Goal: Task Accomplishment & Management: Use online tool/utility

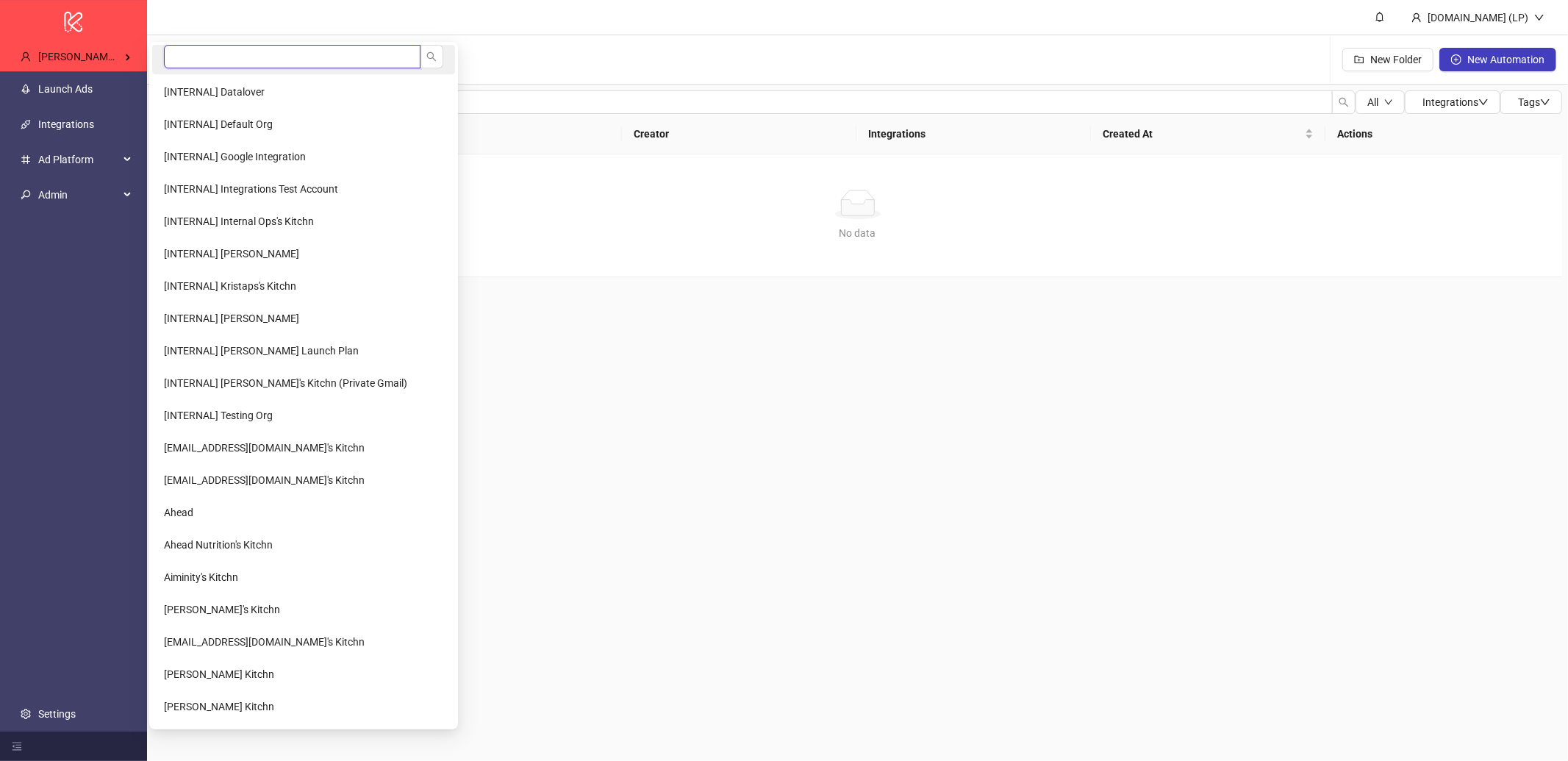
click at [215, 50] on input "search" at bounding box center [292, 57] width 257 height 24
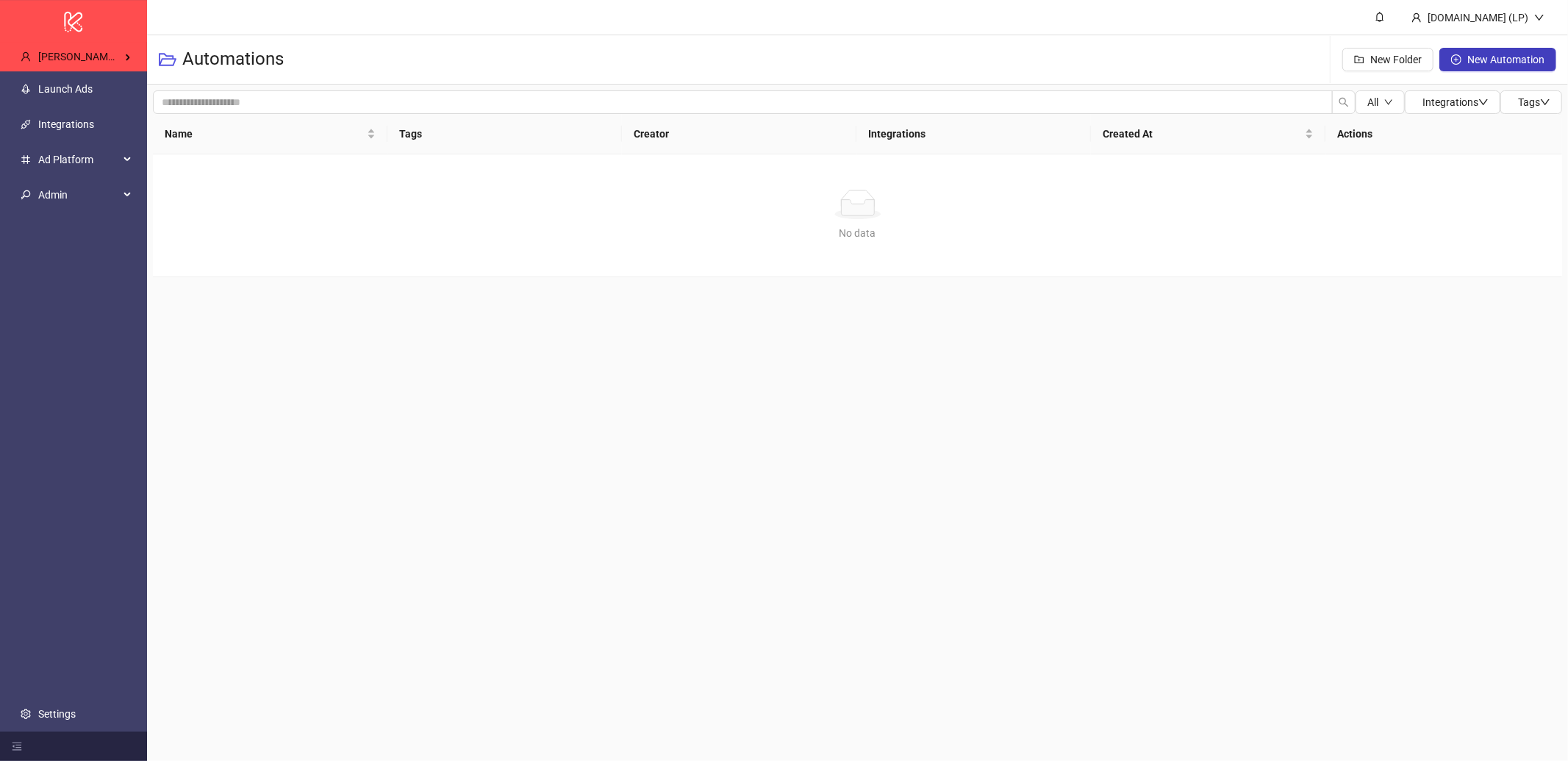
type input "*****"
click at [204, 83] on li "Taxfix.de" at bounding box center [235, 91] width 167 height 29
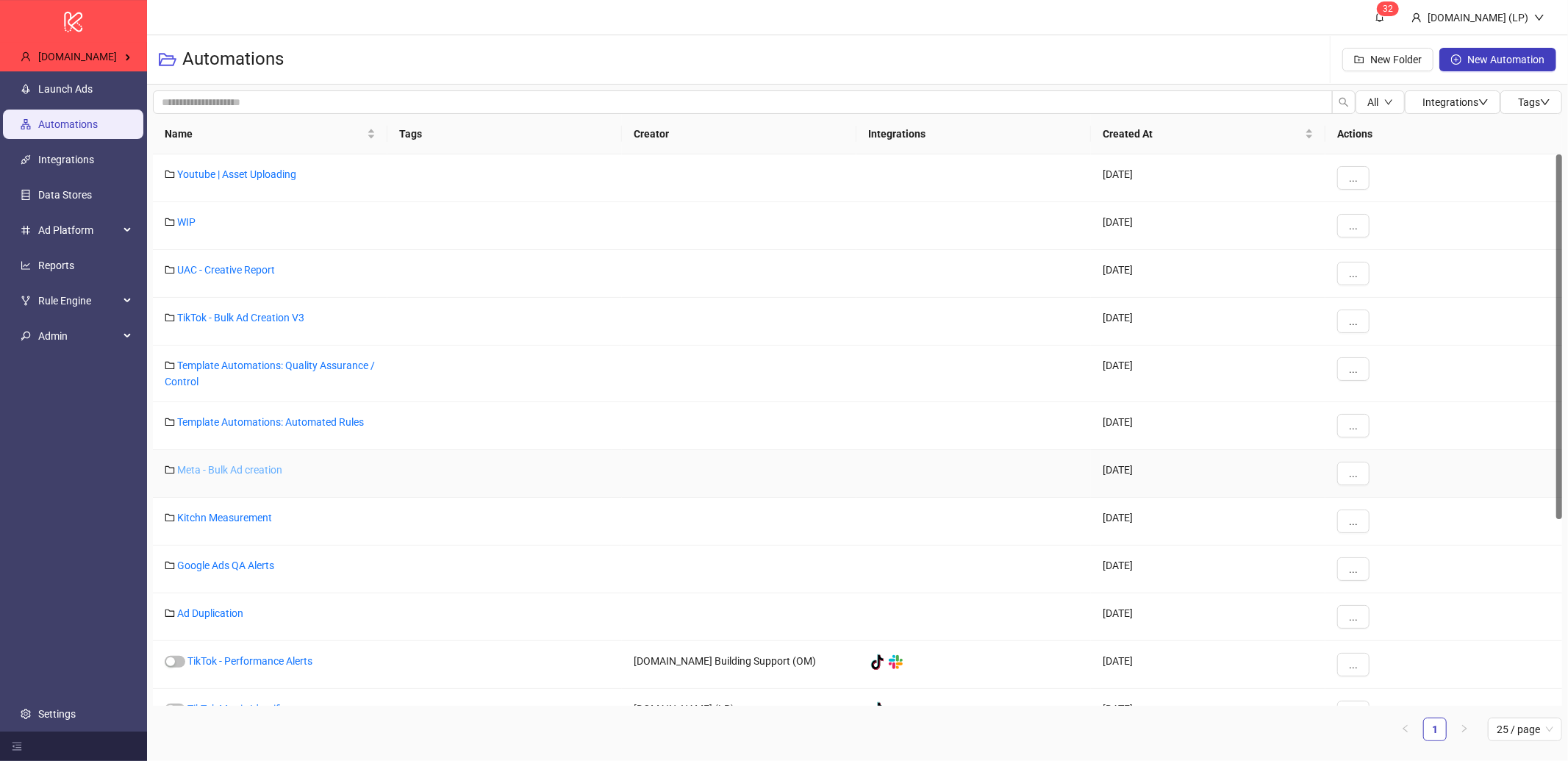
click at [211, 470] on link "Meta - Bulk Ad creation" at bounding box center [229, 469] width 105 height 12
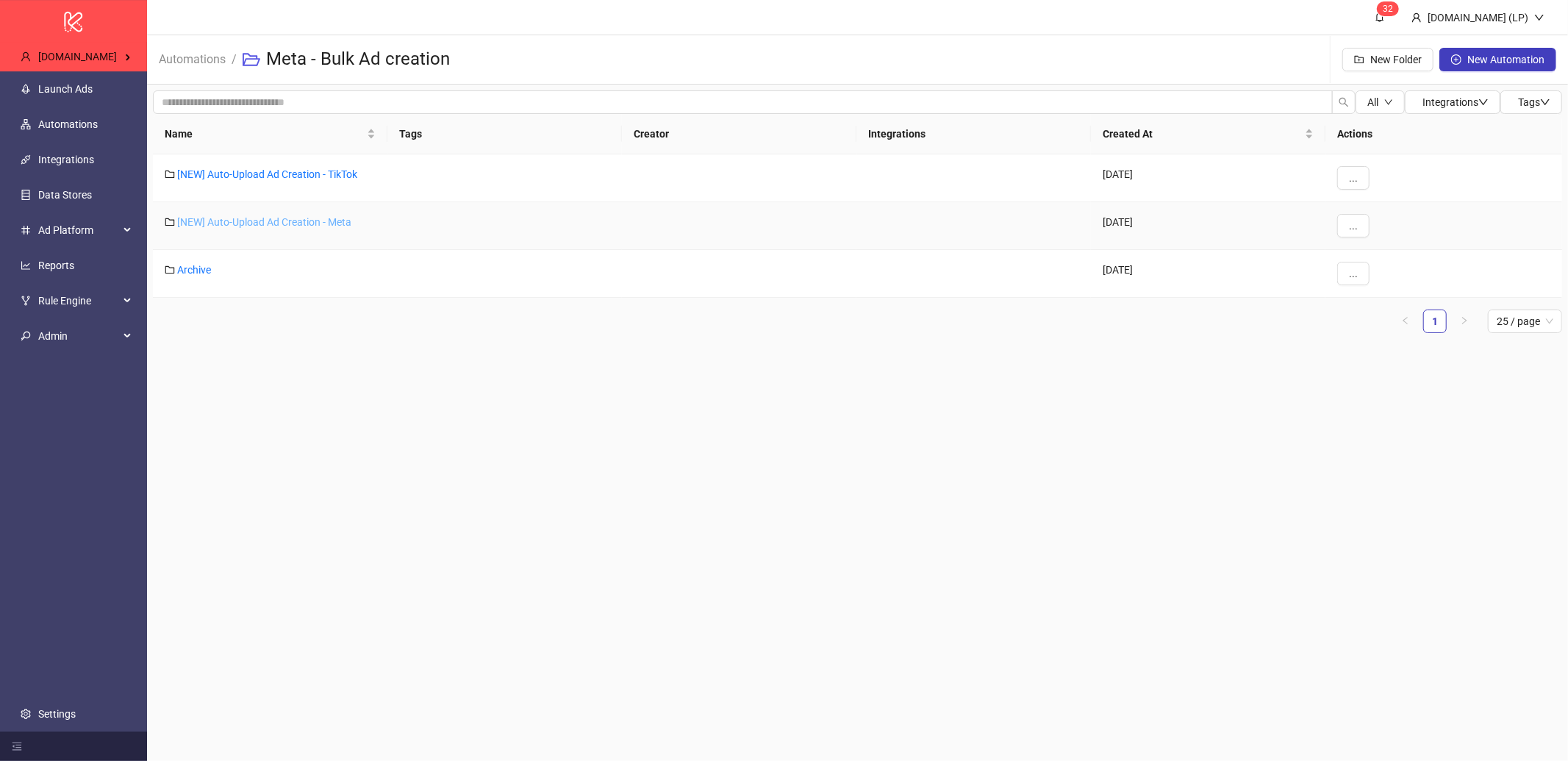
click at [229, 224] on link "[NEW] Auto-Upload Ad Creation - Meta" at bounding box center [264, 221] width 174 height 12
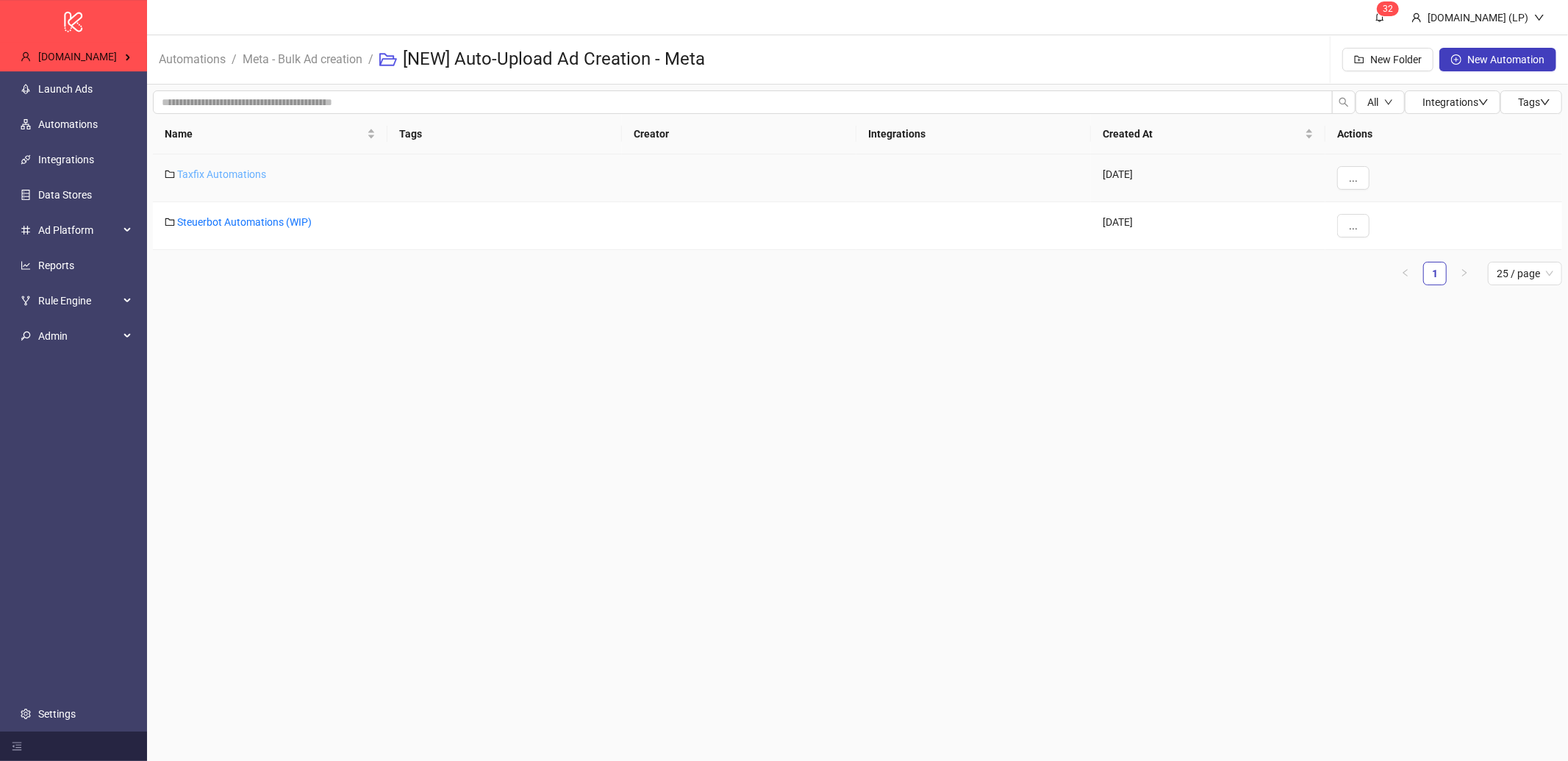
click at [230, 170] on link "Taxfix Automations" at bounding box center [221, 173] width 89 height 12
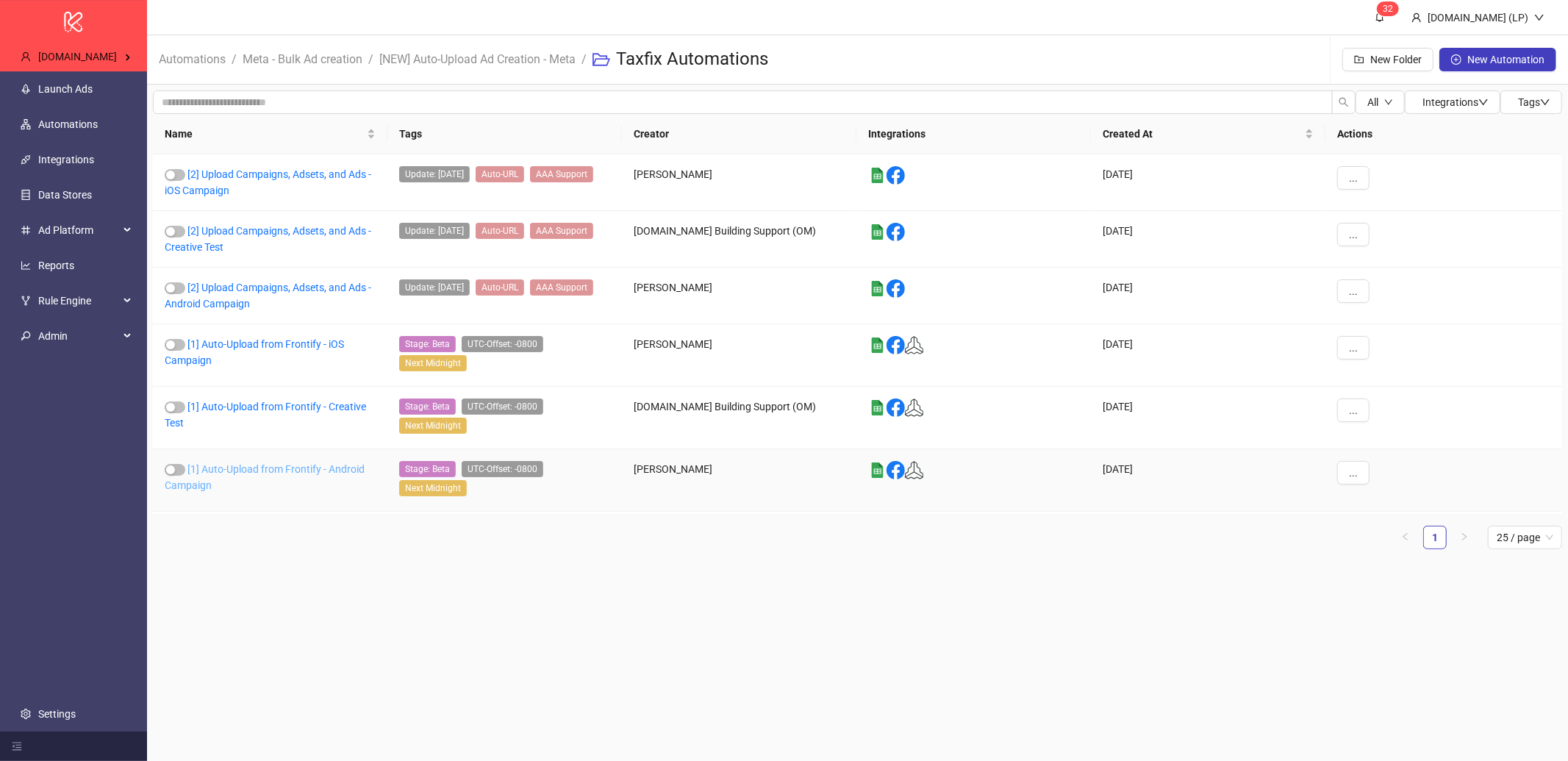
click at [264, 472] on link "[1] Auto-Upload from Frontify - Android Campaign" at bounding box center [265, 477] width 200 height 28
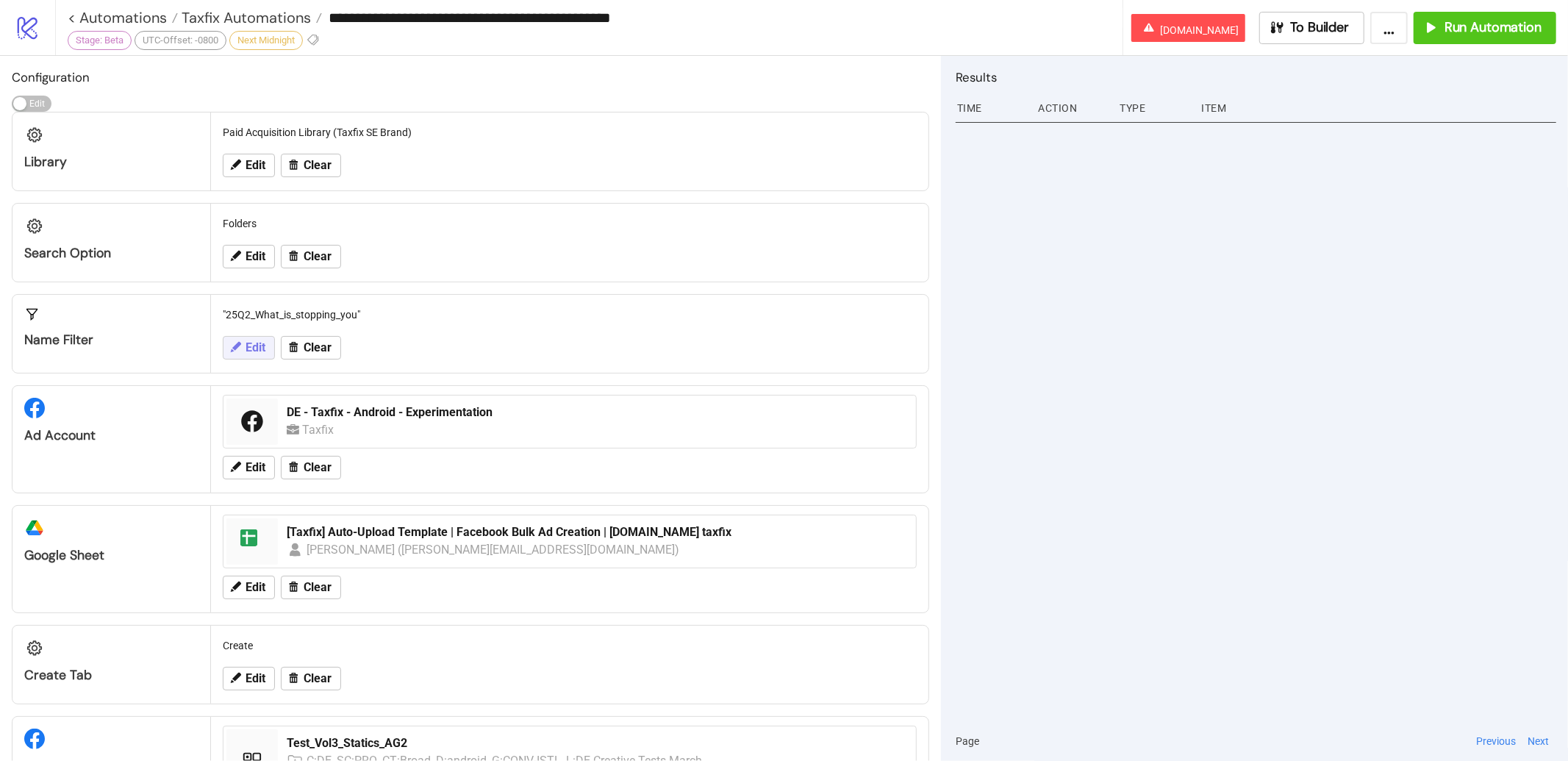
click at [237, 350] on icon at bounding box center [234, 347] width 13 height 13
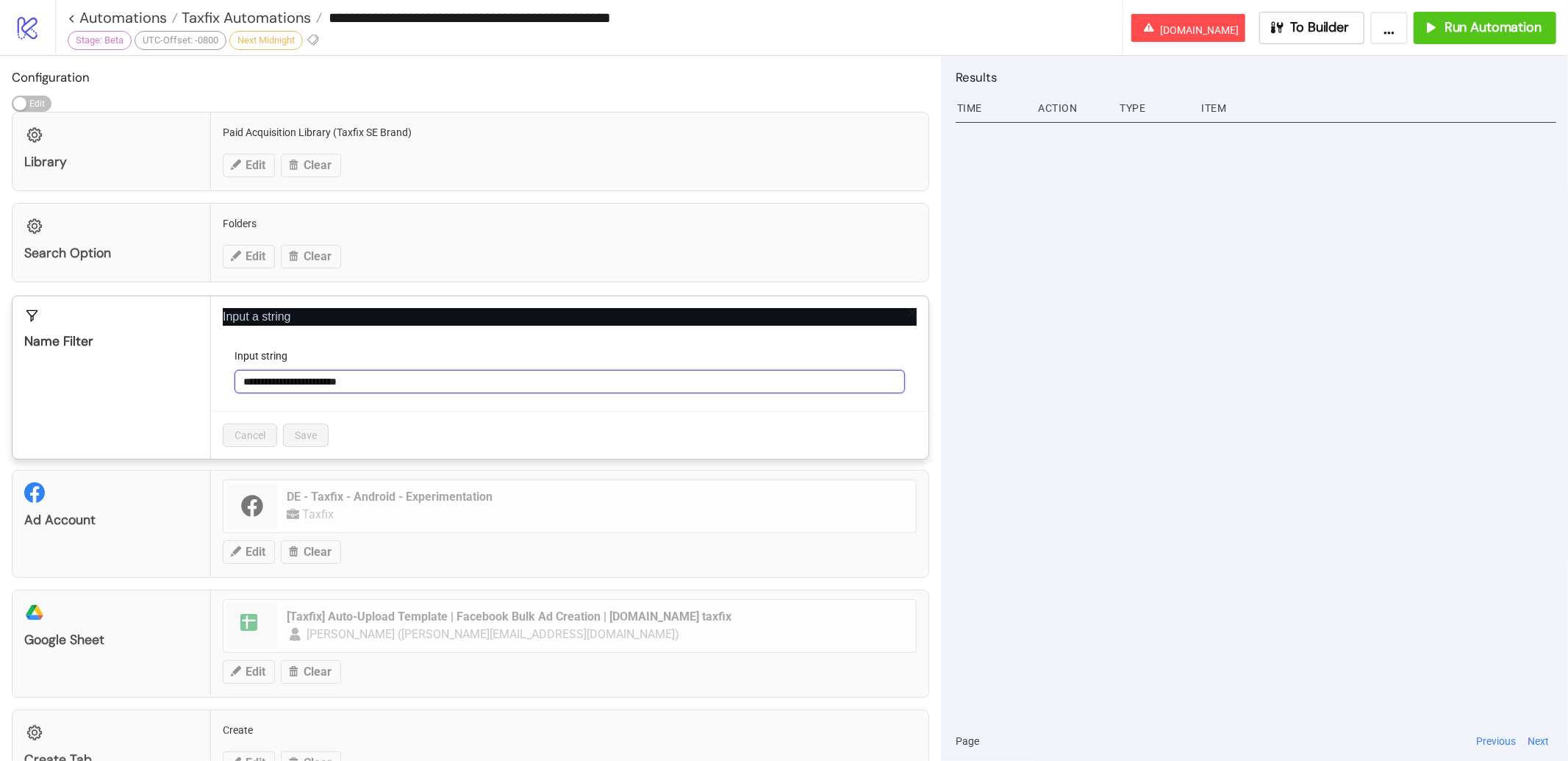
click at [331, 388] on input "**********" at bounding box center [570, 381] width 671 height 24
click at [331, 387] on input "**********" at bounding box center [570, 381] width 671 height 24
click at [379, 388] on input "**********" at bounding box center [570, 381] width 671 height 24
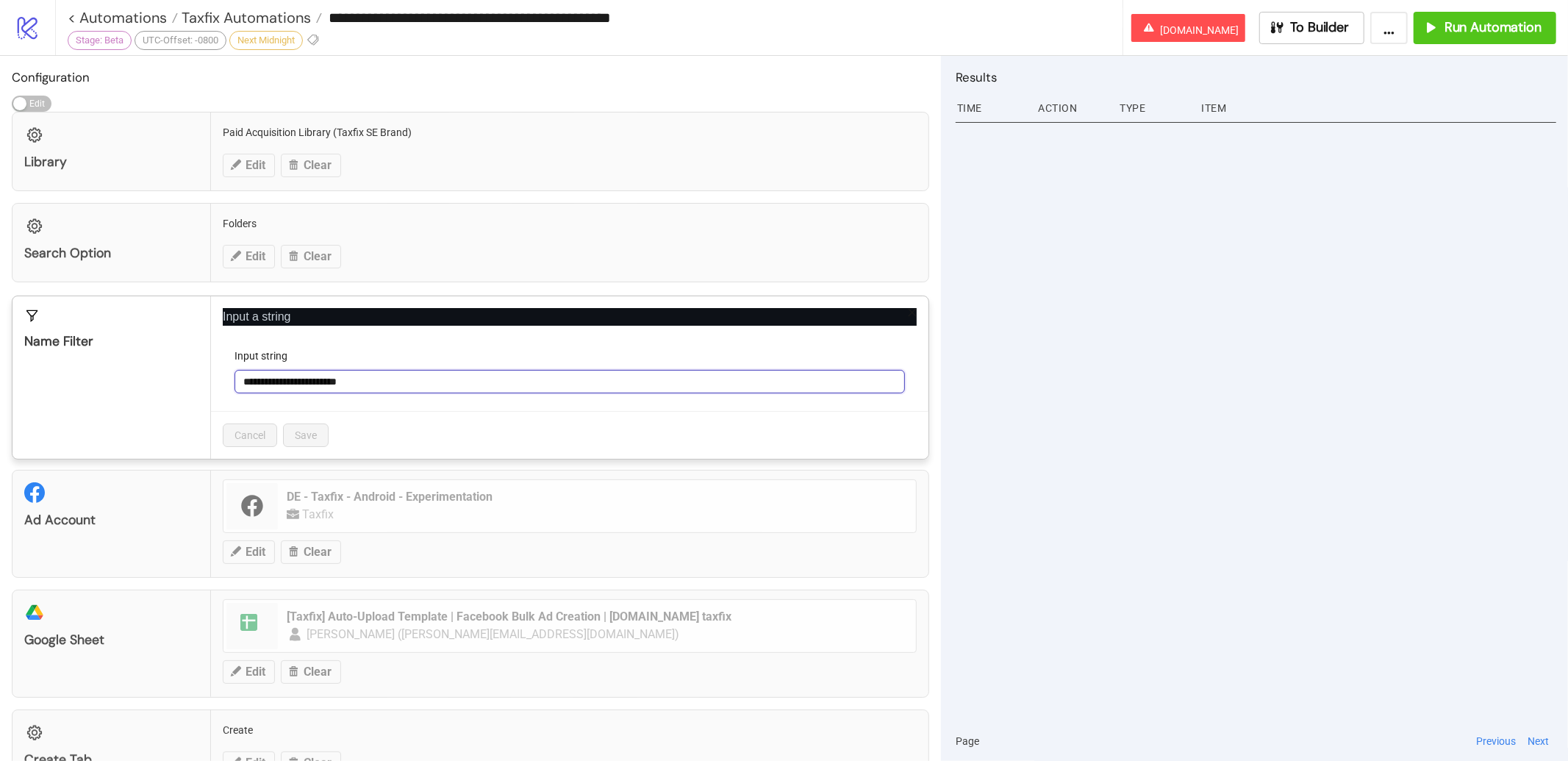
click at [379, 388] on input "**********" at bounding box center [570, 381] width 671 height 24
click at [908, 315] on icon "close" at bounding box center [912, 312] width 11 height 11
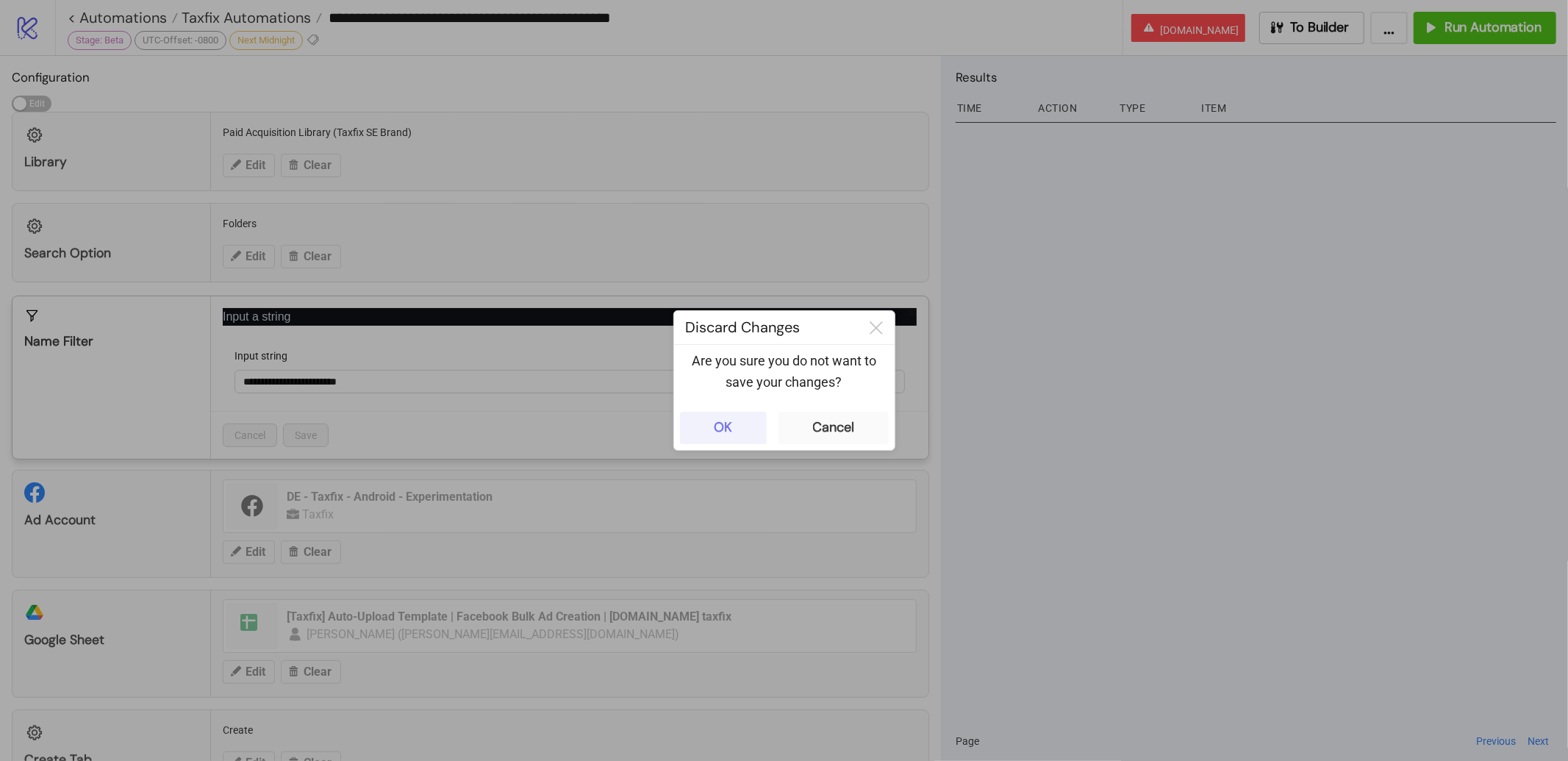
click at [719, 419] on div "OK" at bounding box center [723, 427] width 19 height 17
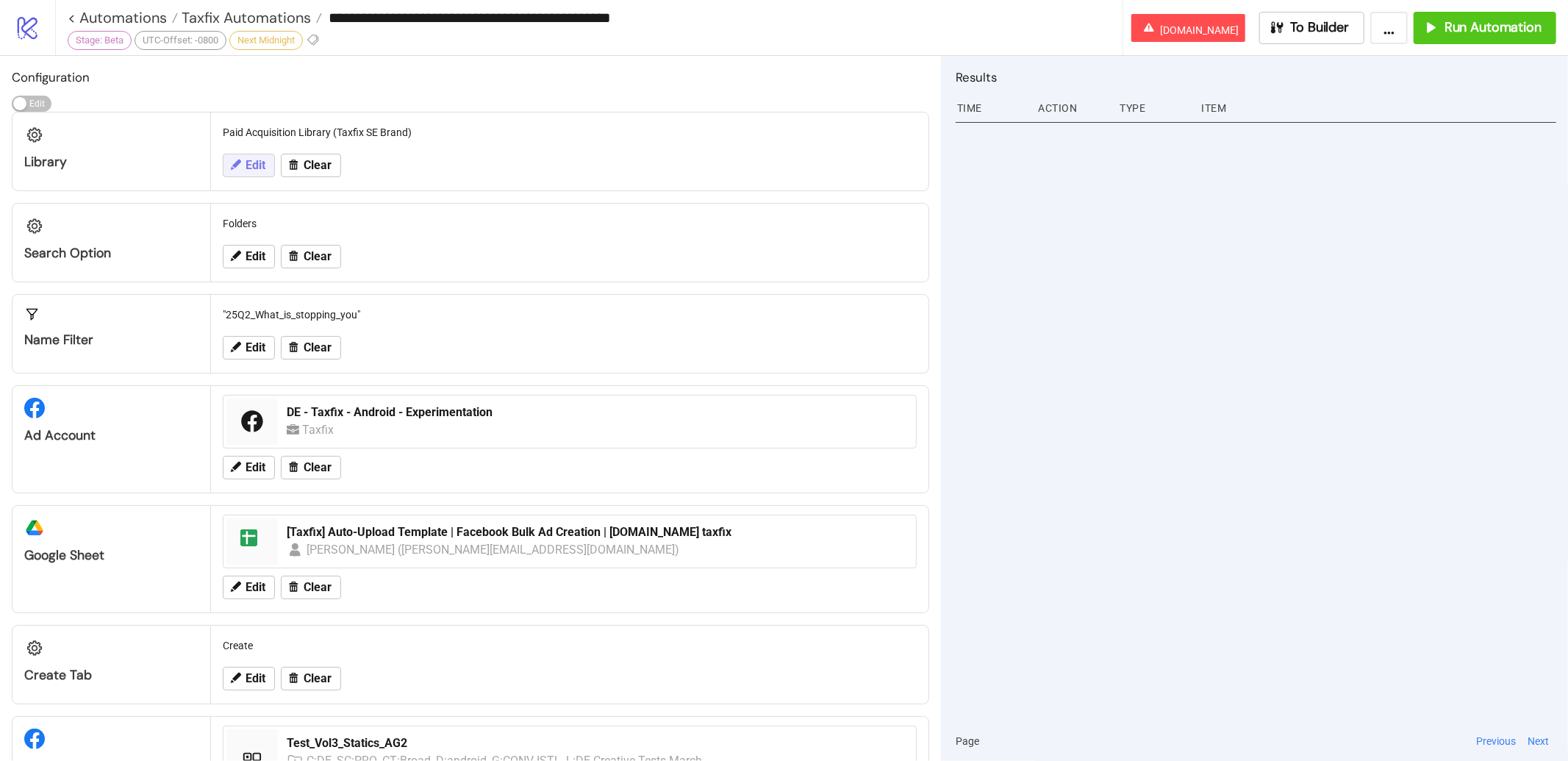
click at [264, 167] on span "Edit" at bounding box center [255, 165] width 19 height 13
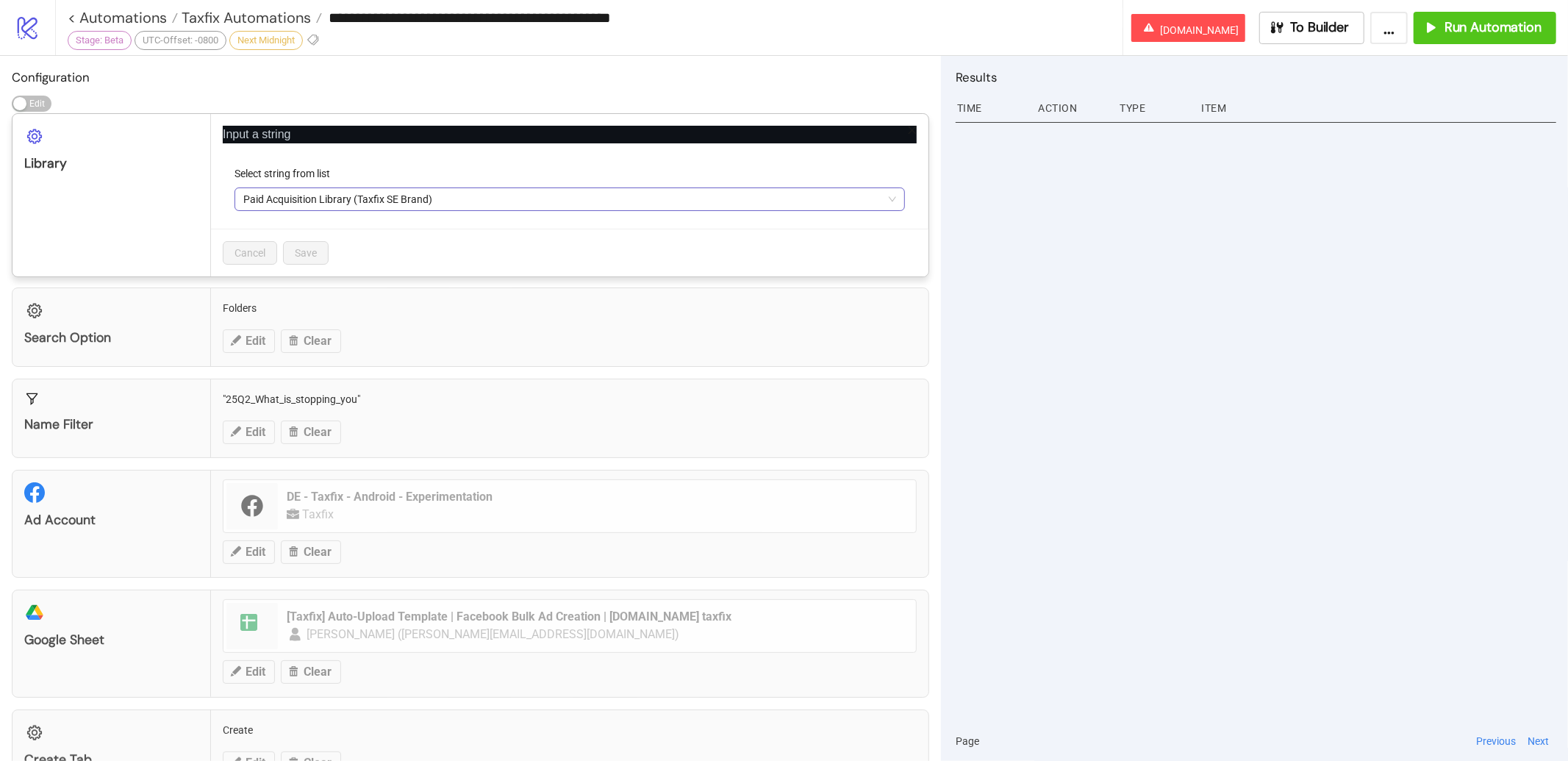
click at [449, 202] on span "Paid Acquisition Library (Taxfix SE Brand)" at bounding box center [570, 199] width 653 height 22
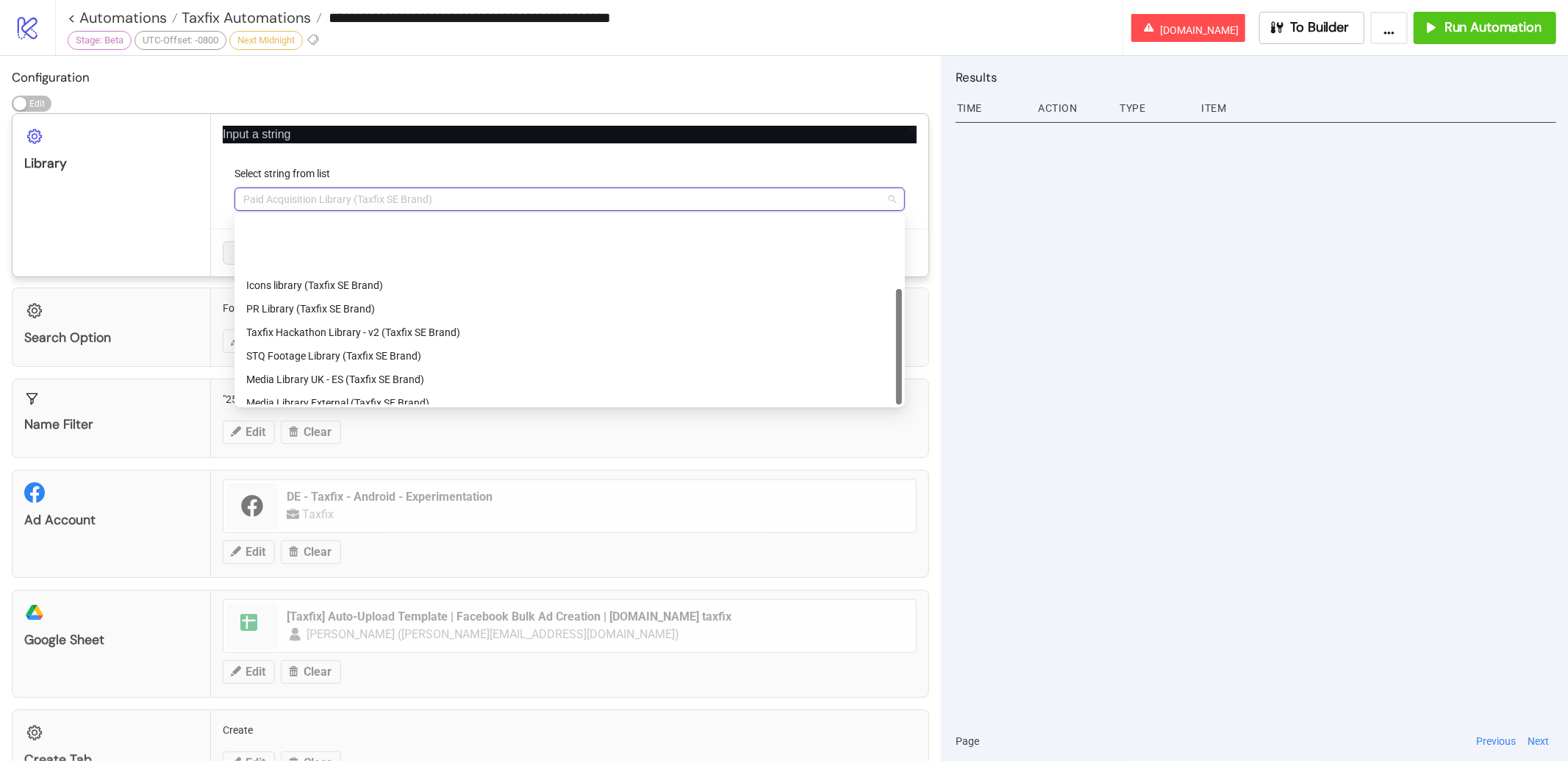
scroll to position [118, 0]
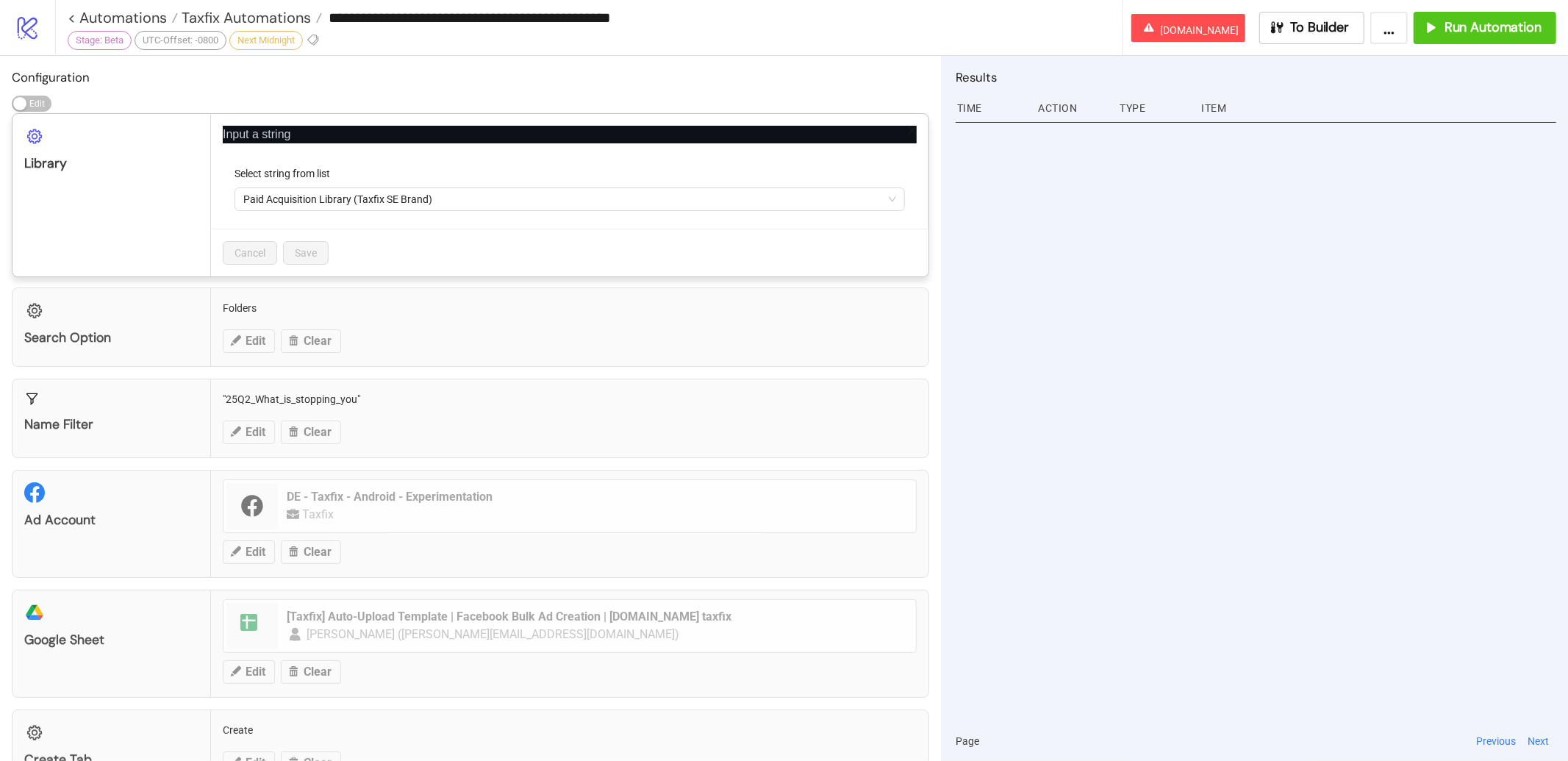
click at [224, 97] on div "Configuration Edit Edit Library Input a string Select string from list Paid Acq…" at bounding box center [470, 408] width 941 height 705
click at [919, 125] on div "Input a string Select string from list Paid Acquisition Library (Taxfix SE Bran…" at bounding box center [569, 196] width 718 height 163
click at [916, 129] on icon "close" at bounding box center [912, 130] width 11 height 11
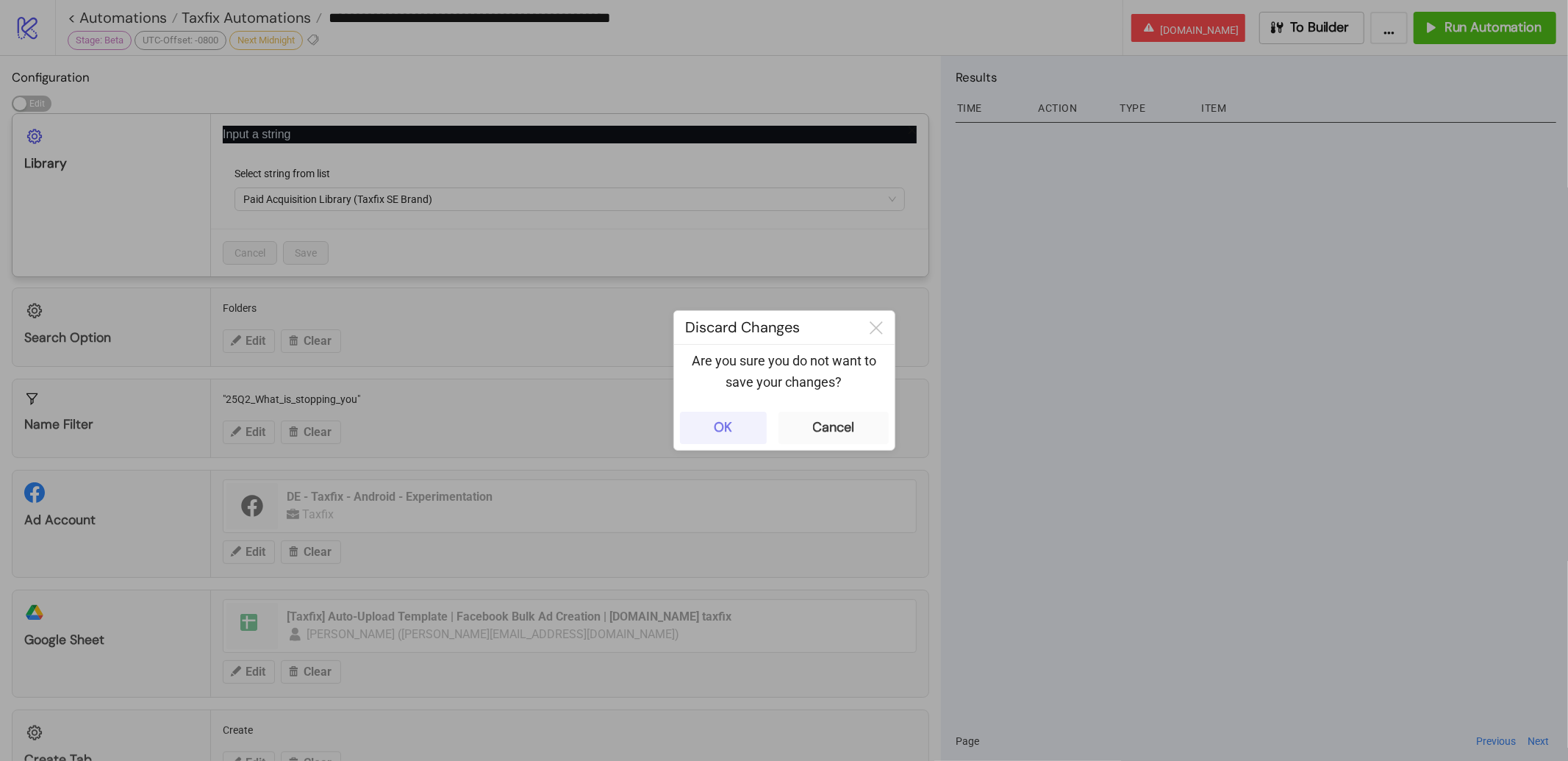
click at [684, 432] on button "OK" at bounding box center [723, 427] width 87 height 33
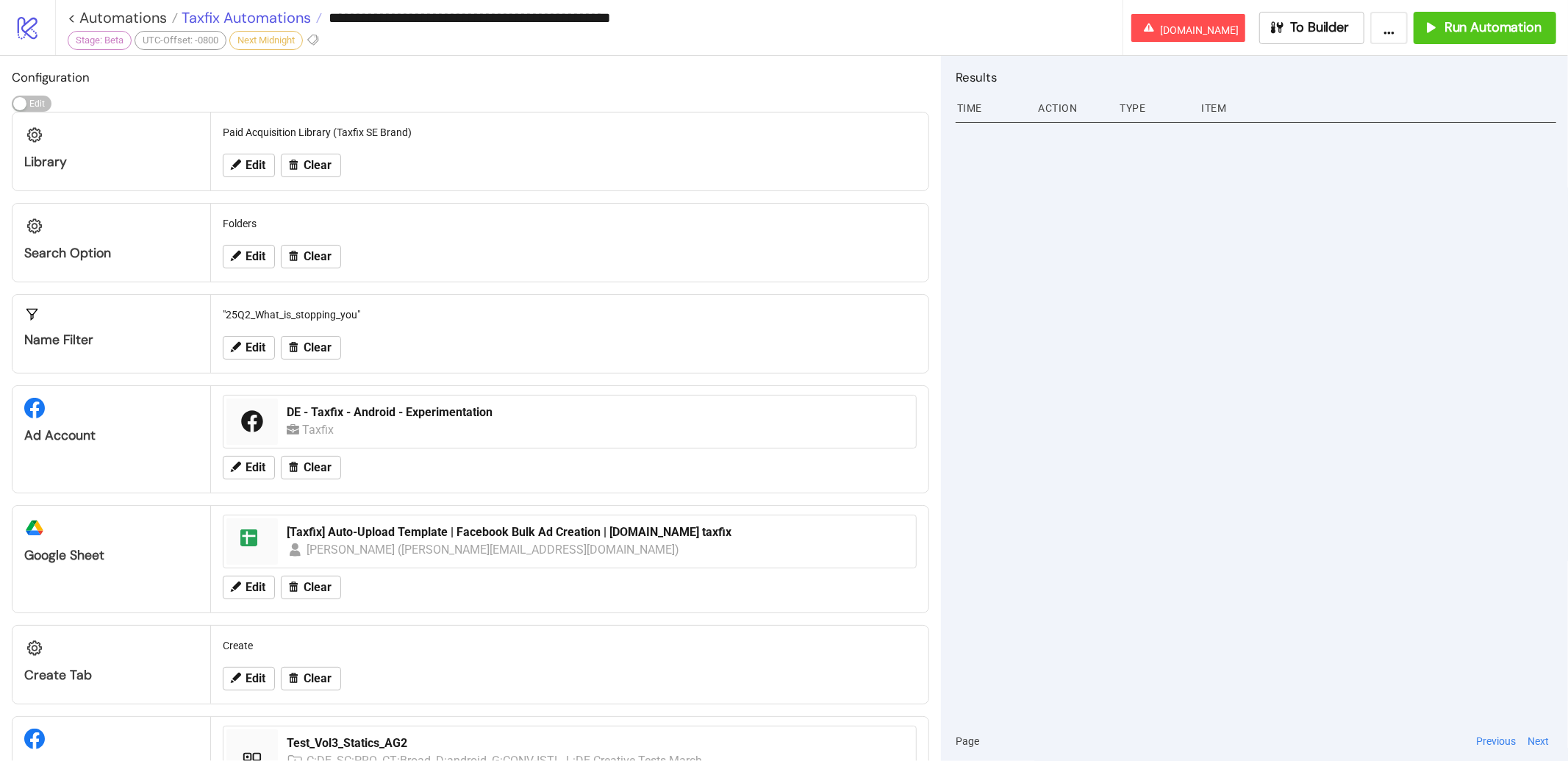
click at [219, 25] on span "Taxfix Automations" at bounding box center [244, 18] width 133 height 19
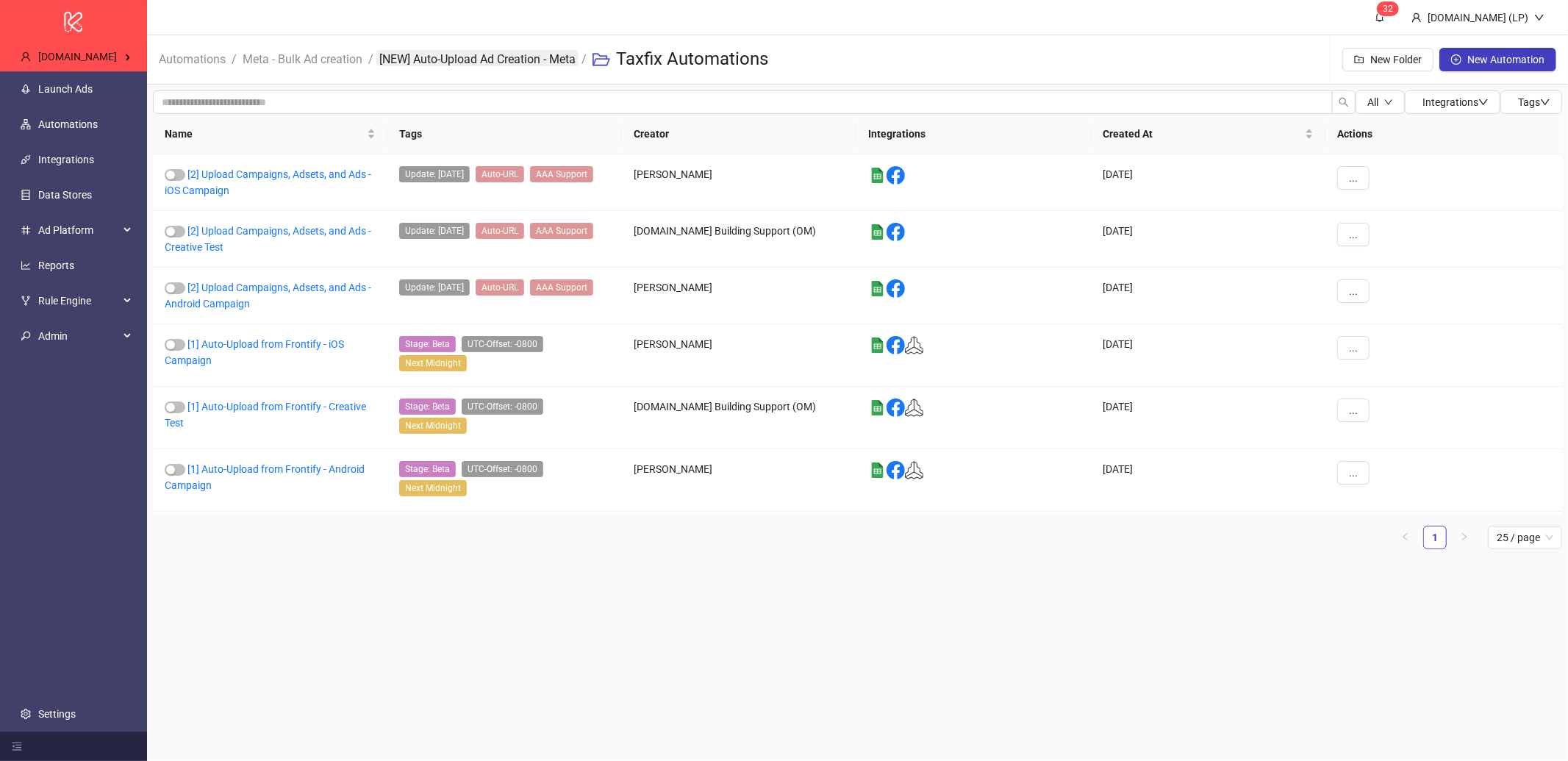
click at [425, 56] on link "[NEW] Auto-Upload Ad Creation - Meta" at bounding box center [477, 58] width 202 height 16
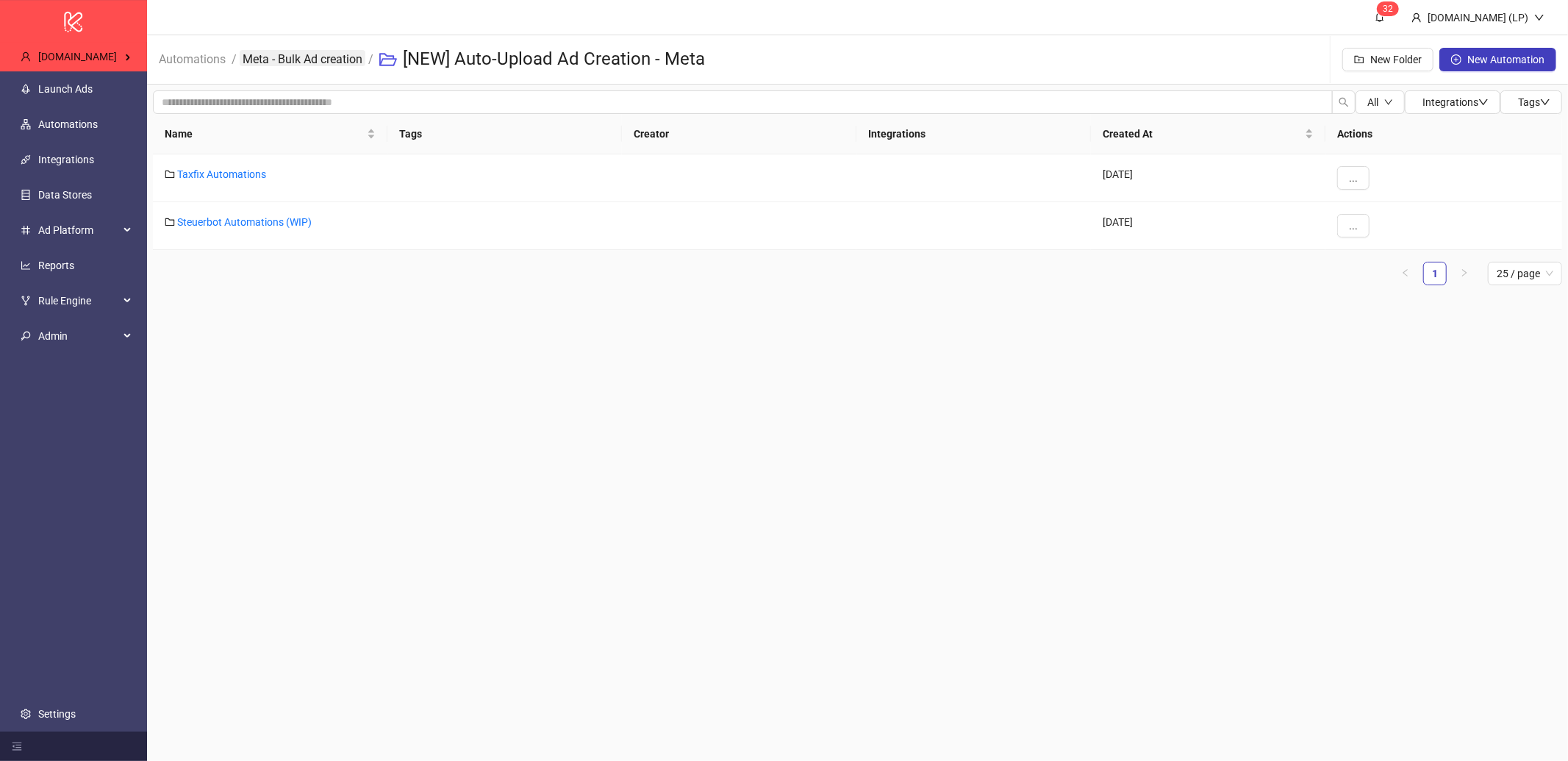
click at [353, 63] on link "Meta - Bulk Ad creation" at bounding box center [303, 58] width 126 height 16
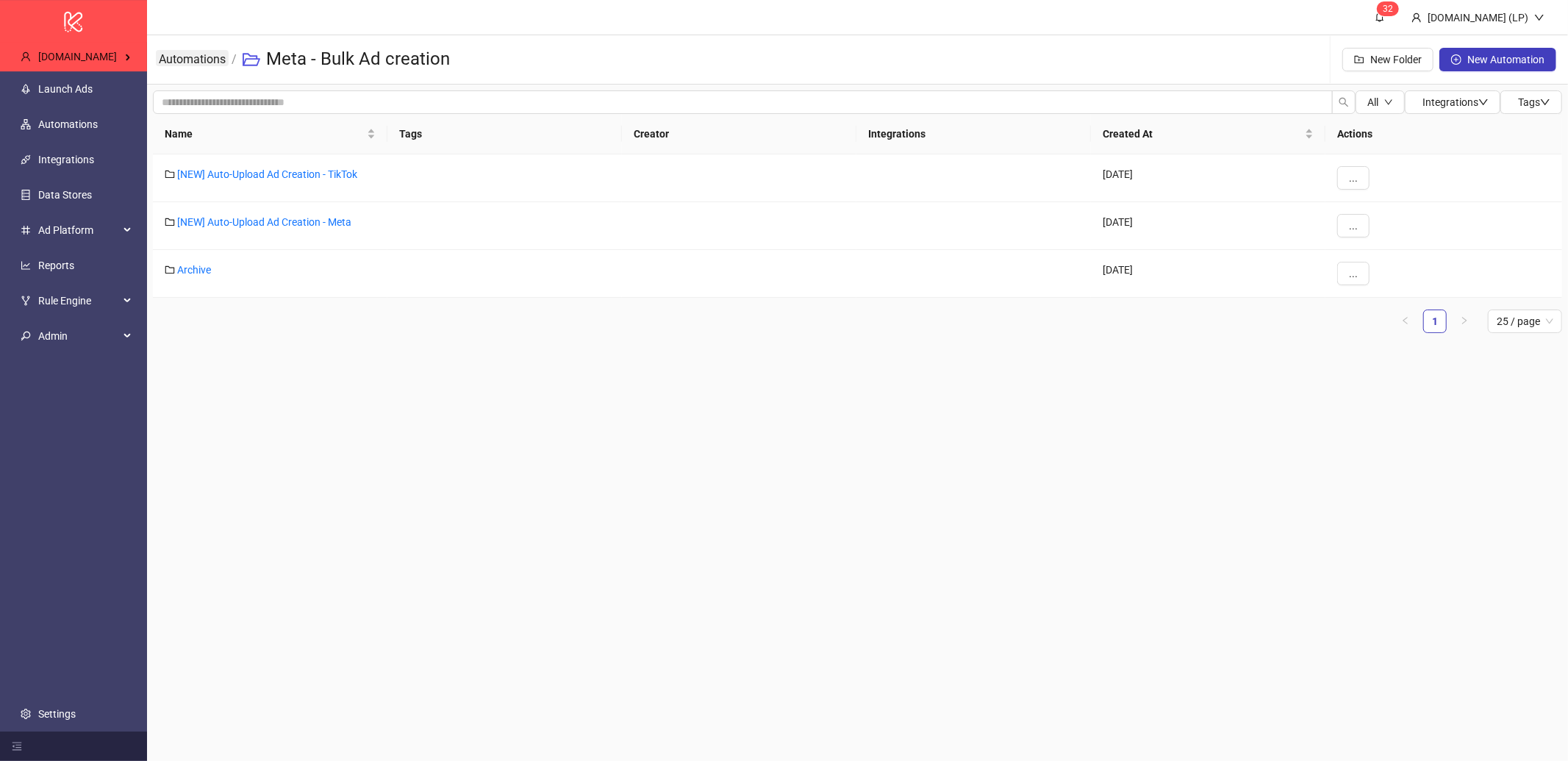
click at [193, 62] on link "Automations" at bounding box center [192, 58] width 73 height 16
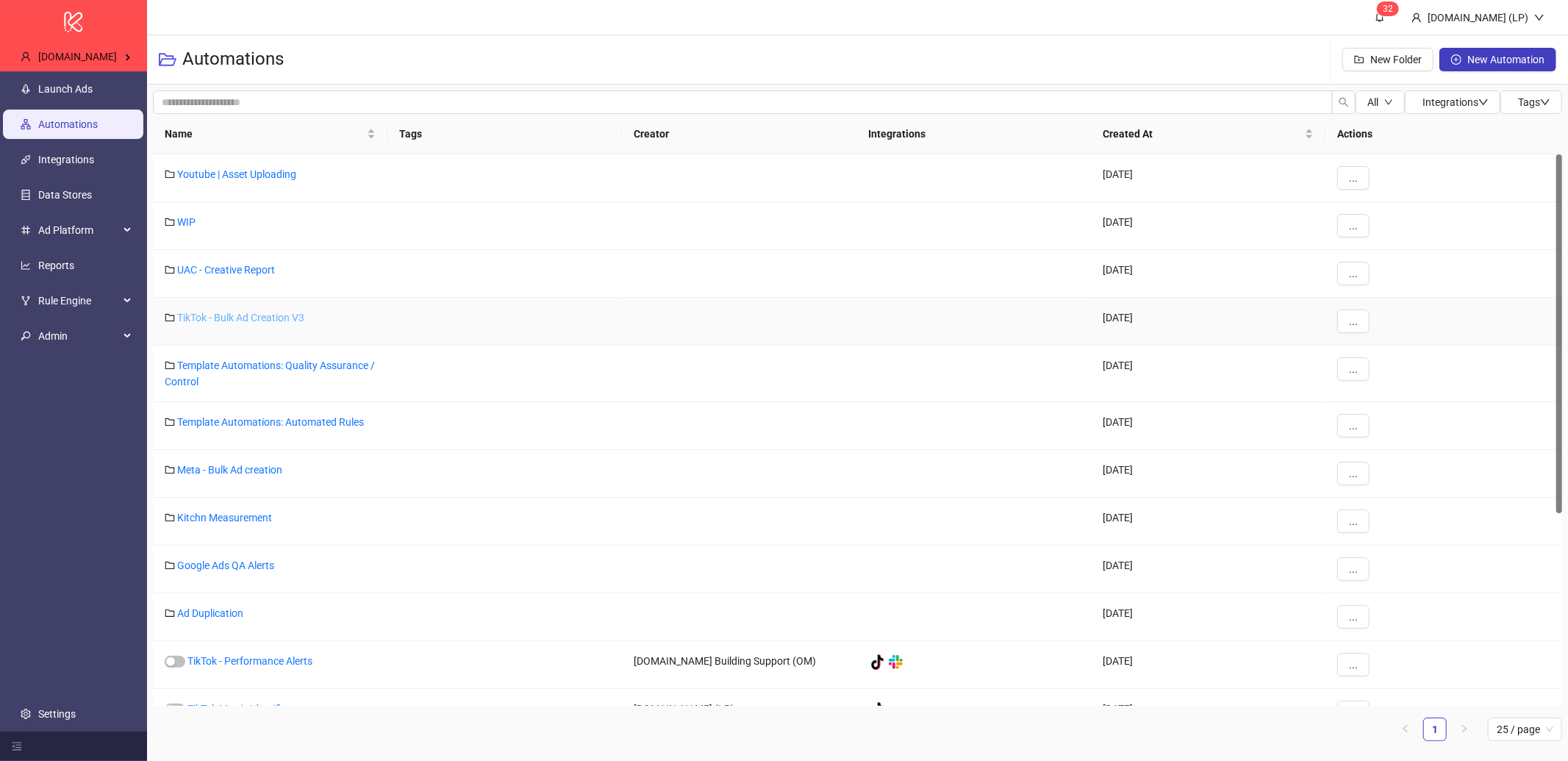
click at [245, 319] on link "TikTok - Bulk Ad Creation V3" at bounding box center [241, 317] width 127 height 12
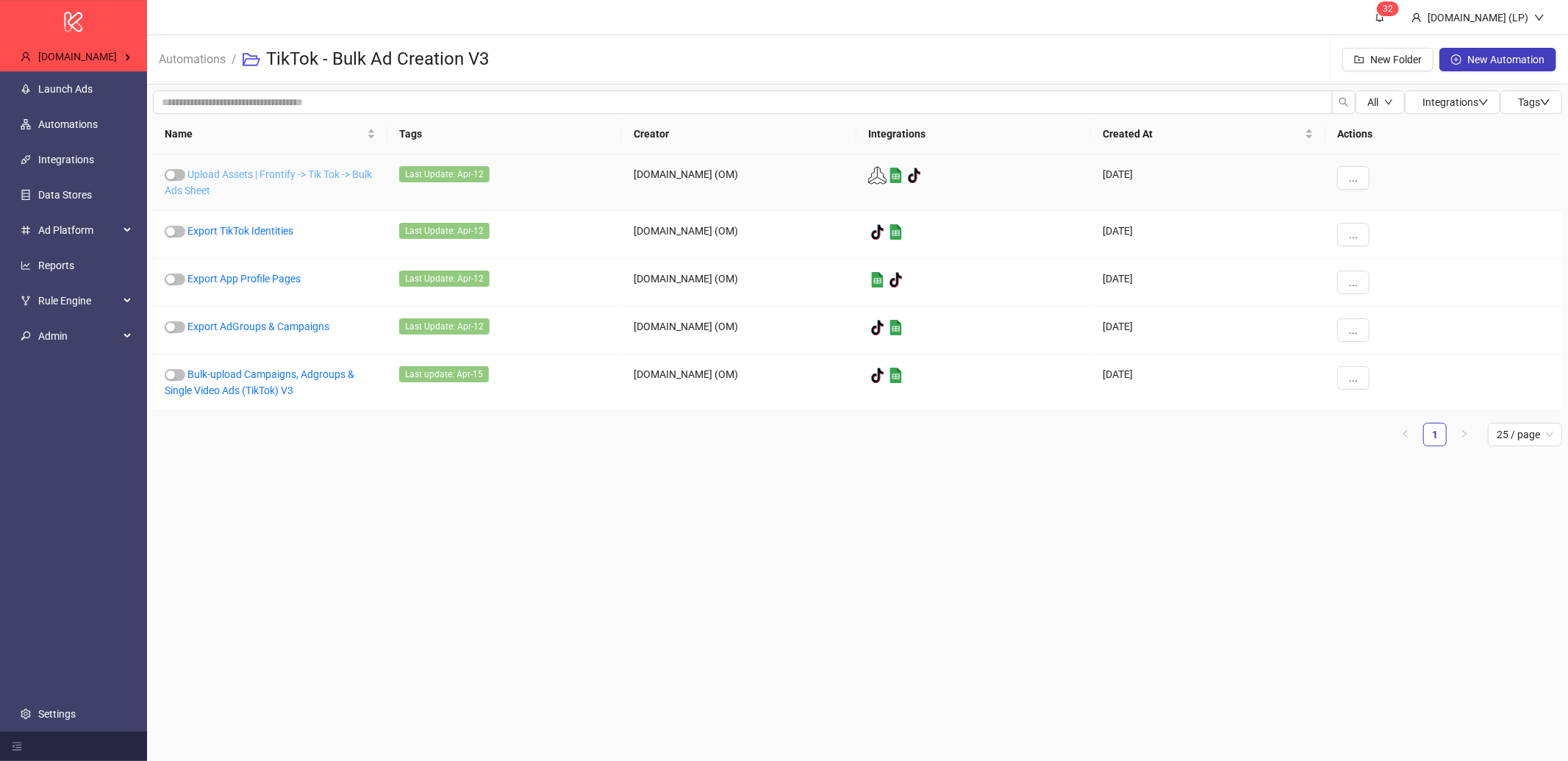
click at [225, 176] on link "Upload Assets | Frontify -> Tik Tok -> Bulk Ads Sheet" at bounding box center [268, 182] width 207 height 28
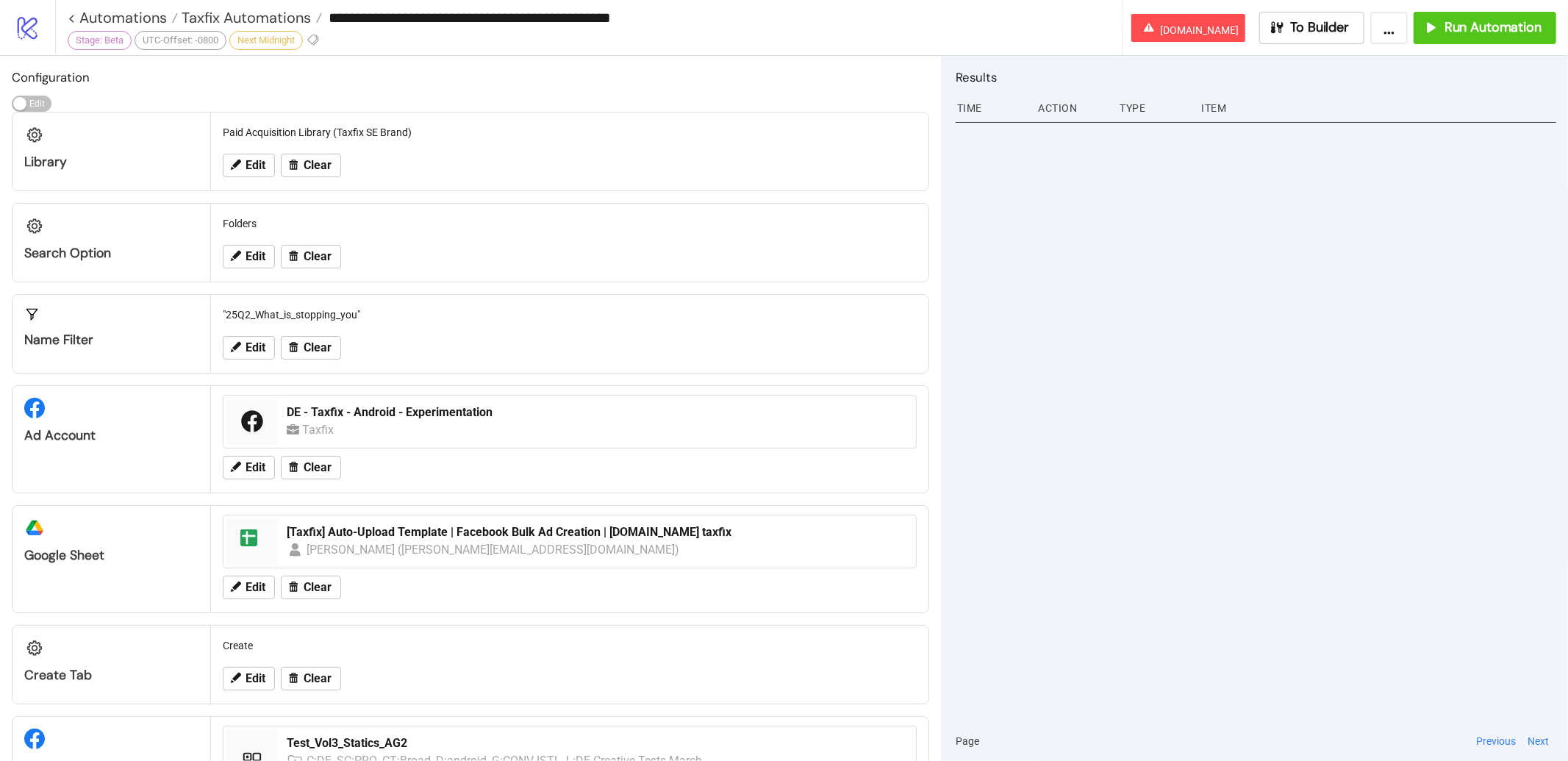
type input "**********"
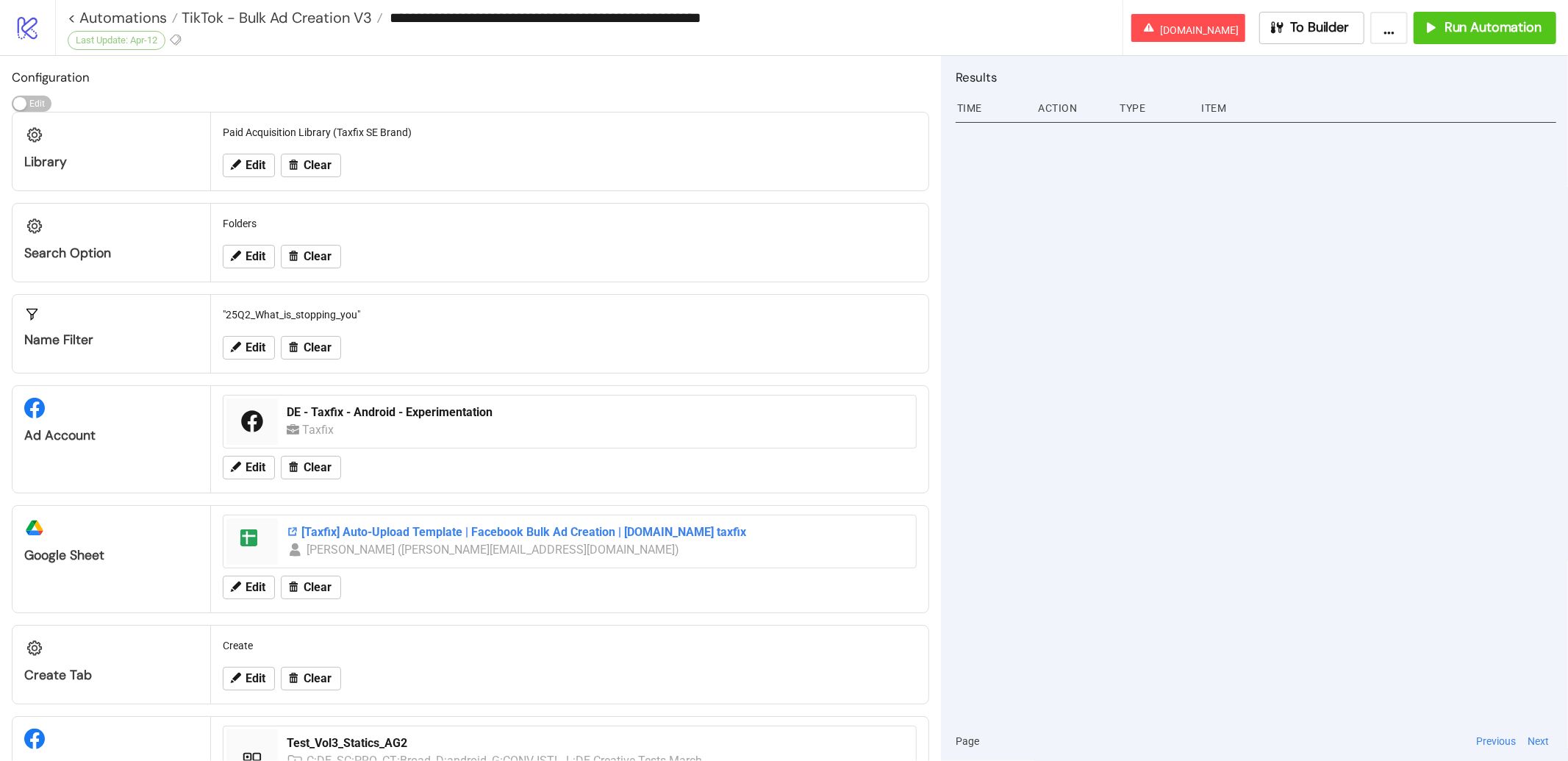
click at [372, 535] on div "[Taxfix] Auto-Upload Template | Facebook Bulk Ad Creation | Kitchn.io taxfix" at bounding box center [596, 532] width 620 height 16
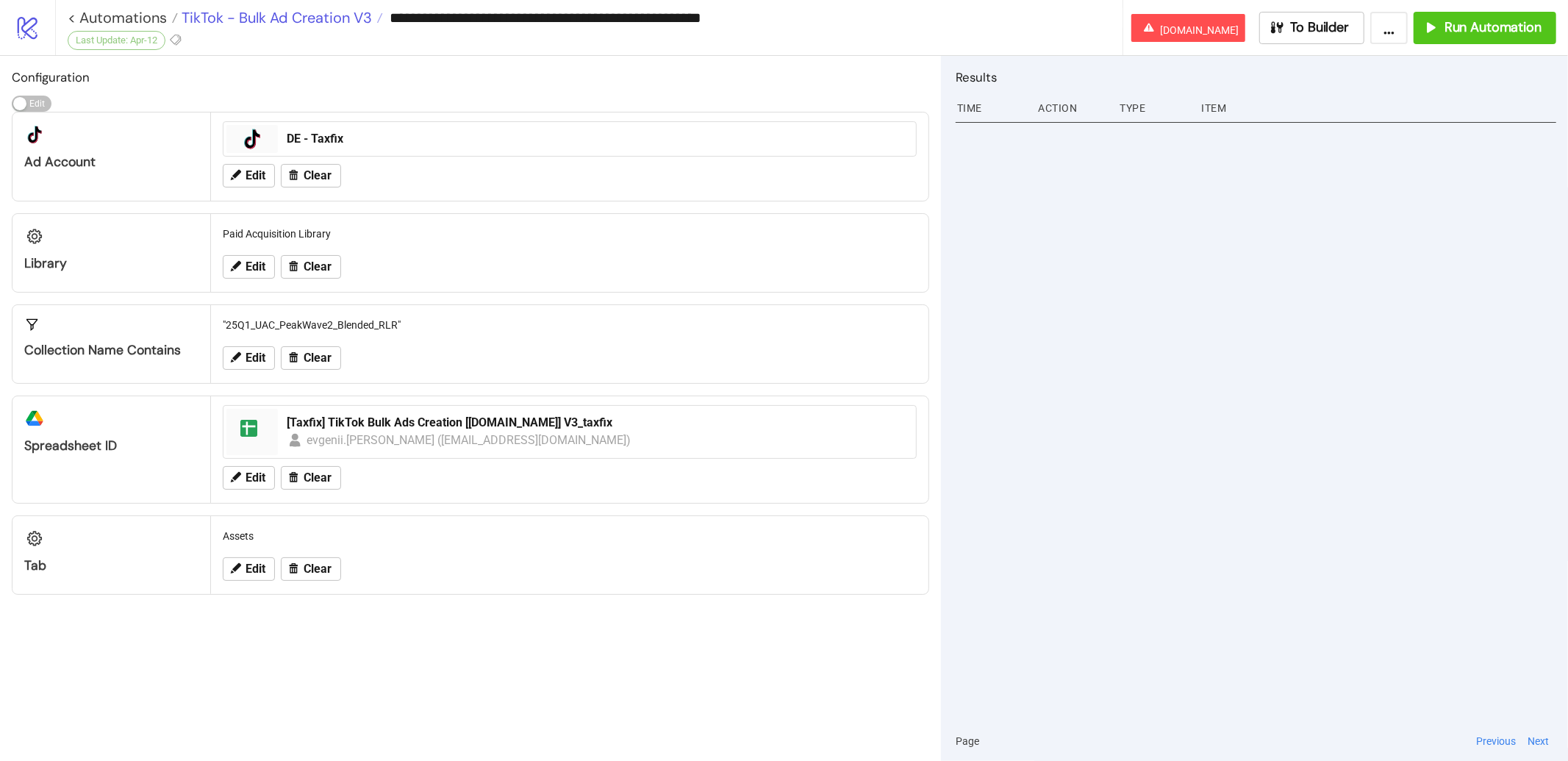
click at [340, 15] on span "TikTok - Bulk Ad Creation V3" at bounding box center [274, 18] width 194 height 19
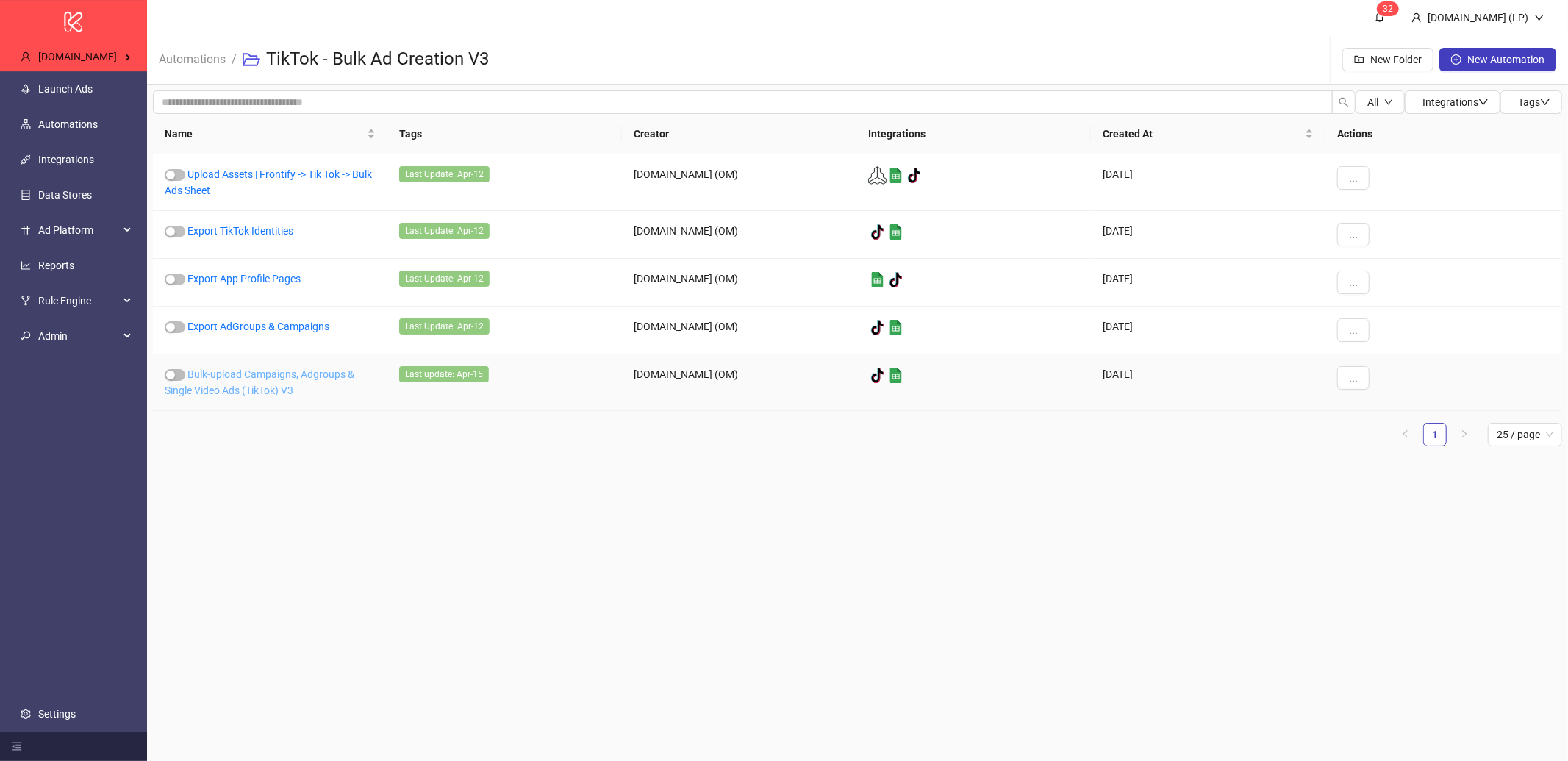
click at [250, 370] on link "Bulk-upload Campaigns, Adgroups & Single Video Ads (TikTok) V3" at bounding box center [259, 382] width 189 height 28
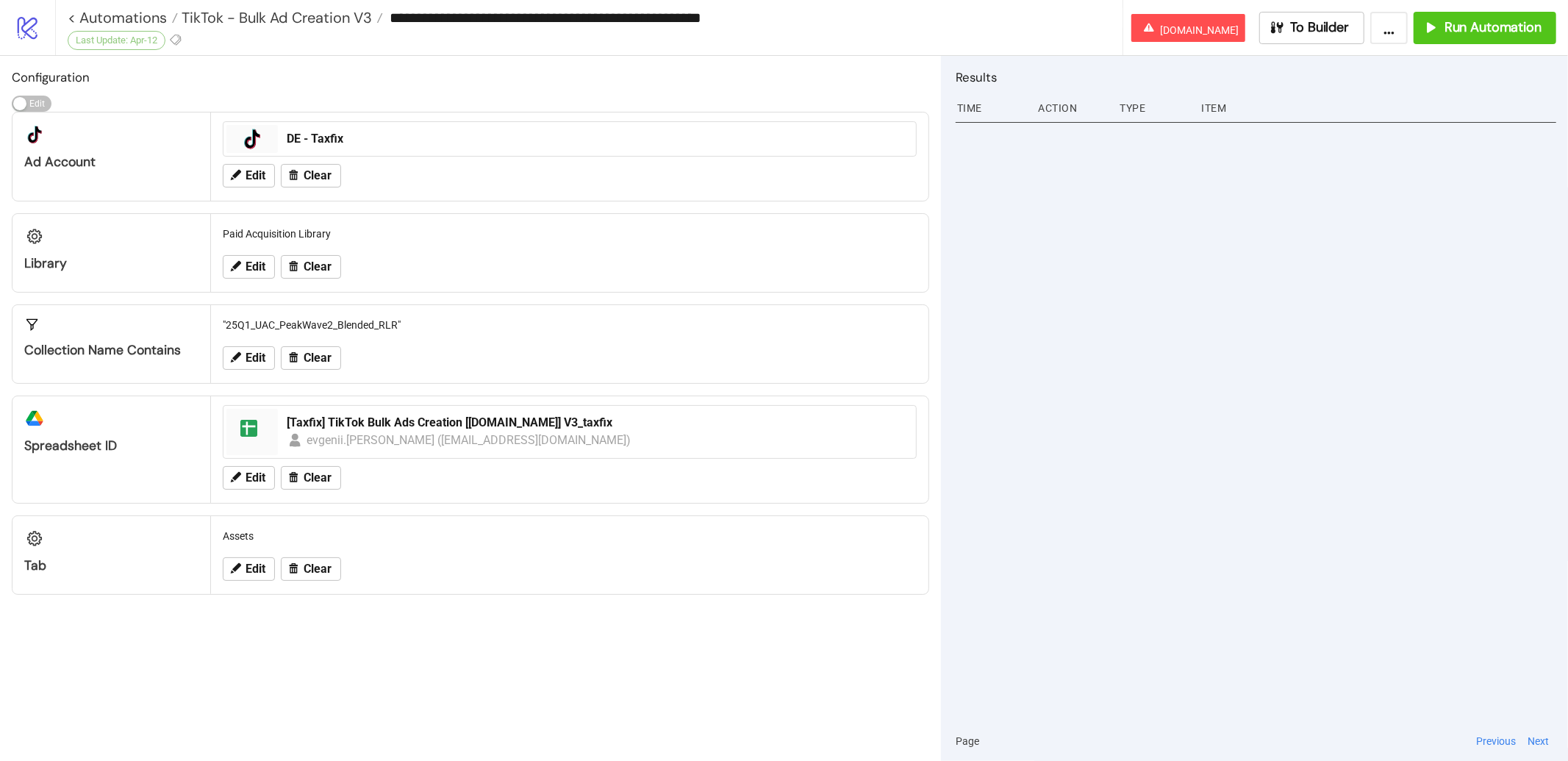
type input "**********"
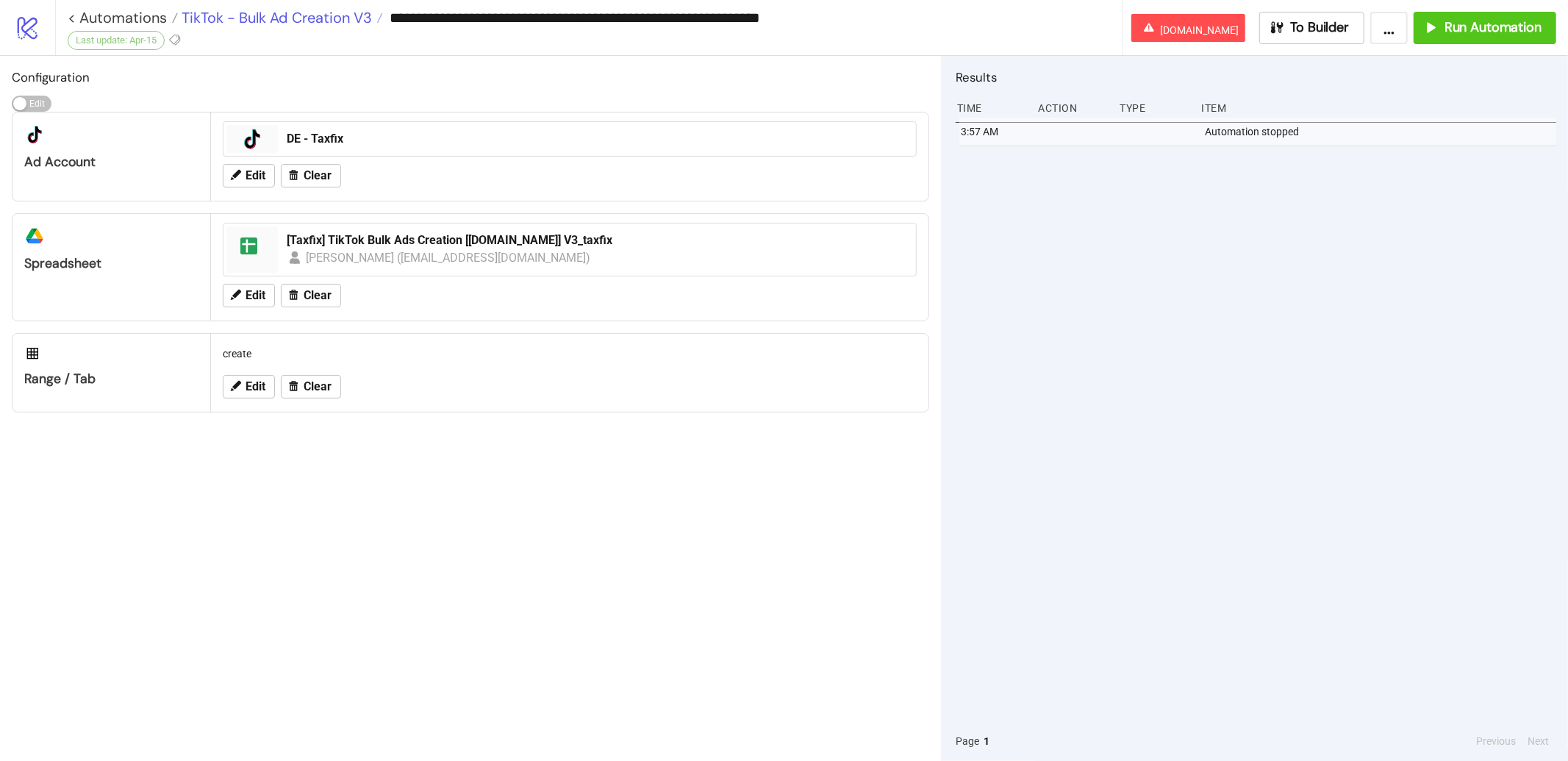
click at [325, 15] on span "TikTok - Bulk Ad Creation V3" at bounding box center [274, 18] width 194 height 19
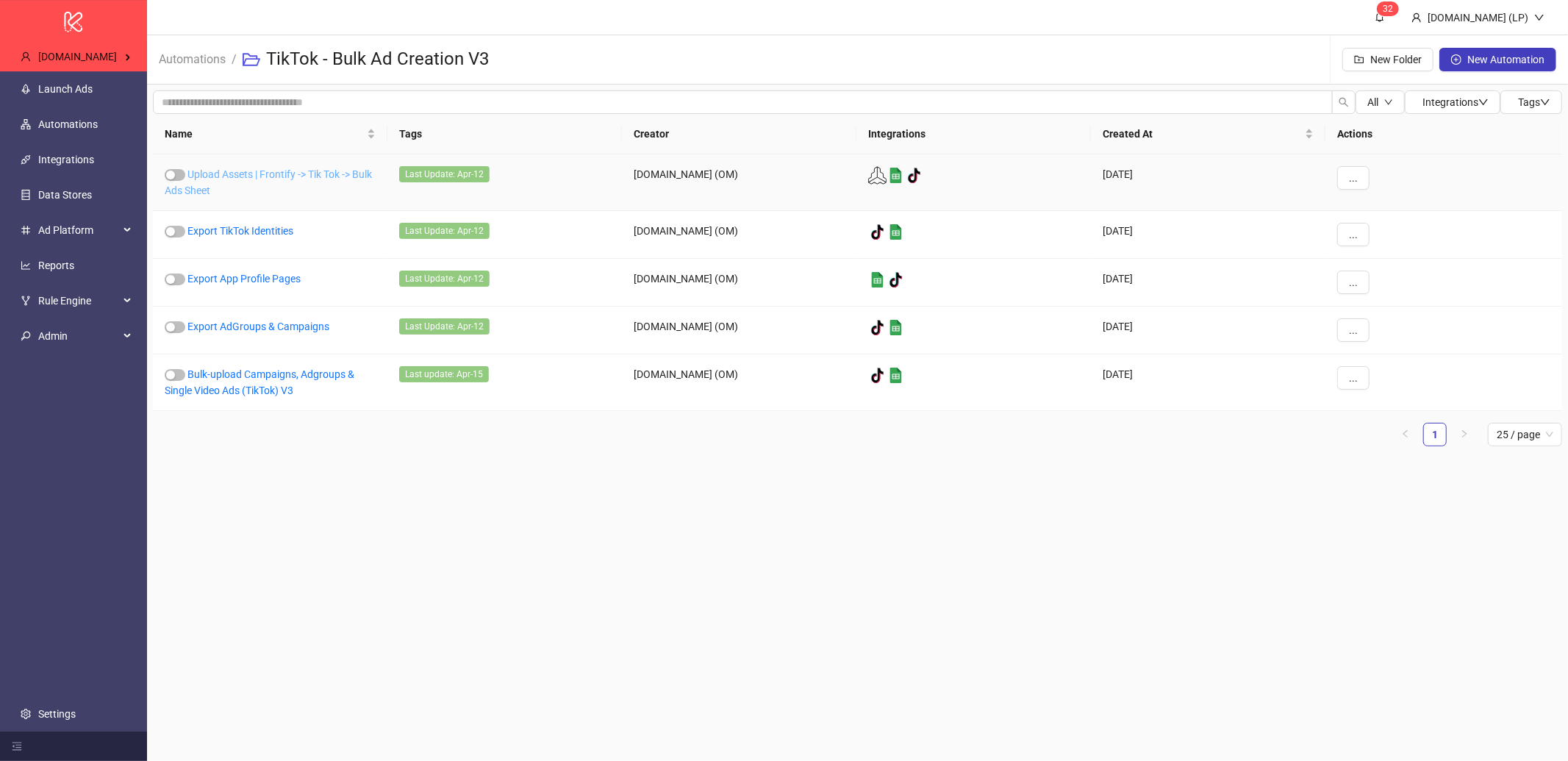
click at [251, 168] on link "Upload Assets | Frontify -> Tik Tok -> Bulk Ads Sheet" at bounding box center [268, 182] width 207 height 28
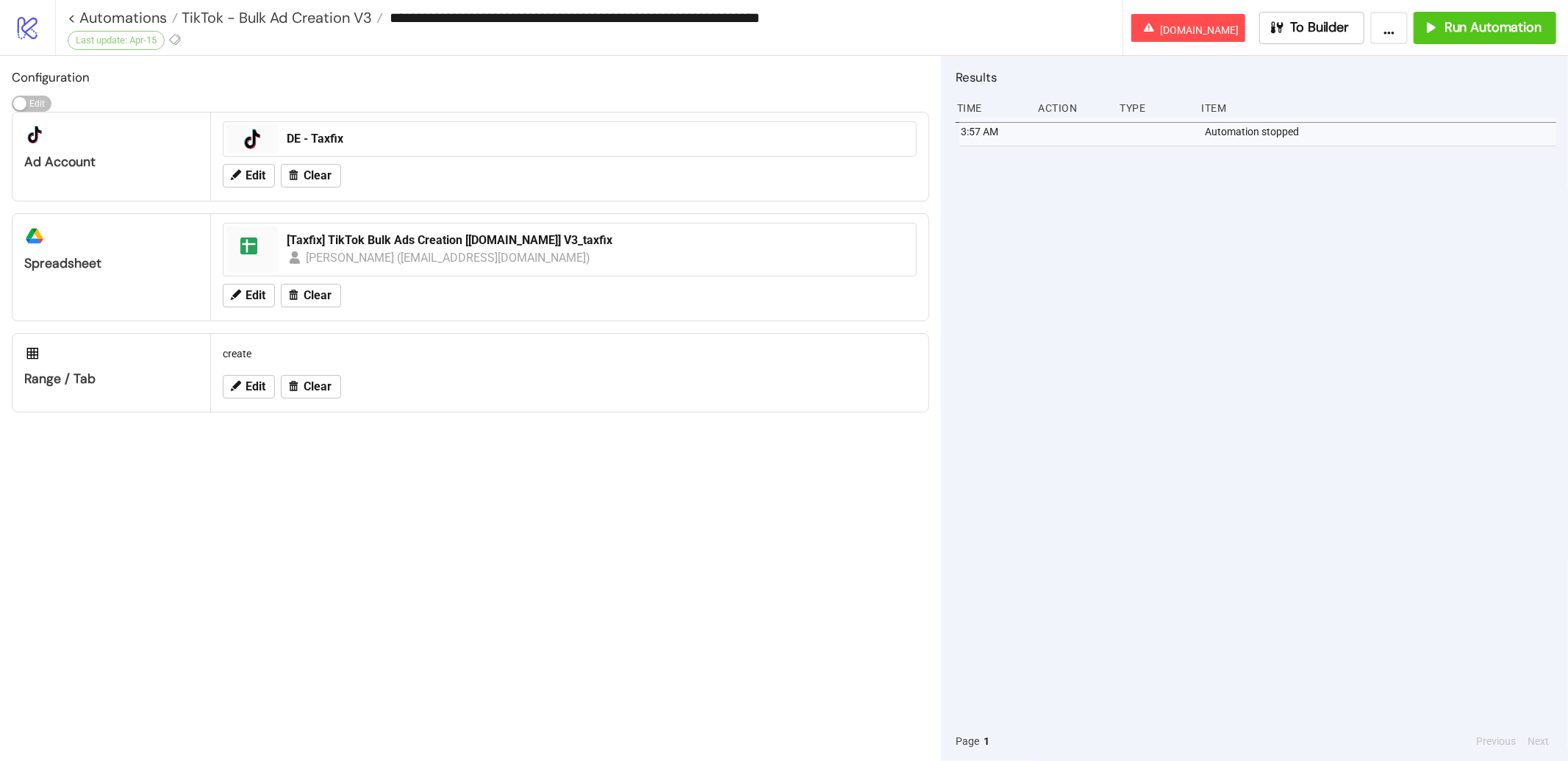
type input "**********"
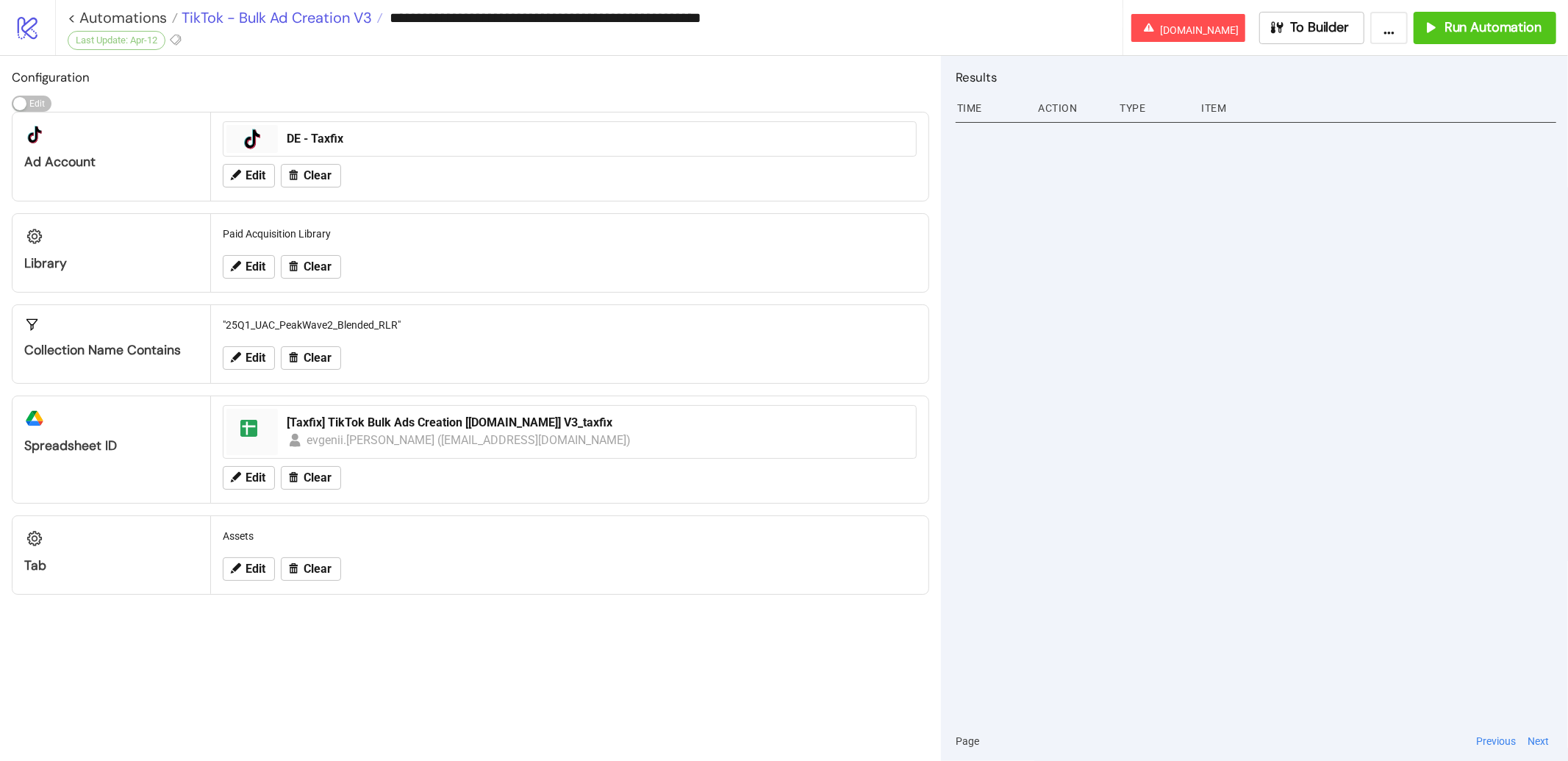
click at [291, 21] on span "TikTok - Bulk Ad Creation V3" at bounding box center [274, 18] width 194 height 19
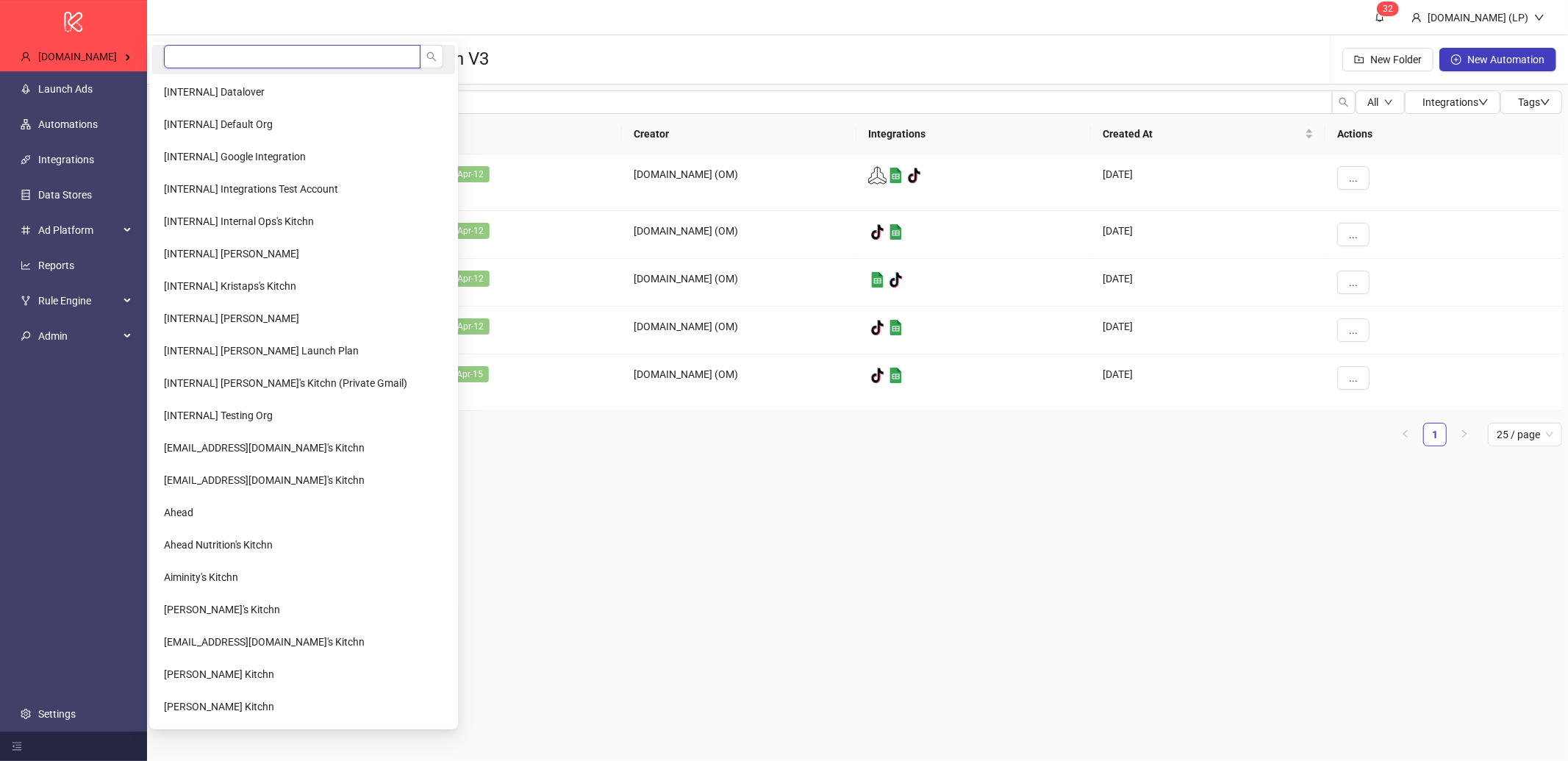
click at [217, 55] on input "search" at bounding box center [292, 57] width 257 height 24
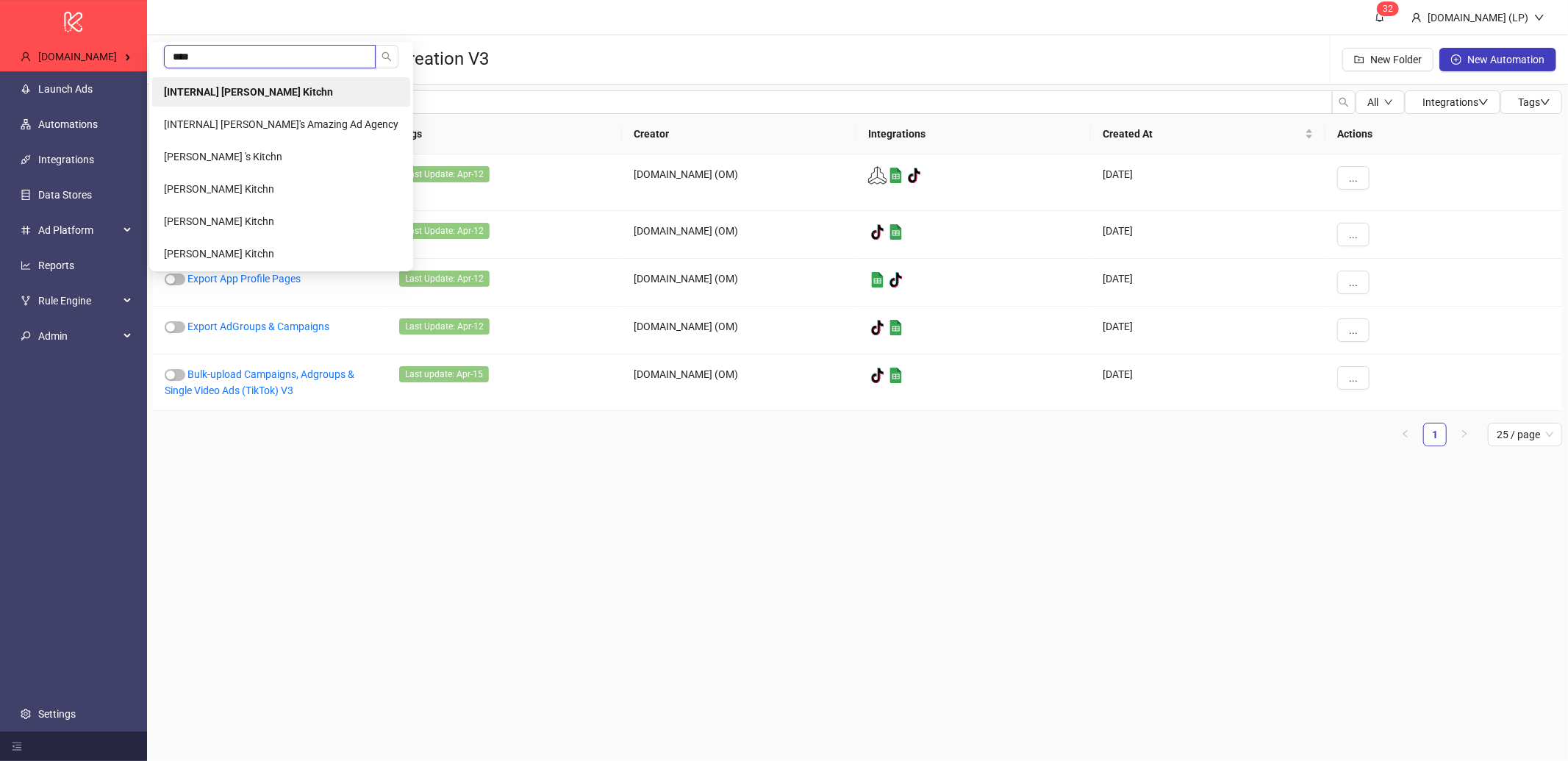
type input "****"
click at [260, 105] on li "[INTERNAL] Laura Pineda's Kitchn" at bounding box center [281, 91] width 258 height 29
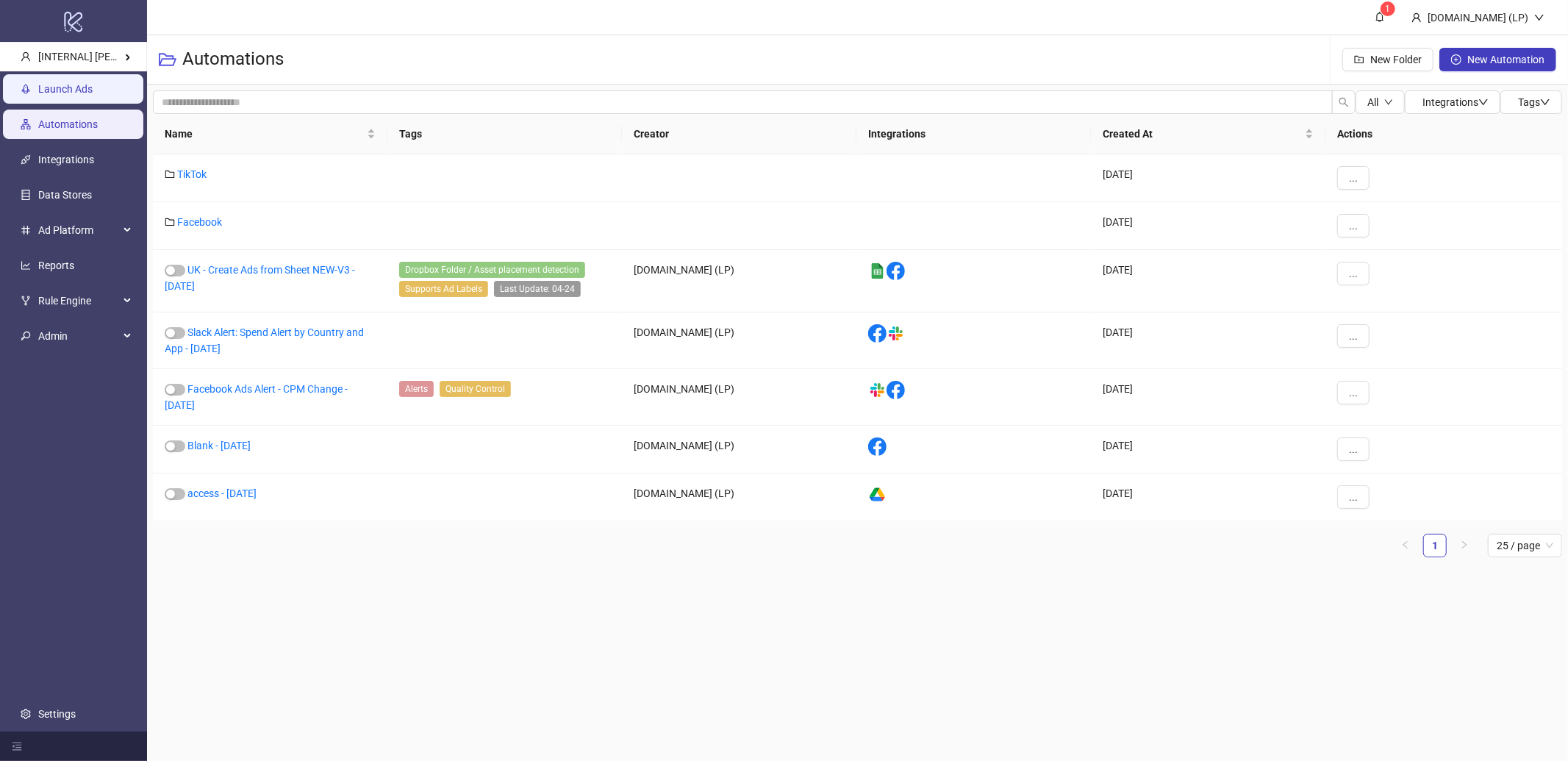
click at [93, 94] on link "Launch Ads" at bounding box center [65, 88] width 54 height 12
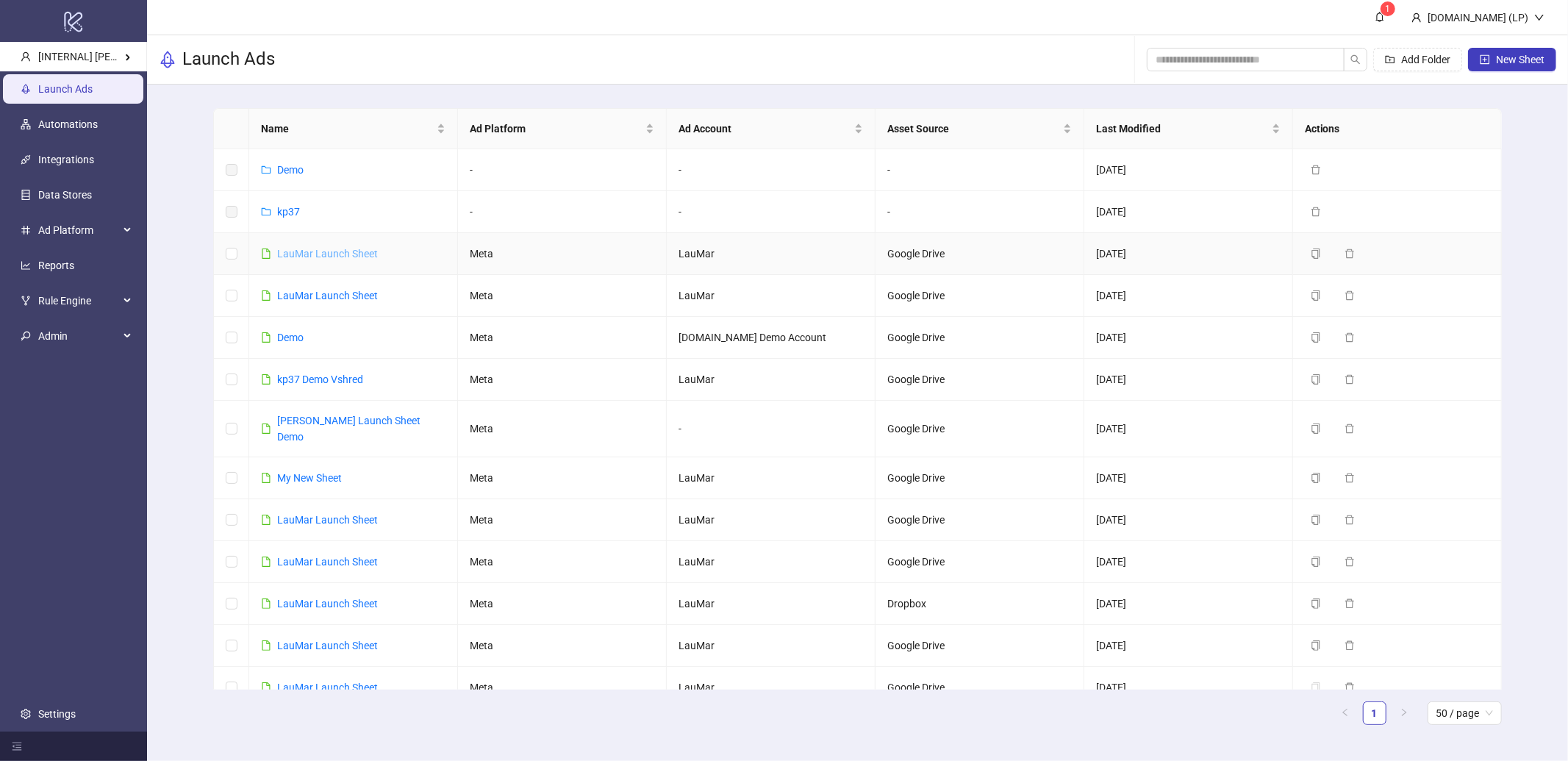
click at [313, 259] on link "LauMar Launch Sheet" at bounding box center [327, 253] width 101 height 12
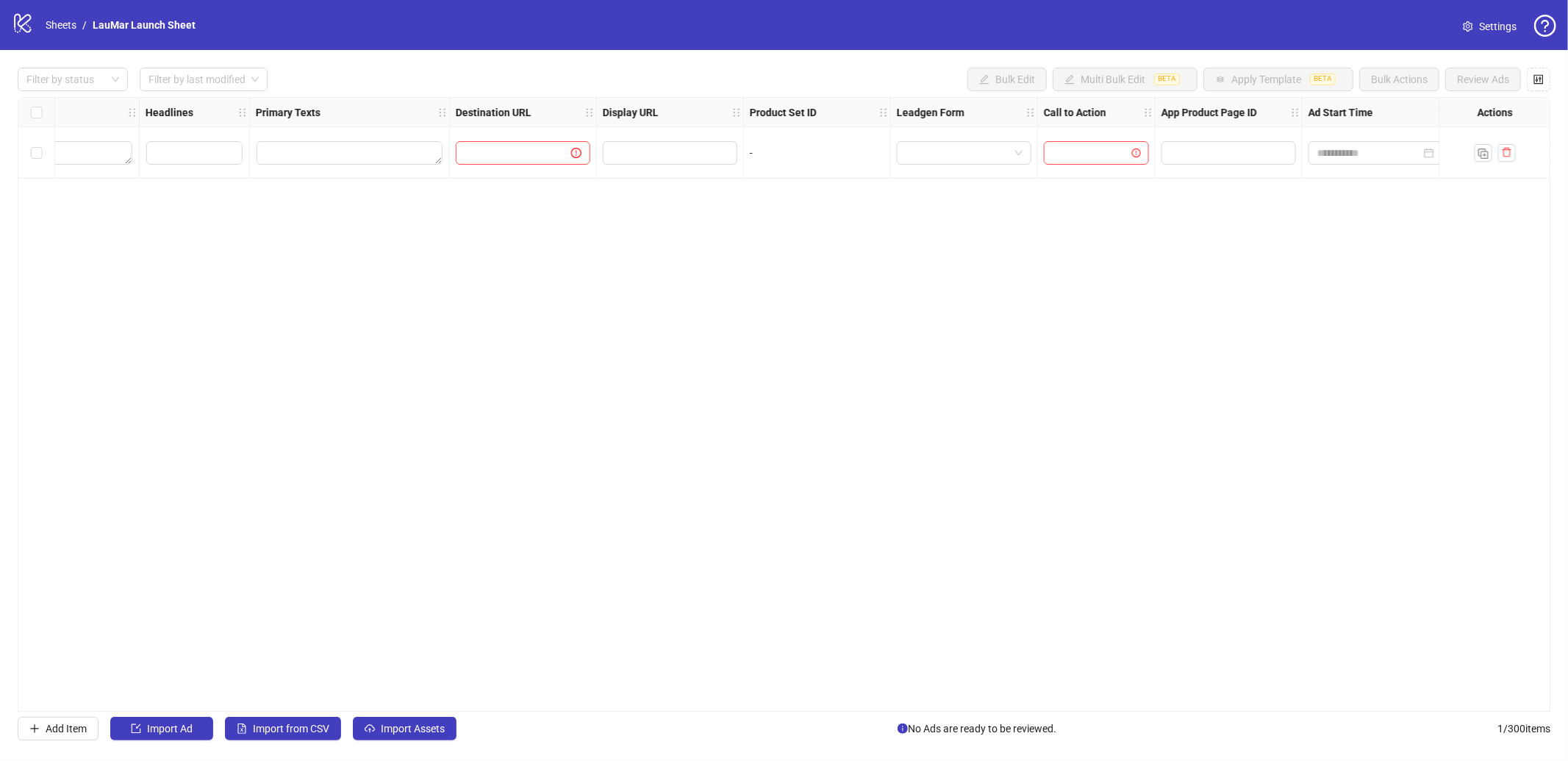
scroll to position [0, 1109]
click at [1073, 160] on input "text" at bounding box center [1062, 153] width 96 height 16
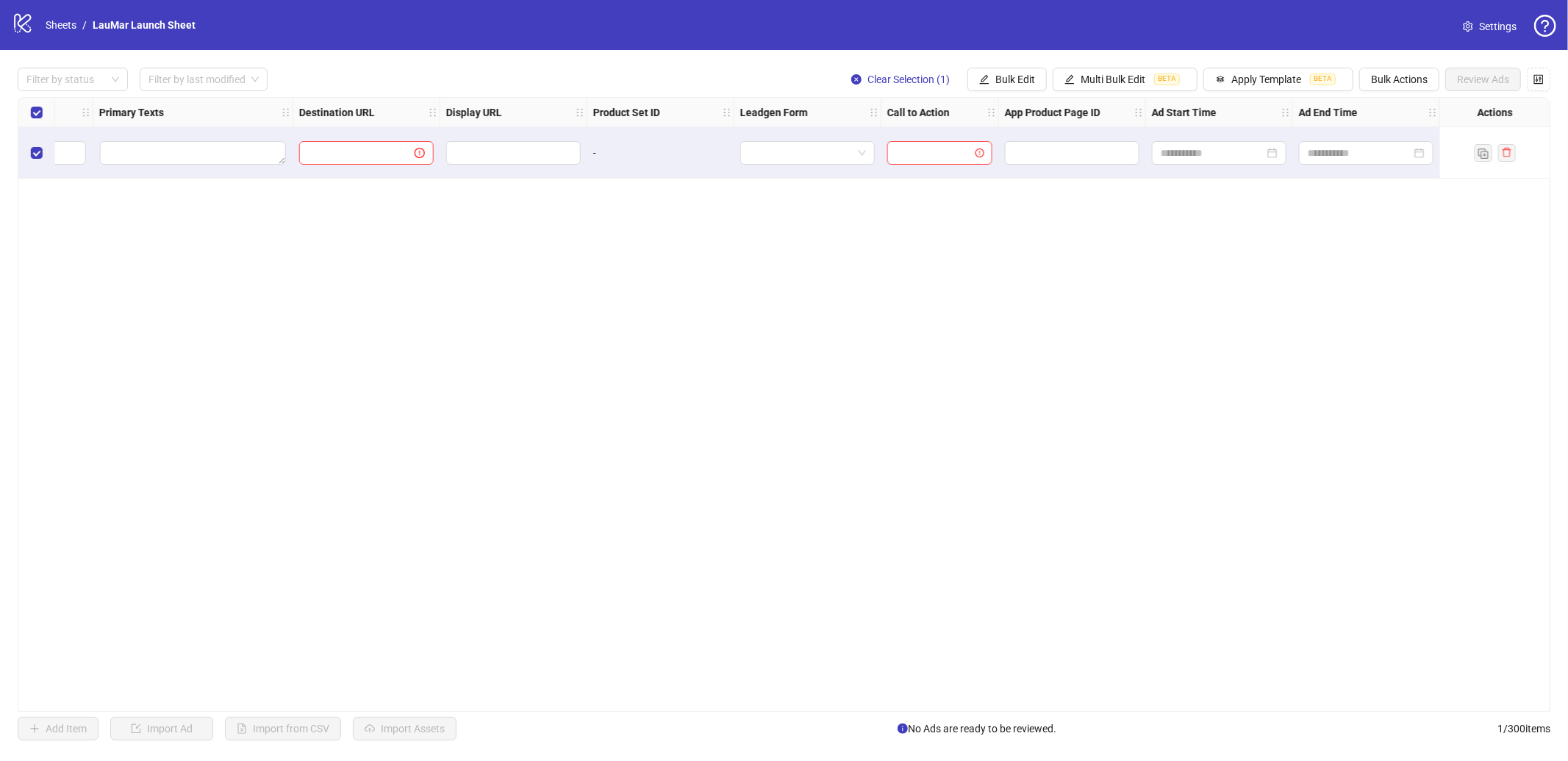
scroll to position [0, 1108]
click at [1389, 77] on span "Bulk Actions" at bounding box center [1399, 79] width 57 height 12
click at [1530, 70] on button "button" at bounding box center [1539, 79] width 24 height 24
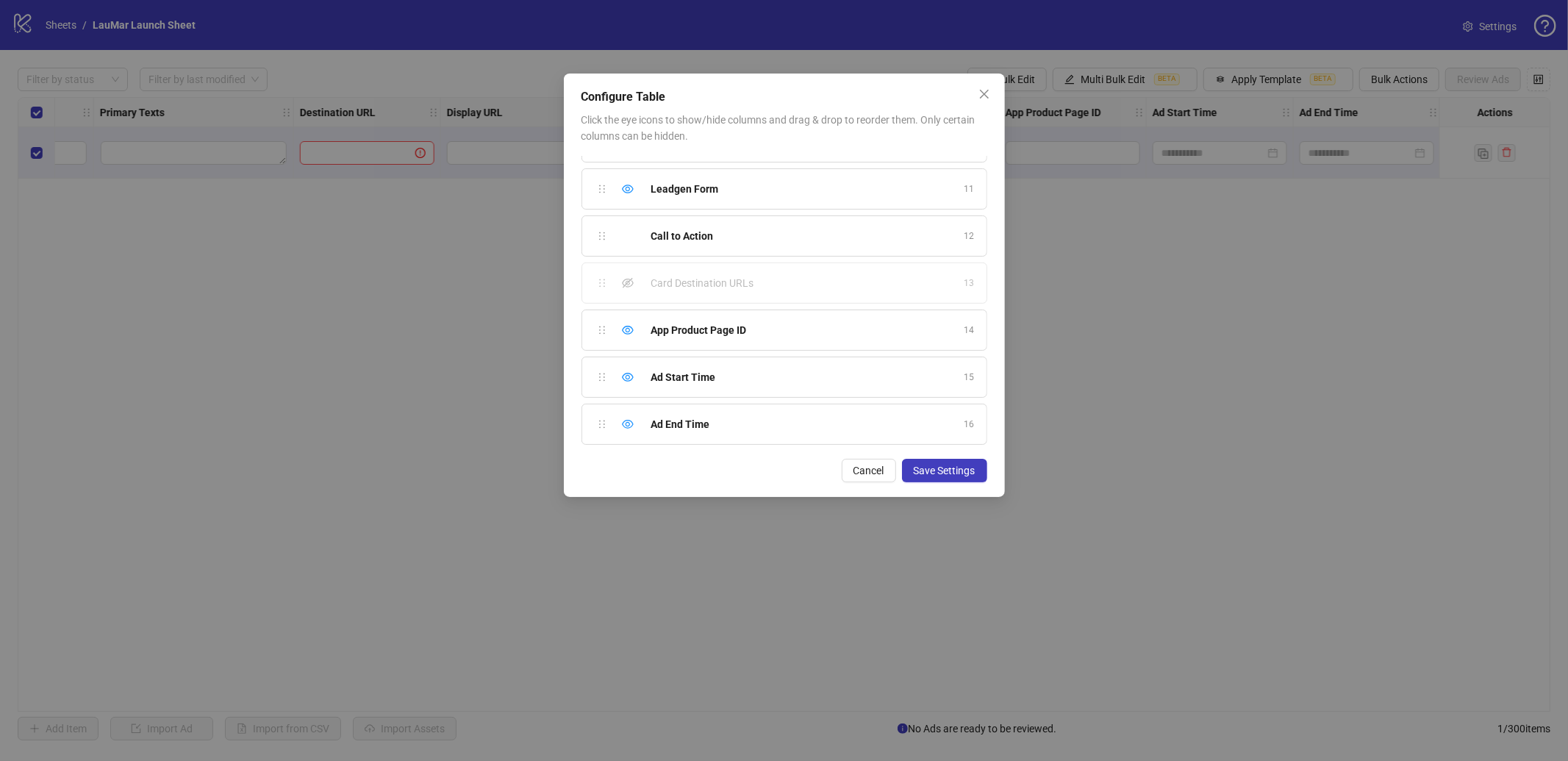
scroll to position [460, 0]
click at [995, 93] on span "Close" at bounding box center [984, 94] width 24 height 12
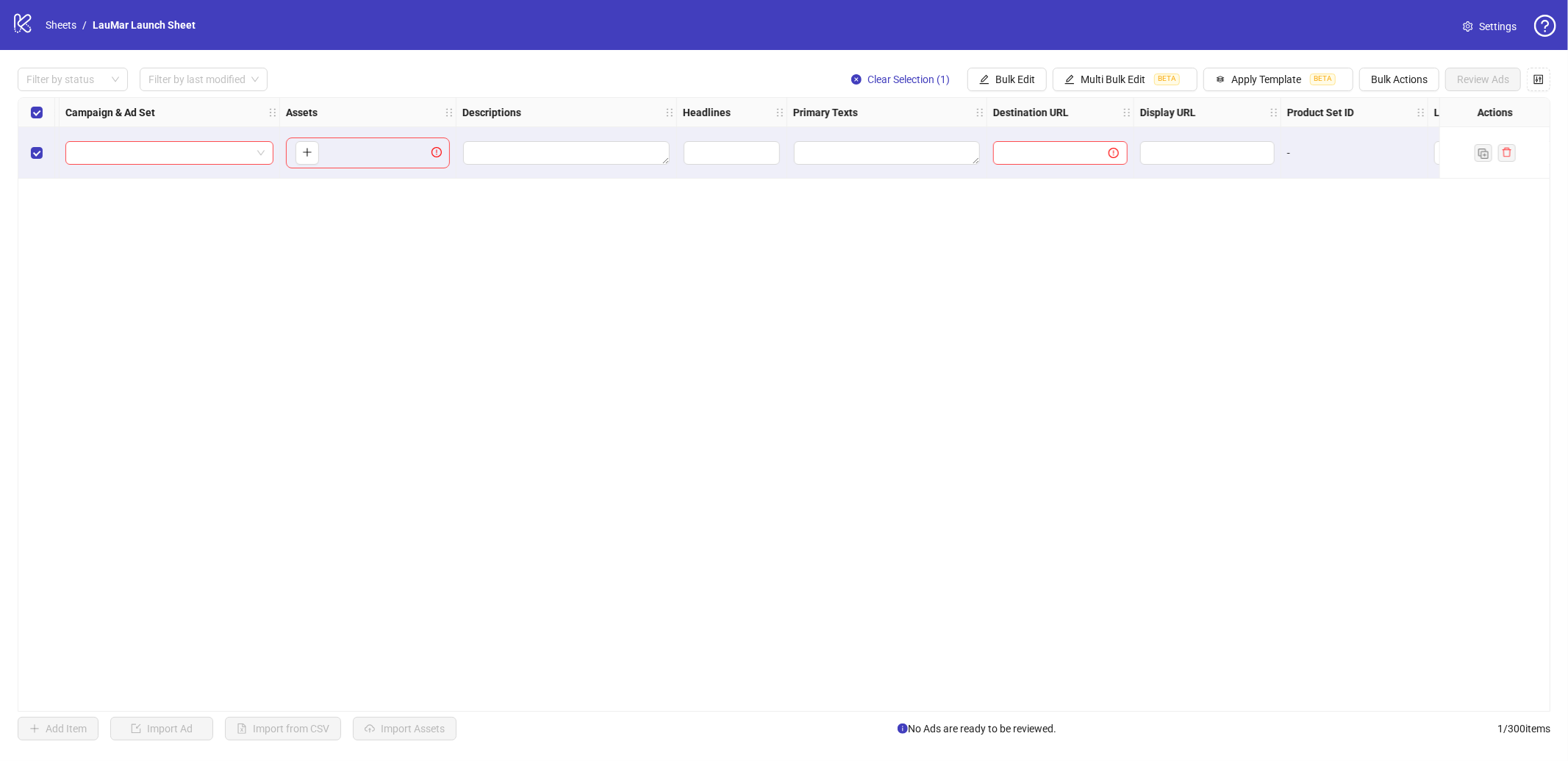
scroll to position [0, 400]
click at [324, 152] on icon "plus" at bounding box center [322, 152] width 11 height 11
click at [402, 152] on span "+ 2" at bounding box center [398, 153] width 18 height 16
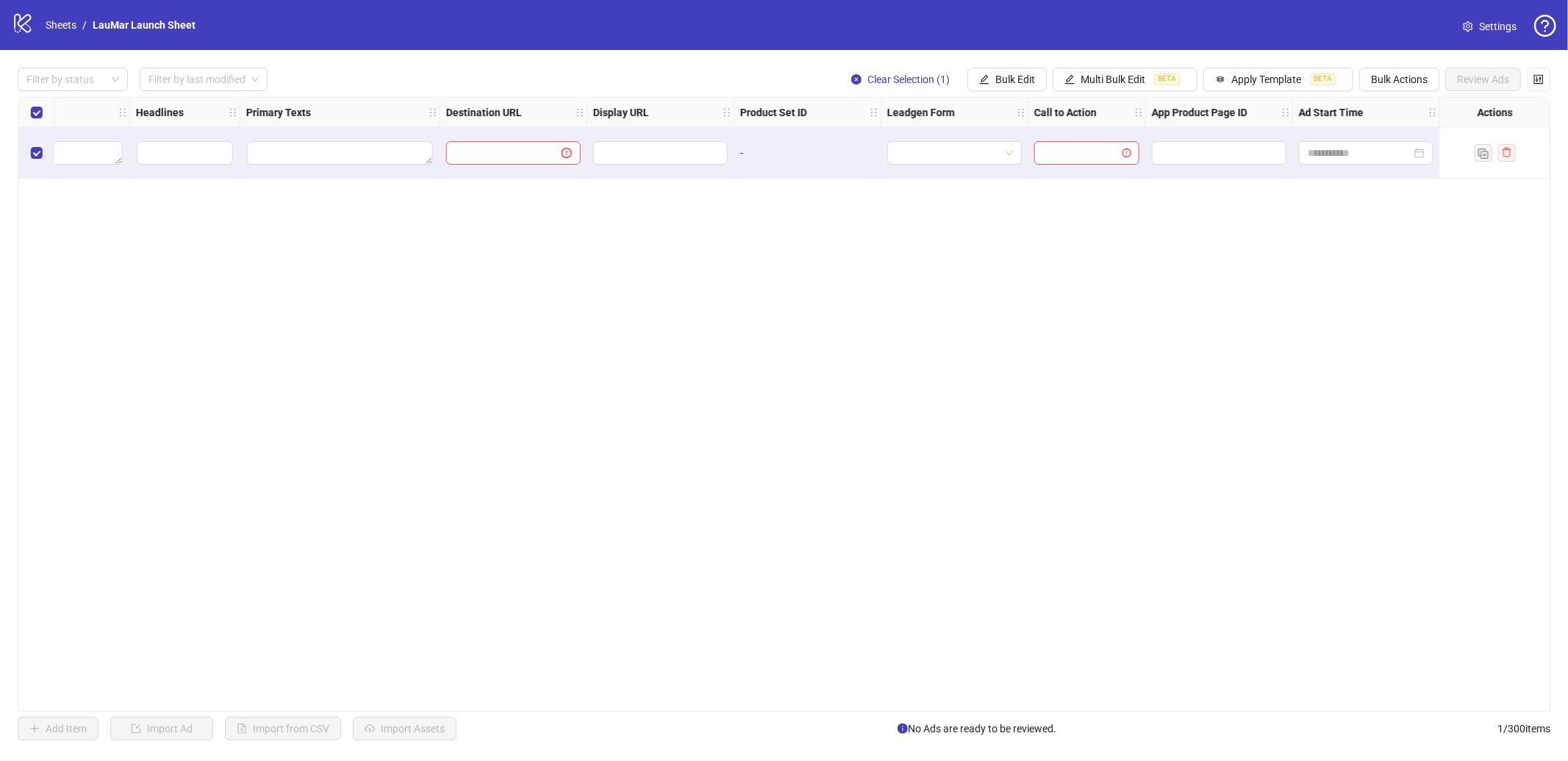
scroll to position [0, 1109]
click at [1245, 169] on div at bounding box center [1219, 153] width 147 height 51
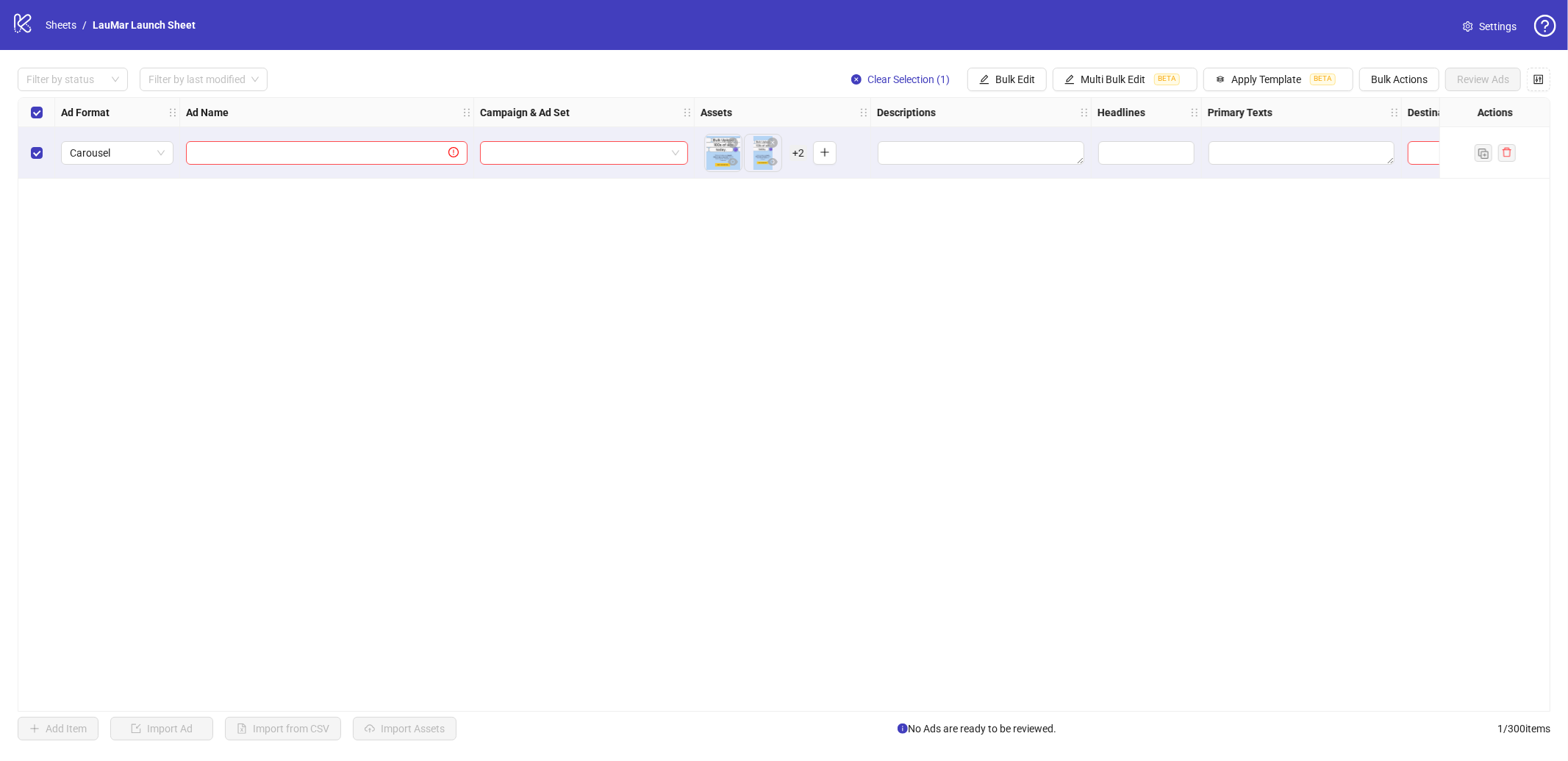
scroll to position [0, 7]
click at [822, 152] on icon "plus" at bounding box center [818, 152] width 11 height 11
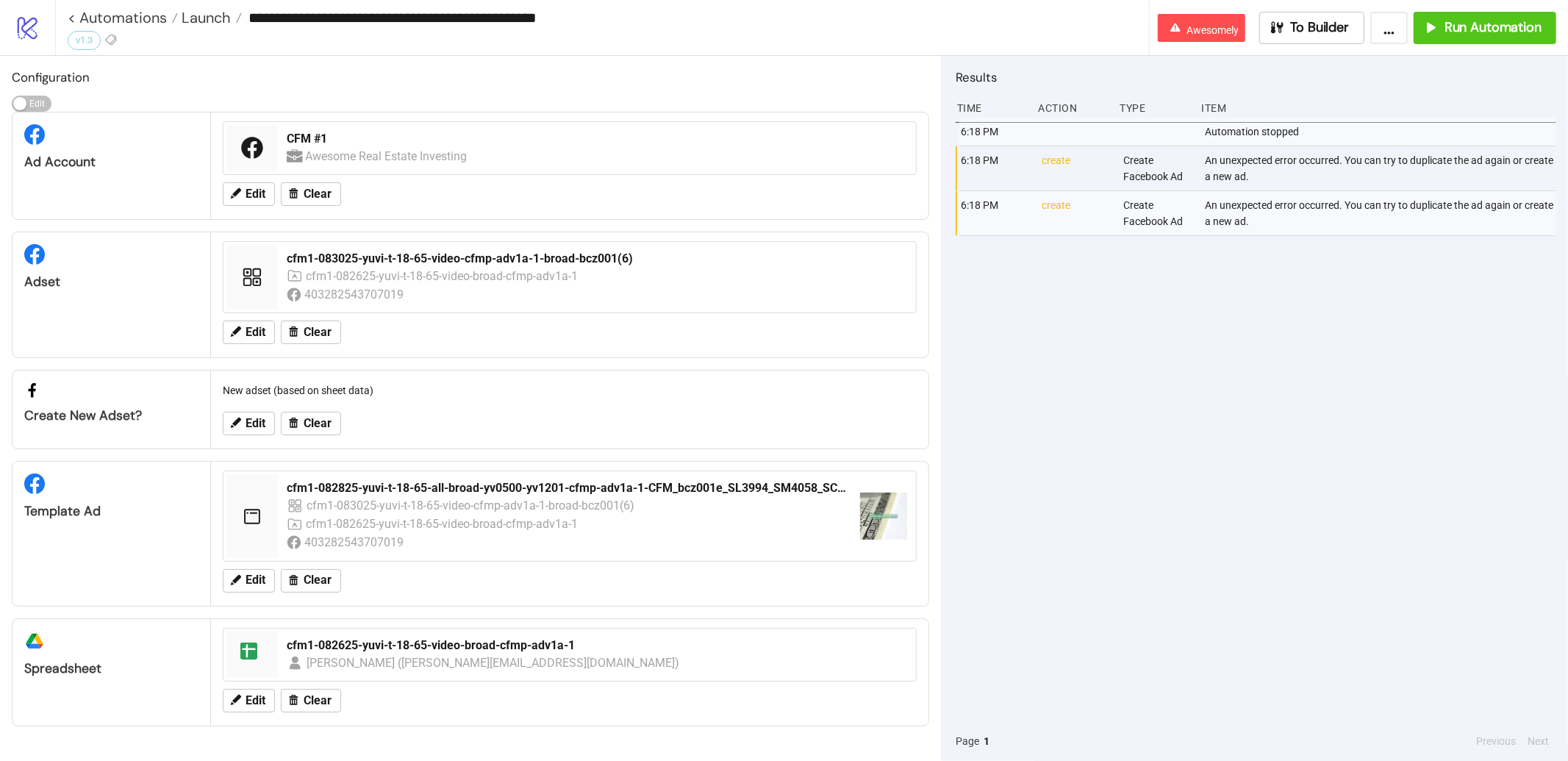
click at [1218, 185] on div "An unexpected error occurred. You can try to duplicate the ad again or create a…" at bounding box center [1381, 168] width 357 height 44
copy div "An unexpected error occurred. You can try to duplicate the ad again or create a…"
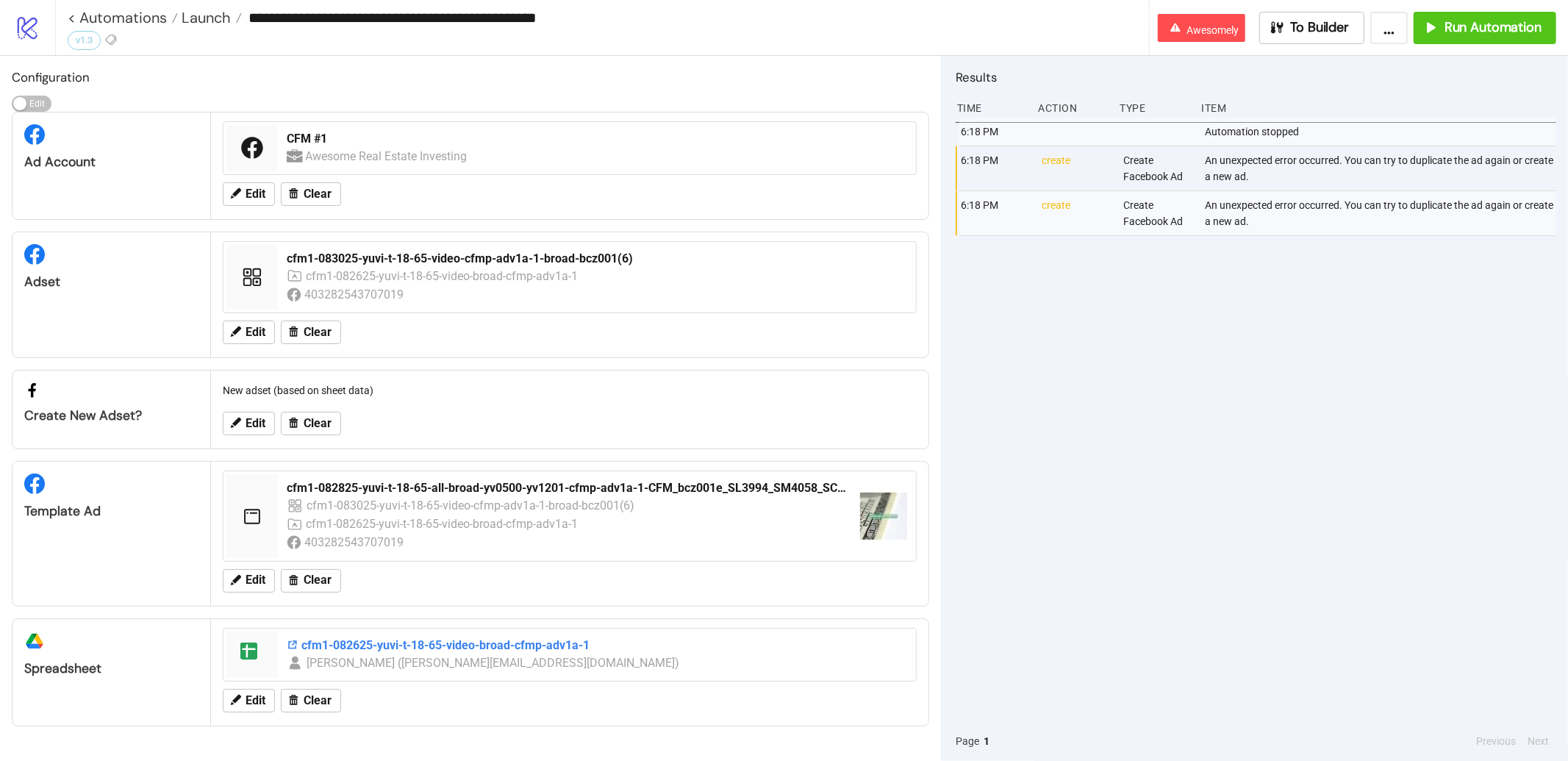
click at [316, 645] on div "cfm1-082625-yuvi-t-18-65-video-broad-cfmp-adv1a-1" at bounding box center [596, 645] width 620 height 16
click at [358, 641] on div "cfm1-082825-yuvi-t-18-65-video-broad-cfmp-adv2a-1" at bounding box center [596, 645] width 620 height 16
click at [347, 650] on div "cfm1-090325-yuvi-t-18-65-video-broad-cfm-adv1a-3" at bounding box center [596, 645] width 620 height 16
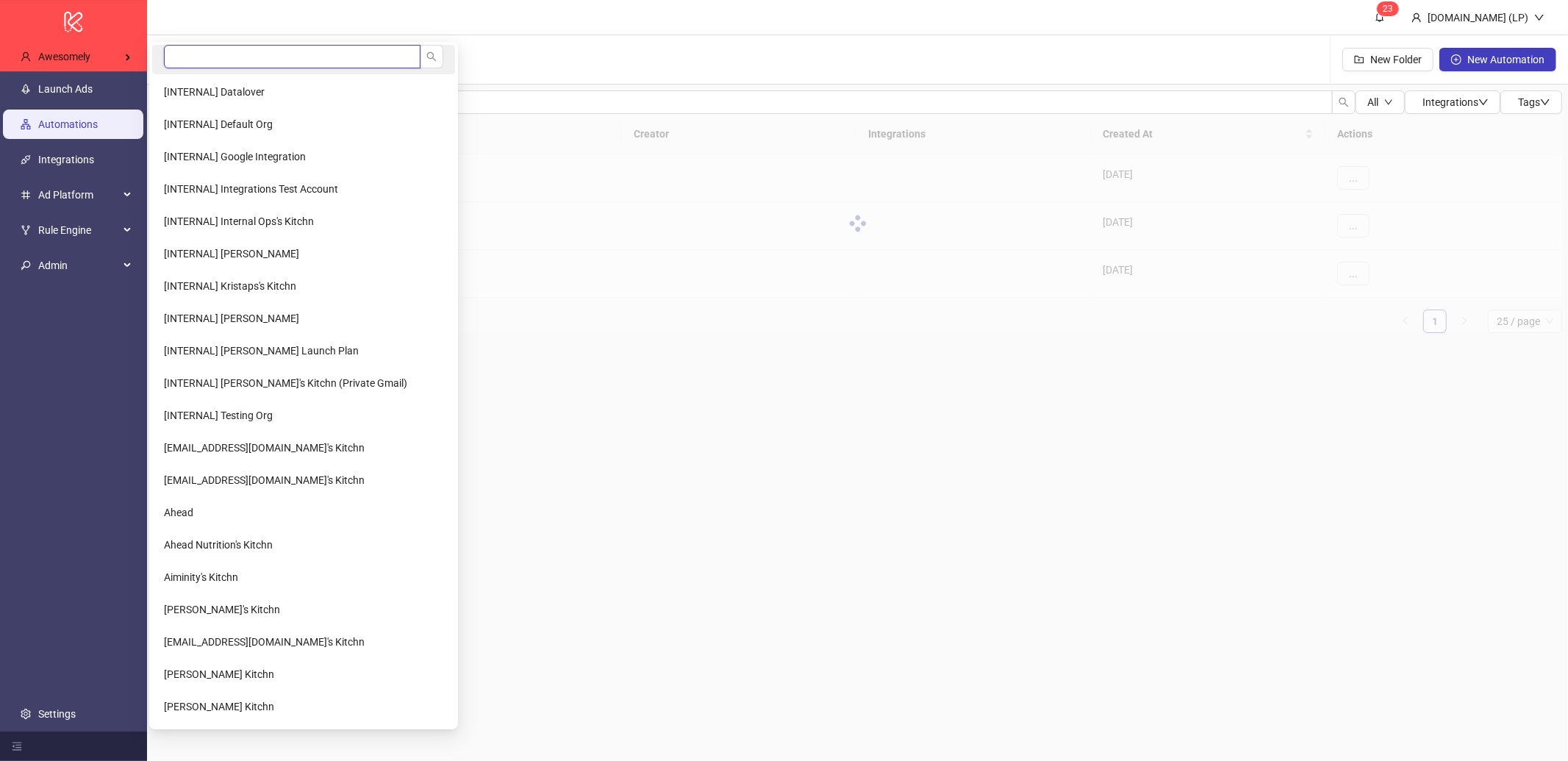
click at [173, 50] on input "search" at bounding box center [292, 57] width 257 height 24
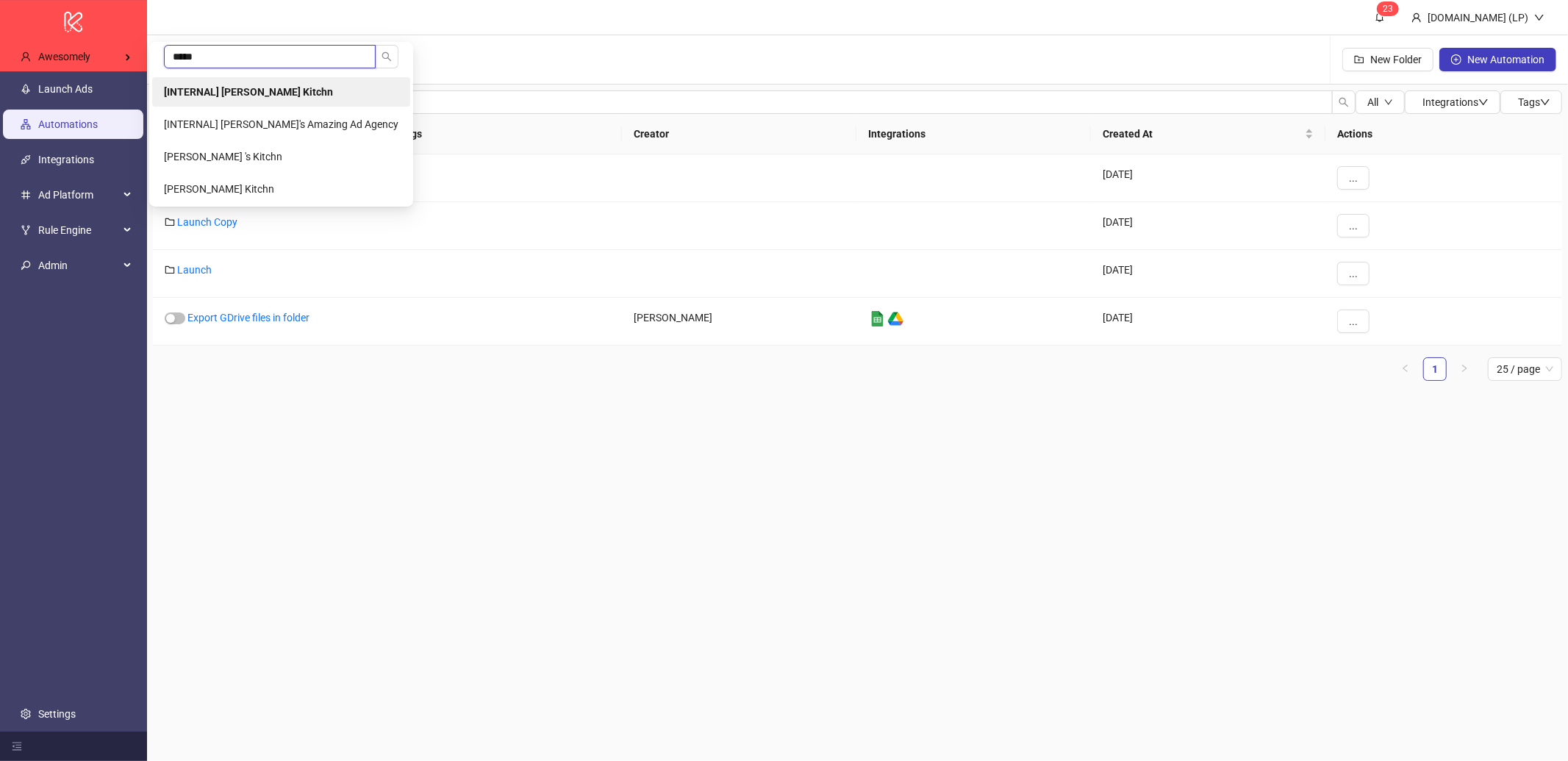
type input "*****"
click at [232, 103] on li "[INTERNAL] [PERSON_NAME] Kitchn" at bounding box center [281, 91] width 258 height 29
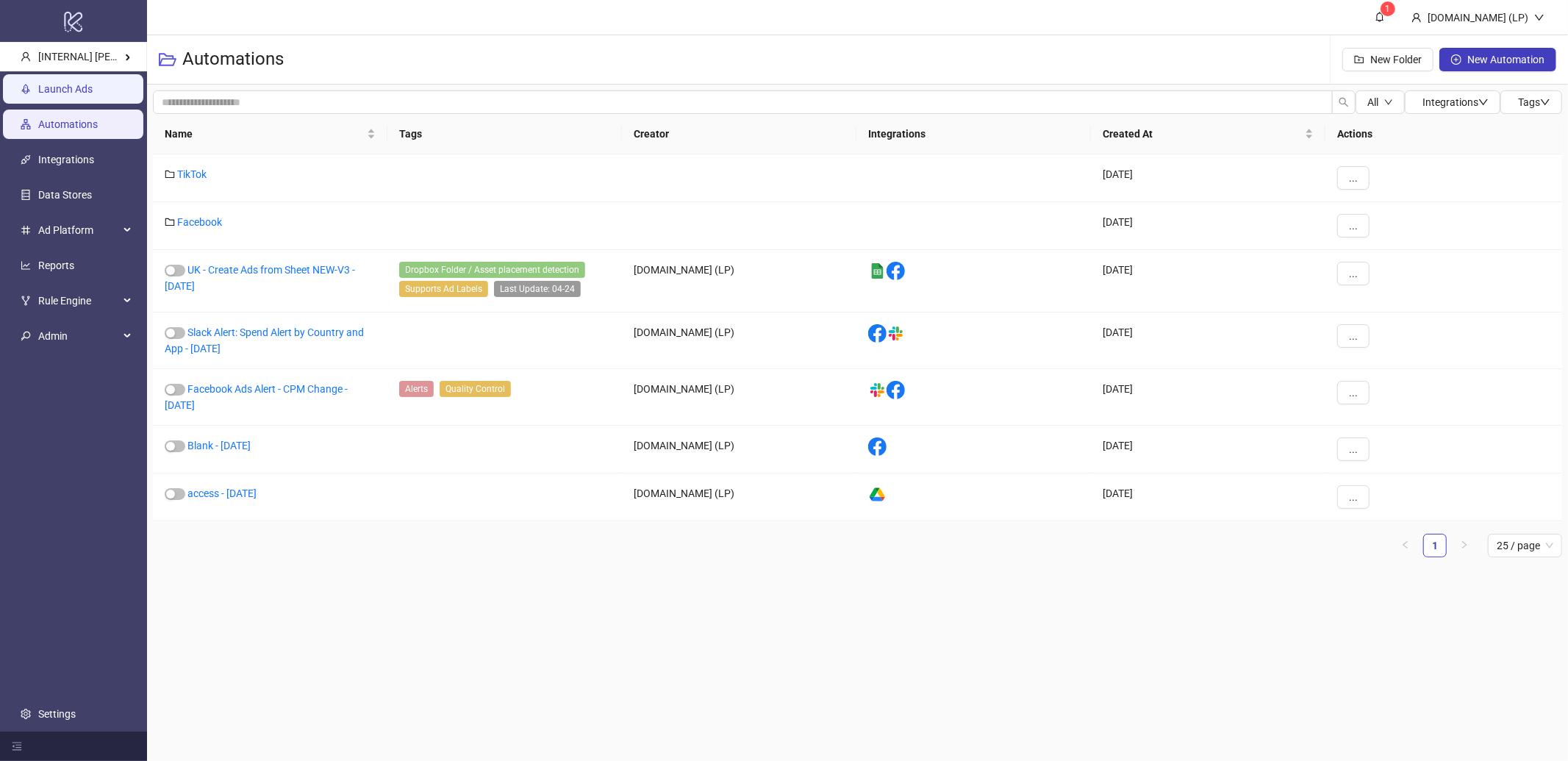
click at [69, 87] on link "Launch Ads" at bounding box center [65, 88] width 54 height 12
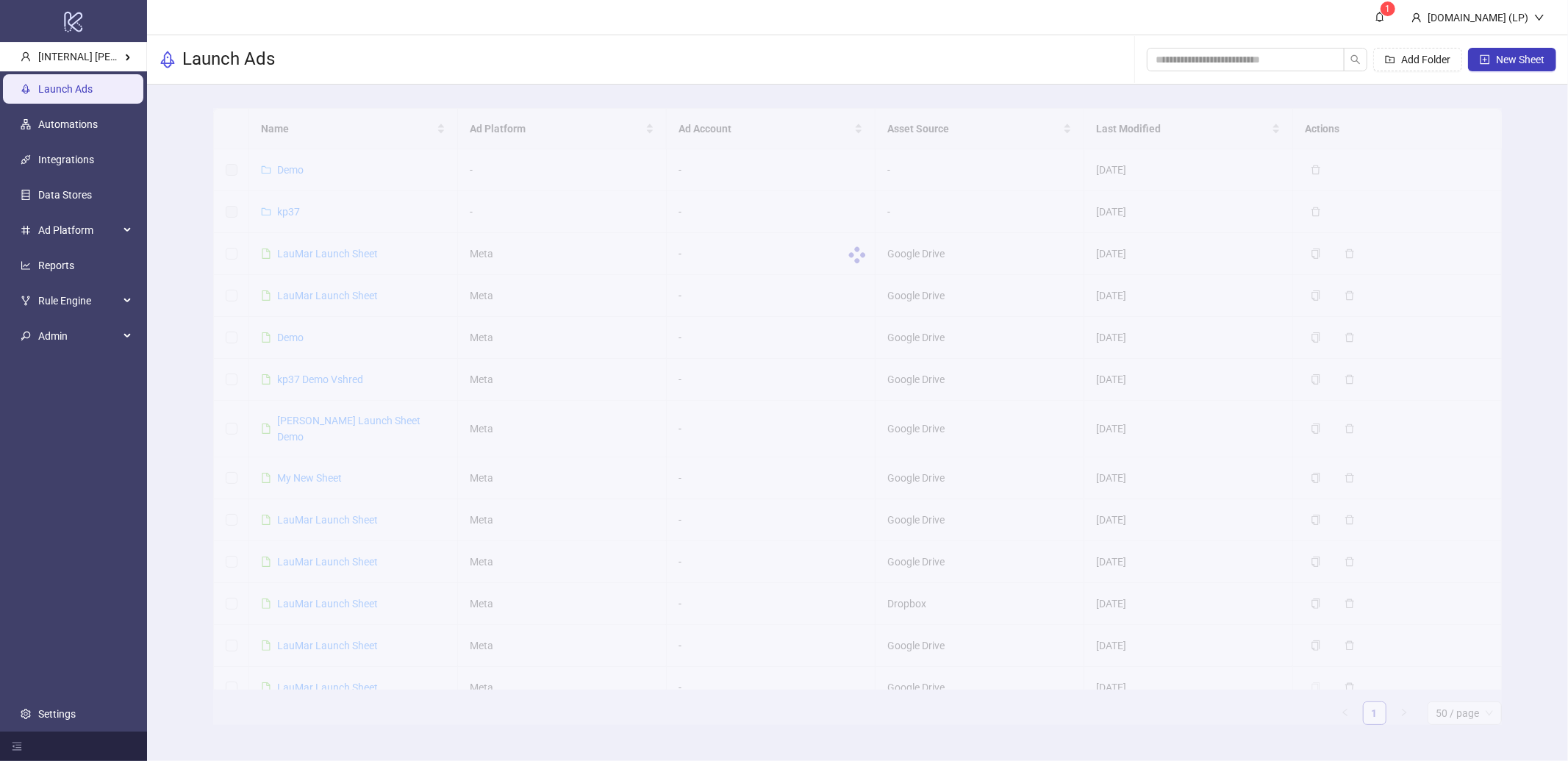
click at [1513, 35] on div "Launch Ads Add Folder New Sheet" at bounding box center [857, 60] width 1421 height 50
click at [1500, 48] on button "New Sheet" at bounding box center [1512, 59] width 88 height 24
type input "**********"
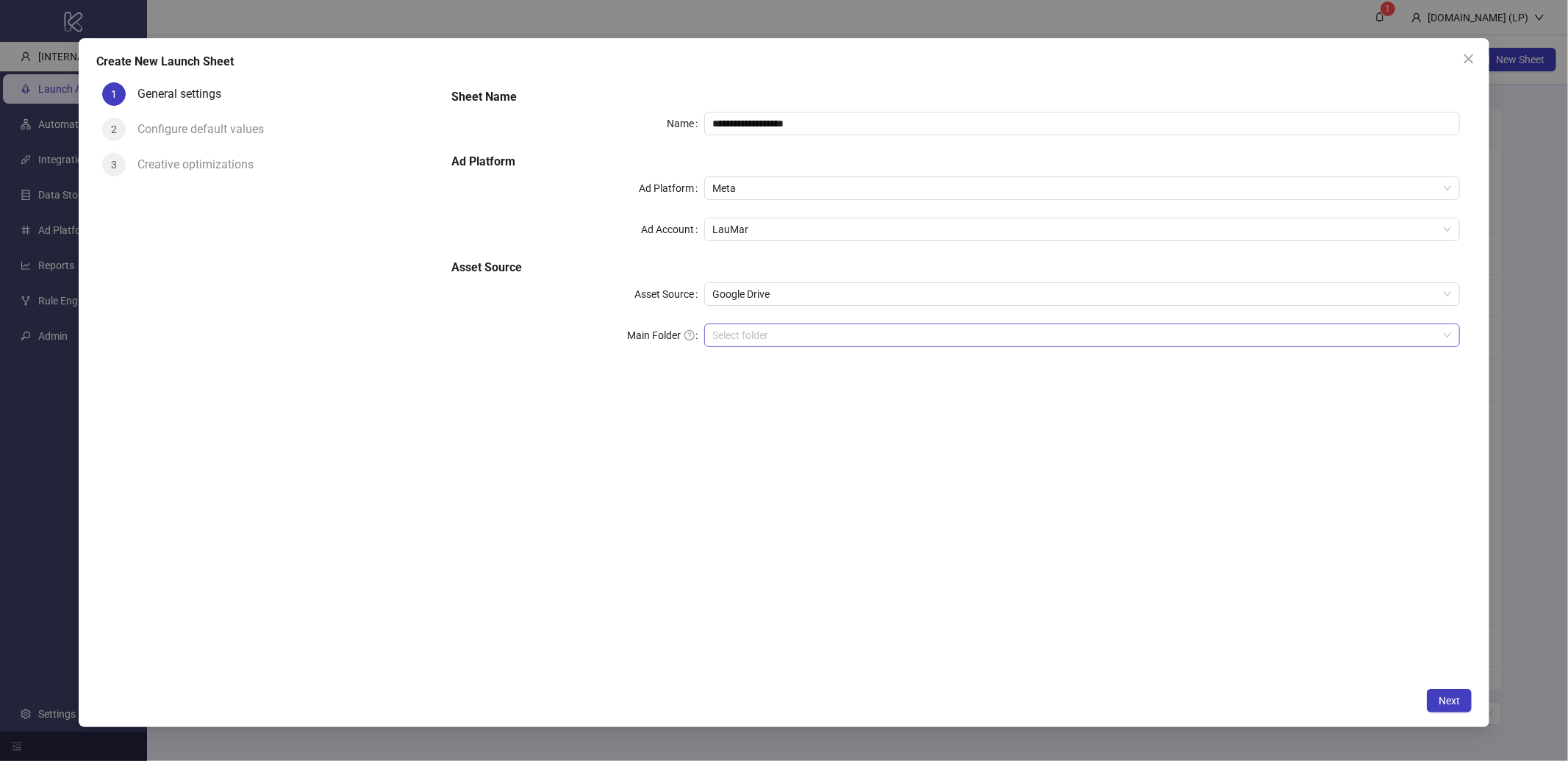
click at [777, 334] on input "Main Folder" at bounding box center [1076, 334] width 726 height 22
click at [1460, 707] on button "Next" at bounding box center [1449, 700] width 45 height 24
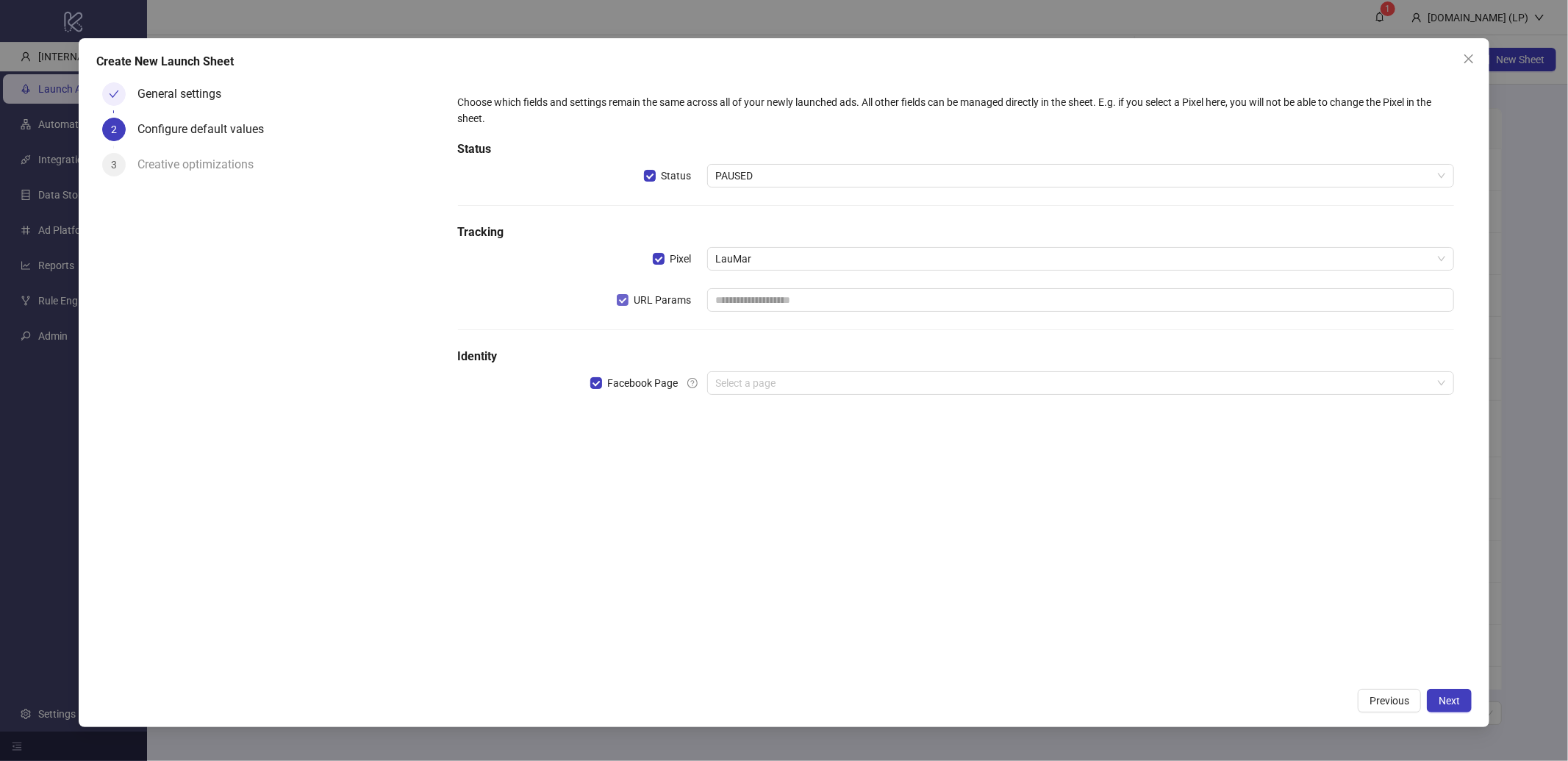
click at [675, 302] on span "URL Params" at bounding box center [663, 300] width 69 height 16
click at [643, 376] on span "Facebook Page" at bounding box center [642, 383] width 82 height 16
click at [1461, 693] on button "Next" at bounding box center [1449, 700] width 45 height 24
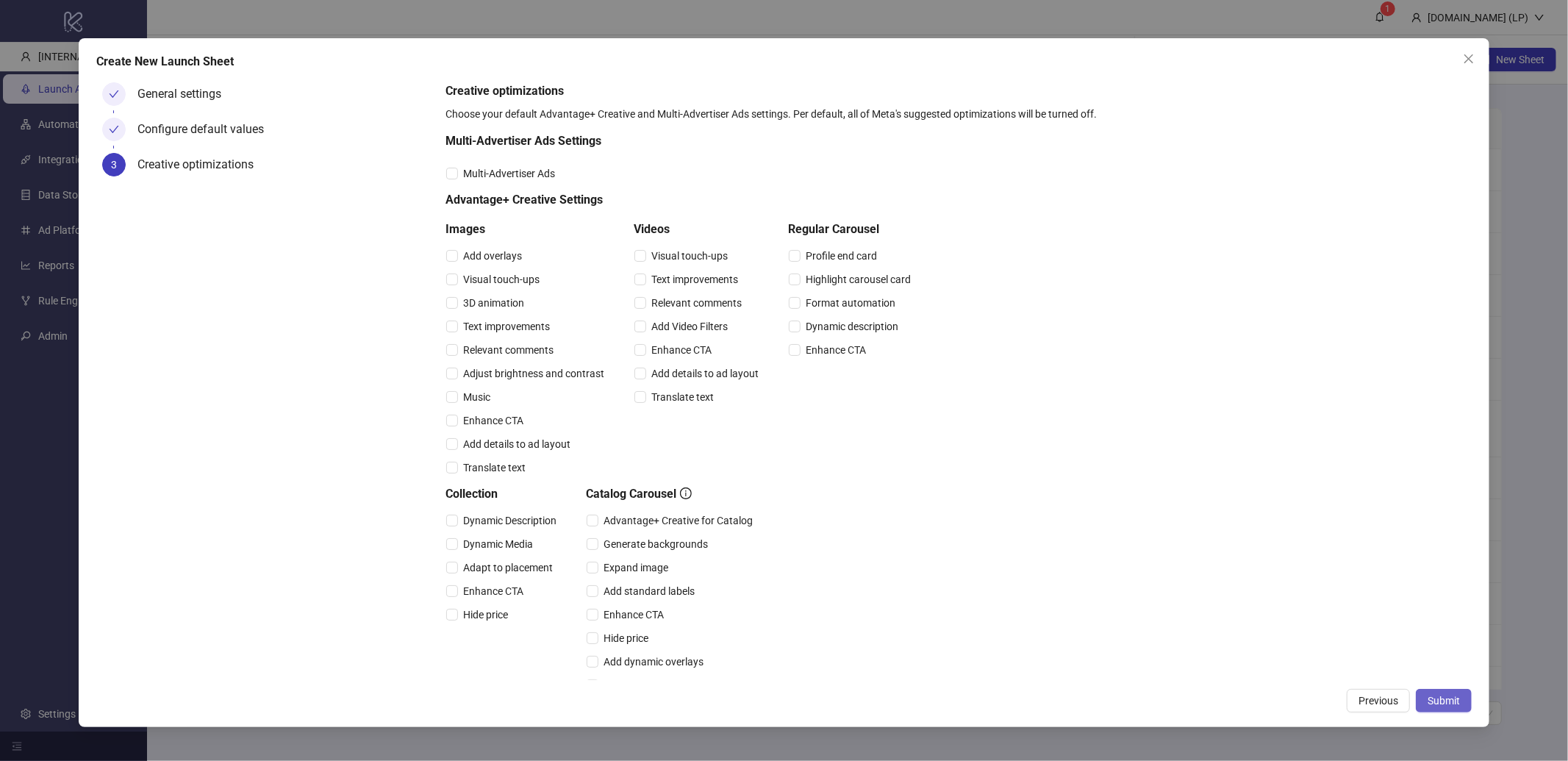
click at [1441, 706] on span "Submit" at bounding box center [1443, 700] width 33 height 12
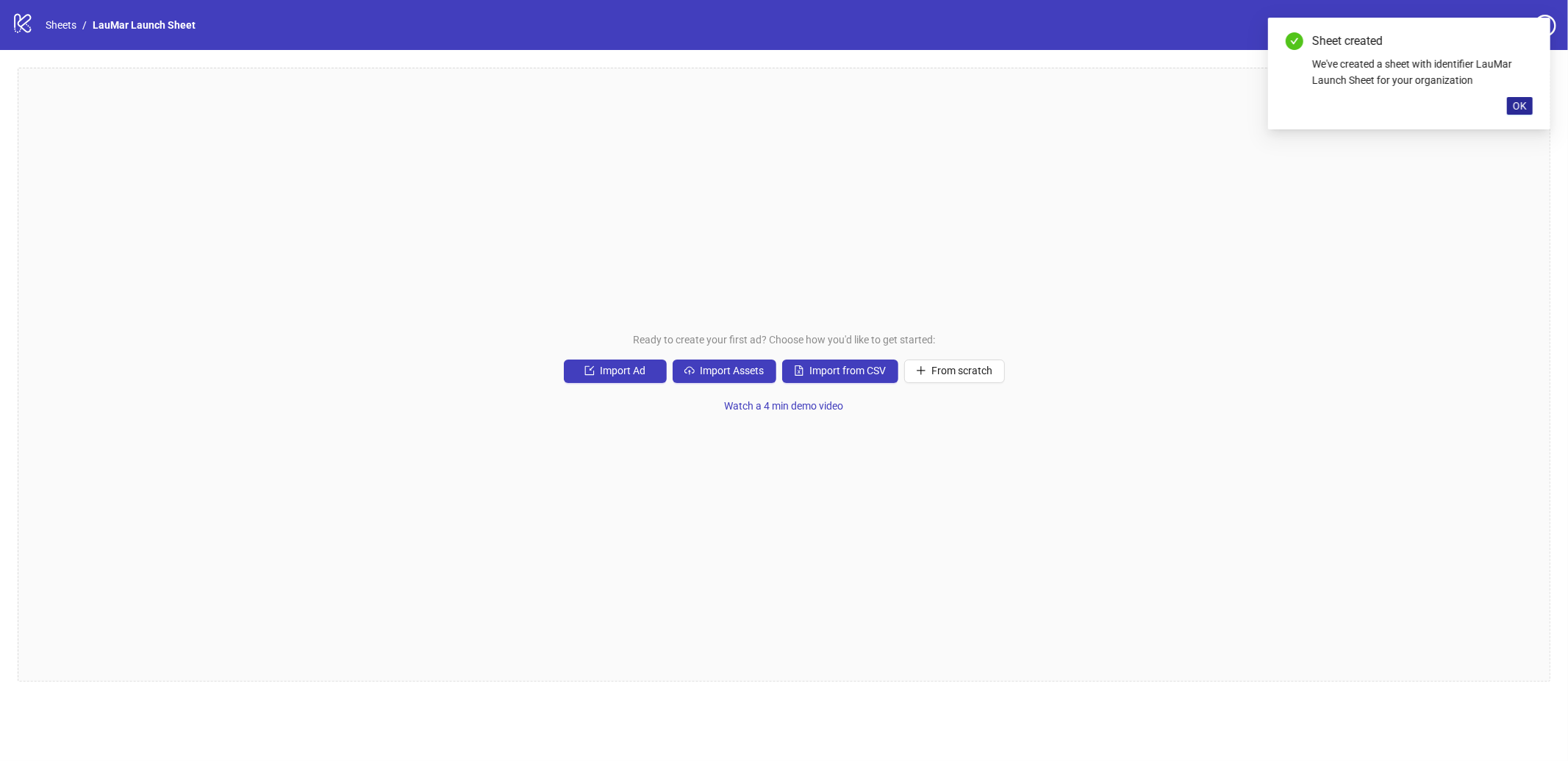
click at [1527, 97] on button "OK" at bounding box center [1519, 106] width 26 height 18
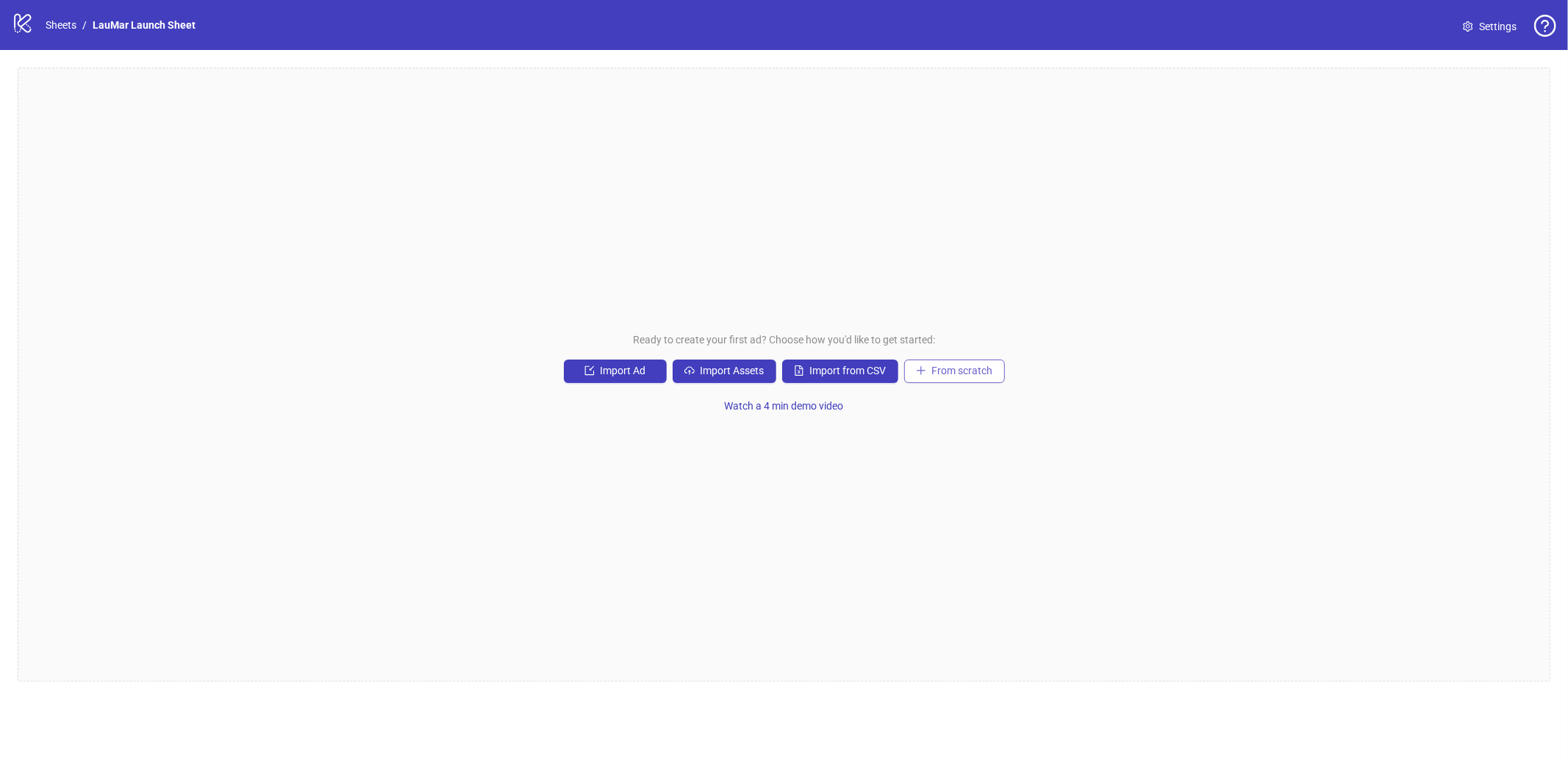
click at [961, 366] on span "From scratch" at bounding box center [962, 370] width 61 height 12
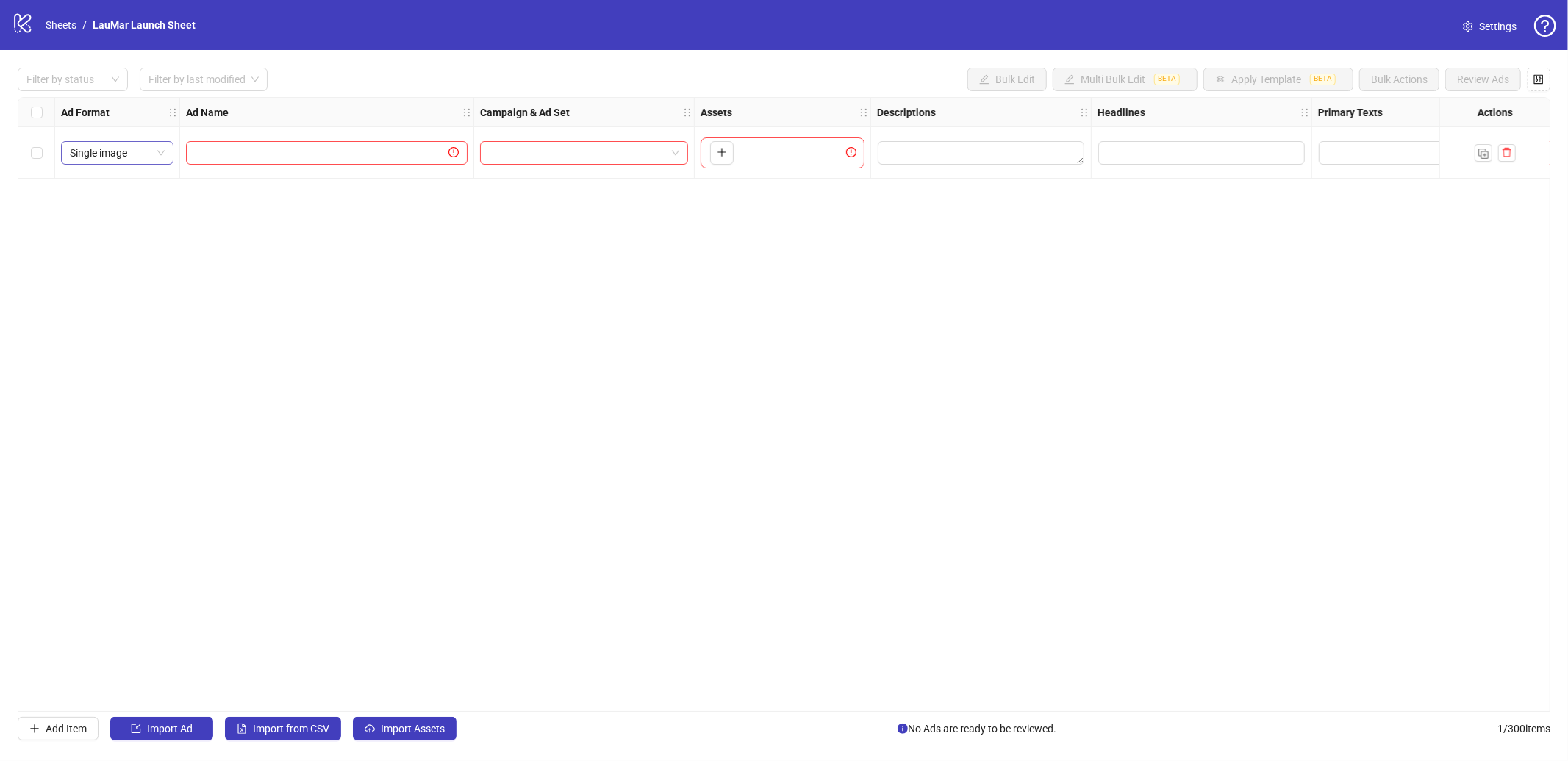
click at [94, 149] on span "Single image" at bounding box center [117, 152] width 95 height 22
click at [102, 224] on div "Carousel" at bounding box center [117, 229] width 89 height 16
click at [1541, 81] on icon "control" at bounding box center [1539, 80] width 11 height 11
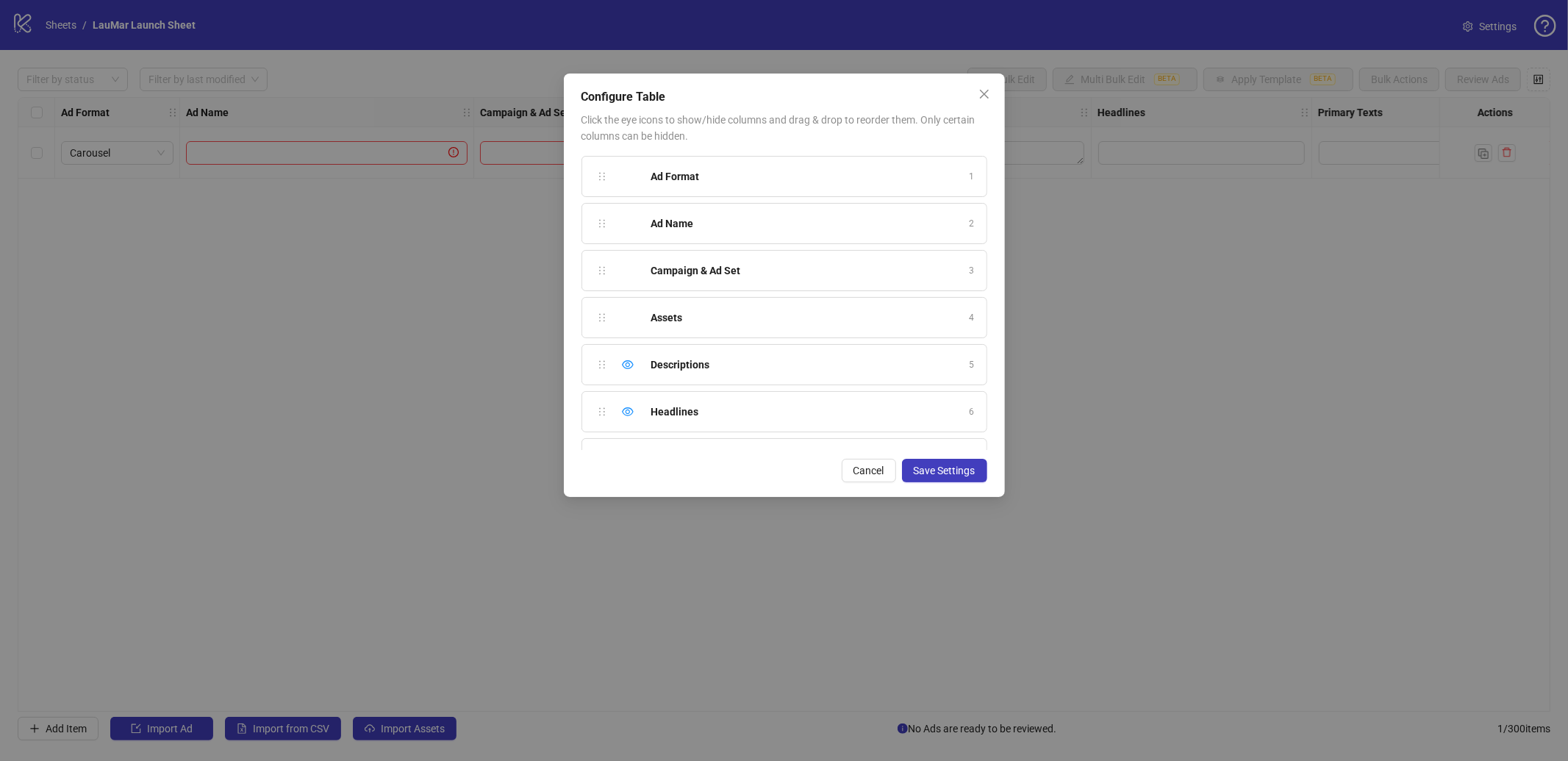
click at [732, 308] on div "Assets 4" at bounding box center [784, 318] width 406 height 42
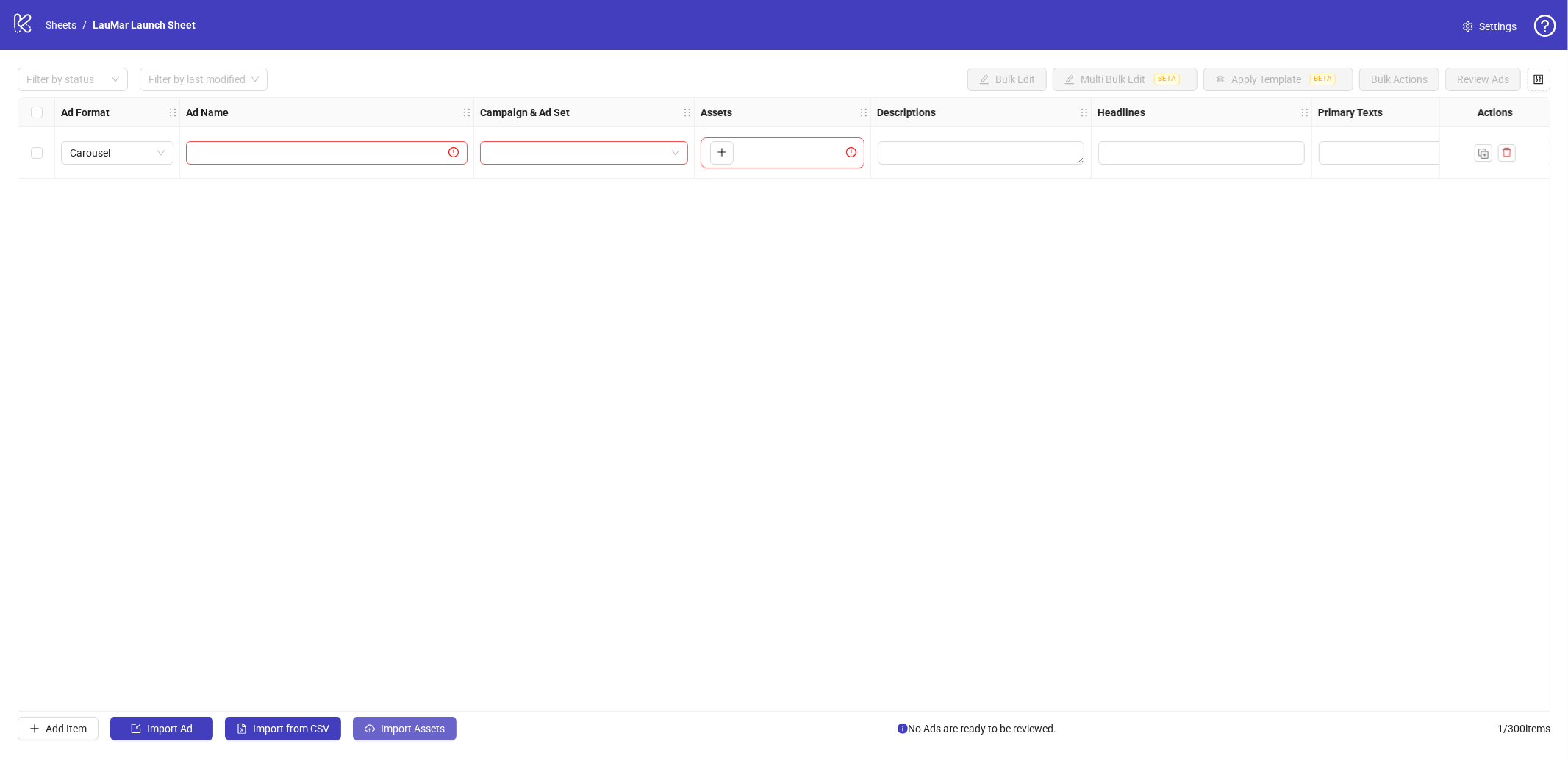
click at [430, 733] on span "Import Assets" at bounding box center [412, 728] width 64 height 12
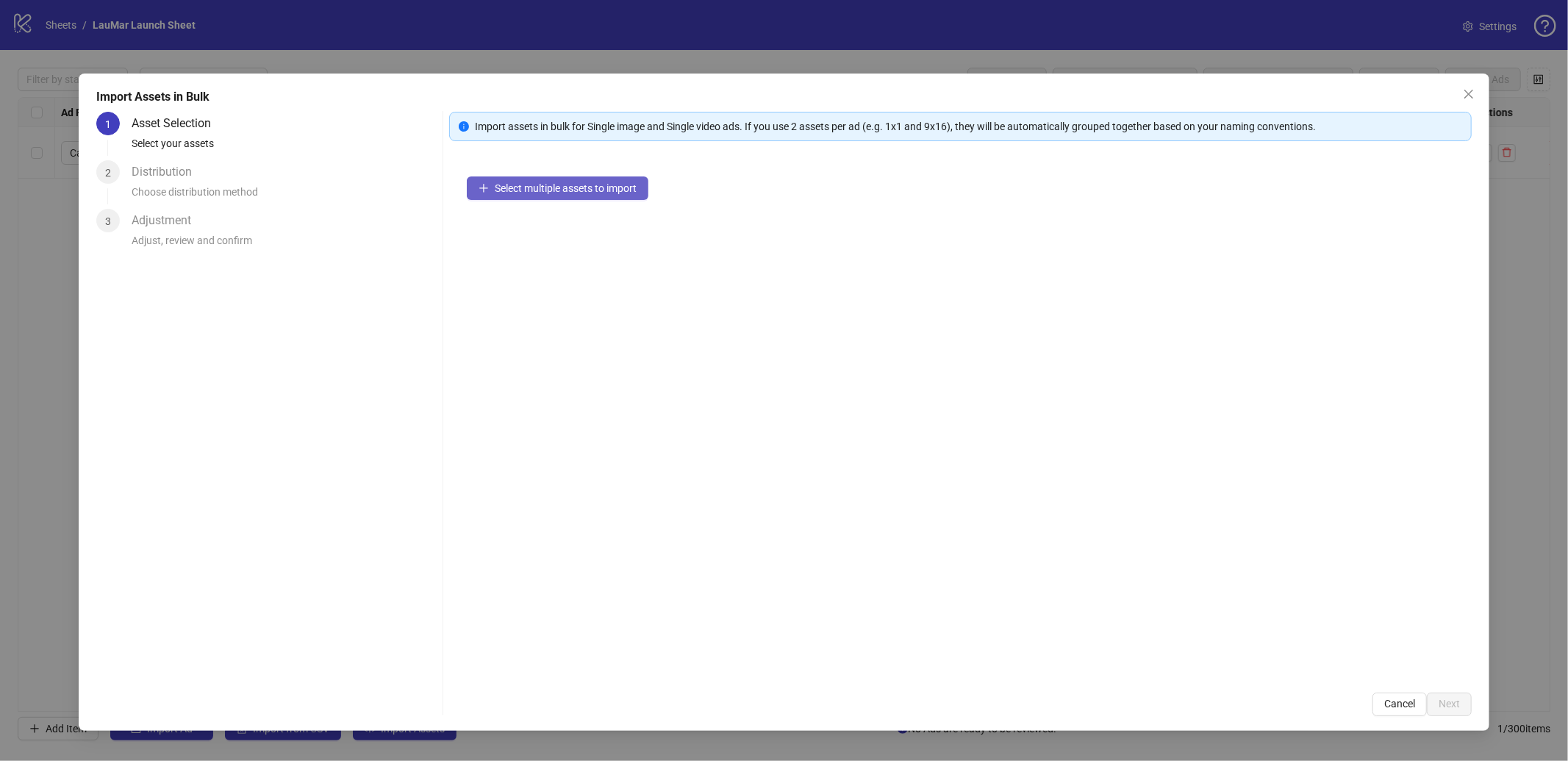
click at [529, 184] on span "Select multiple assets to import" at bounding box center [565, 188] width 142 height 12
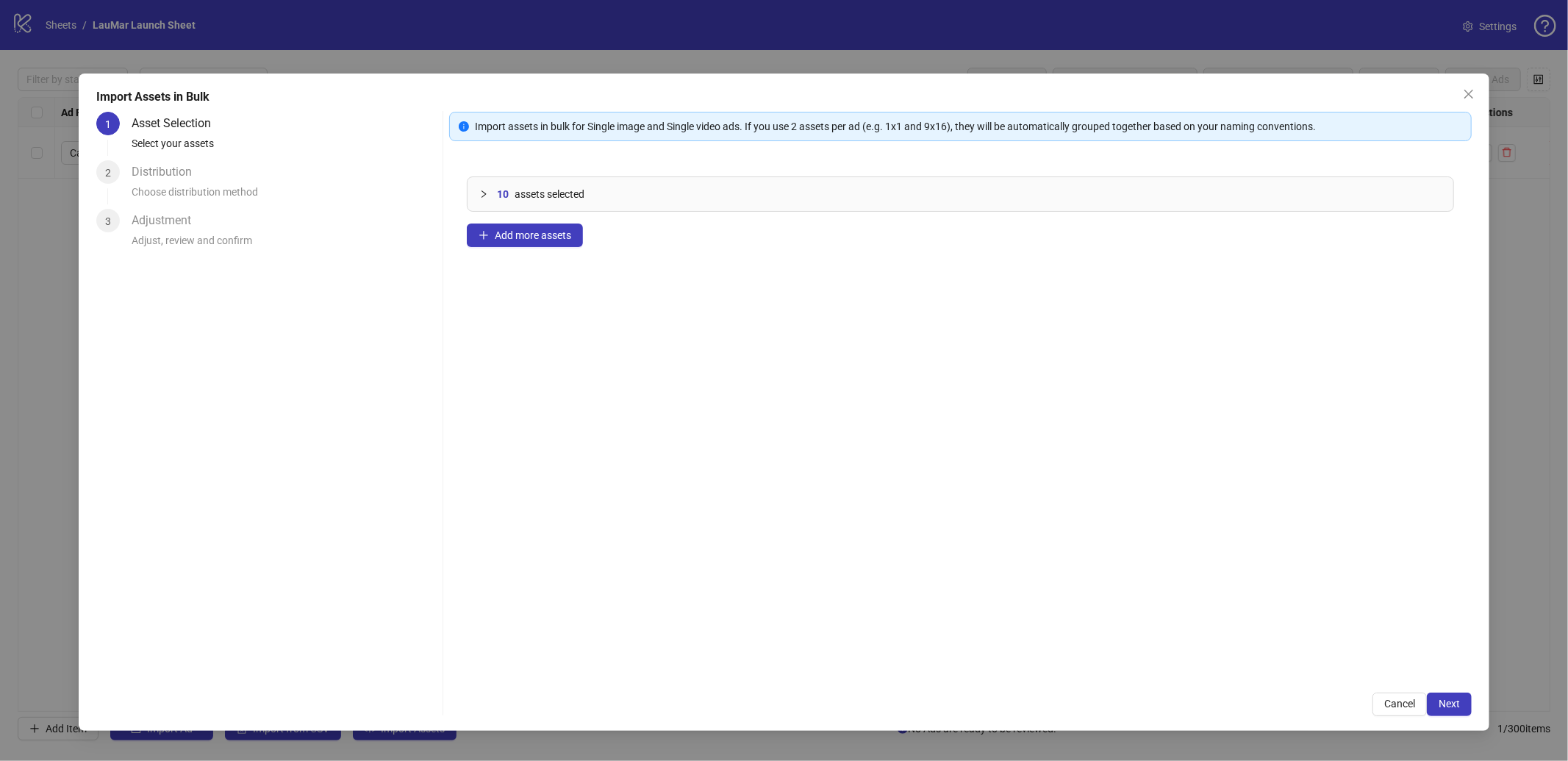
click at [487, 193] on icon "collapsed" at bounding box center [484, 194] width 9 height 9
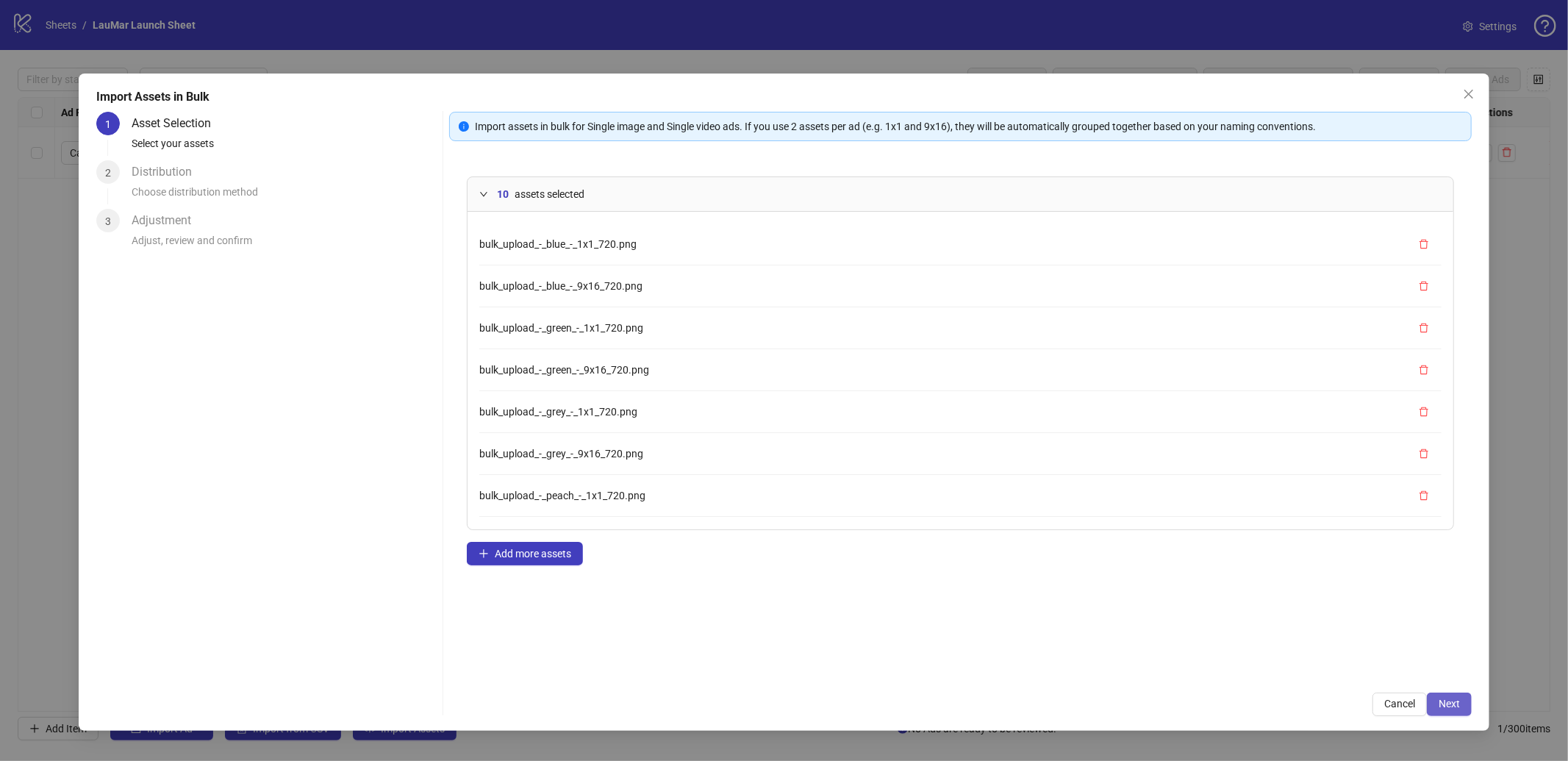
click at [1452, 702] on span "Next" at bounding box center [1449, 703] width 21 height 12
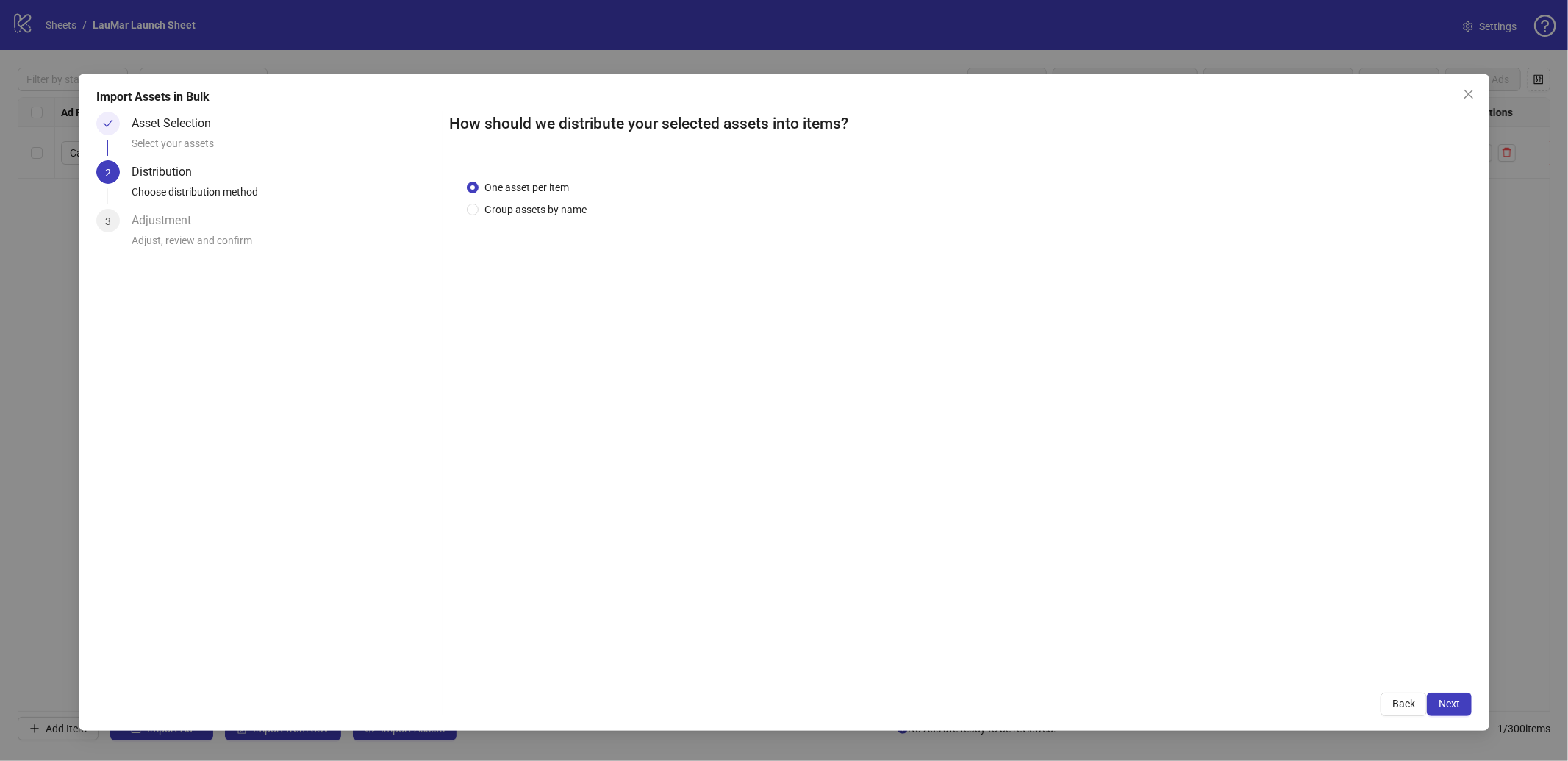
click at [491, 222] on div "One asset per item Group assets by name" at bounding box center [961, 419] width 1023 height 513
click at [511, 202] on span "Group assets by name" at bounding box center [535, 210] width 114 height 16
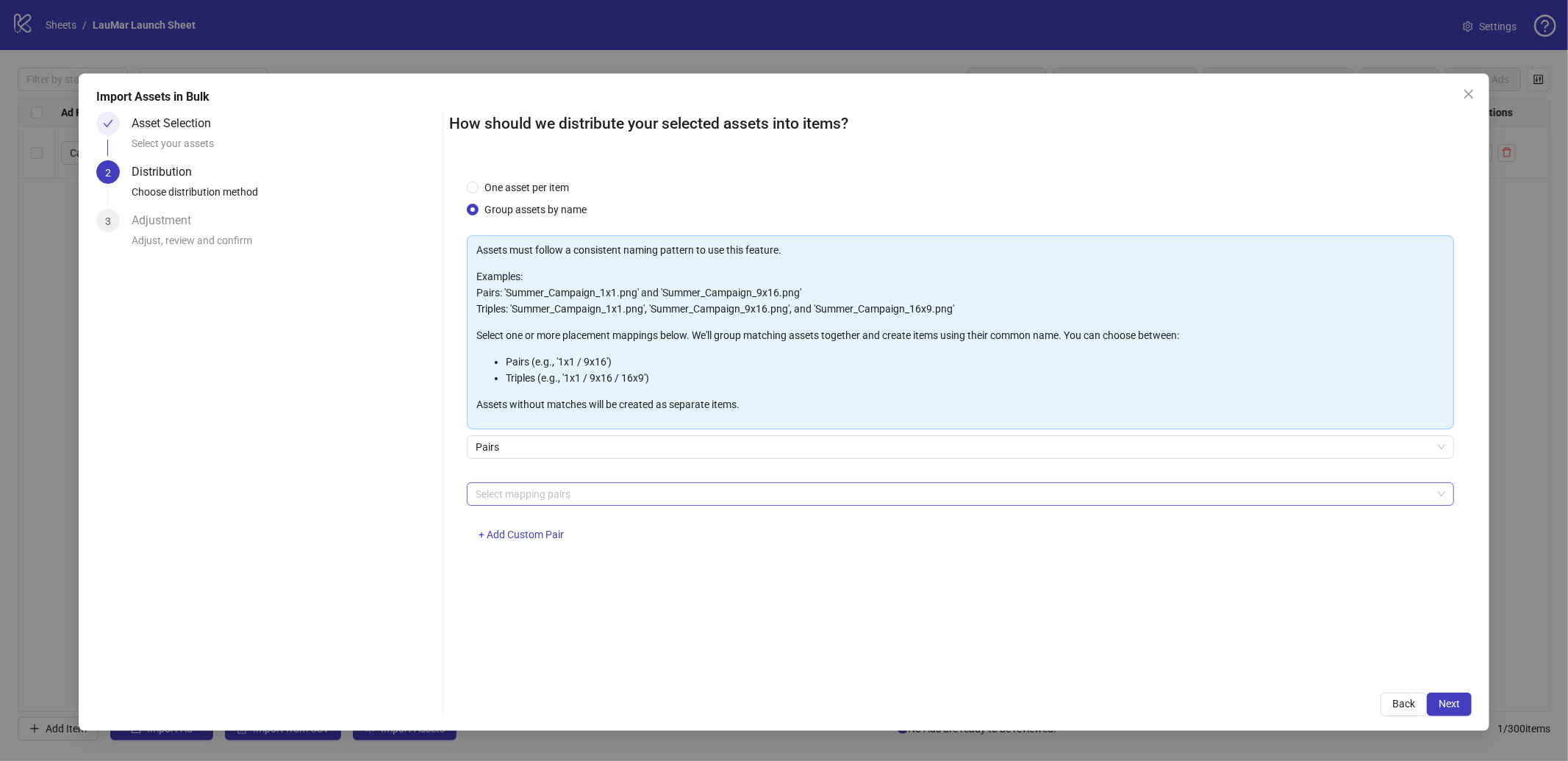
click at [848, 493] on div at bounding box center [953, 494] width 966 height 20
click at [1482, 702] on div "Import Assets in Bulk Asset Selection Select your assets 2 Distribution Choose …" at bounding box center [784, 402] width 1411 height 657
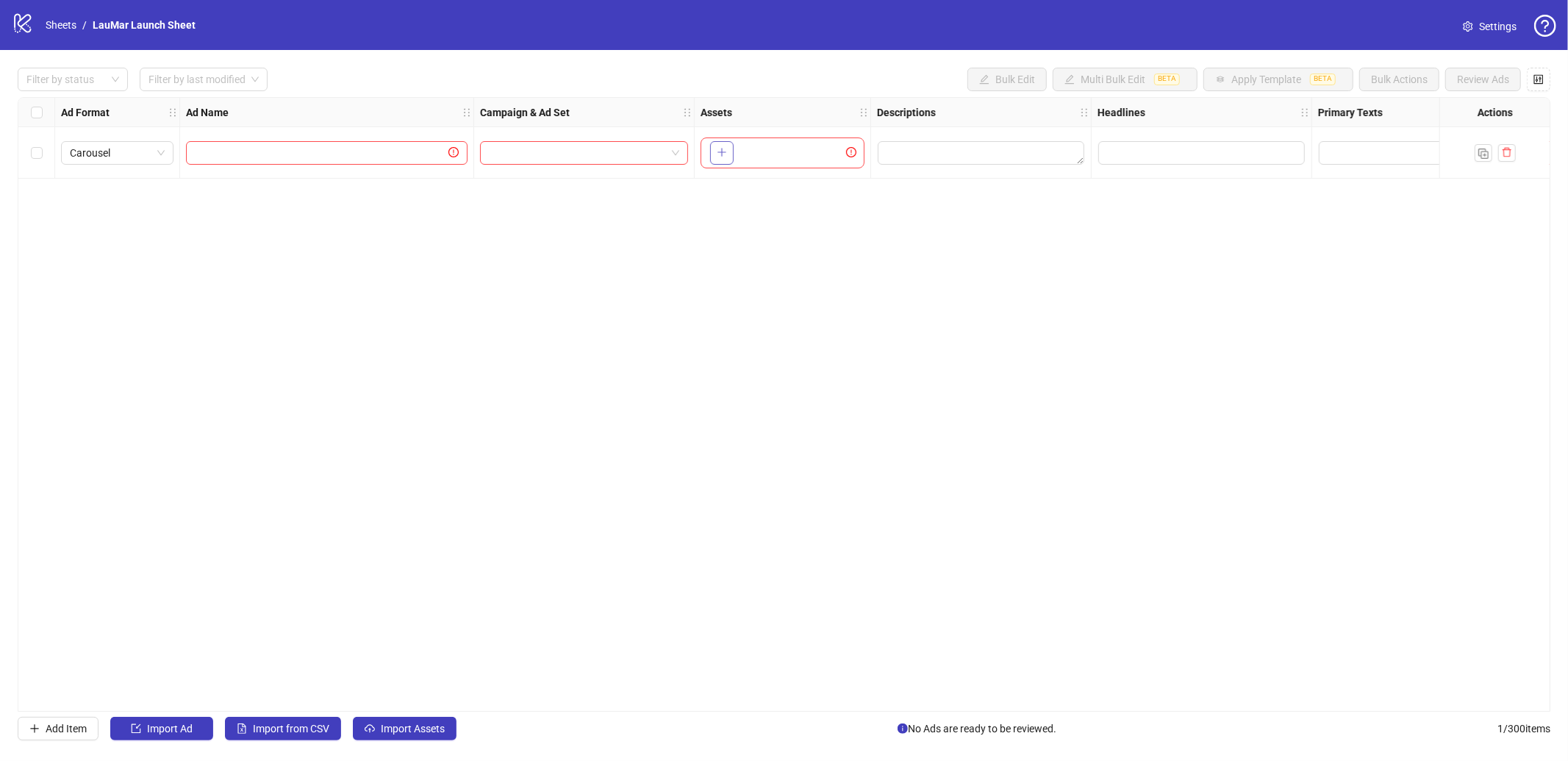
click at [719, 153] on icon "plus" at bounding box center [722, 152] width 11 height 11
click at [724, 159] on button "button" at bounding box center [722, 153] width 24 height 24
click at [787, 157] on div "To pick up a draggable item, press the space bar. While dragging, use the arrow…" at bounding box center [756, 152] width 103 height 38
click at [793, 156] on span "+ 2" at bounding box center [798, 153] width 18 height 16
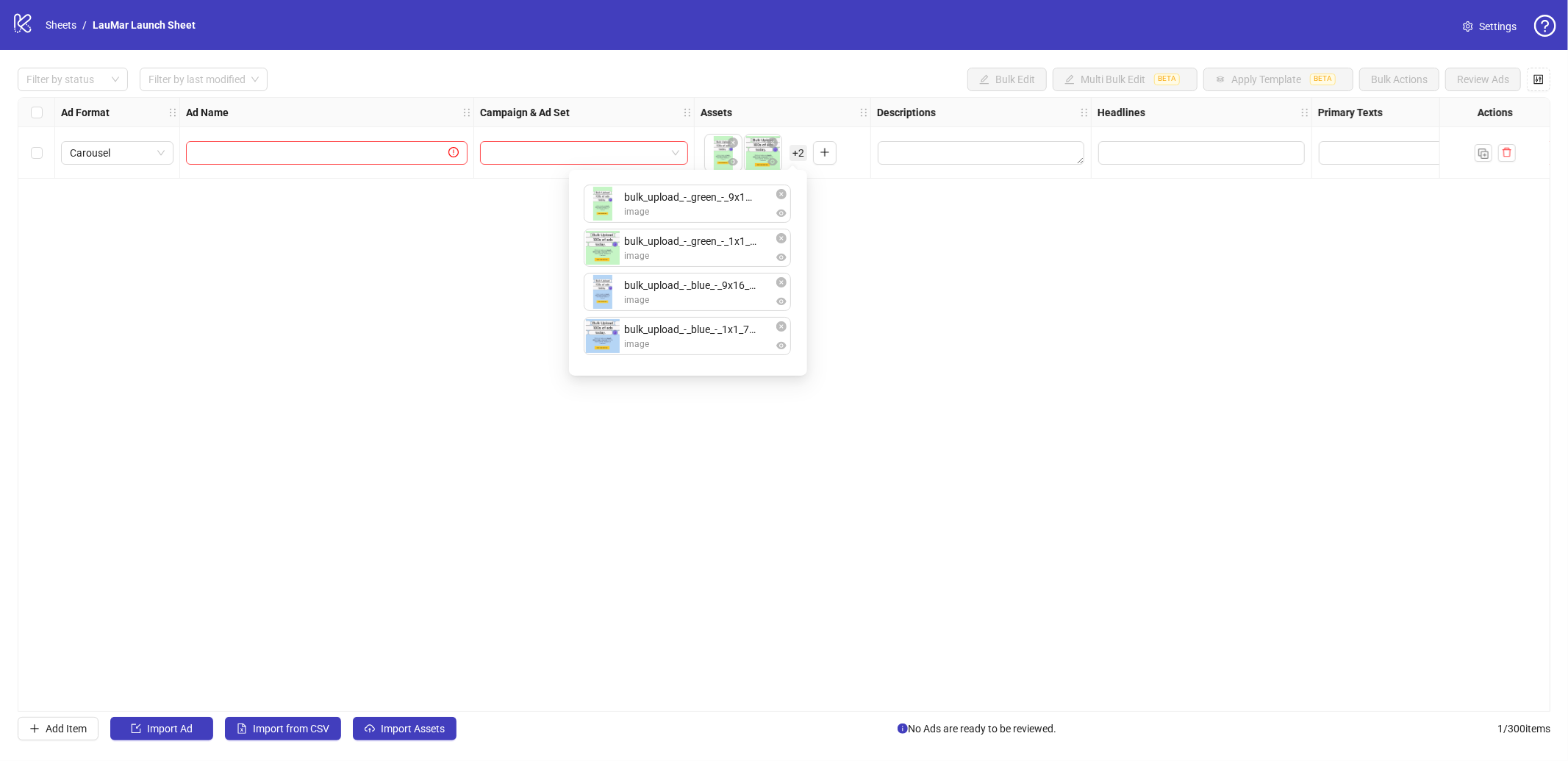
click at [1276, 308] on div "Ad Format Ad Name Campaign & Ad Set Assets Descriptions Headlines Primary Texts…" at bounding box center [784, 404] width 1533 height 615
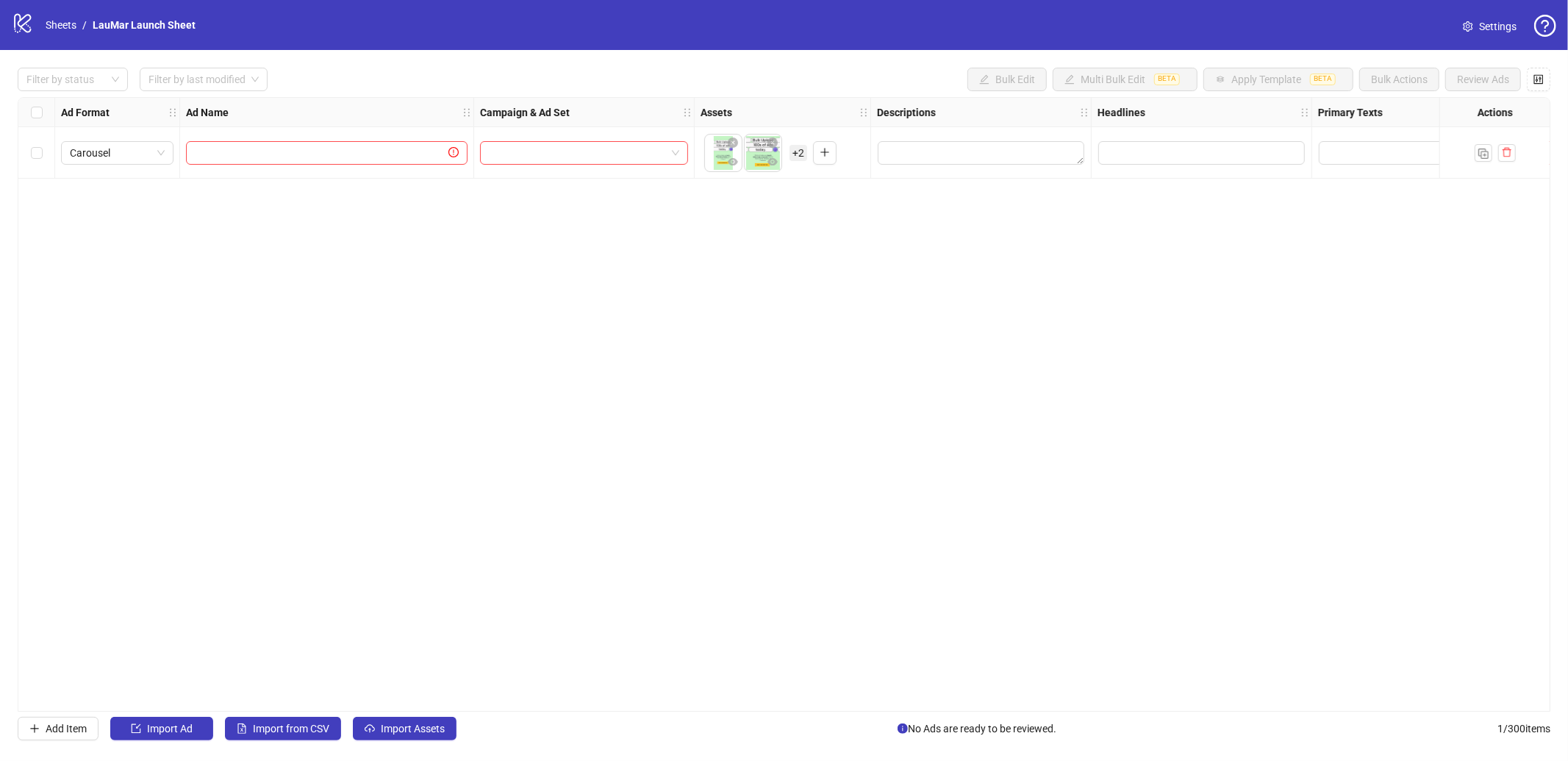
click at [1475, 25] on link "Settings" at bounding box center [1489, 27] width 77 height 24
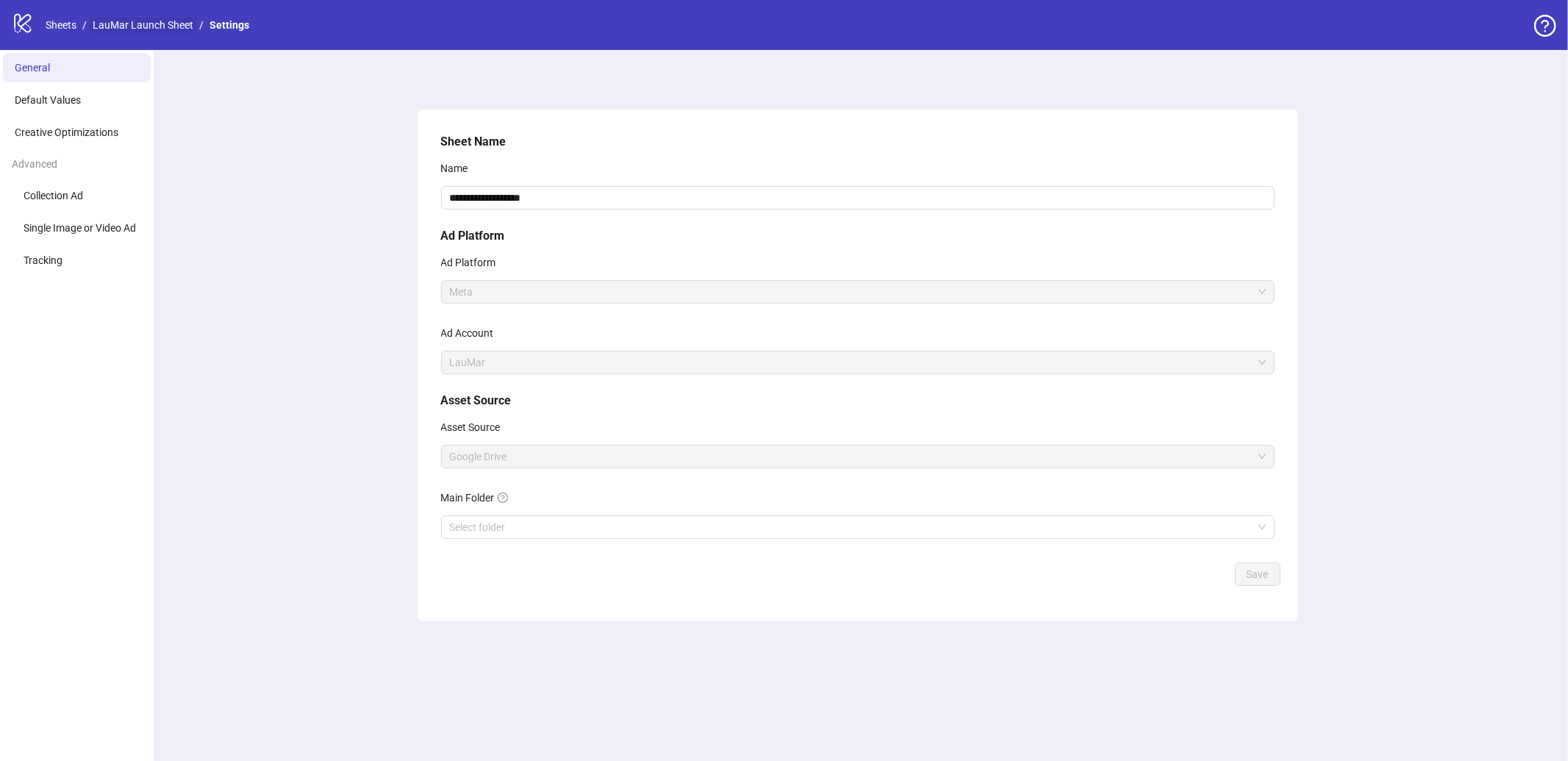
click at [126, 19] on link "LauMar Launch Sheet" at bounding box center [142, 25] width 106 height 16
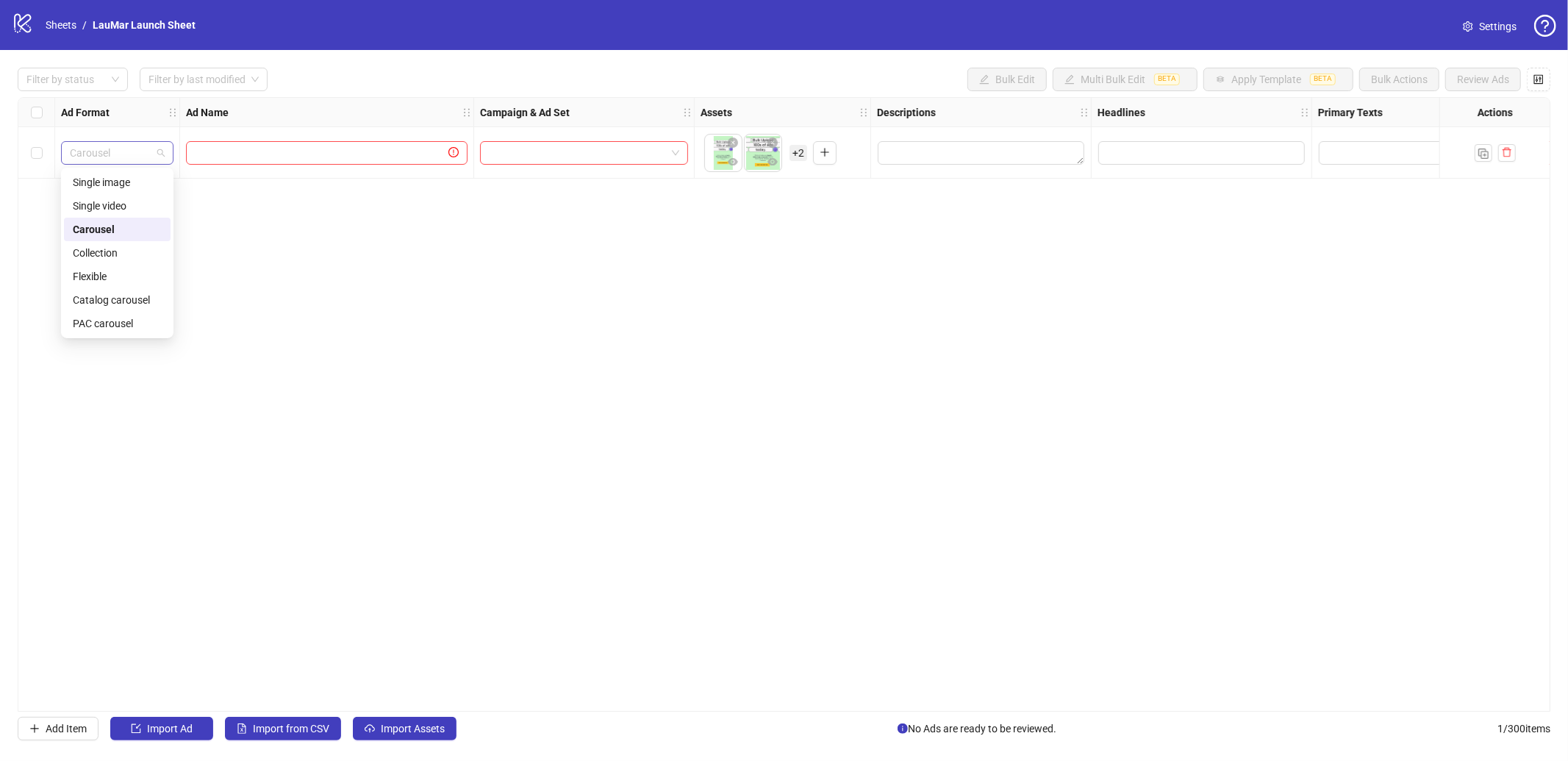
click at [98, 158] on span "Carousel" at bounding box center [117, 152] width 95 height 22
click at [98, 328] on div "PAC carousel" at bounding box center [117, 323] width 89 height 16
click at [1161, 153] on input "Edit values" at bounding box center [1201, 153] width 206 height 24
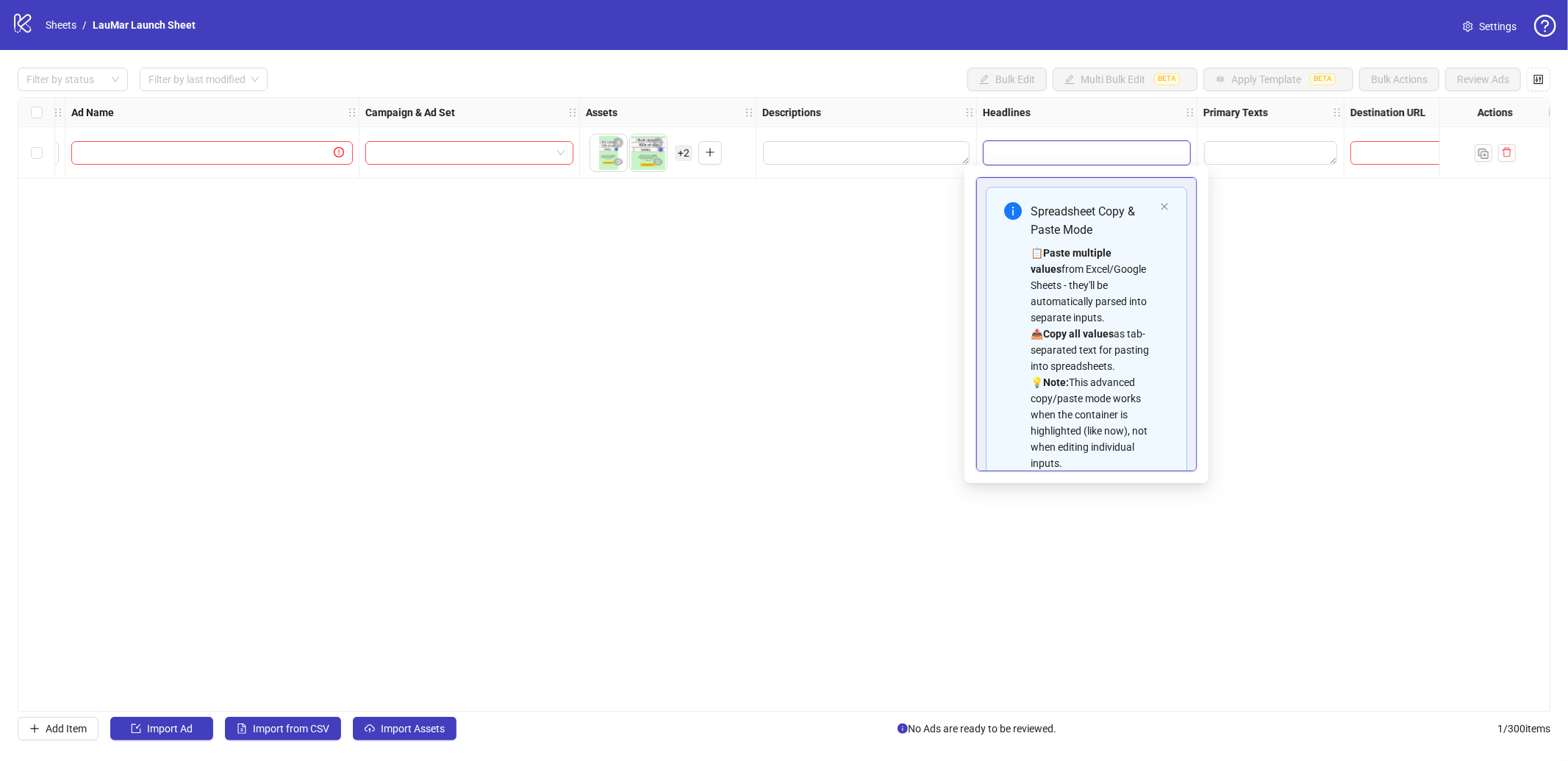
scroll to position [84, 0]
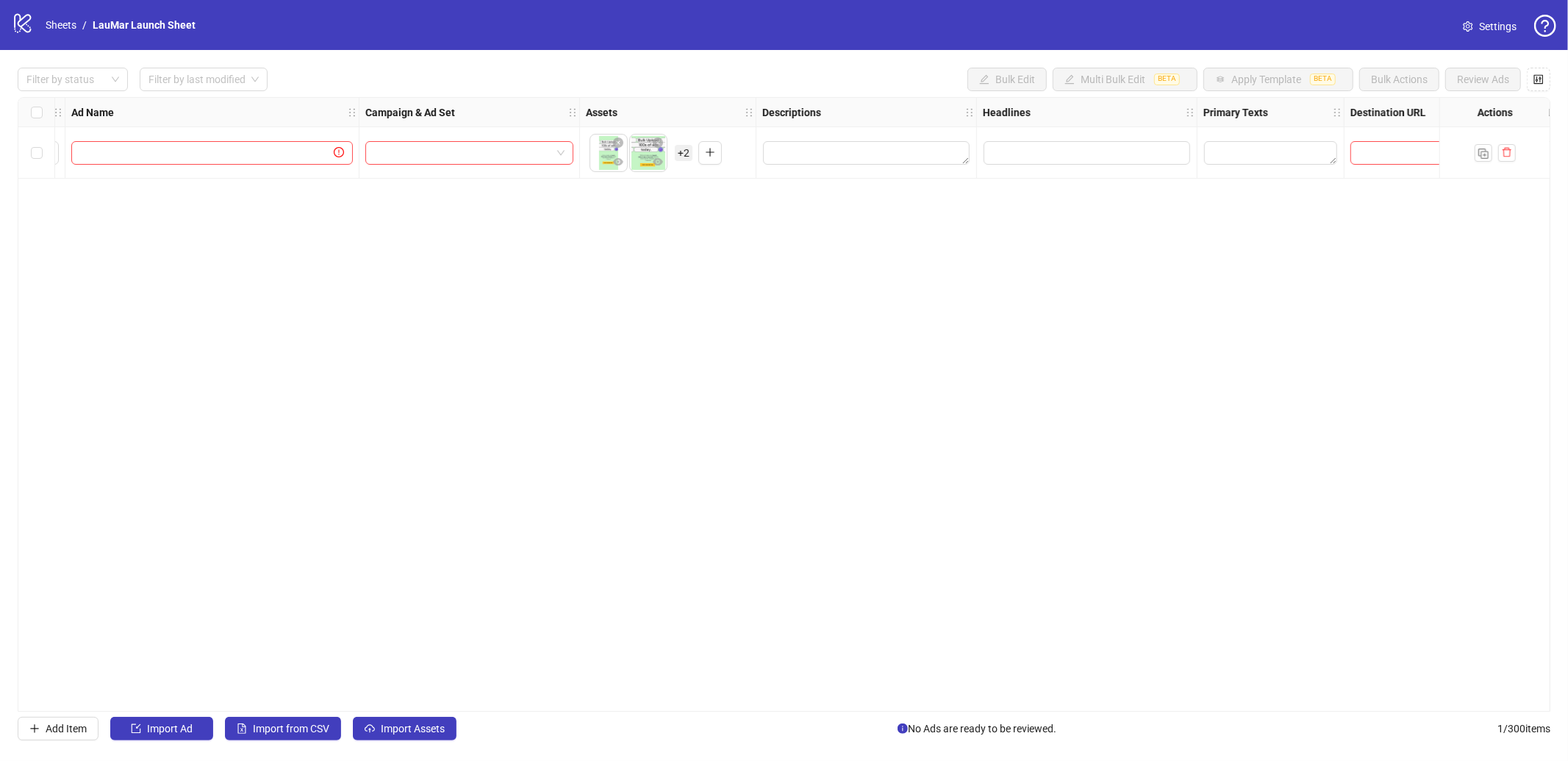
click at [895, 347] on div "Ad Format Ad Name Campaign & Ad Set Assets Descriptions Headlines Primary Texts…" at bounding box center [784, 404] width 1533 height 615
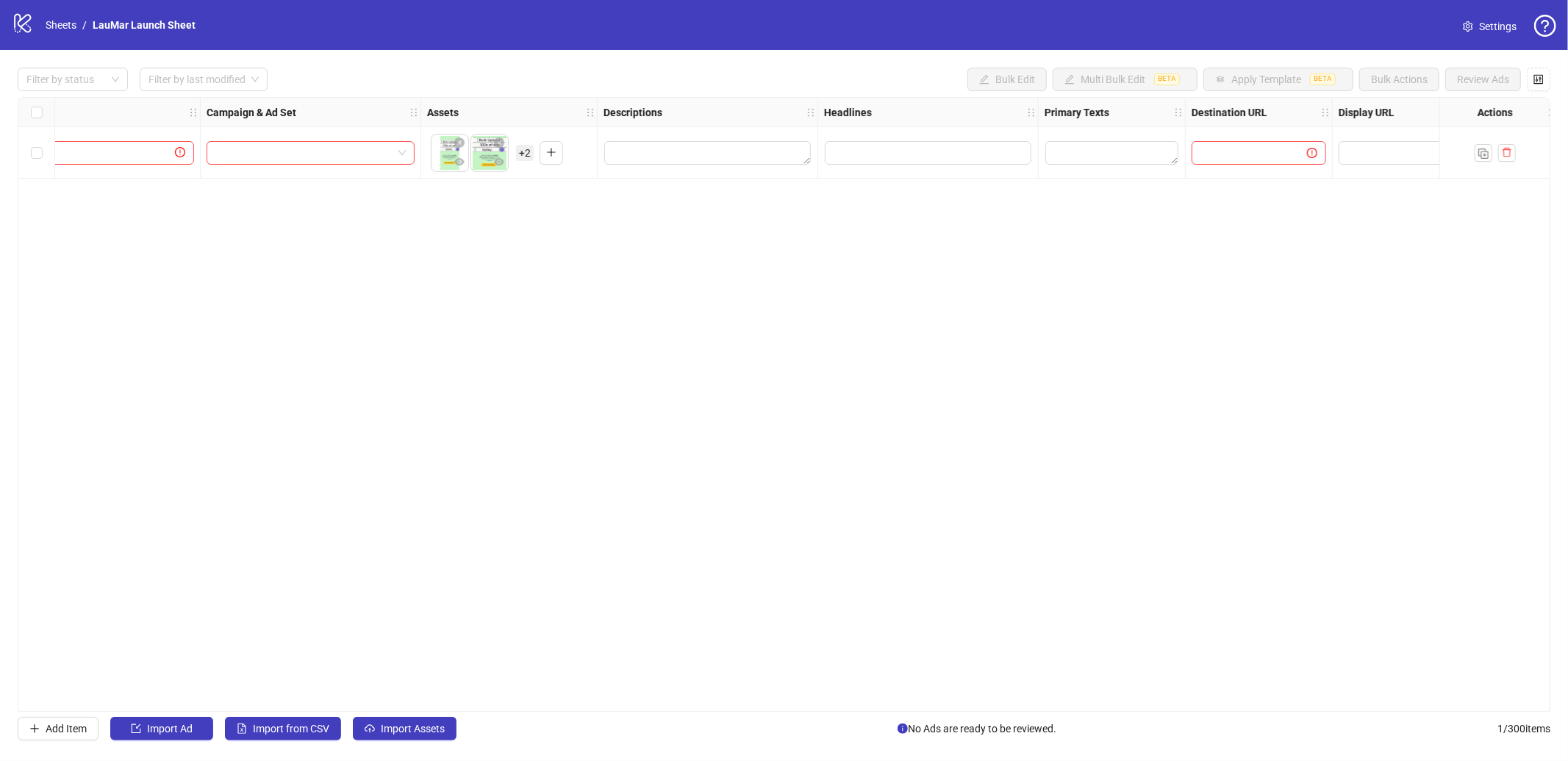
scroll to position [0, 274]
click at [867, 148] on input "Edit values" at bounding box center [926, 153] width 206 height 24
click at [675, 263] on div "Ad Format Ad Name Campaign & Ad Set Assets Descriptions Headlines Primary Texts…" at bounding box center [784, 404] width 1533 height 615
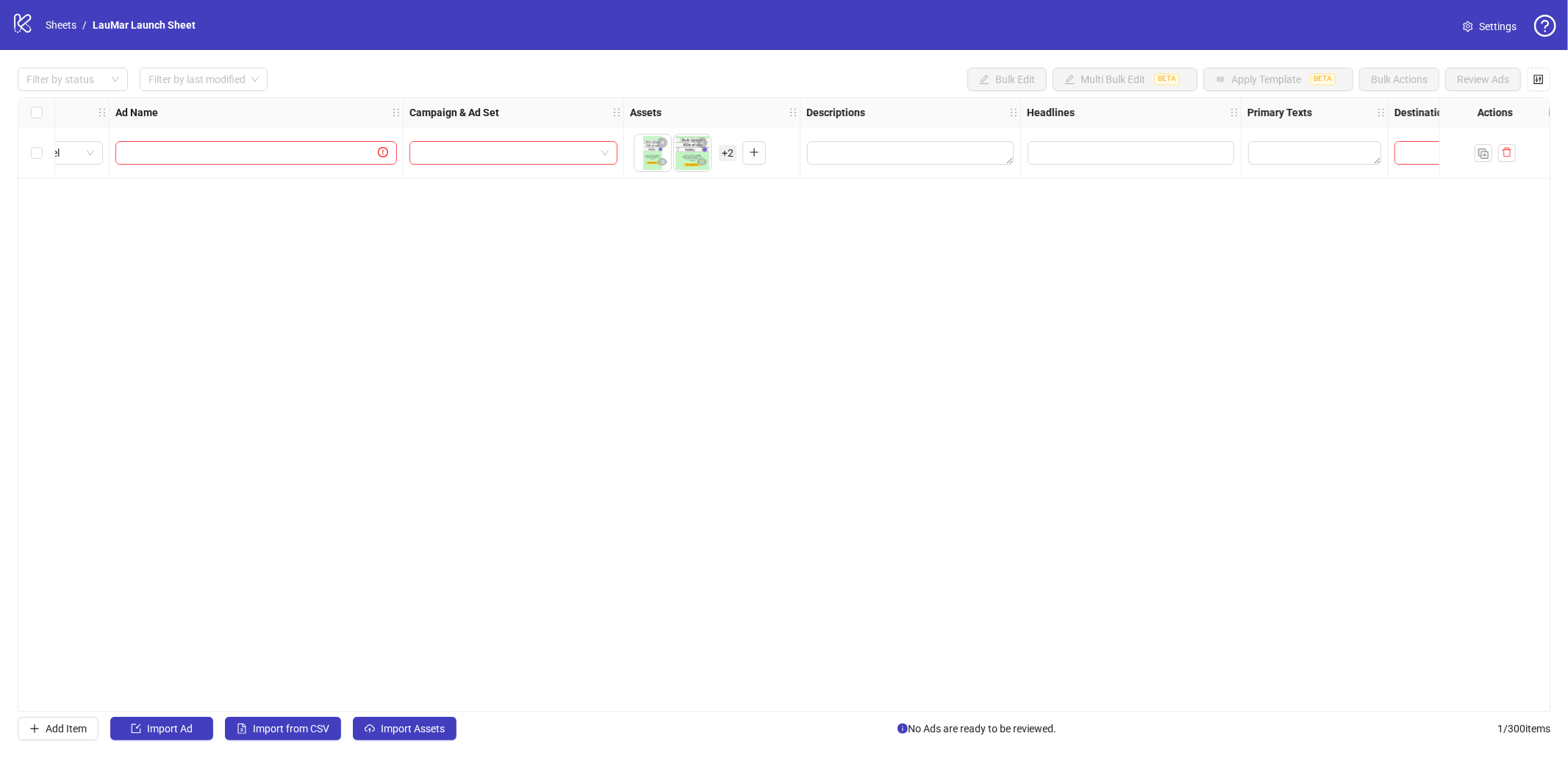
scroll to position [0, 0]
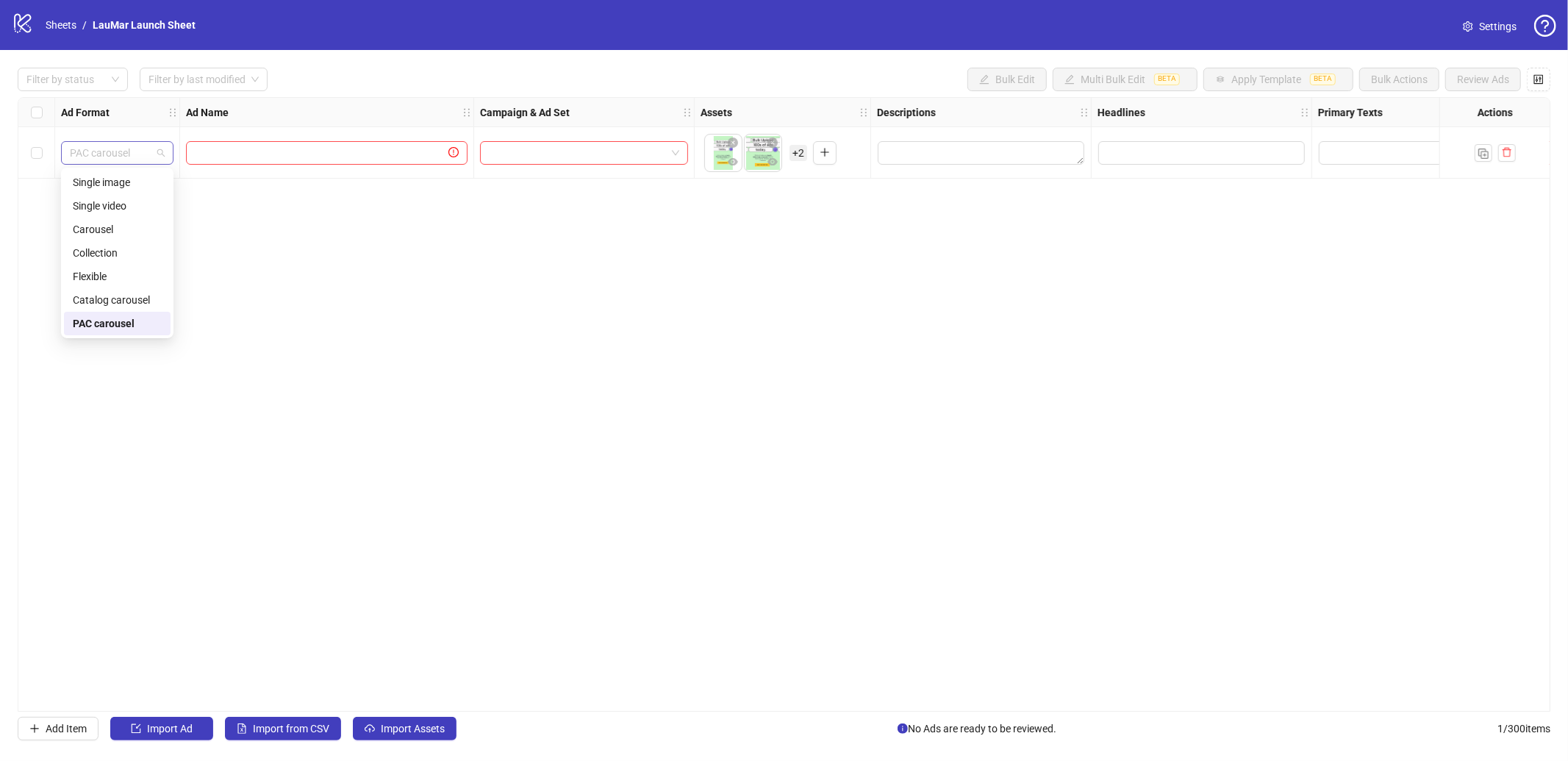
click at [172, 154] on div "PAC carousel" at bounding box center [117, 153] width 112 height 24
click at [385, 280] on div "Ad Format Ad Name Campaign & Ad Set Assets Descriptions Headlines Primary Texts…" at bounding box center [784, 404] width 1533 height 615
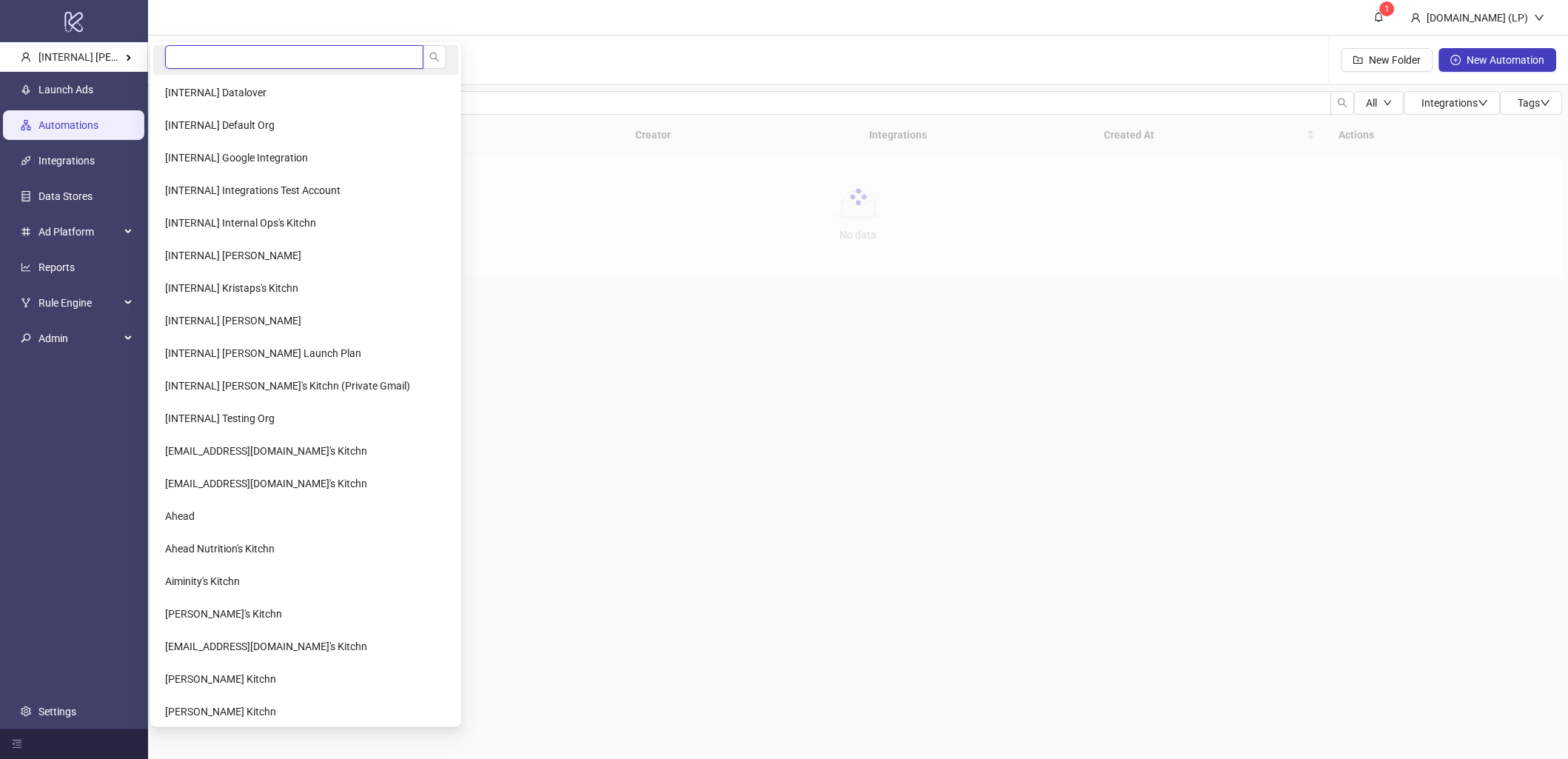
click at [213, 54] on input "search" at bounding box center [294, 57] width 258 height 24
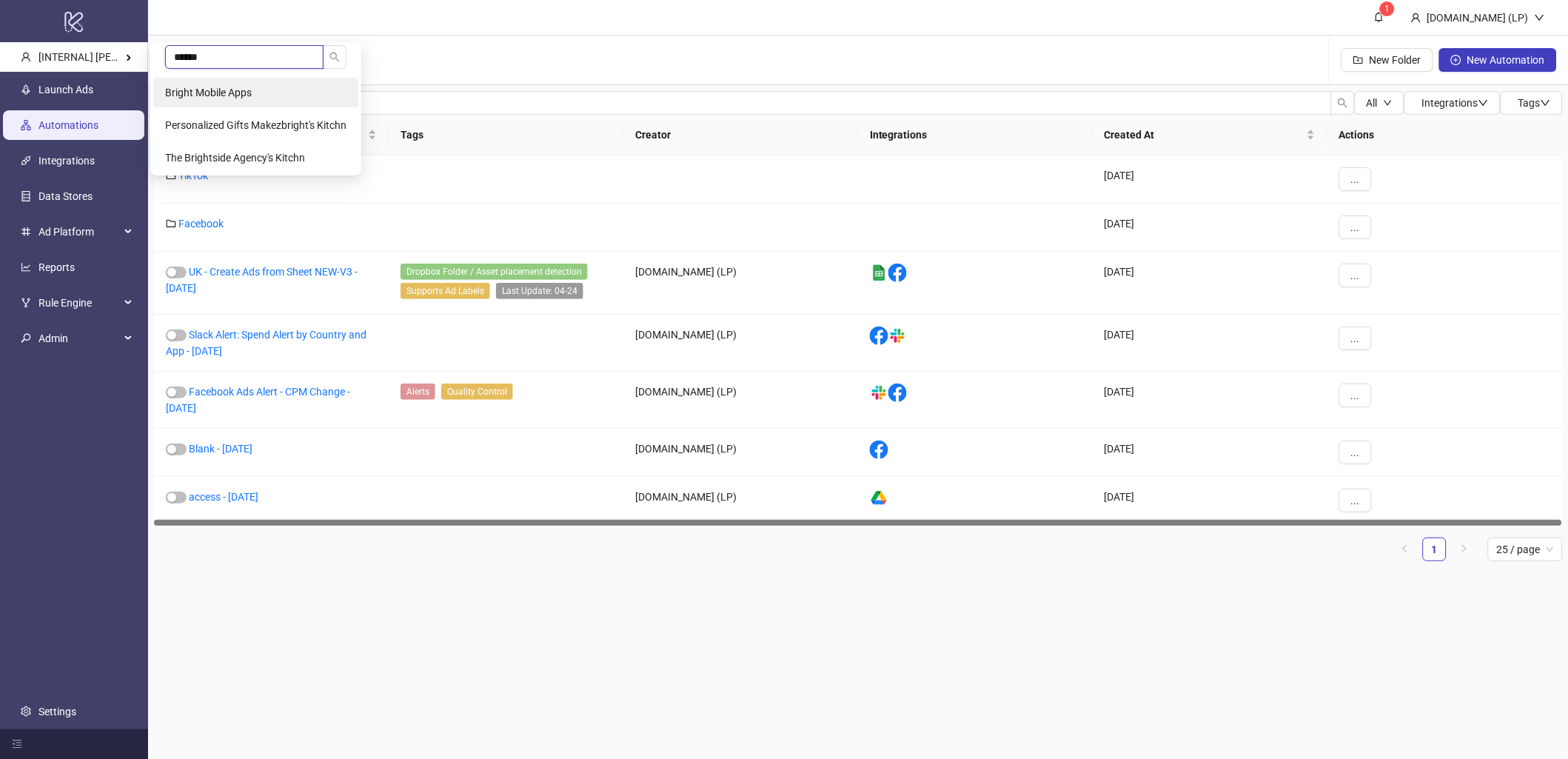
type input "******"
click at [261, 97] on li "Bright Mobile Apps" at bounding box center [256, 92] width 205 height 29
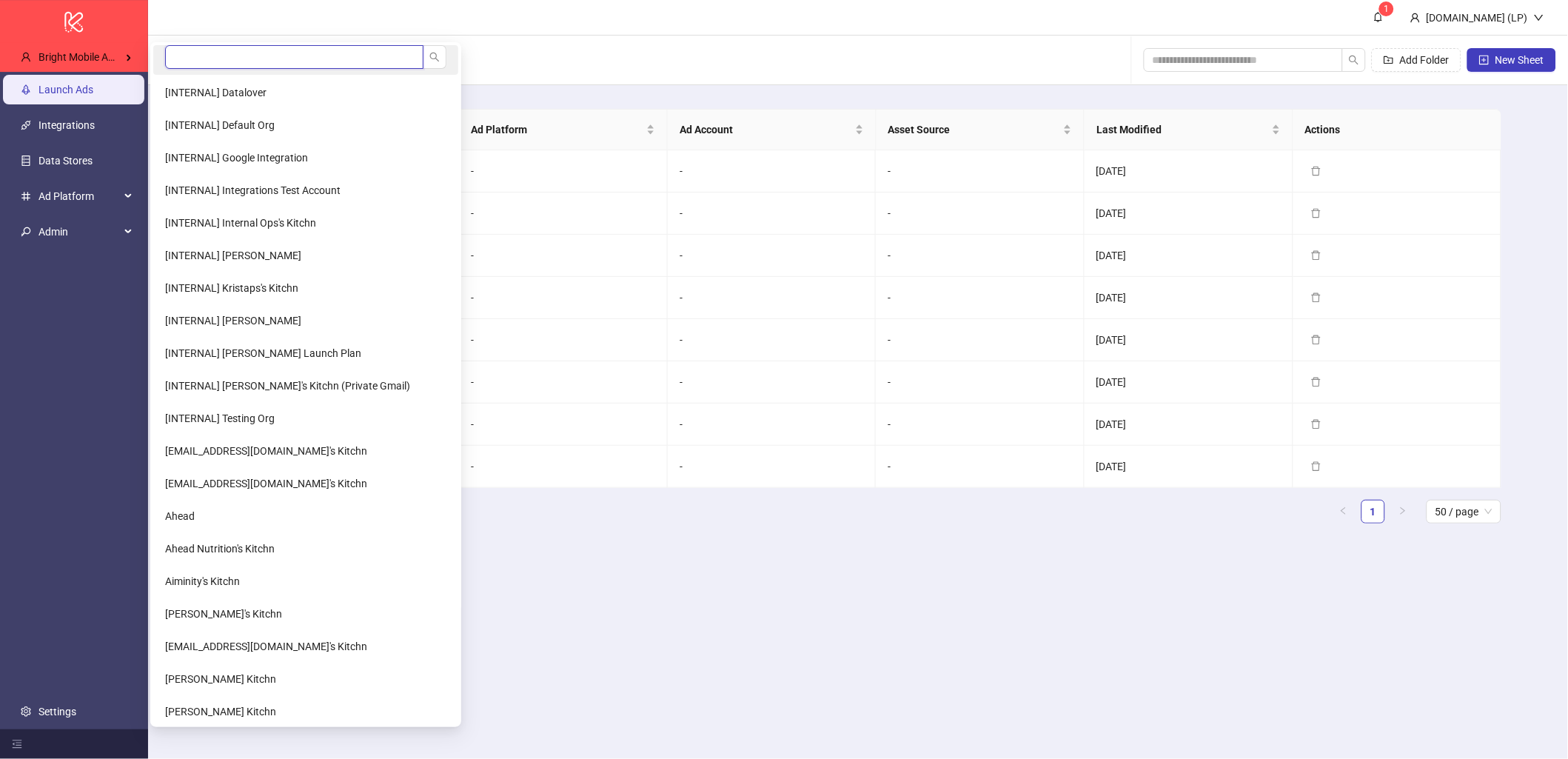
click at [208, 50] on input "search" at bounding box center [294, 57] width 258 height 24
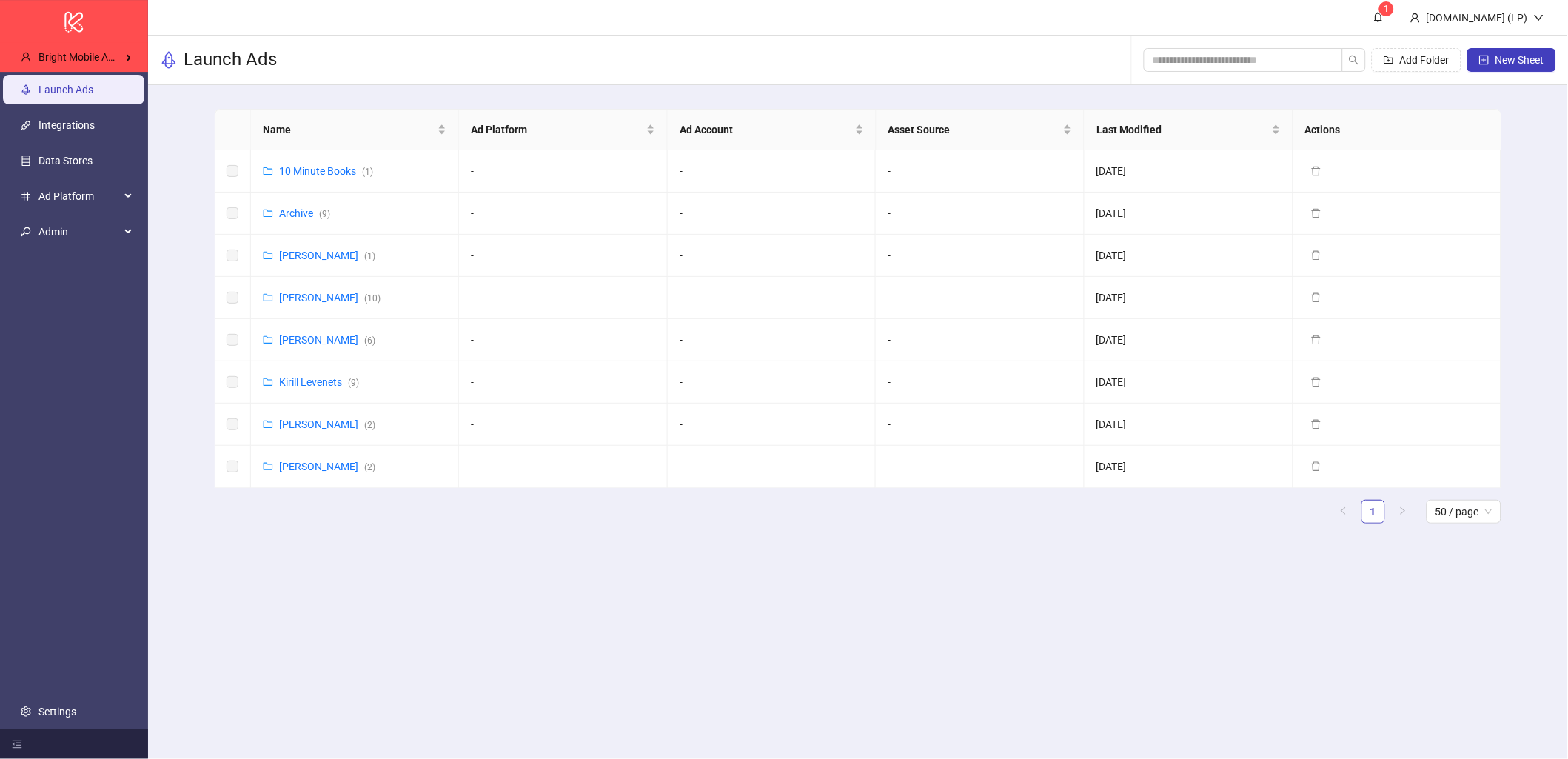
click at [539, 97] on main "Name Ad Platform Ad Account Asset Source Last Modified Actions 10 Minute Books …" at bounding box center [858, 322] width 1310 height 474
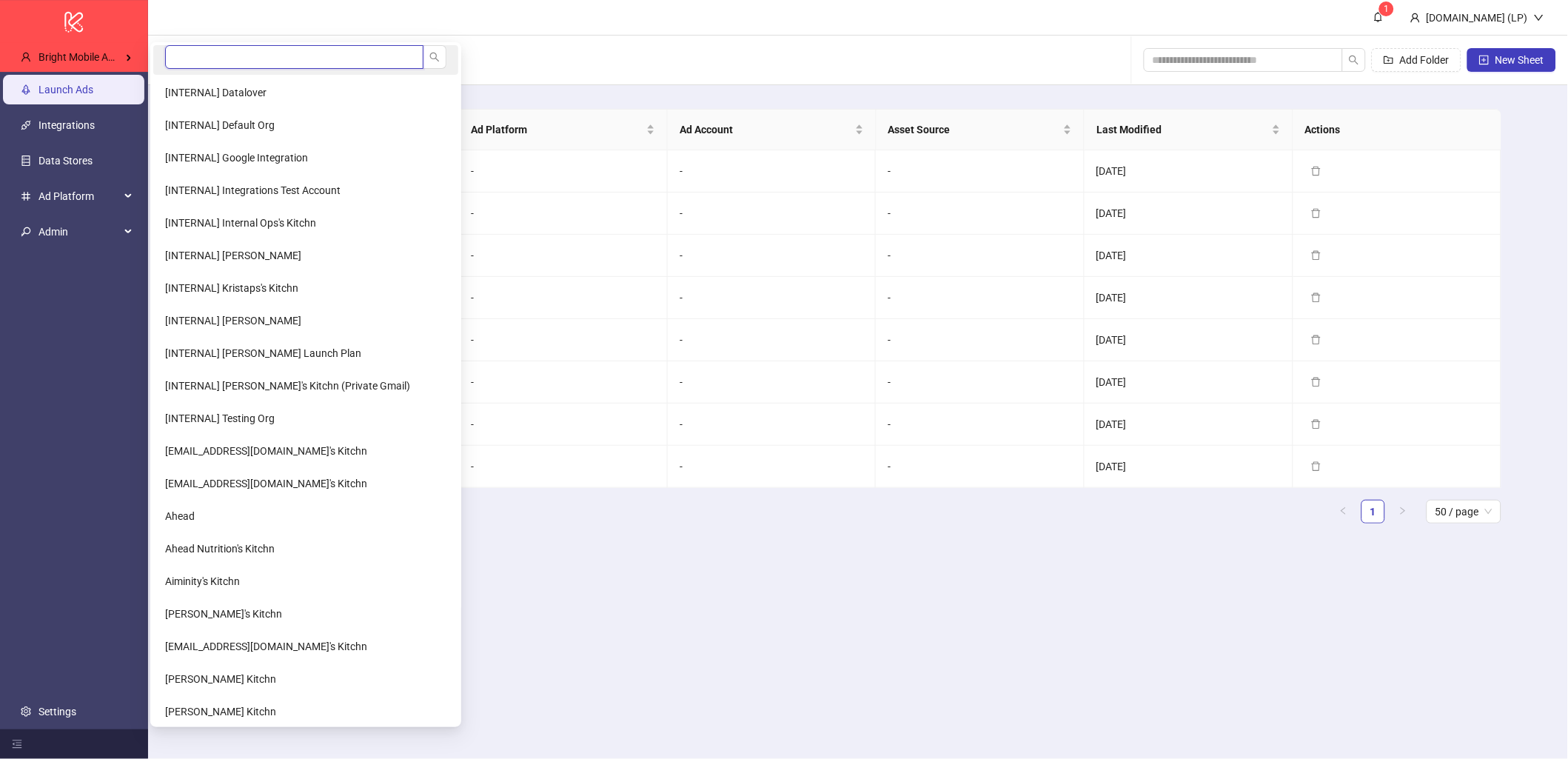
click at [208, 54] on input "search" at bounding box center [294, 57] width 258 height 24
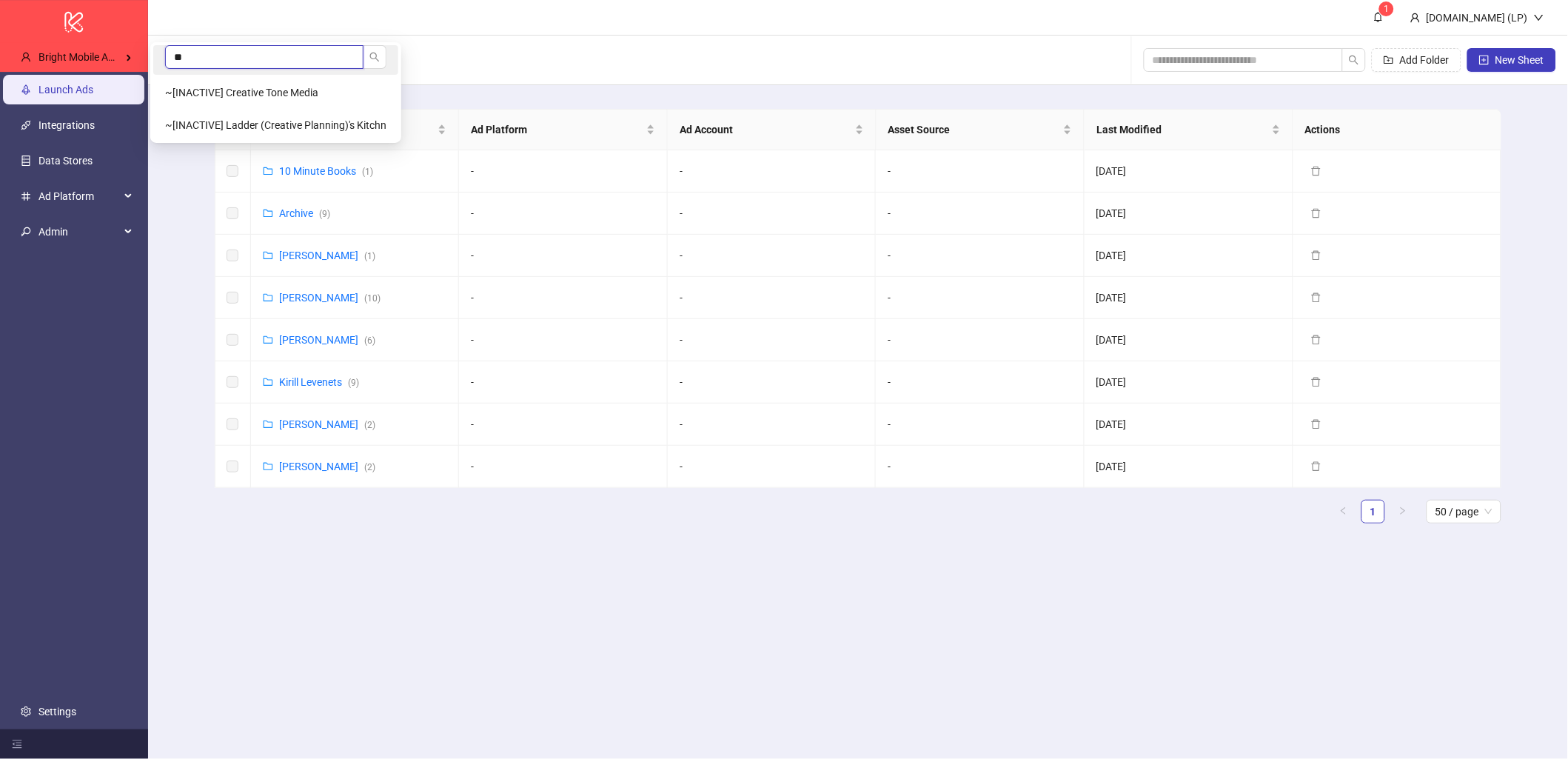
type input "*"
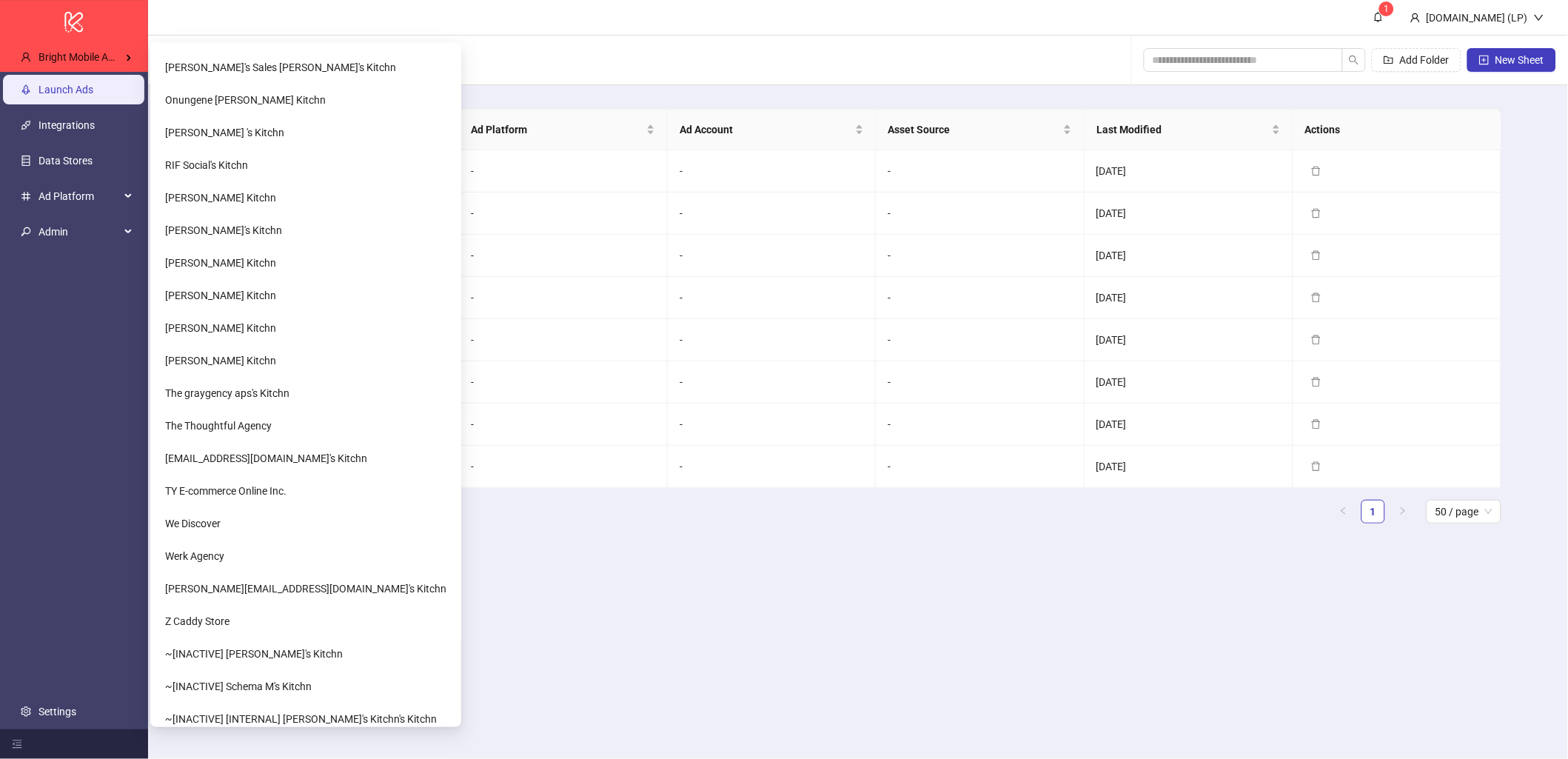
scroll to position [1852, 0]
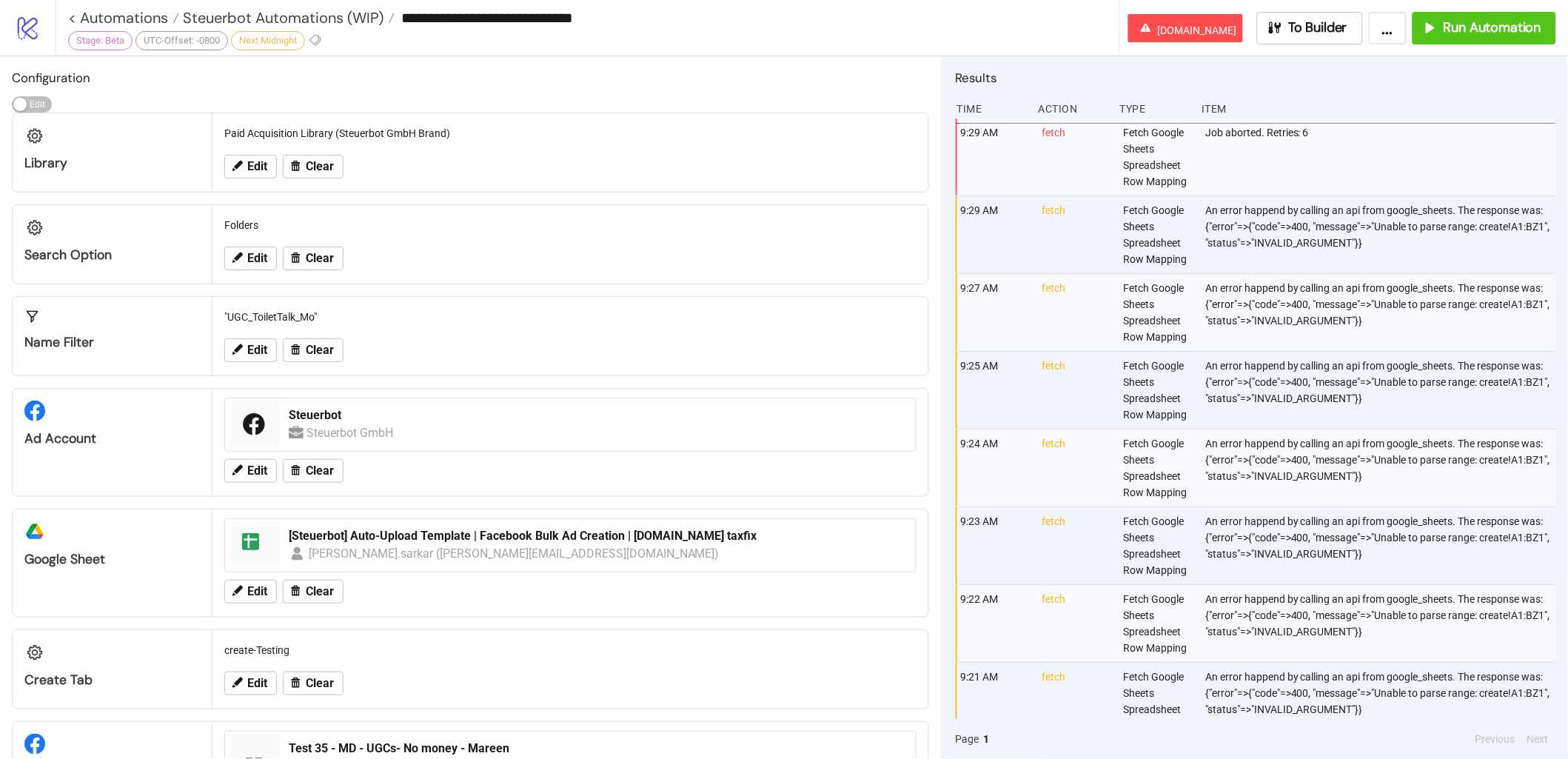
scroll to position [454, 0]
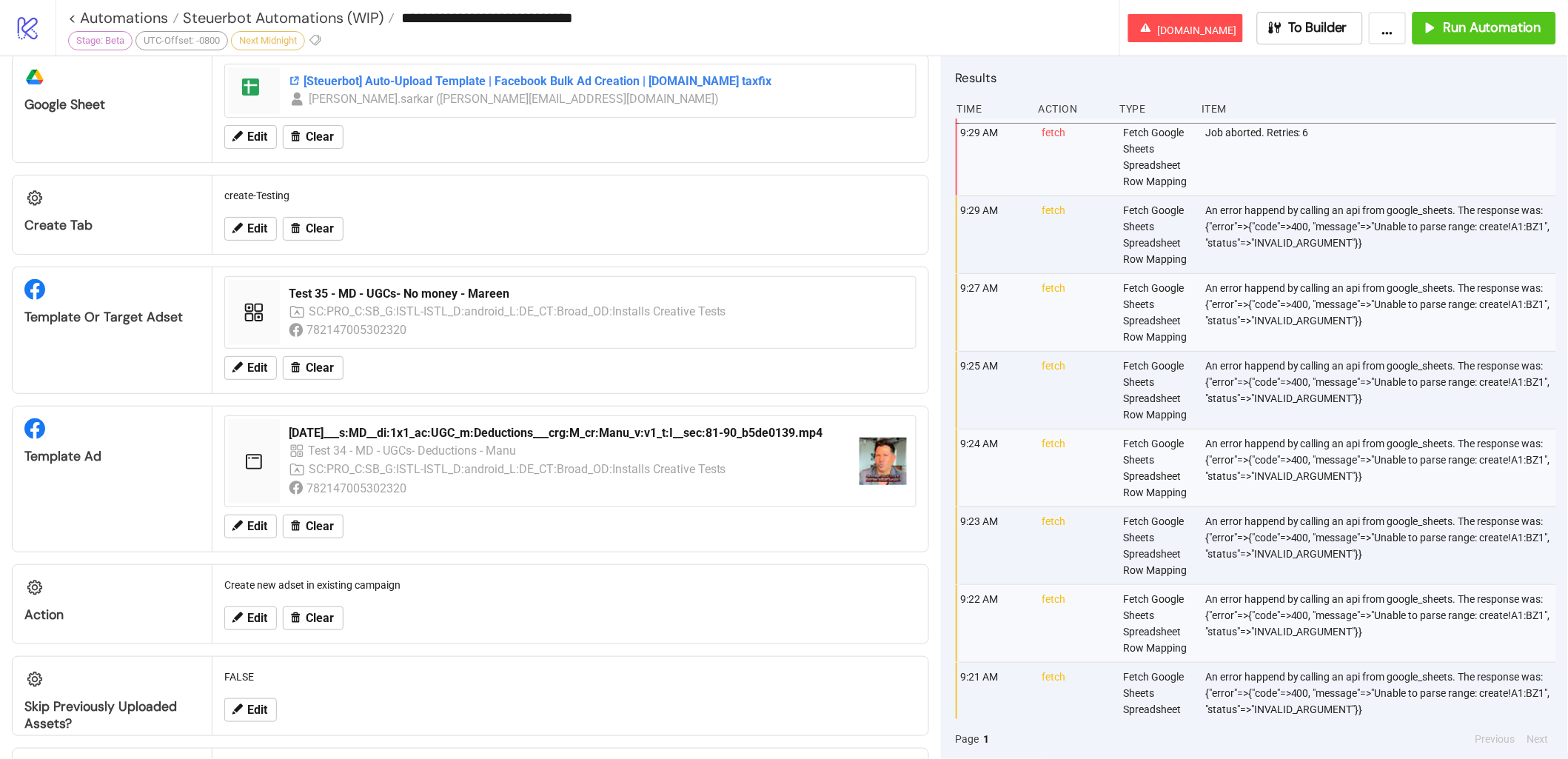
click at [447, 76] on div "[Steuerbot] Auto-Upload Template | Facebook Bulk Ad Creation | [DOMAIN_NAME] ta…" at bounding box center [598, 81] width 618 height 16
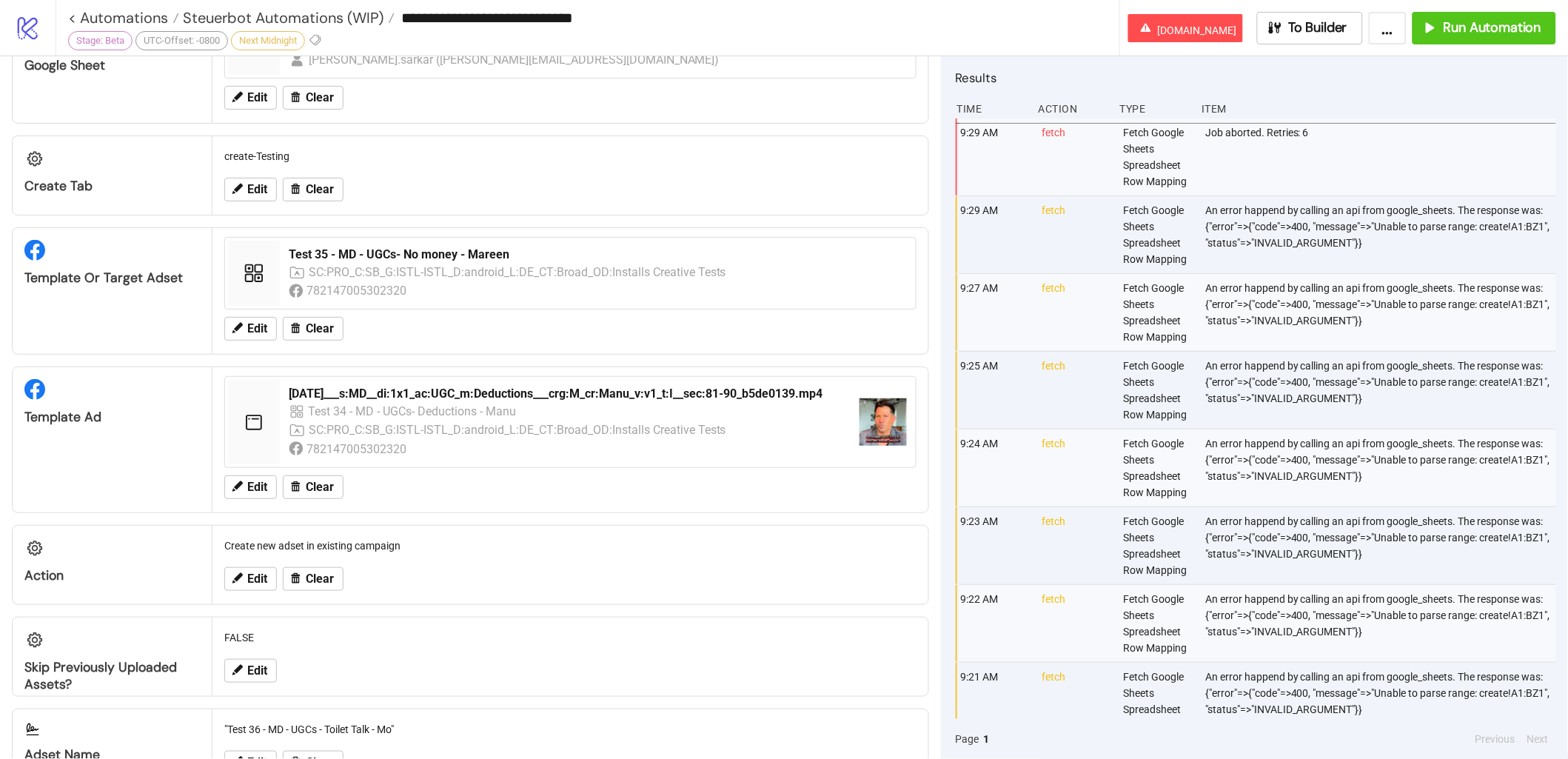
scroll to position [0, 0]
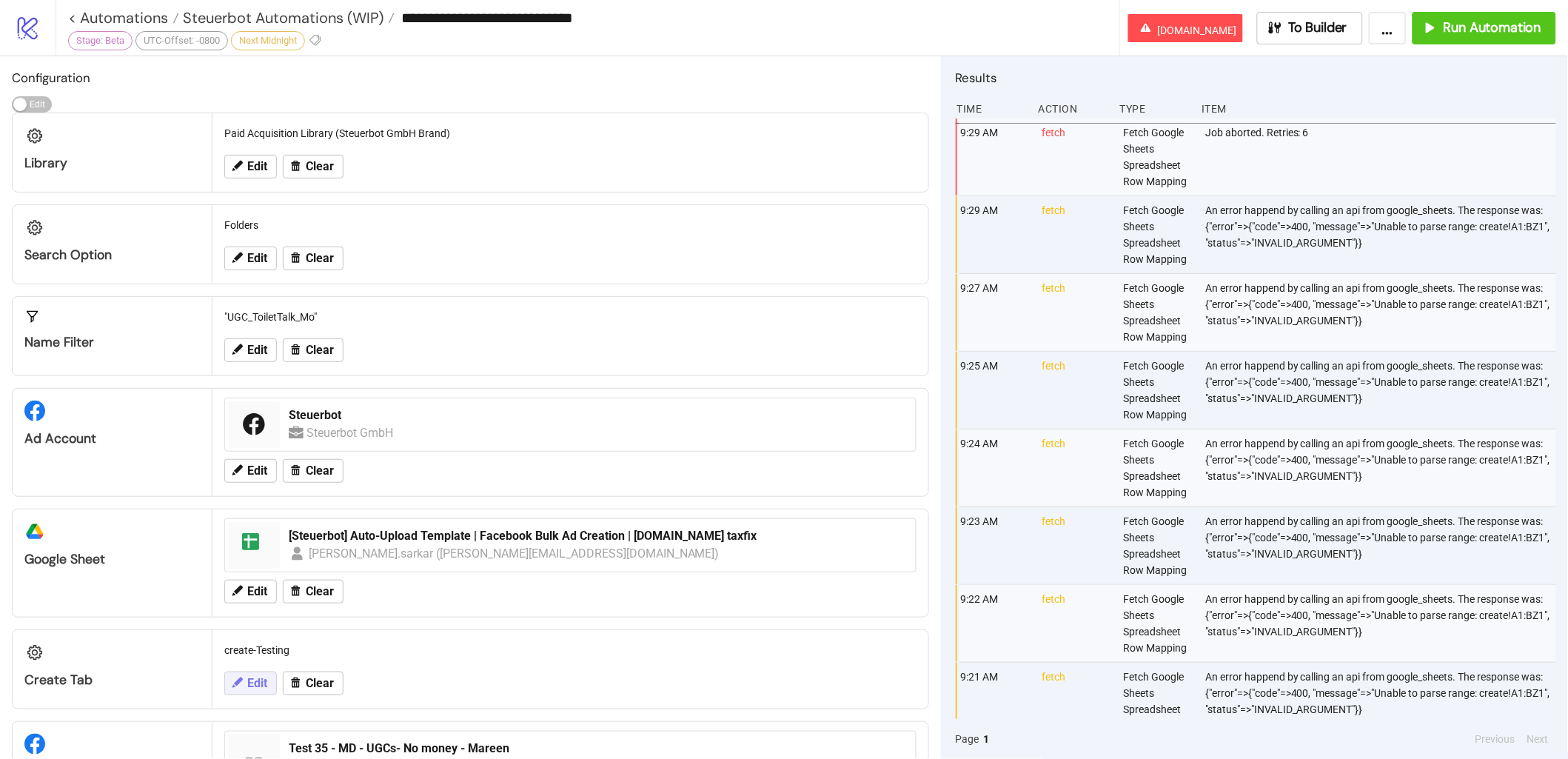
click at [273, 672] on button "Edit" at bounding box center [250, 683] width 53 height 24
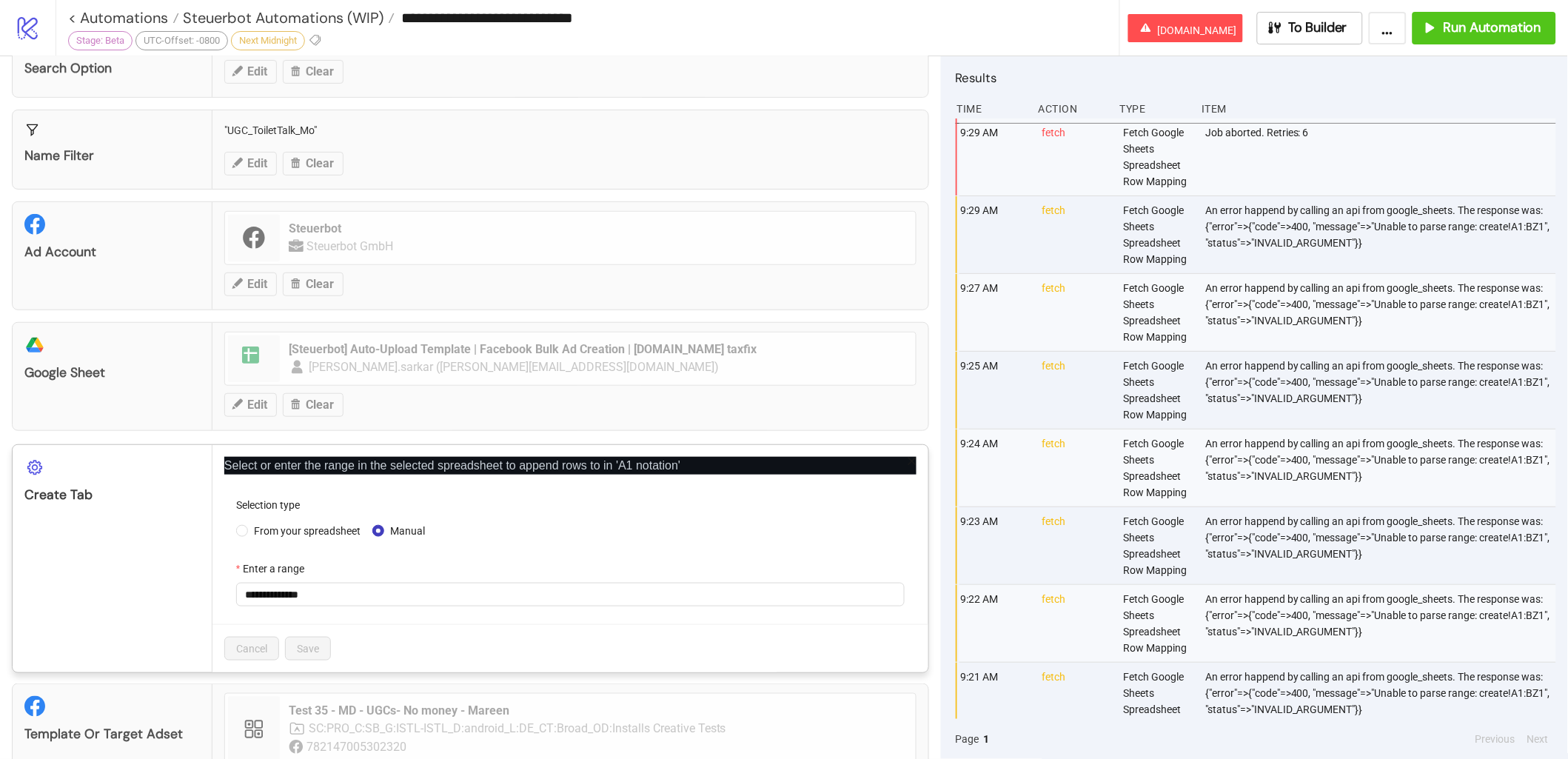
scroll to position [185, 0]
click at [75, 489] on div "**********" at bounding box center [784, 380] width 1568 height 759
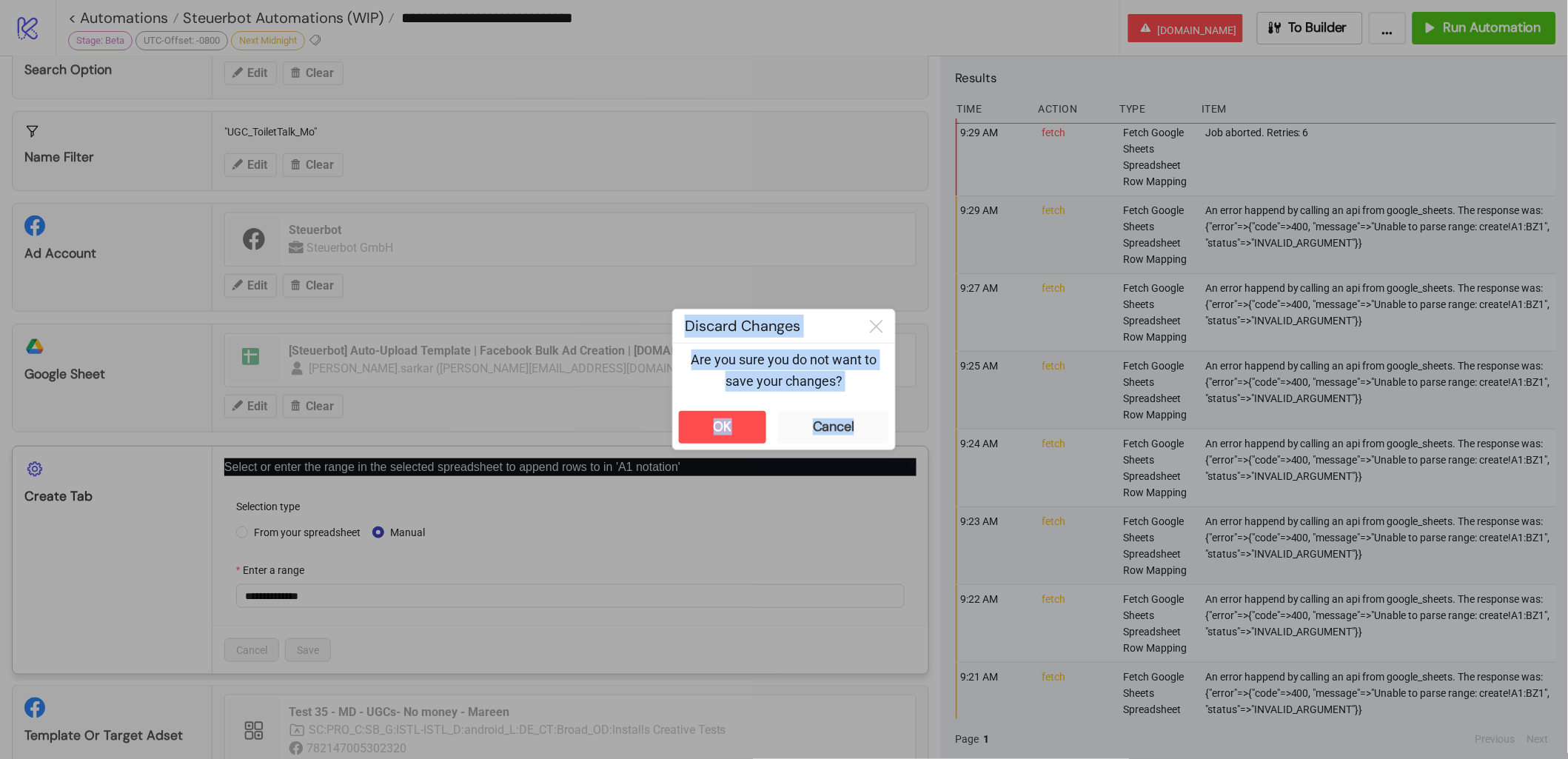
click at [75, 489] on div at bounding box center [784, 380] width 1568 height 759
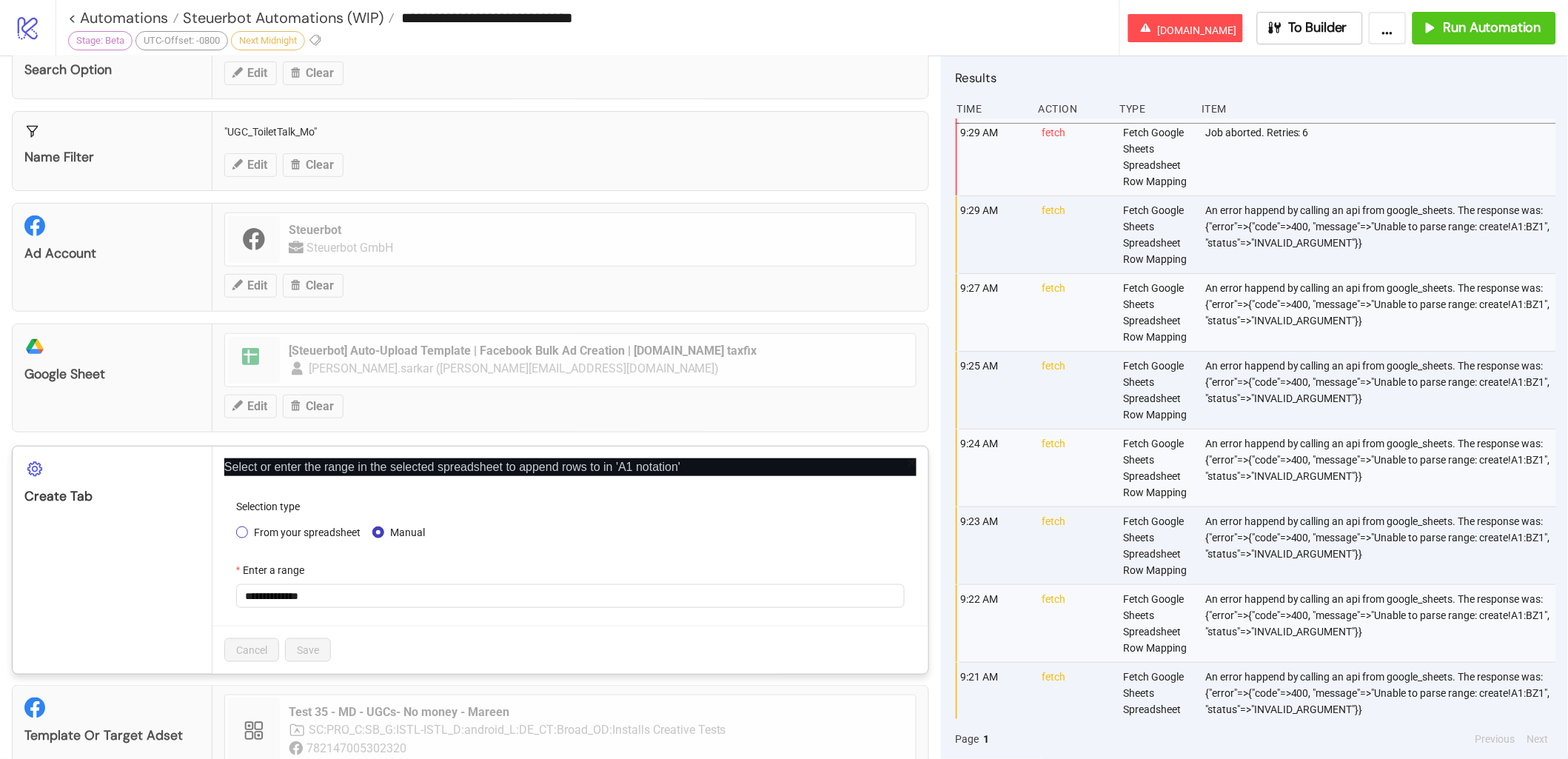
click at [309, 531] on span "From your spreadsheet" at bounding box center [306, 532] width 118 height 16
click at [314, 599] on span "create-Testing" at bounding box center [570, 595] width 650 height 22
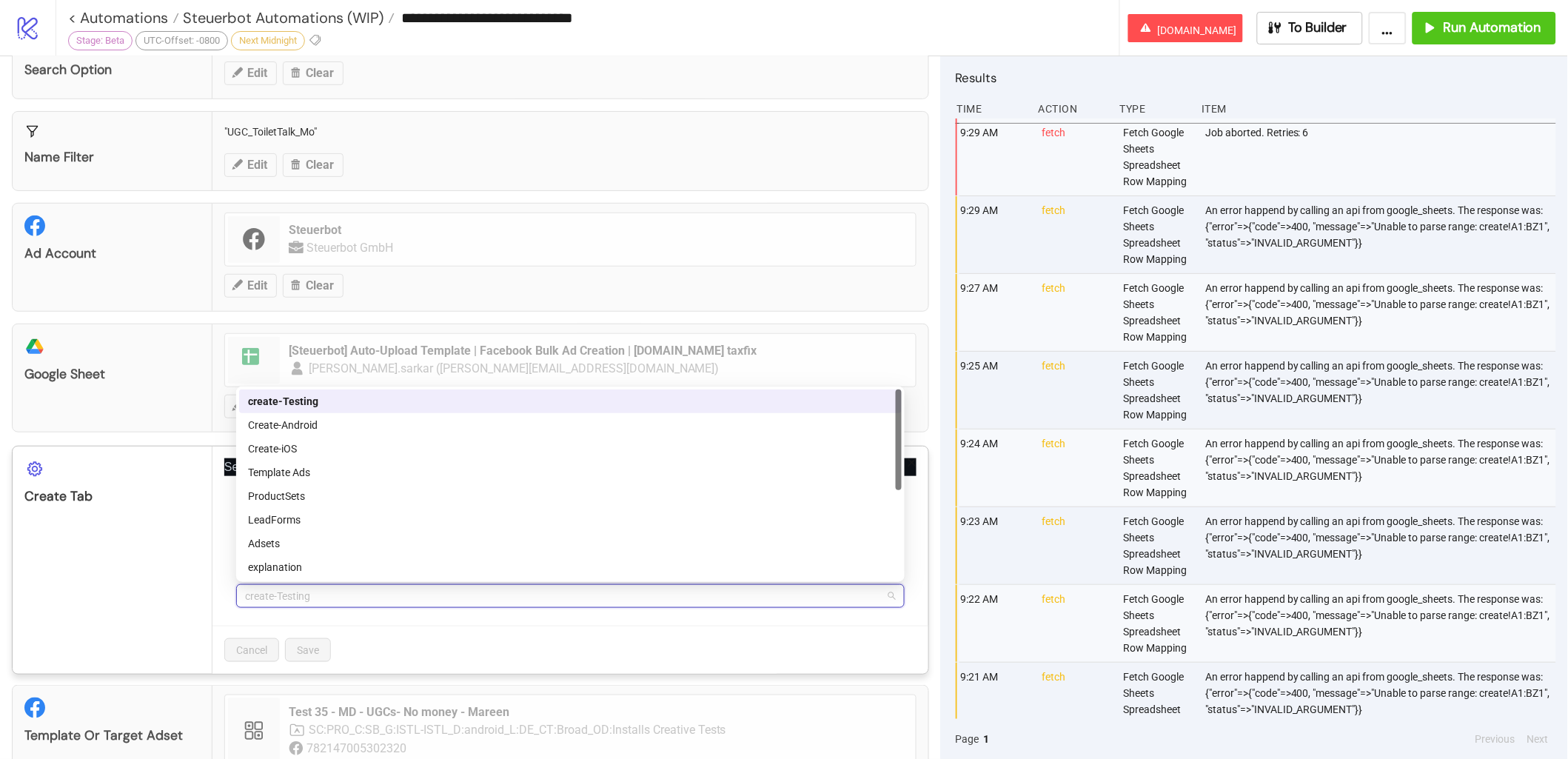
click at [337, 404] on div "create-Testing" at bounding box center [570, 401] width 645 height 16
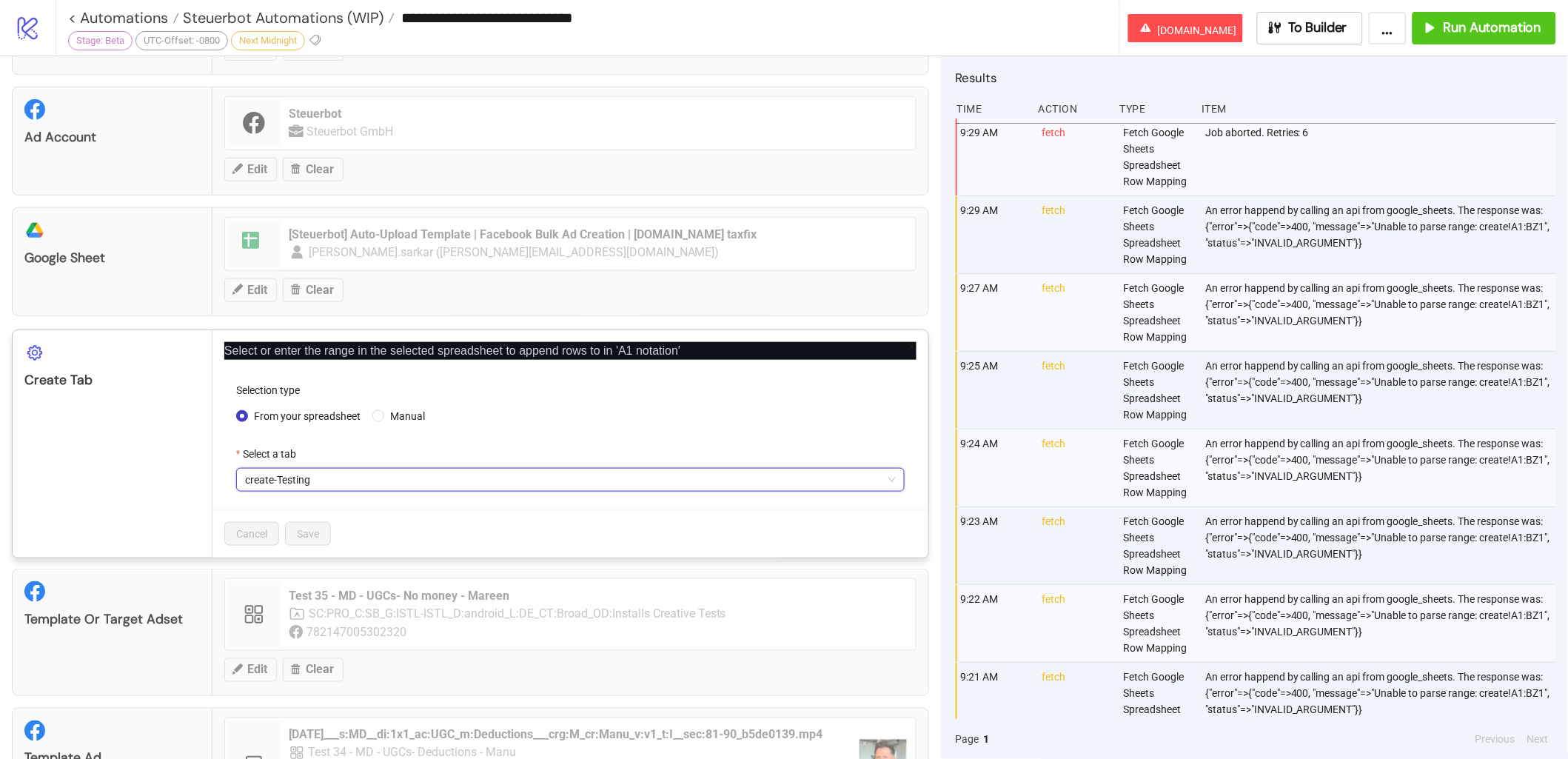
scroll to position [111, 0]
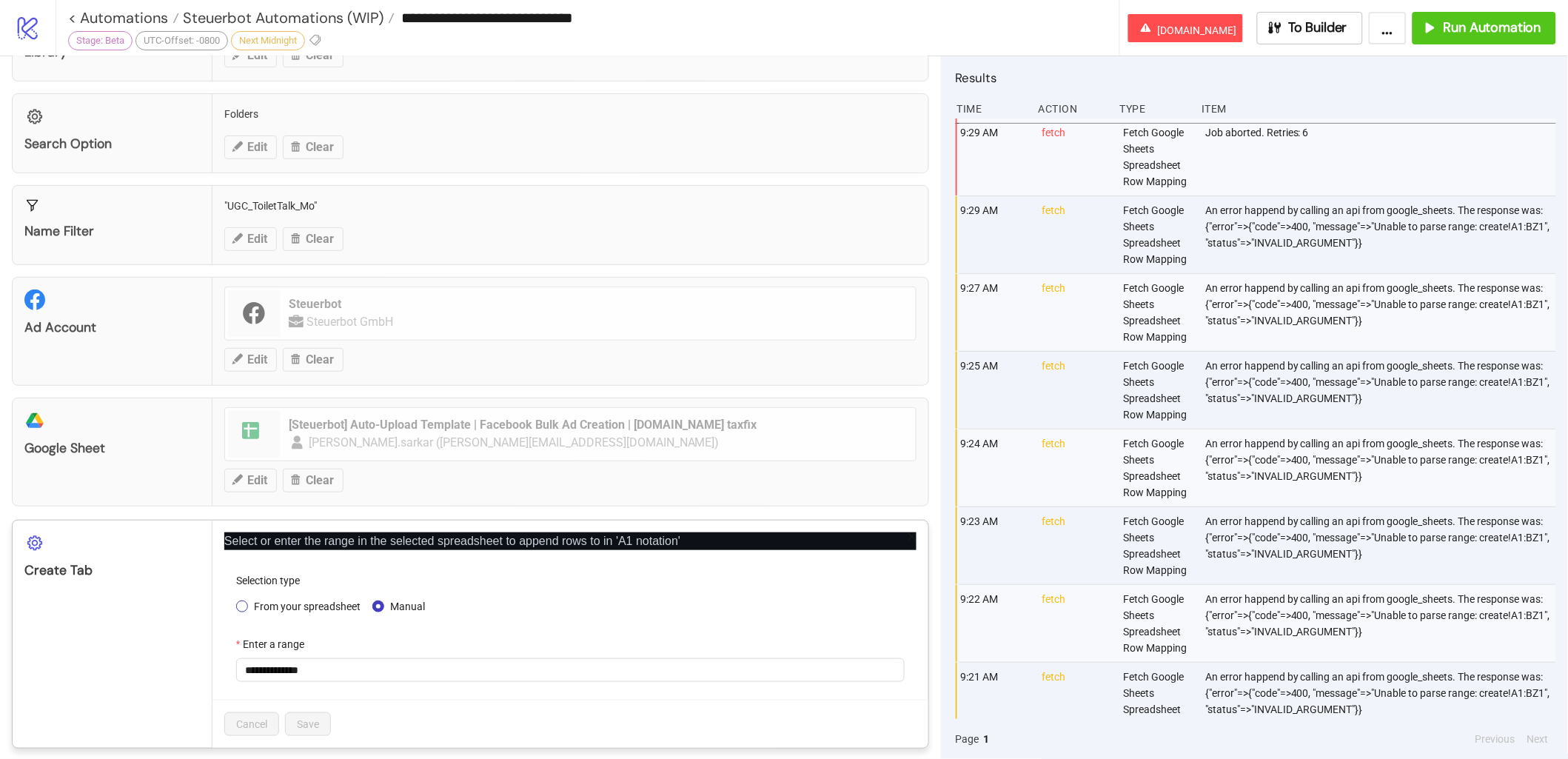
click at [298, 612] on span "From your spreadsheet" at bounding box center [306, 606] width 118 height 16
click at [326, 676] on span "create-Testing" at bounding box center [570, 669] width 650 height 22
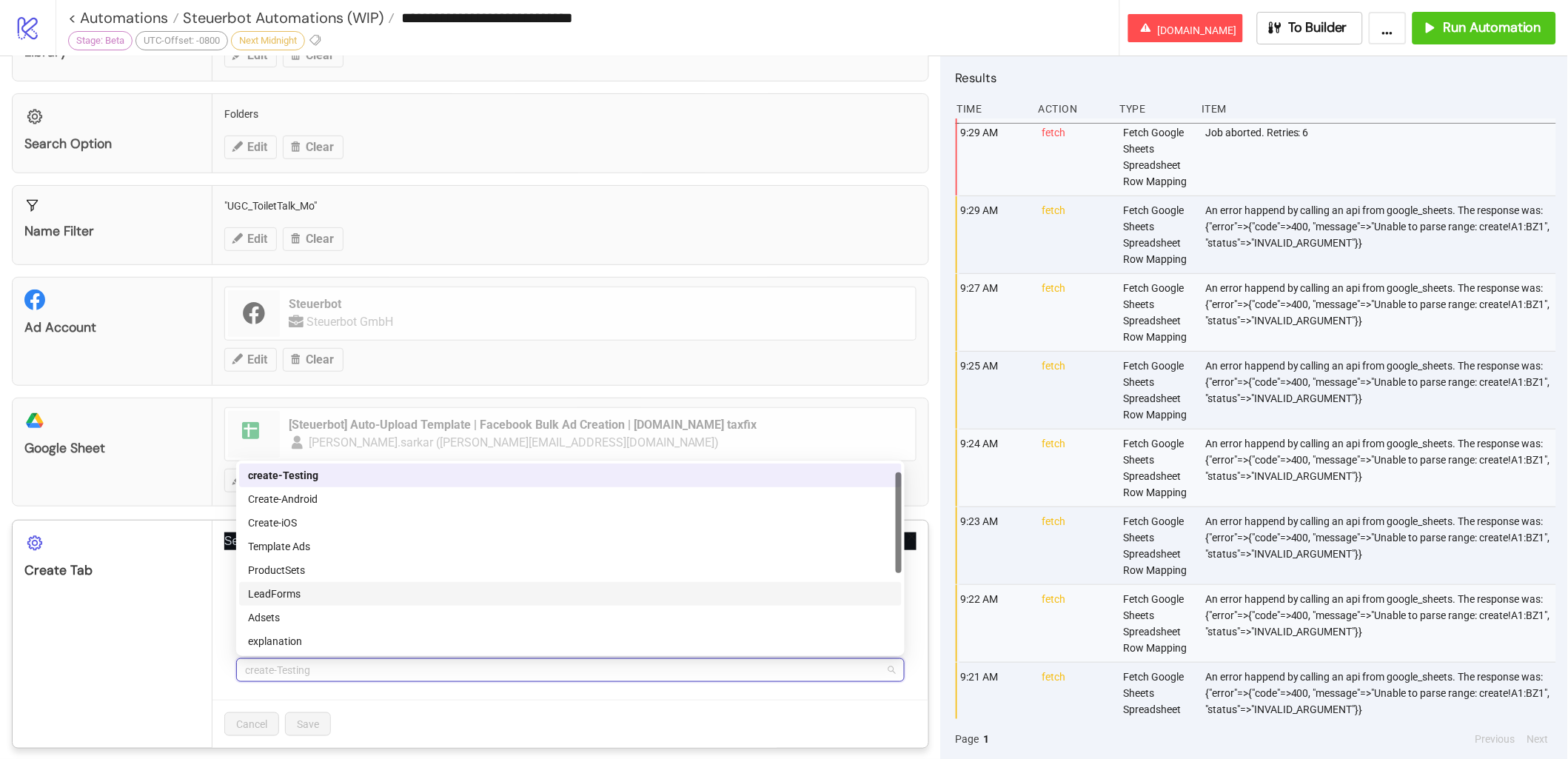
scroll to position [166, 0]
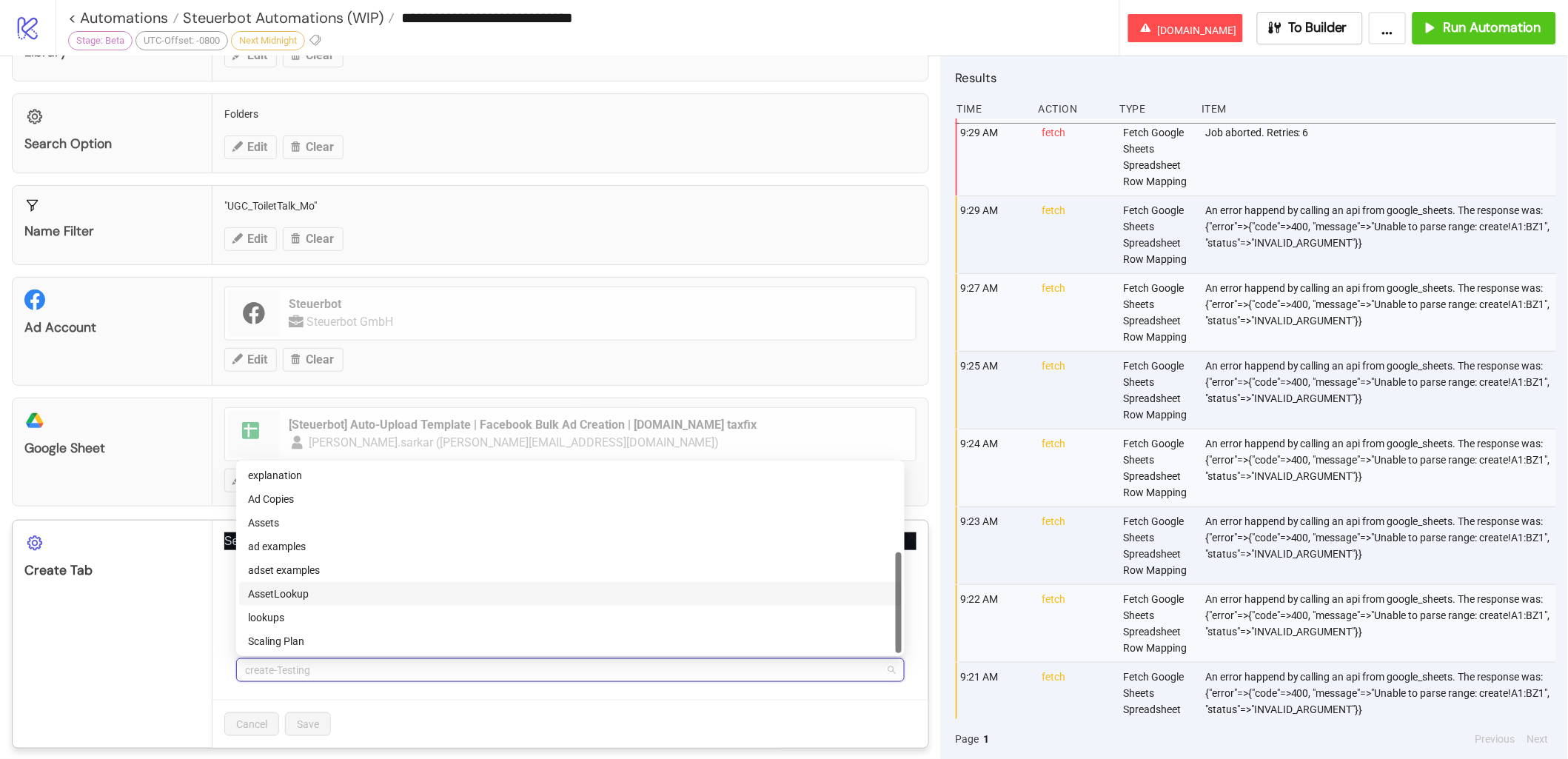
click at [354, 588] on div "AssetLookup" at bounding box center [570, 593] width 645 height 16
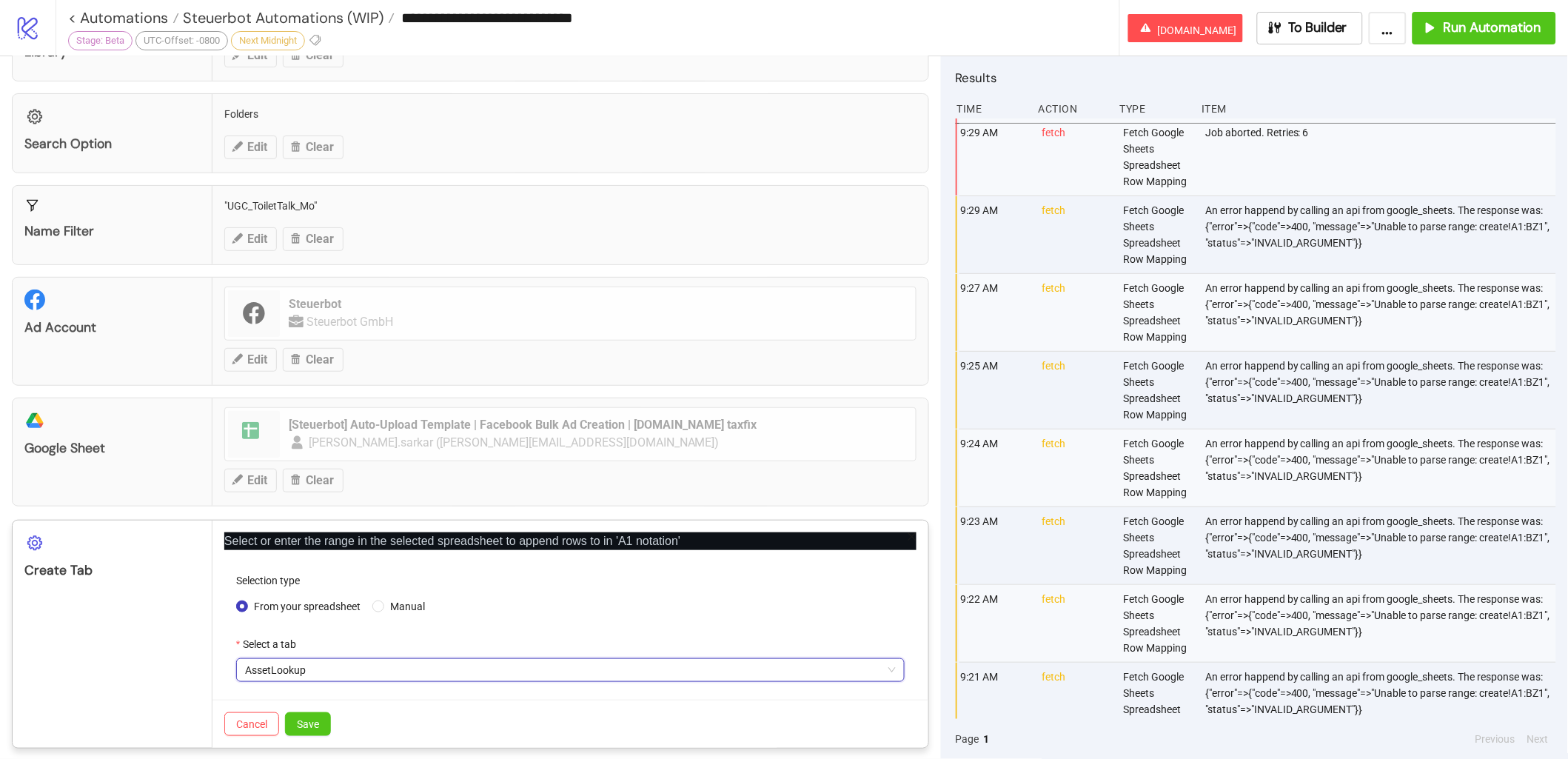
click at [325, 667] on span "AssetLookup" at bounding box center [570, 669] width 650 height 22
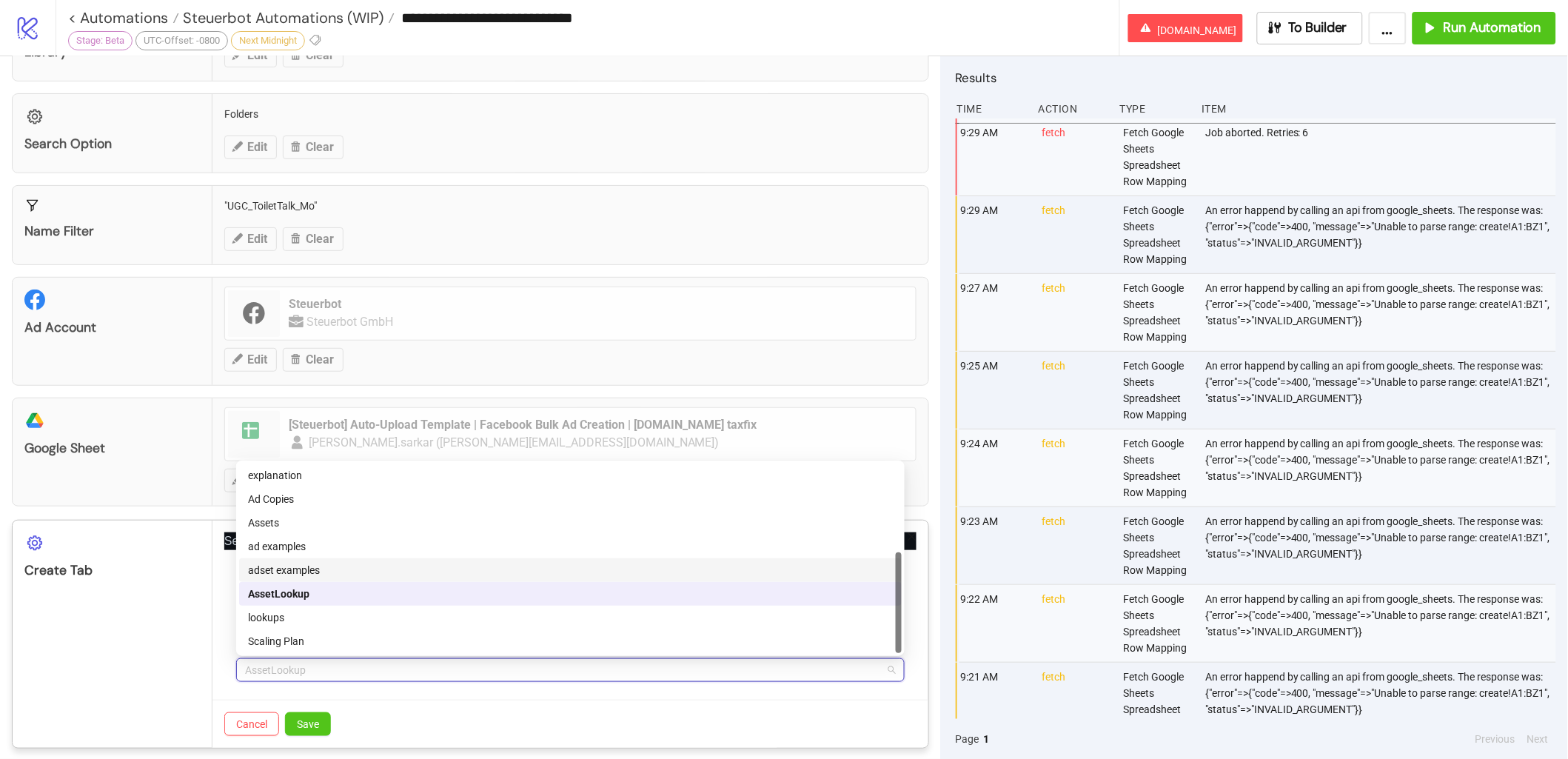
scroll to position [0, 0]
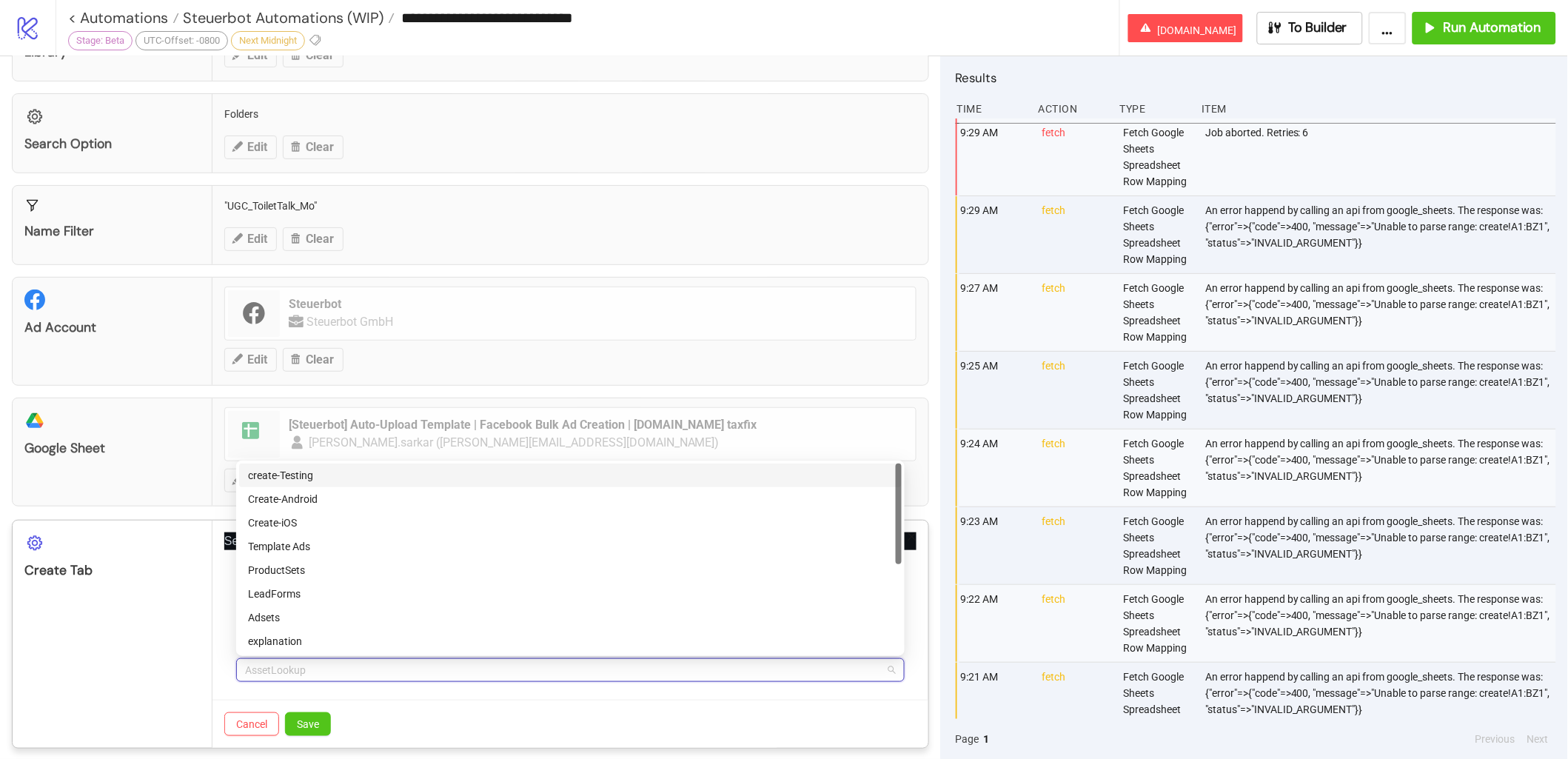
click at [333, 486] on div "create-Testing" at bounding box center [570, 475] width 663 height 24
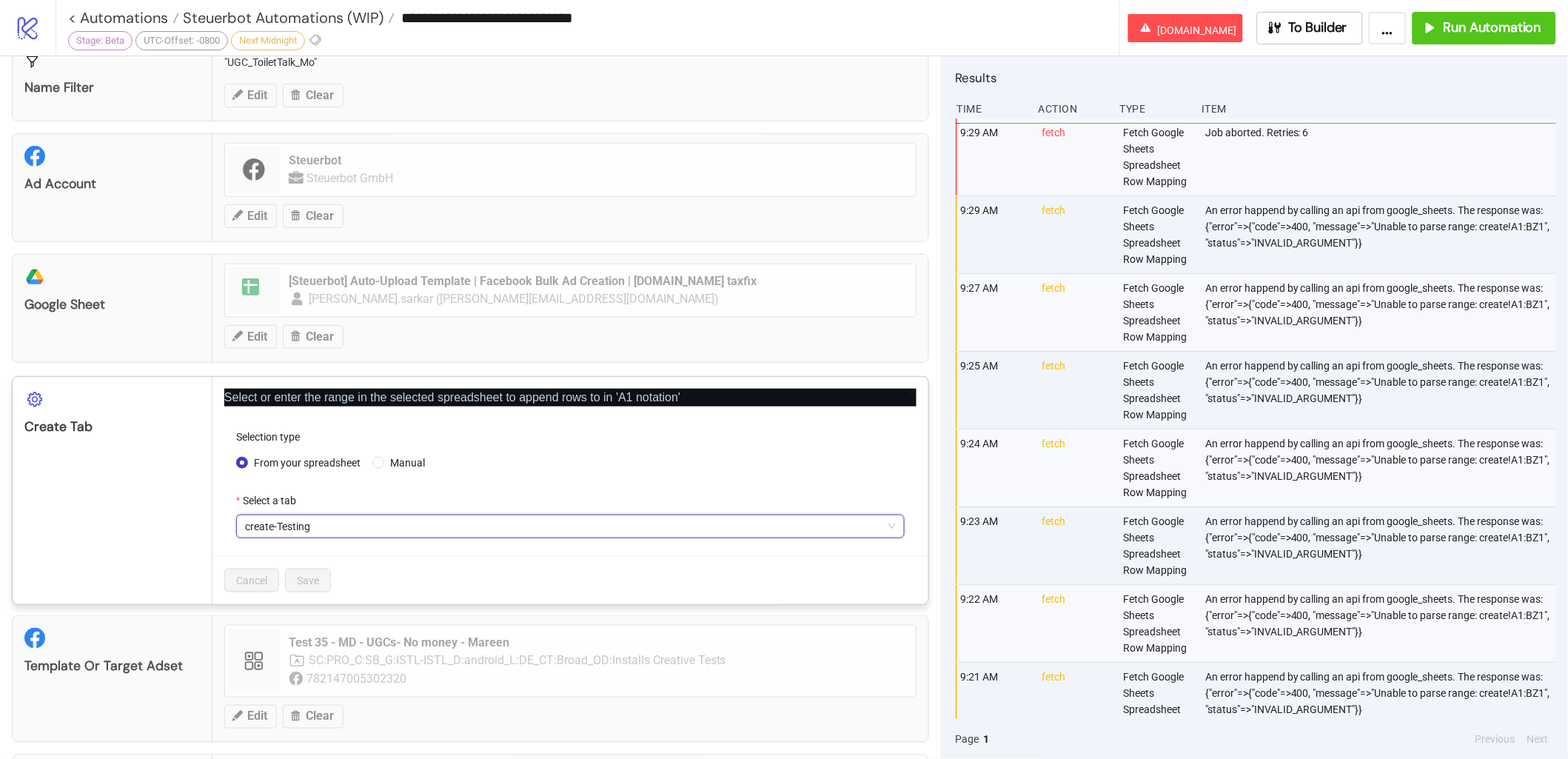
scroll to position [309, 0]
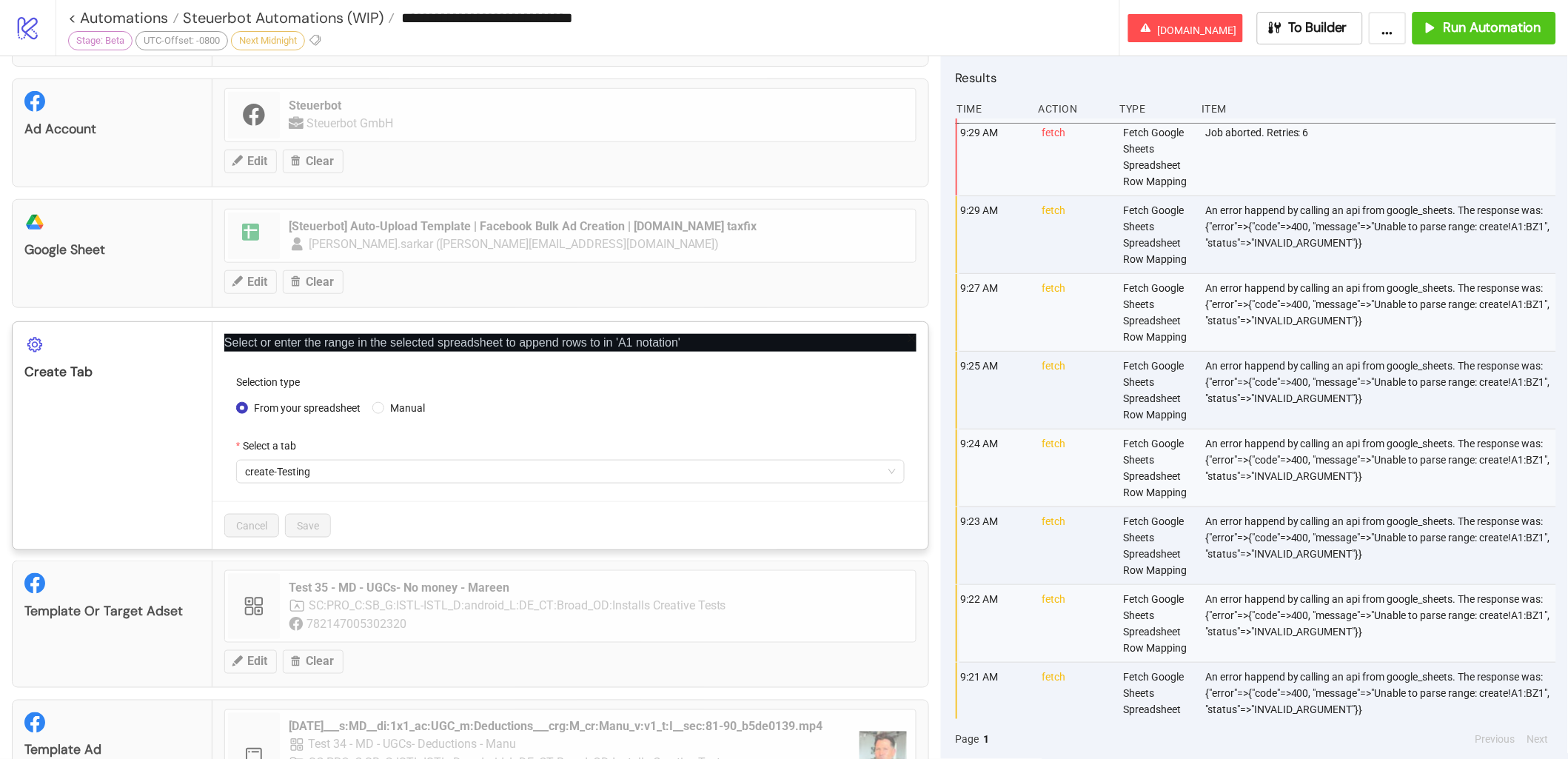
click at [908, 339] on icon "close" at bounding box center [912, 339] width 11 height 11
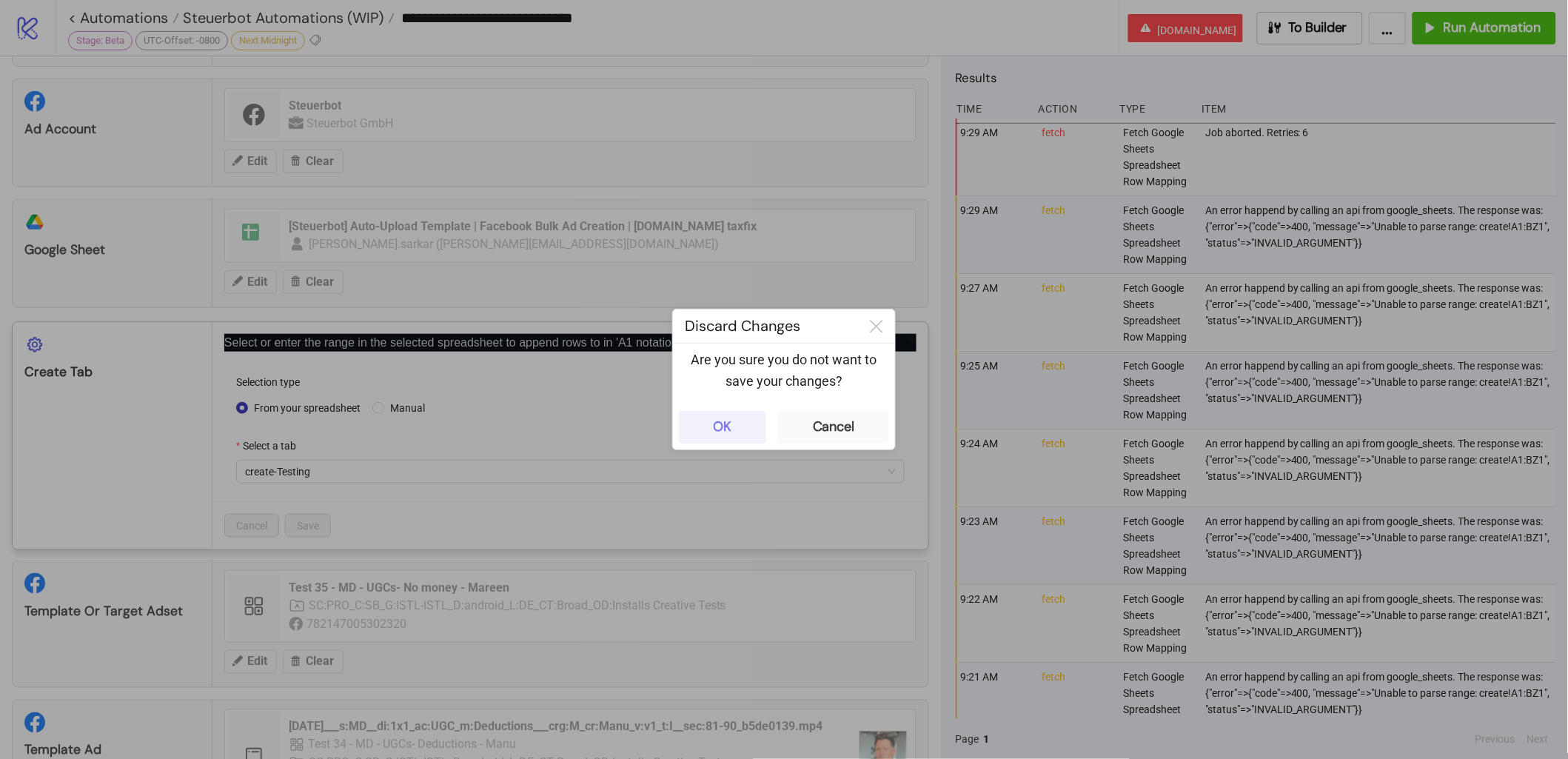
click at [693, 411] on button "OK" at bounding box center [723, 427] width 87 height 33
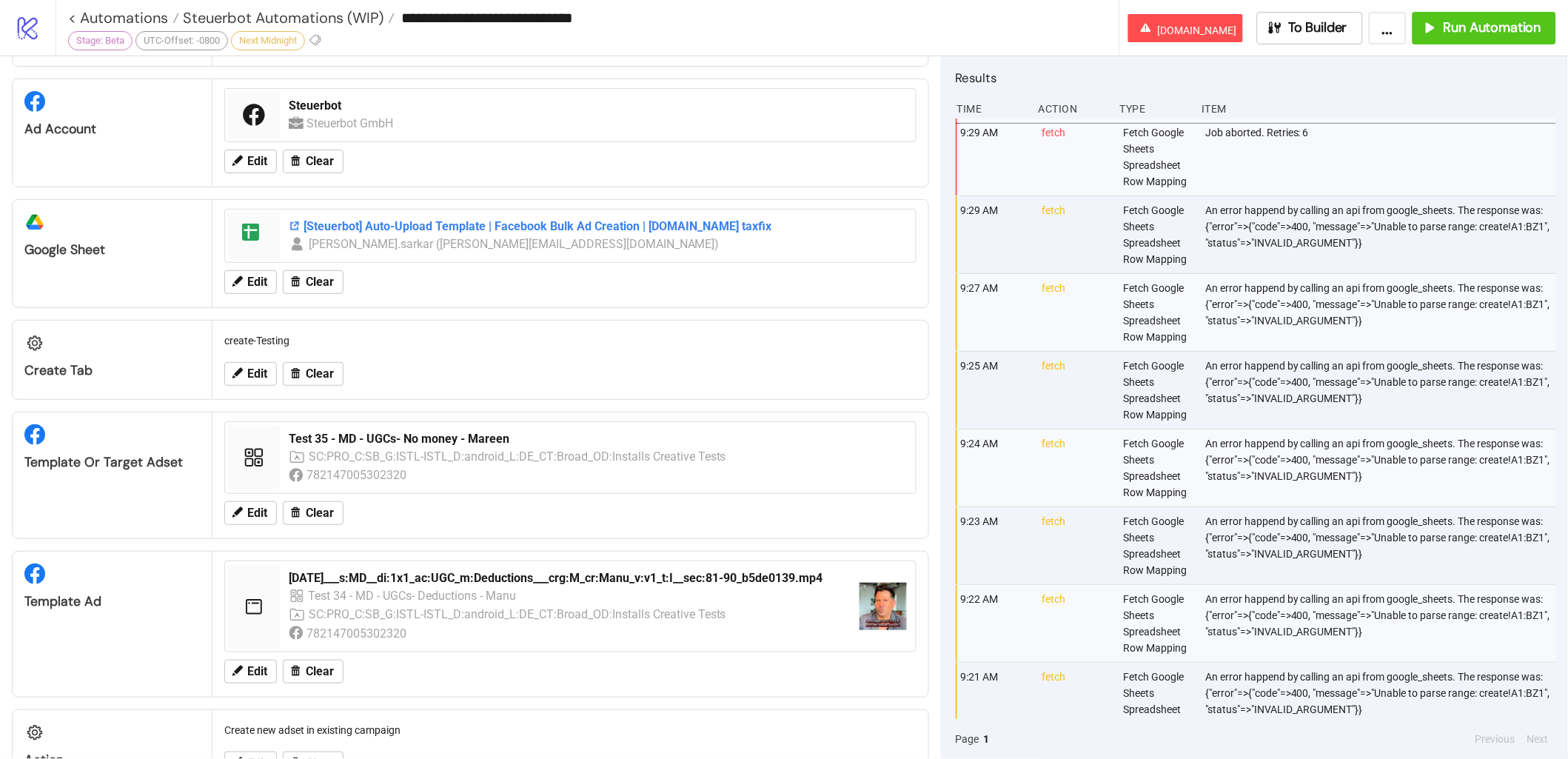
click at [334, 226] on div "[Steuerbot] Auto-Upload Template | Facebook Bulk Ad Creation | Kitchn.io taxfix" at bounding box center [598, 226] width 618 height 16
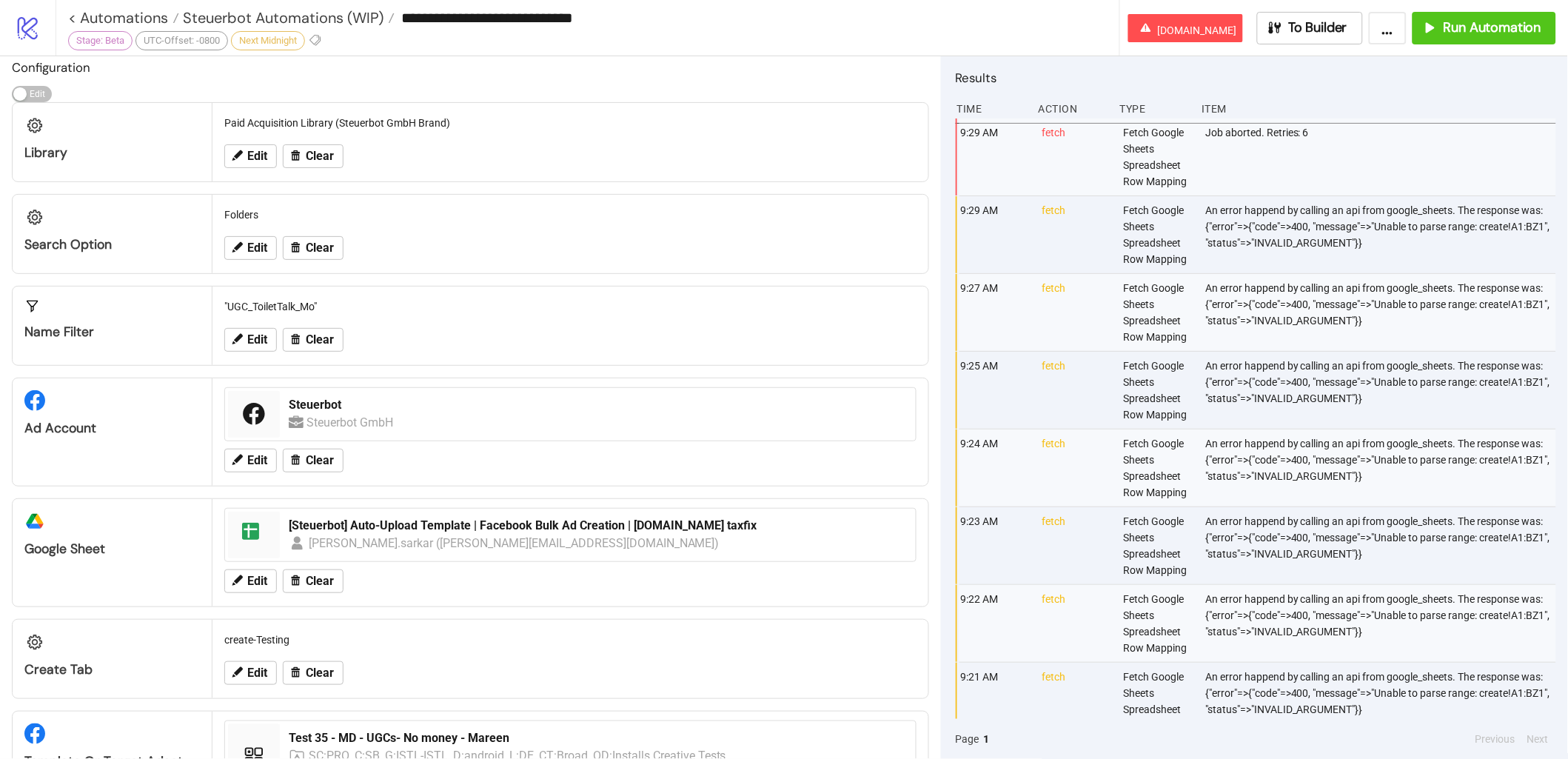
scroll to position [0, 0]
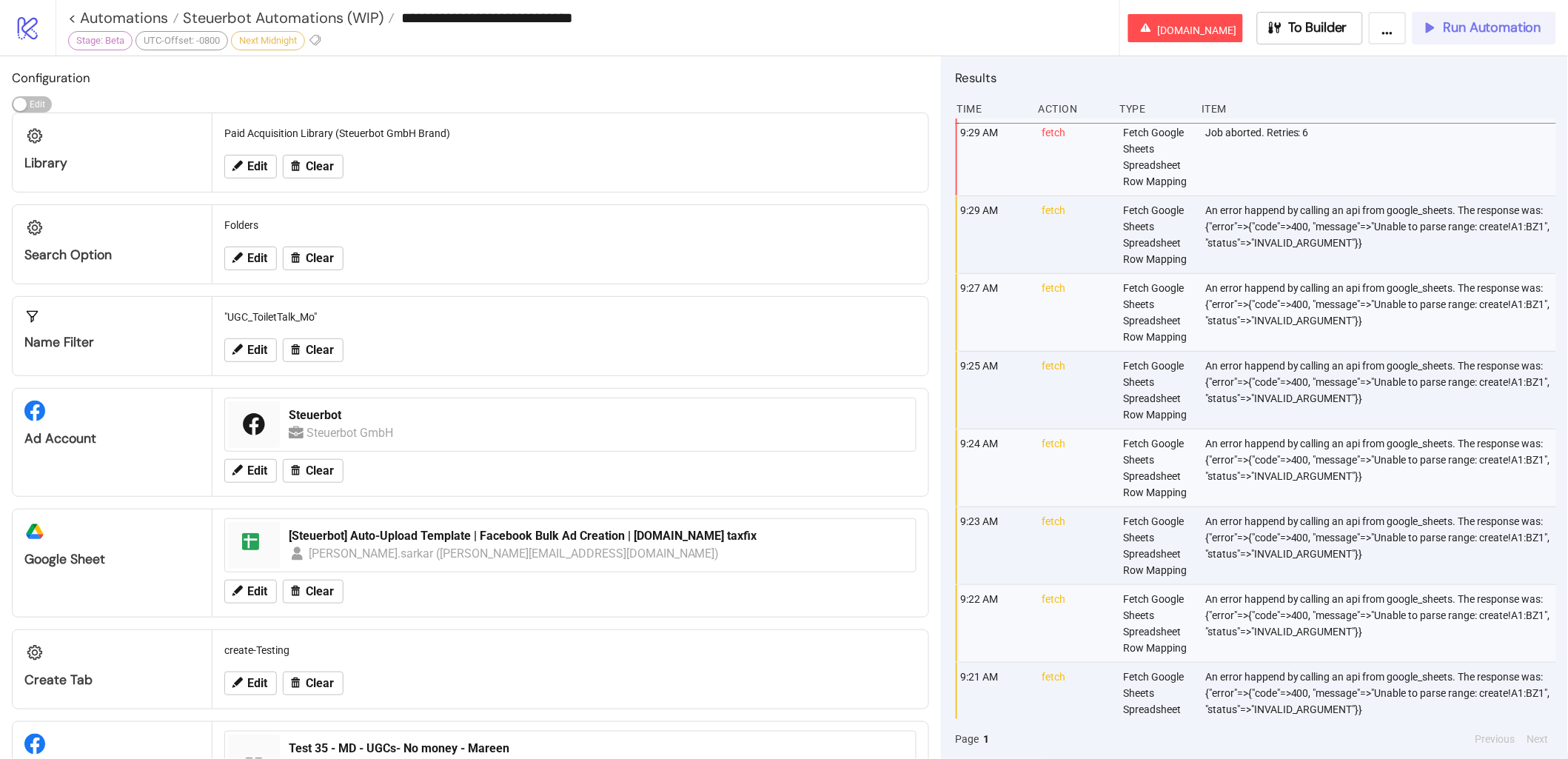
click at [1454, 33] on span "Run Automation" at bounding box center [1492, 28] width 98 height 17
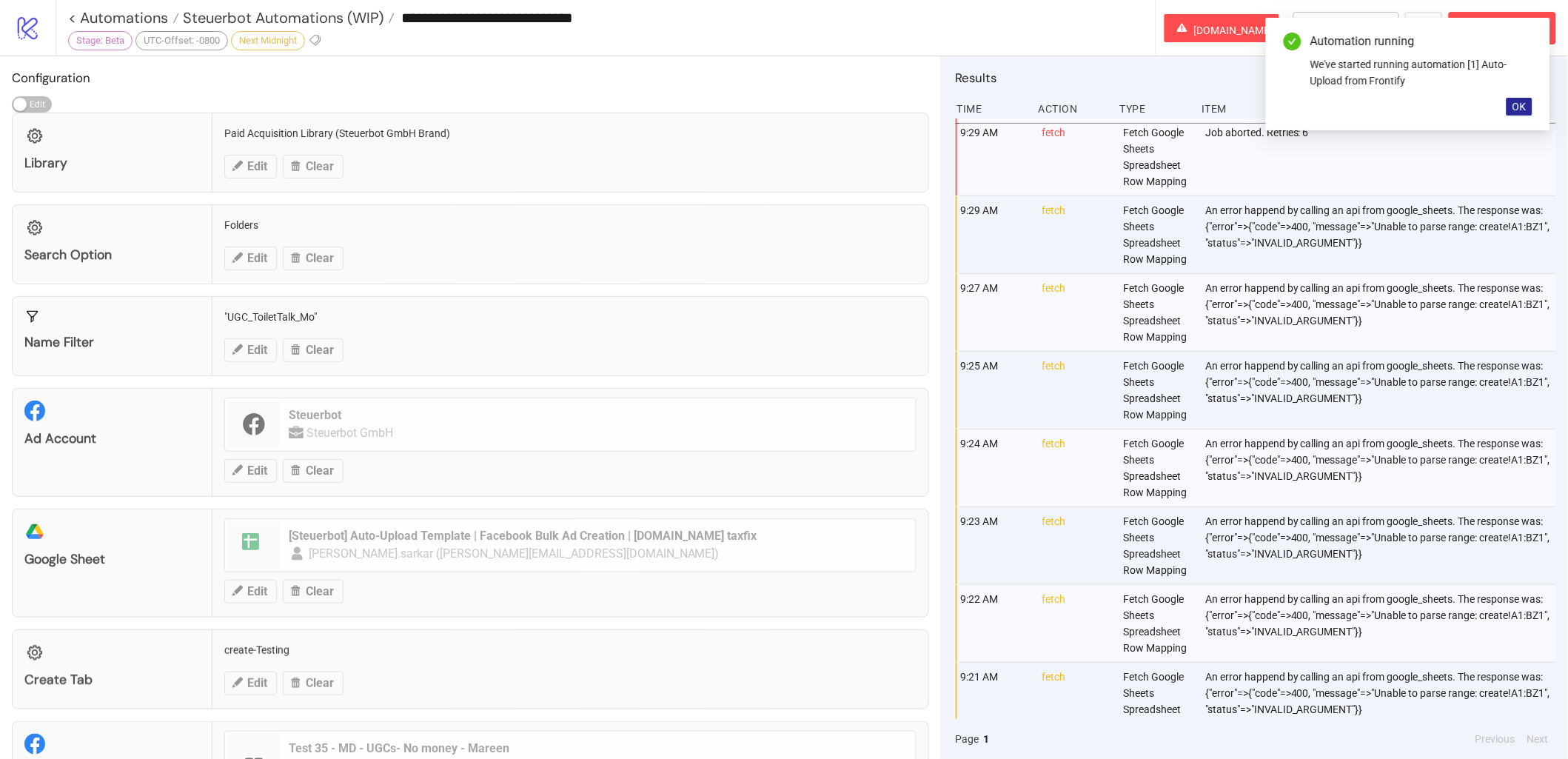
click at [1513, 102] on span "OK" at bounding box center [1519, 106] width 14 height 12
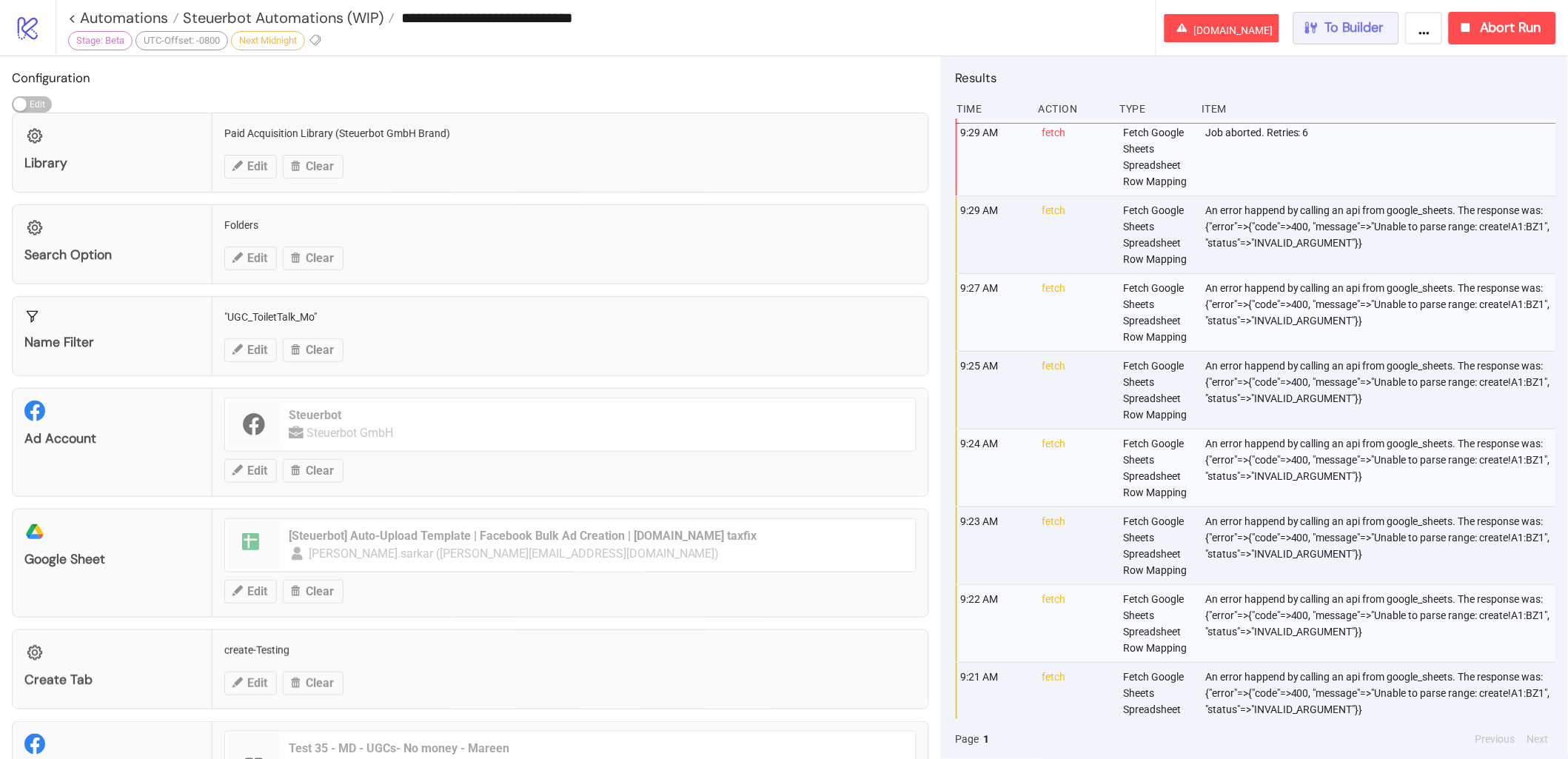
click at [1388, 32] on button "To Builder" at bounding box center [1346, 28] width 107 height 33
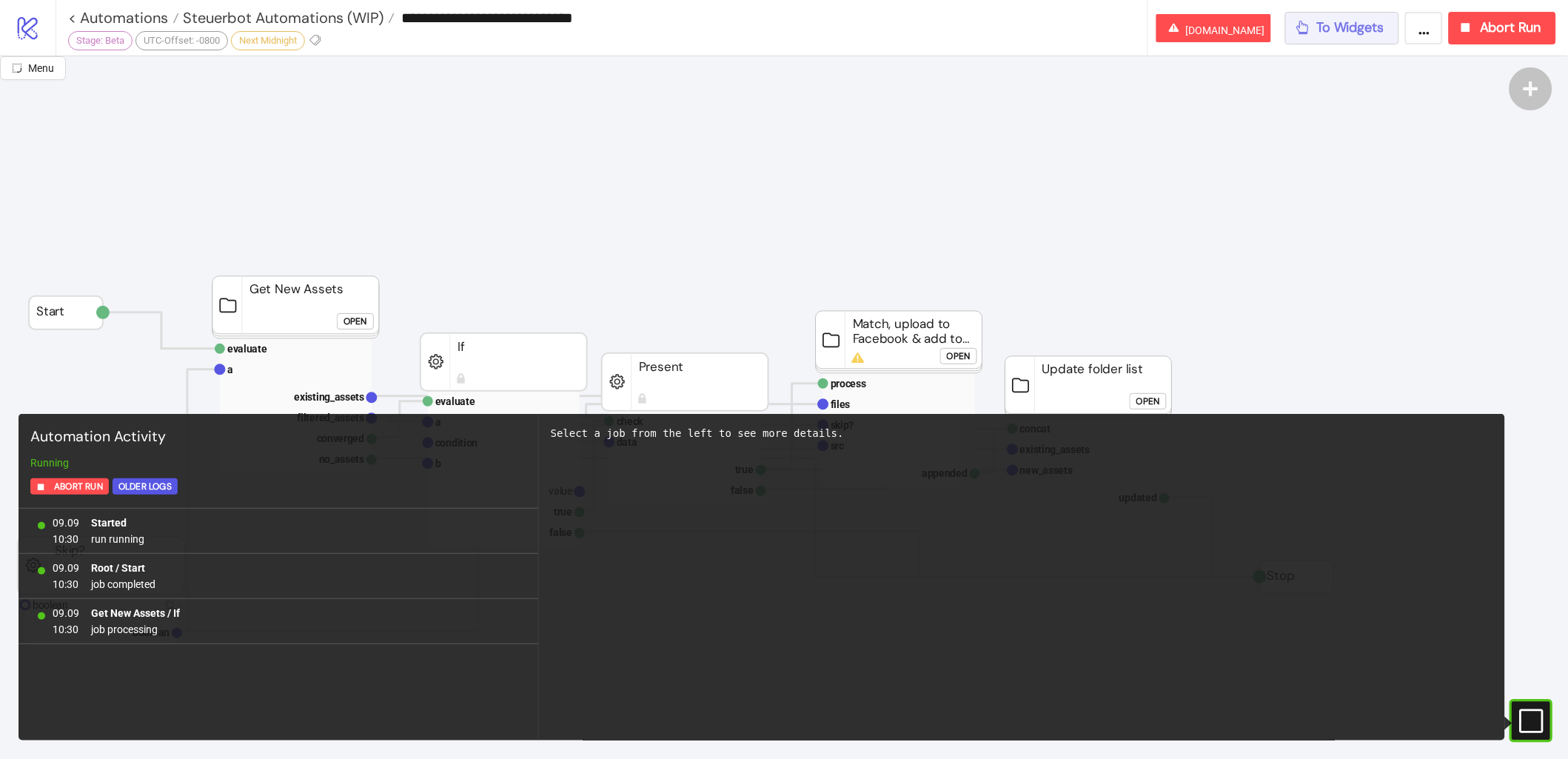
click at [1388, 32] on button "To Widgets" at bounding box center [1342, 28] width 115 height 33
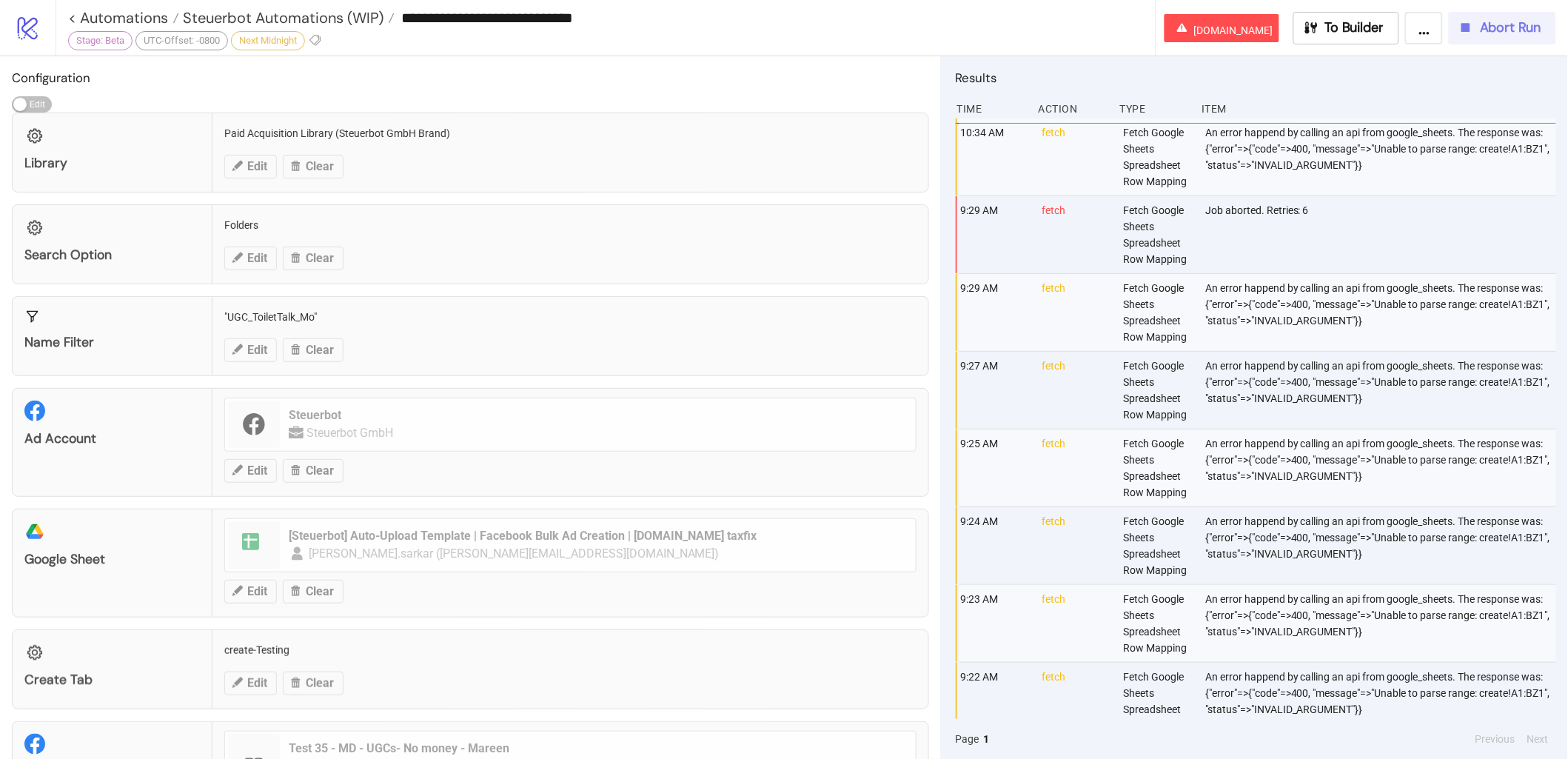
click at [1520, 35] on span "Abort Run" at bounding box center [1510, 28] width 61 height 17
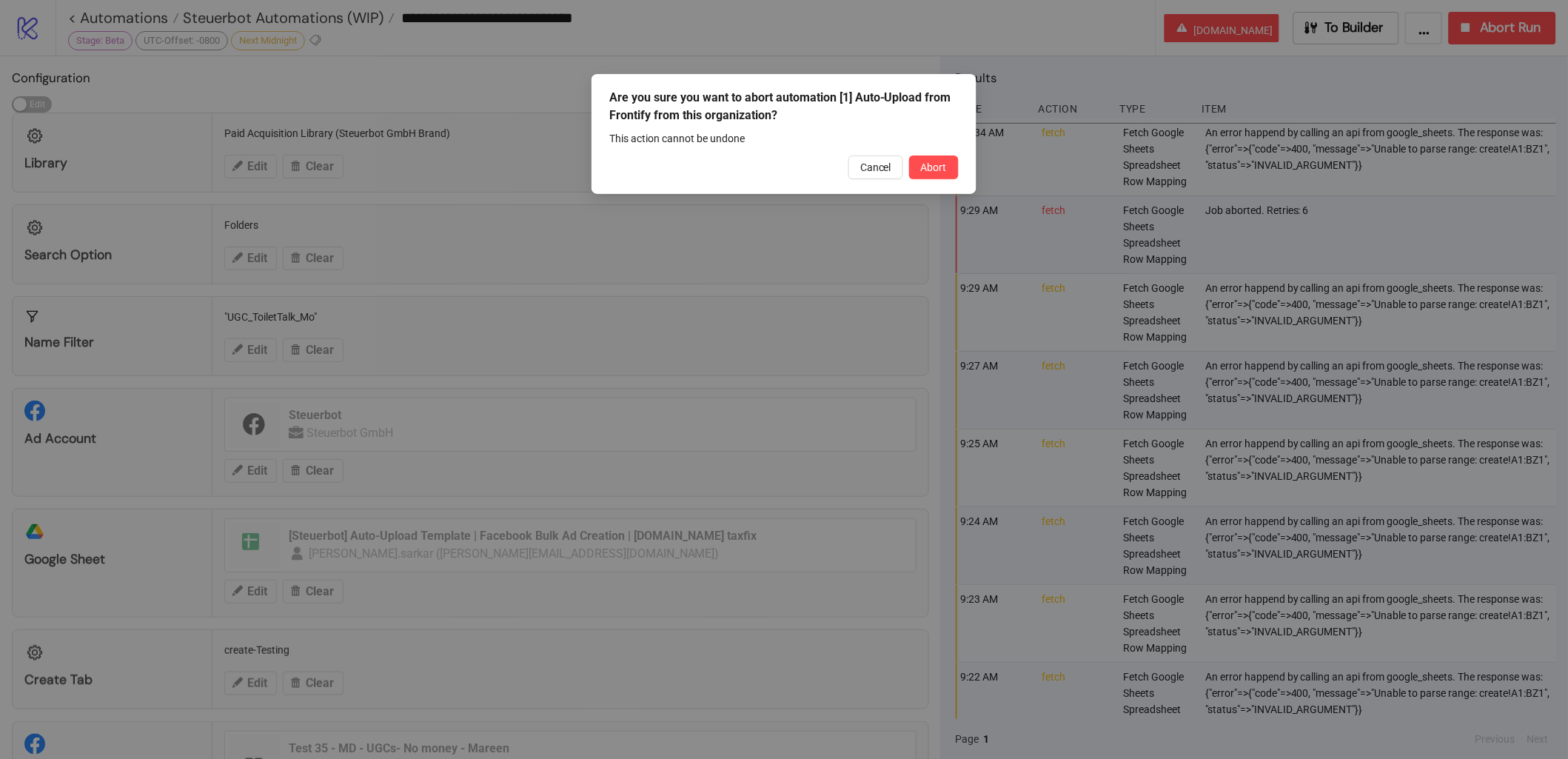
click at [924, 182] on div "Are you sure you want to abort automation [1] Auto-Upload from Frontify from th…" at bounding box center [784, 134] width 385 height 120
click at [947, 167] on button "Abort" at bounding box center [934, 167] width 50 height 24
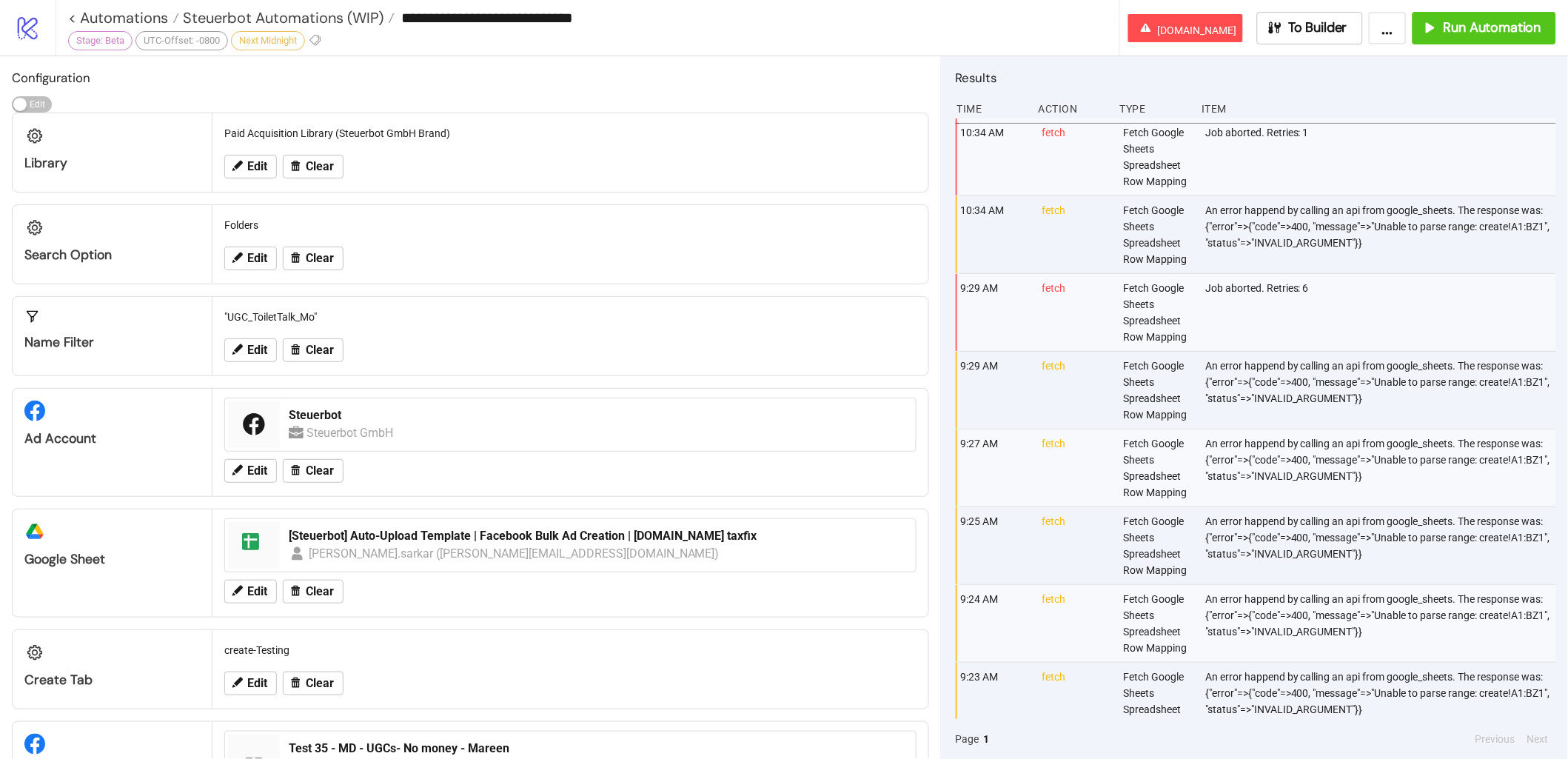
click at [1302, 214] on div "An error happend by calling an api from google_sheets. The response was: {"erro…" at bounding box center [1382, 234] width 356 height 77
click at [1302, 214] on div "An error happend by calling an api from google_sheets. The response was: {"erro…" at bounding box center [1382, 233] width 356 height 77
copy div "An error happend by calling an api from google_sheets. The response was: {"erro…"
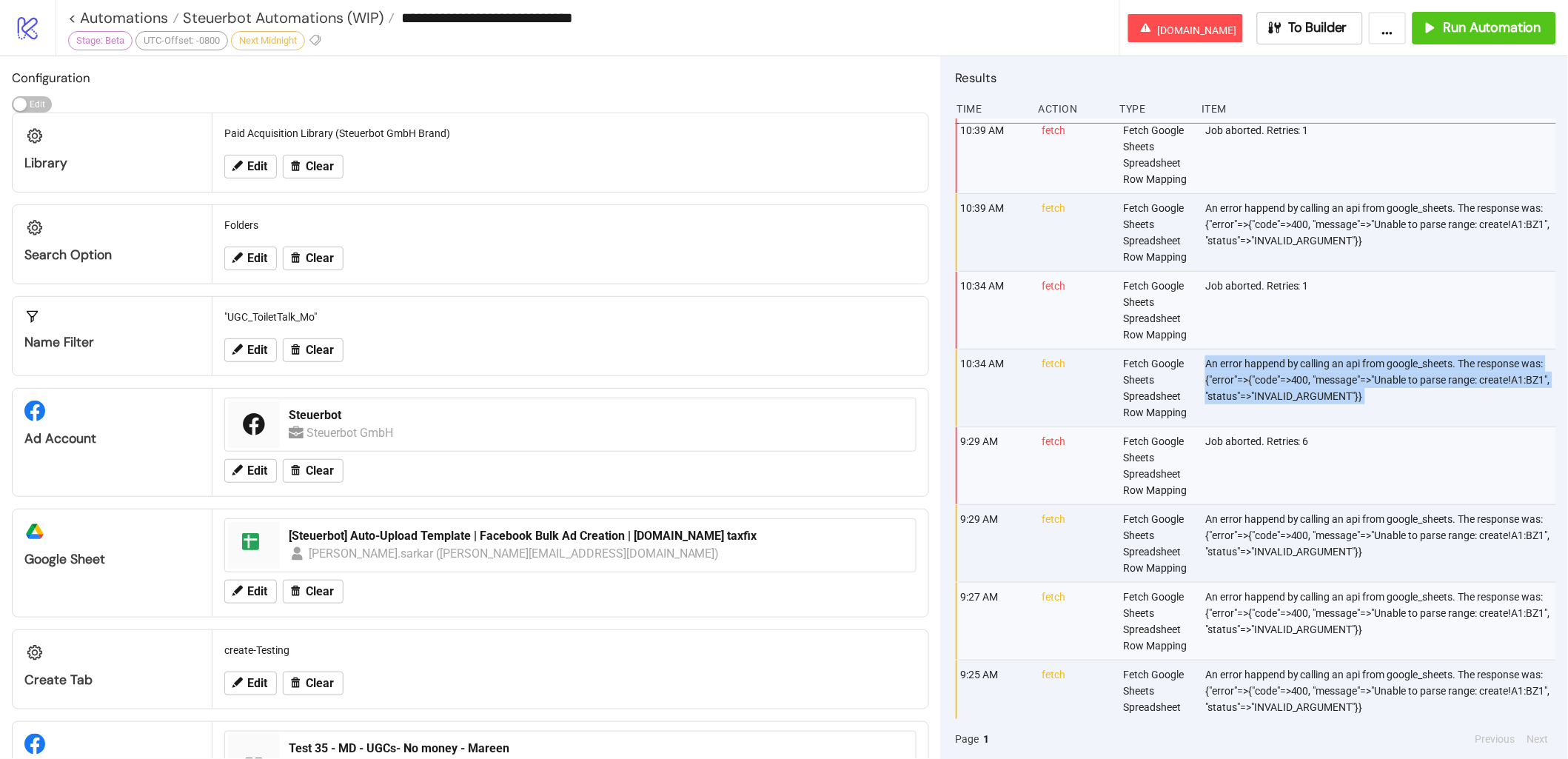
scroll to position [158, 0]
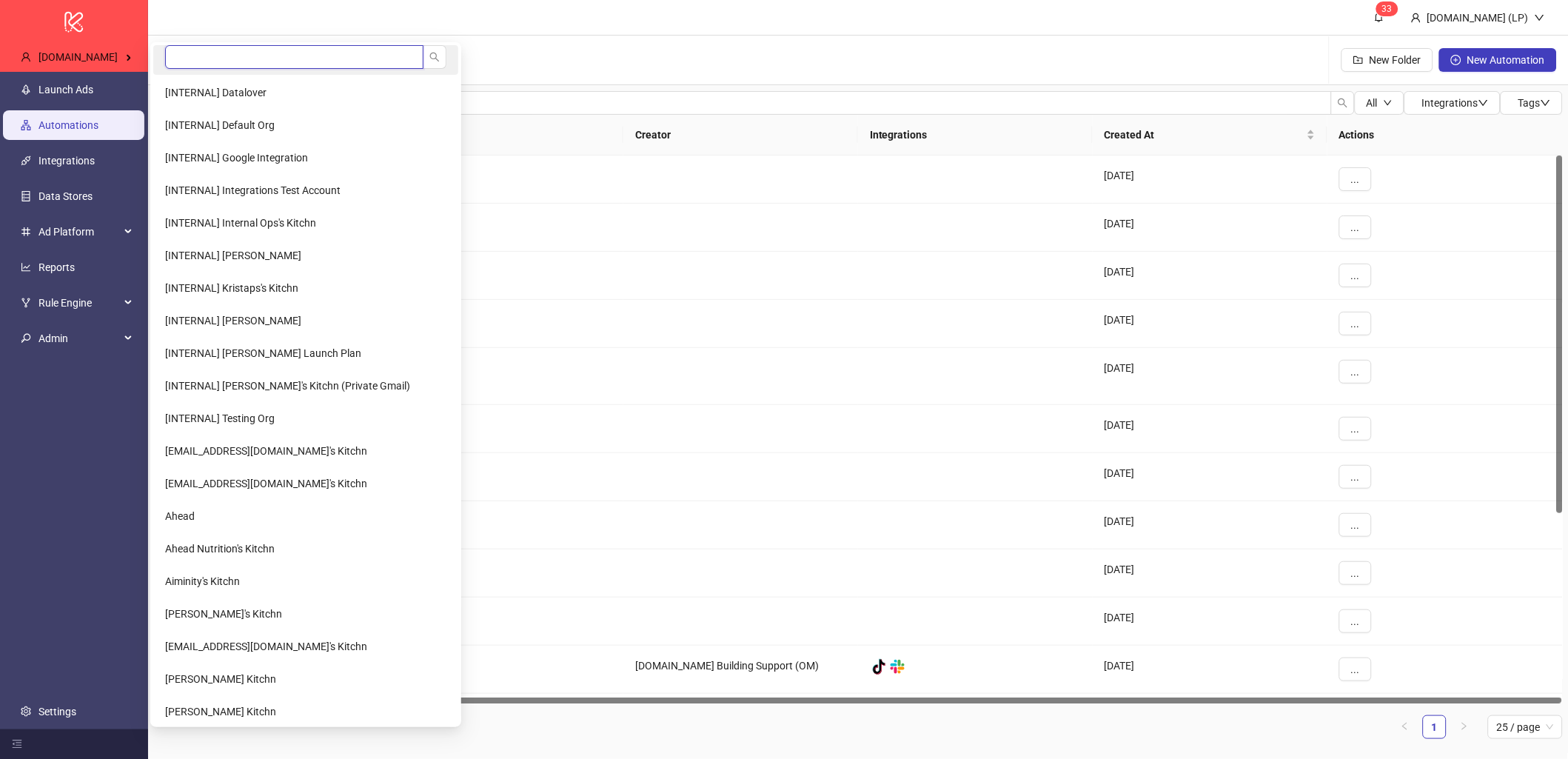
click at [182, 51] on input "search" at bounding box center [294, 57] width 258 height 24
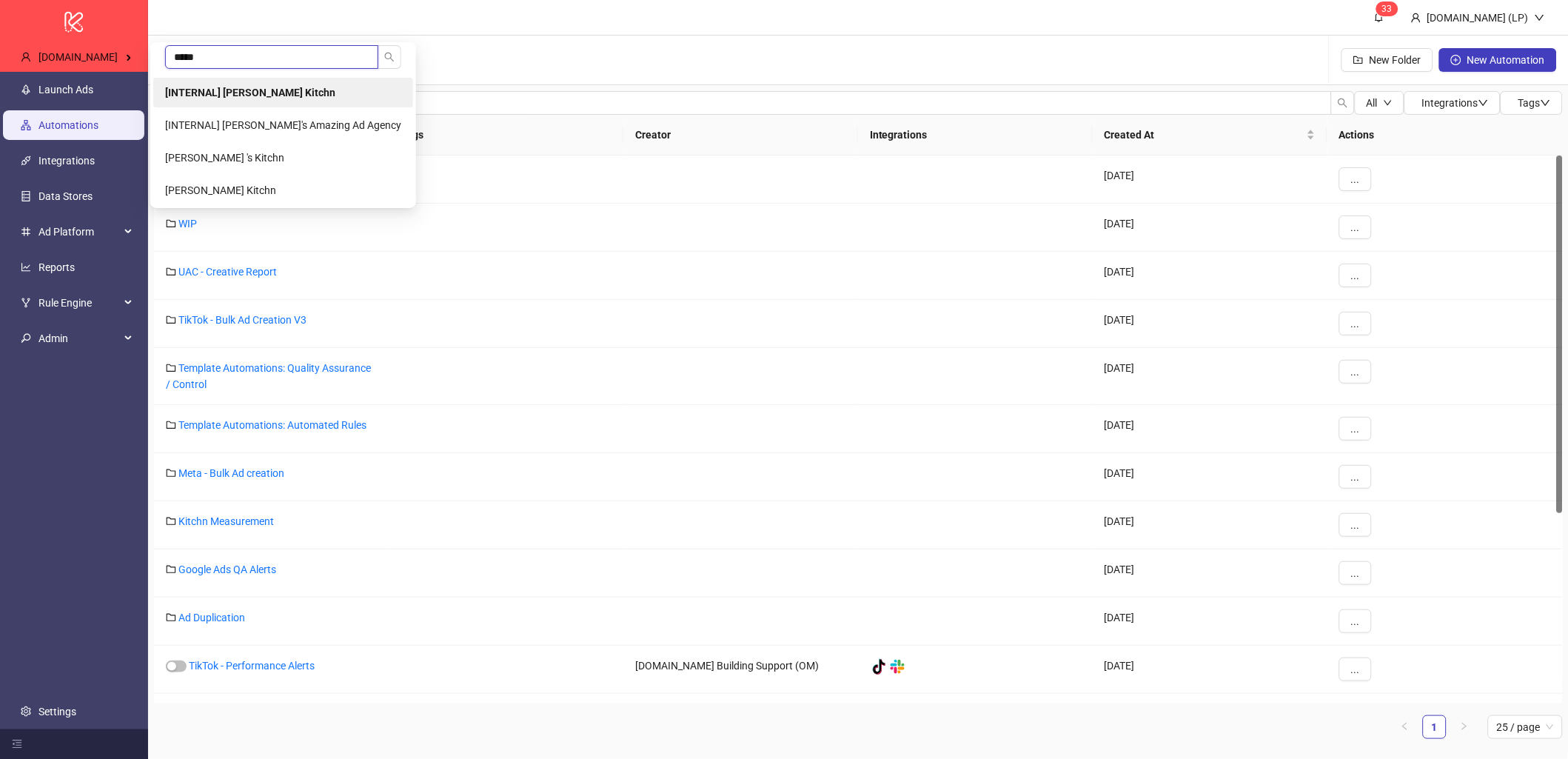
type input "*****"
click at [251, 78] on li "[INTERNAL] [PERSON_NAME] Kitchn" at bounding box center [283, 92] width 260 height 29
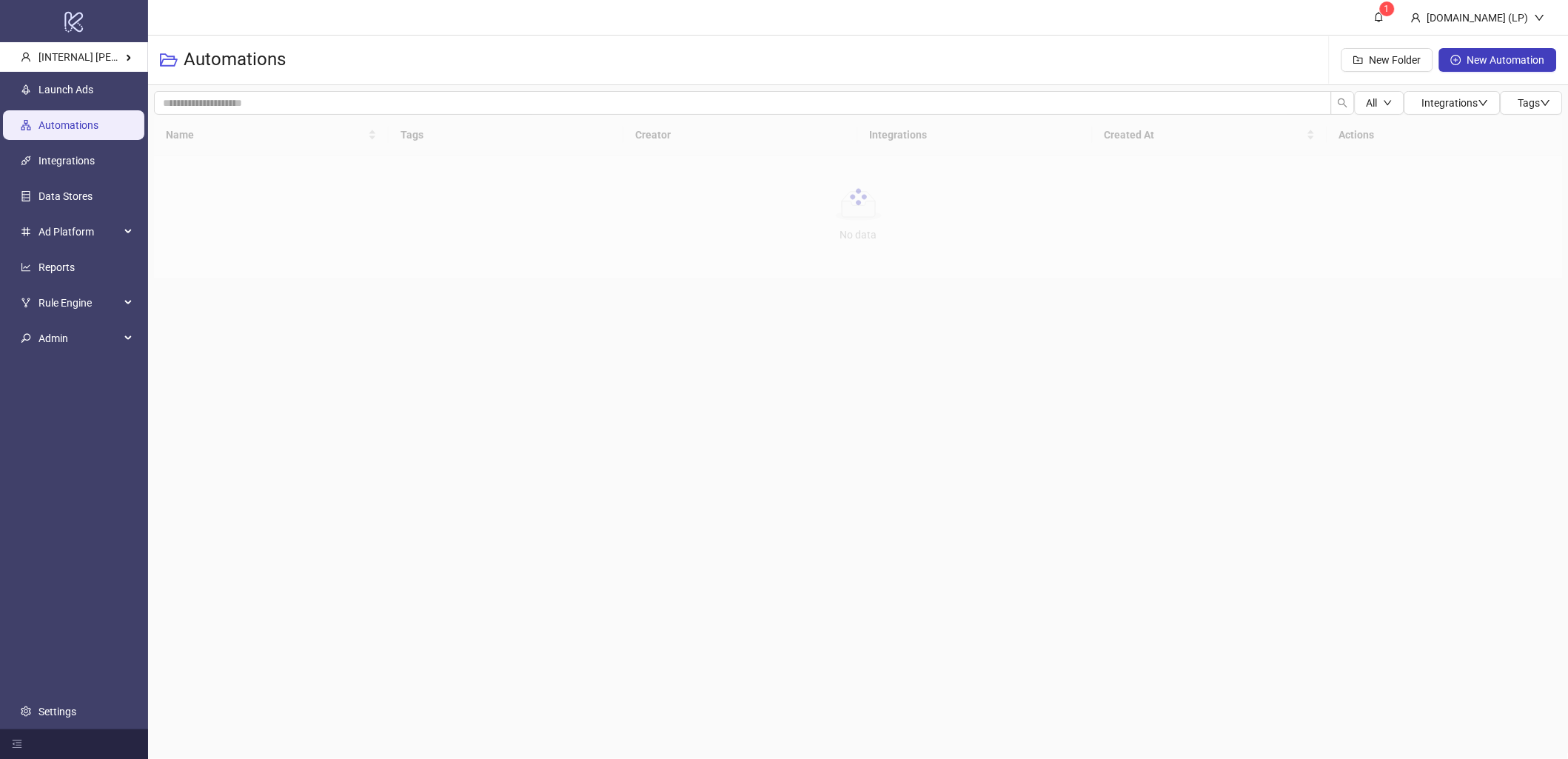
click at [82, 84] on link "Launch Ads" at bounding box center [65, 89] width 54 height 12
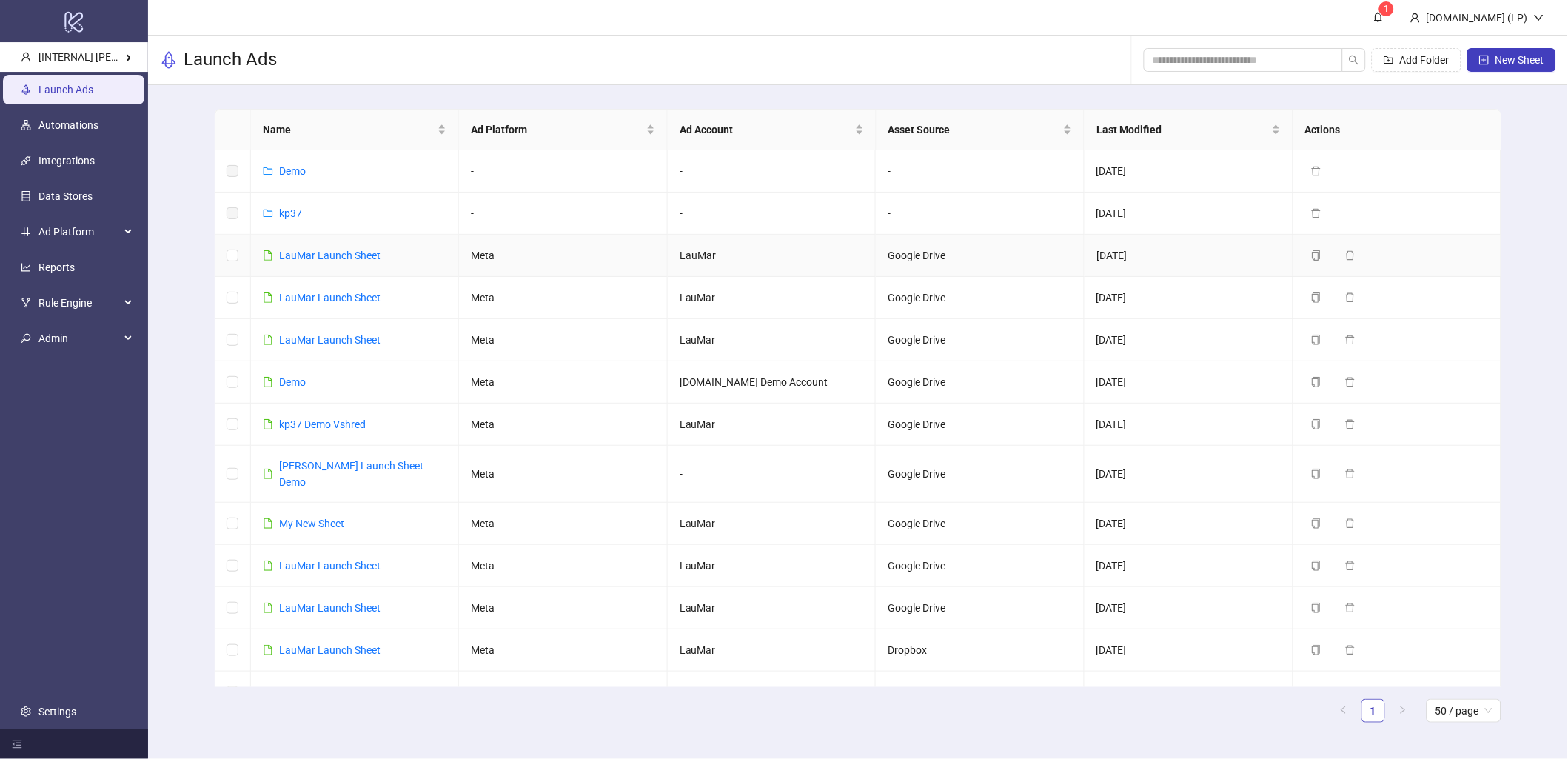
click at [282, 267] on td "LauMar Launch Sheet" at bounding box center [355, 255] width 208 height 42
click at [306, 259] on link "LauMar Launch Sheet" at bounding box center [330, 255] width 102 height 12
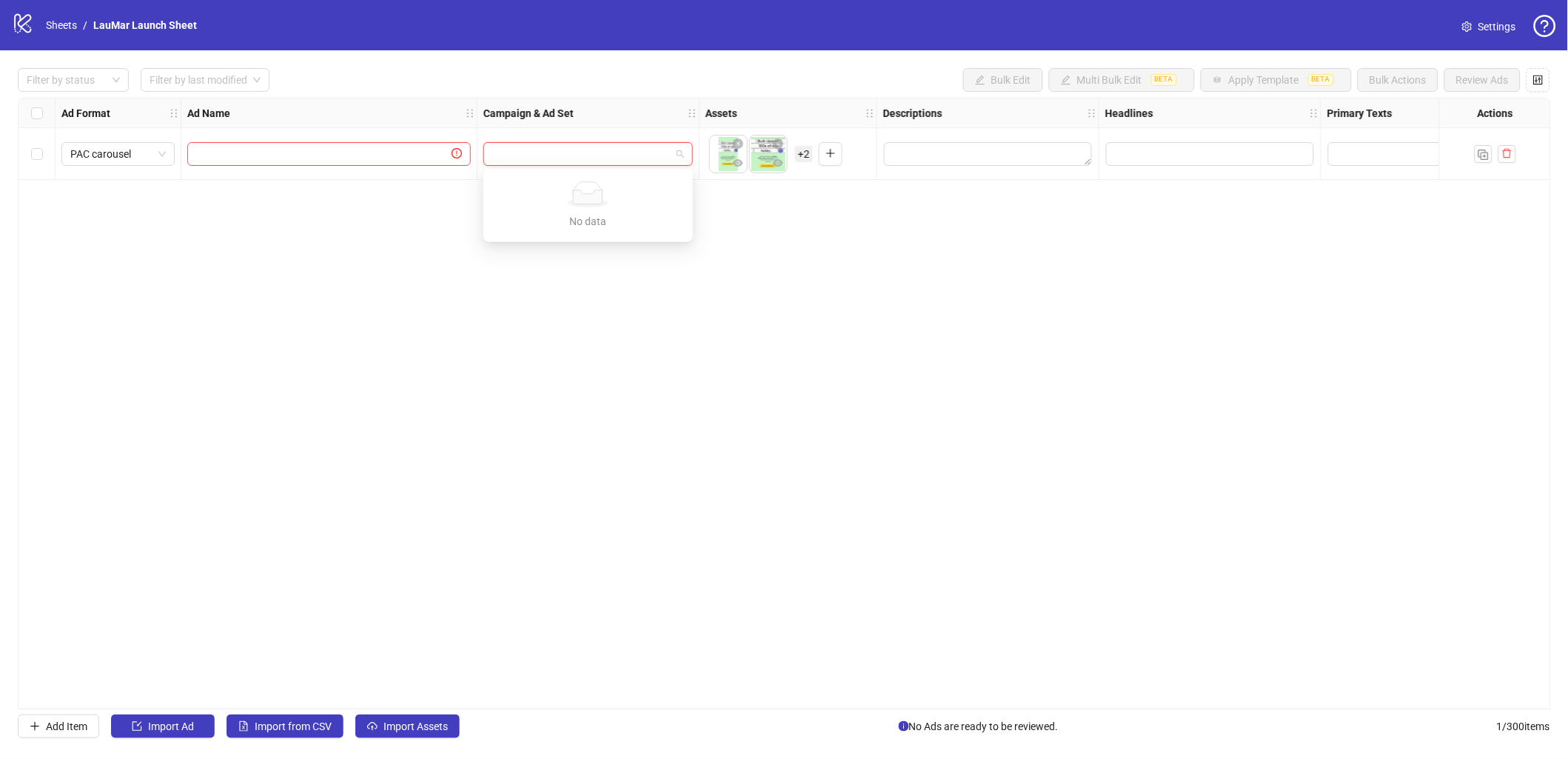
click at [654, 162] on input "search" at bounding box center [581, 153] width 178 height 22
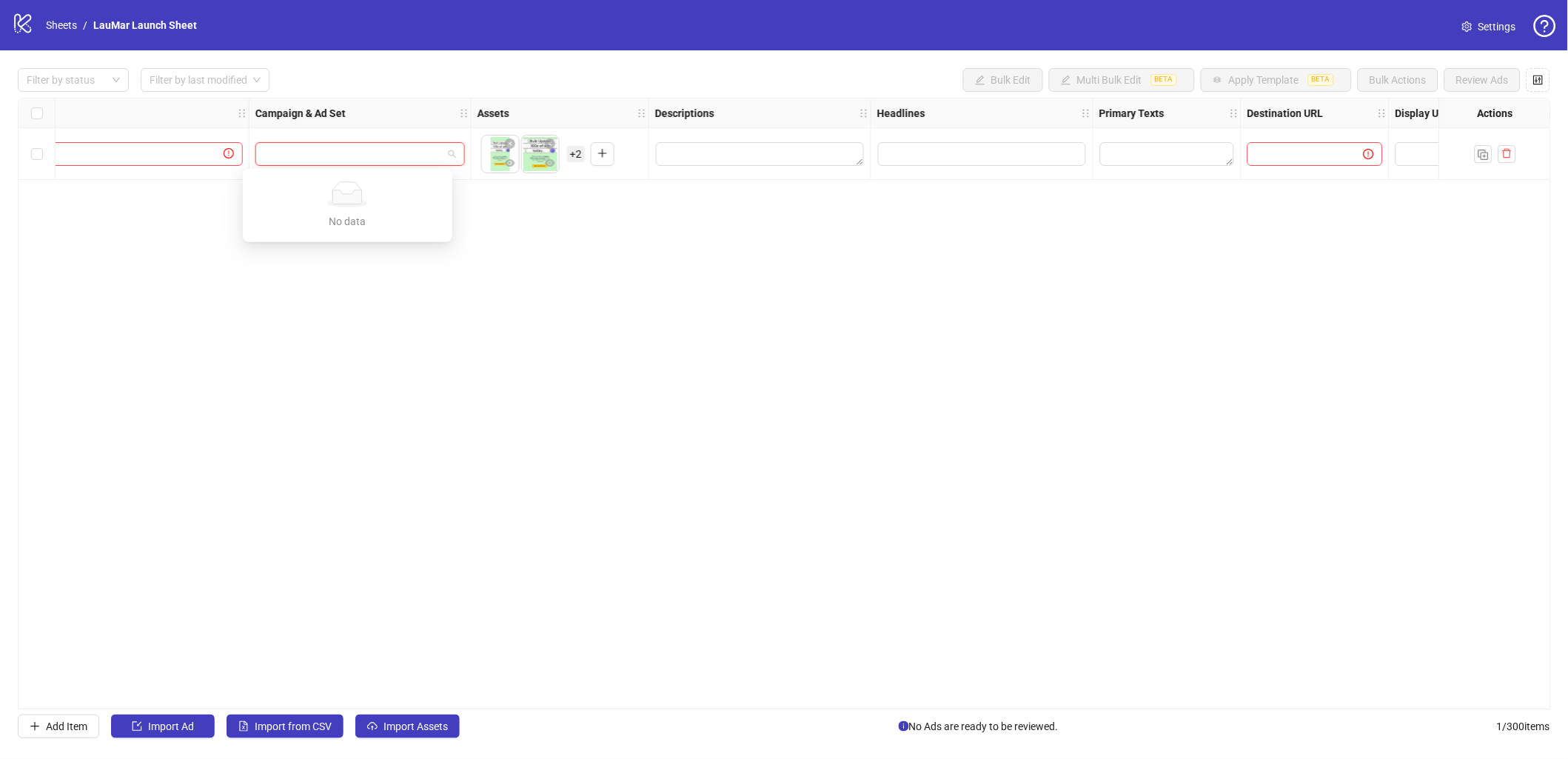
scroll to position [0, 379]
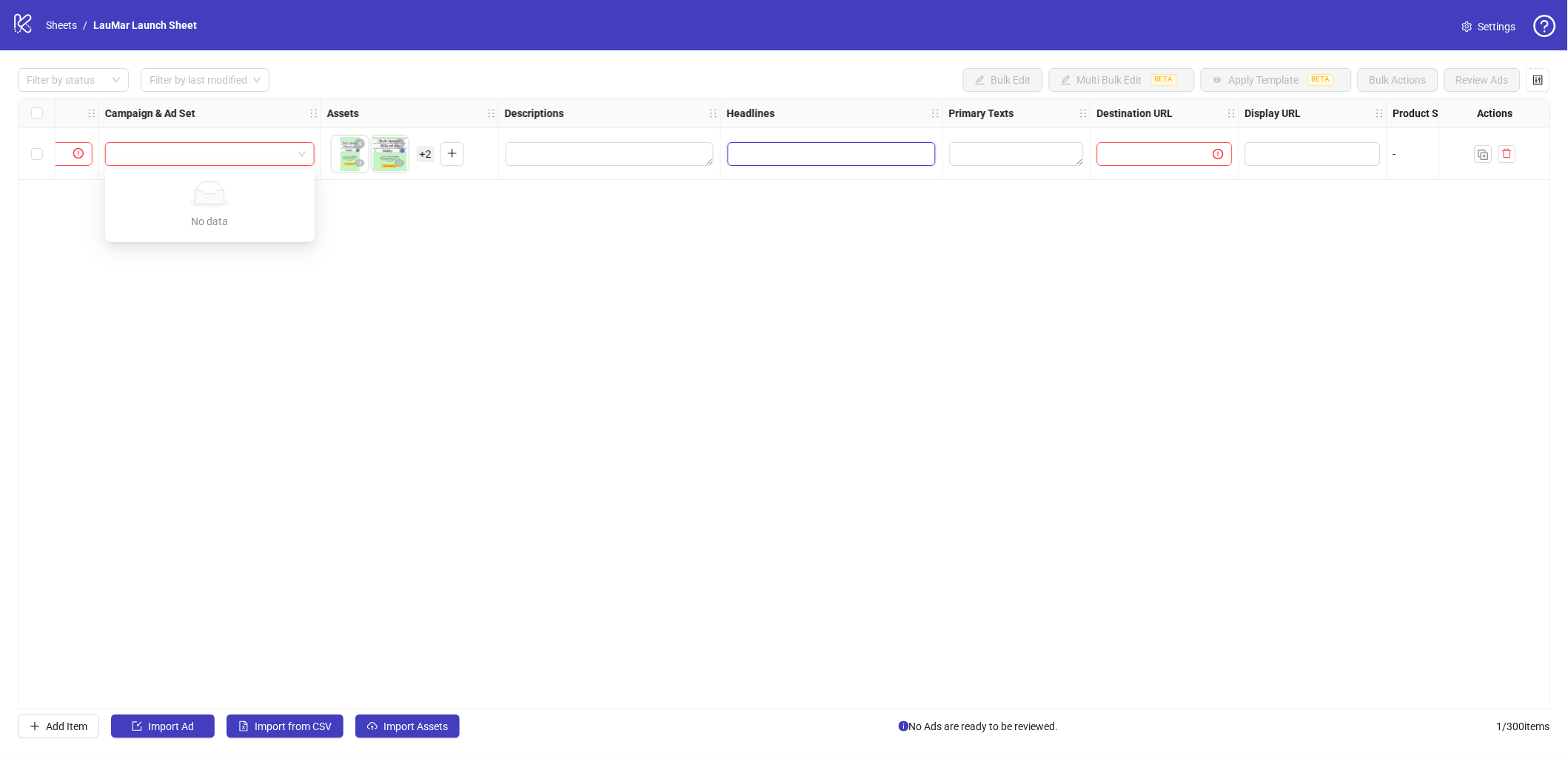
click at [879, 153] on input "Edit values" at bounding box center [831, 154] width 208 height 24
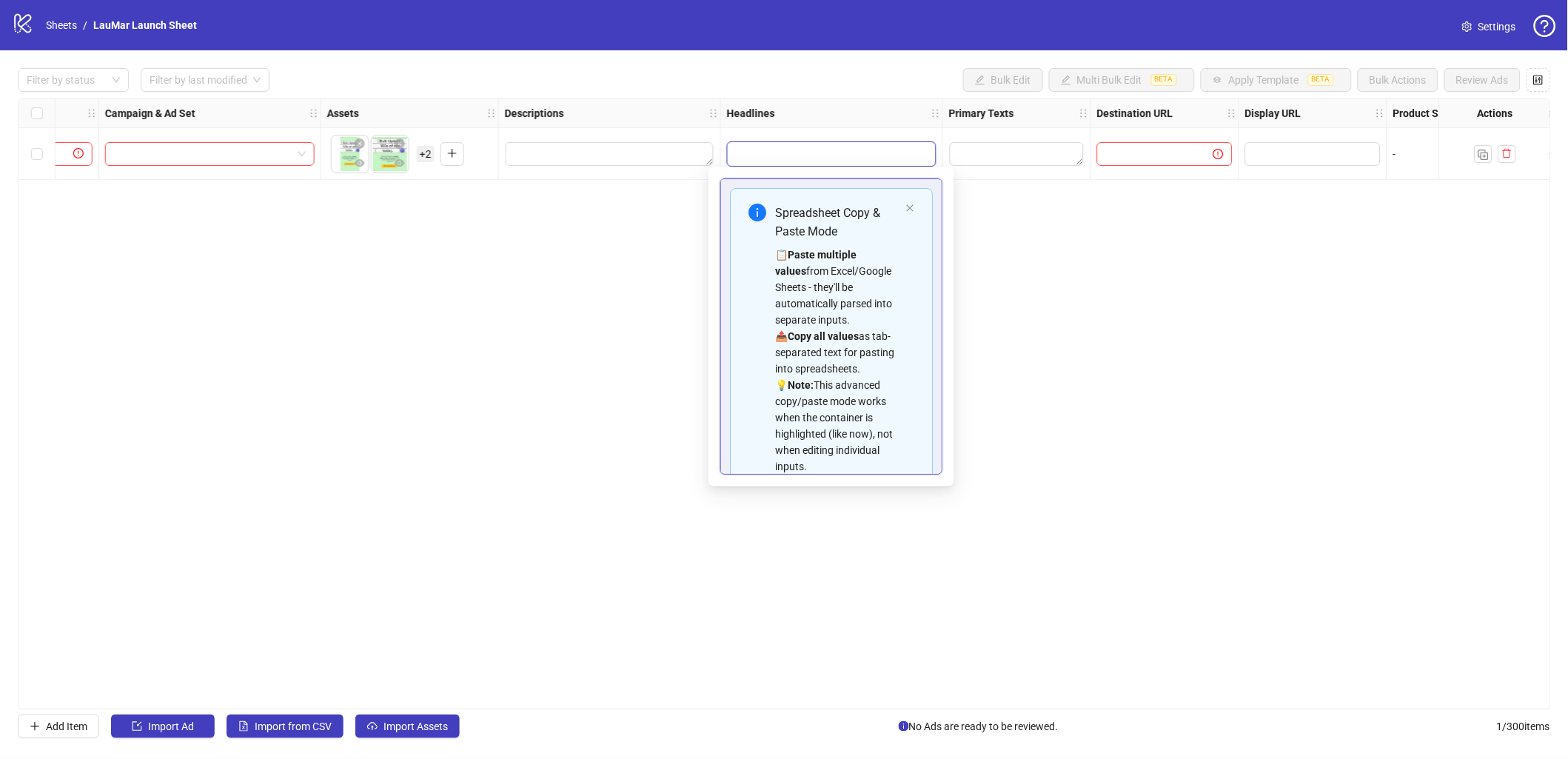
scroll to position [85, 0]
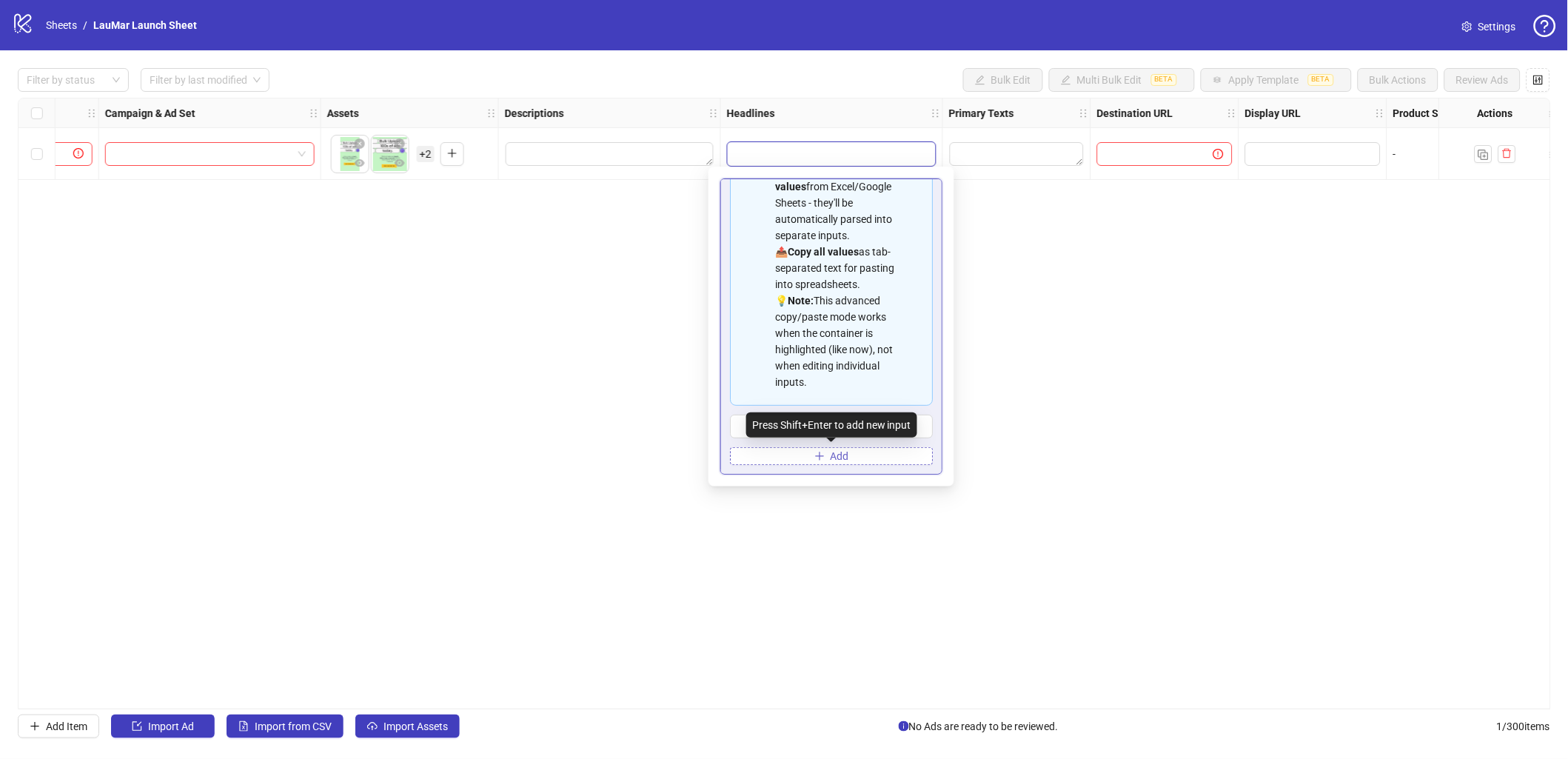
click at [827, 456] on button "Add" at bounding box center [831, 456] width 203 height 18
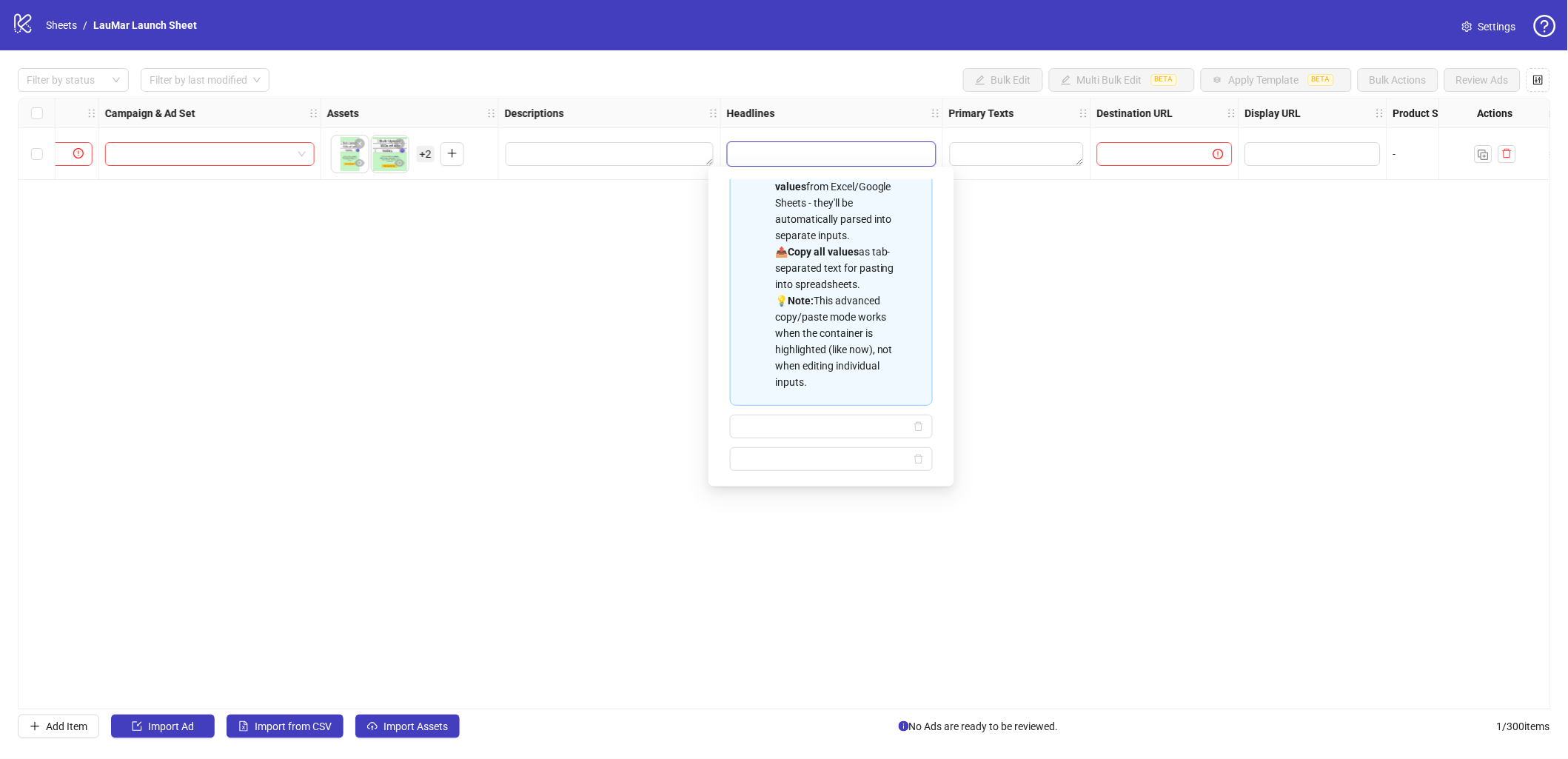
scroll to position [99, 0]
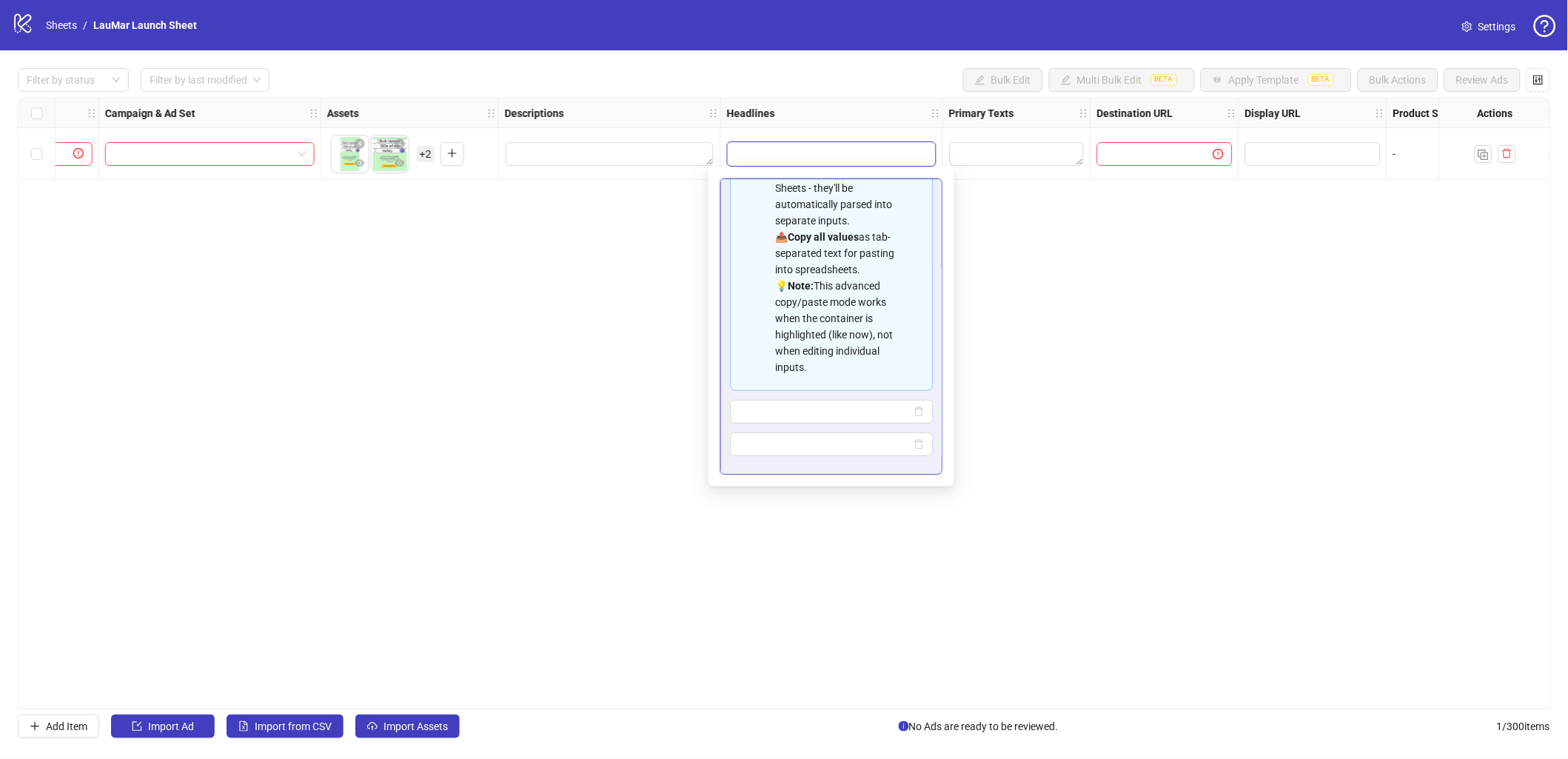
click at [818, 472] on div "Spreadsheet Copy & Paste Mode 📋 Paste multiple values from Excel/Google Sheets …" at bounding box center [830, 326] width 222 height 296
click at [829, 470] on div "Spreadsheet Copy & Paste Mode 📋 Paste multiple values from Excel/Google Sheets …" at bounding box center [830, 326] width 222 height 296
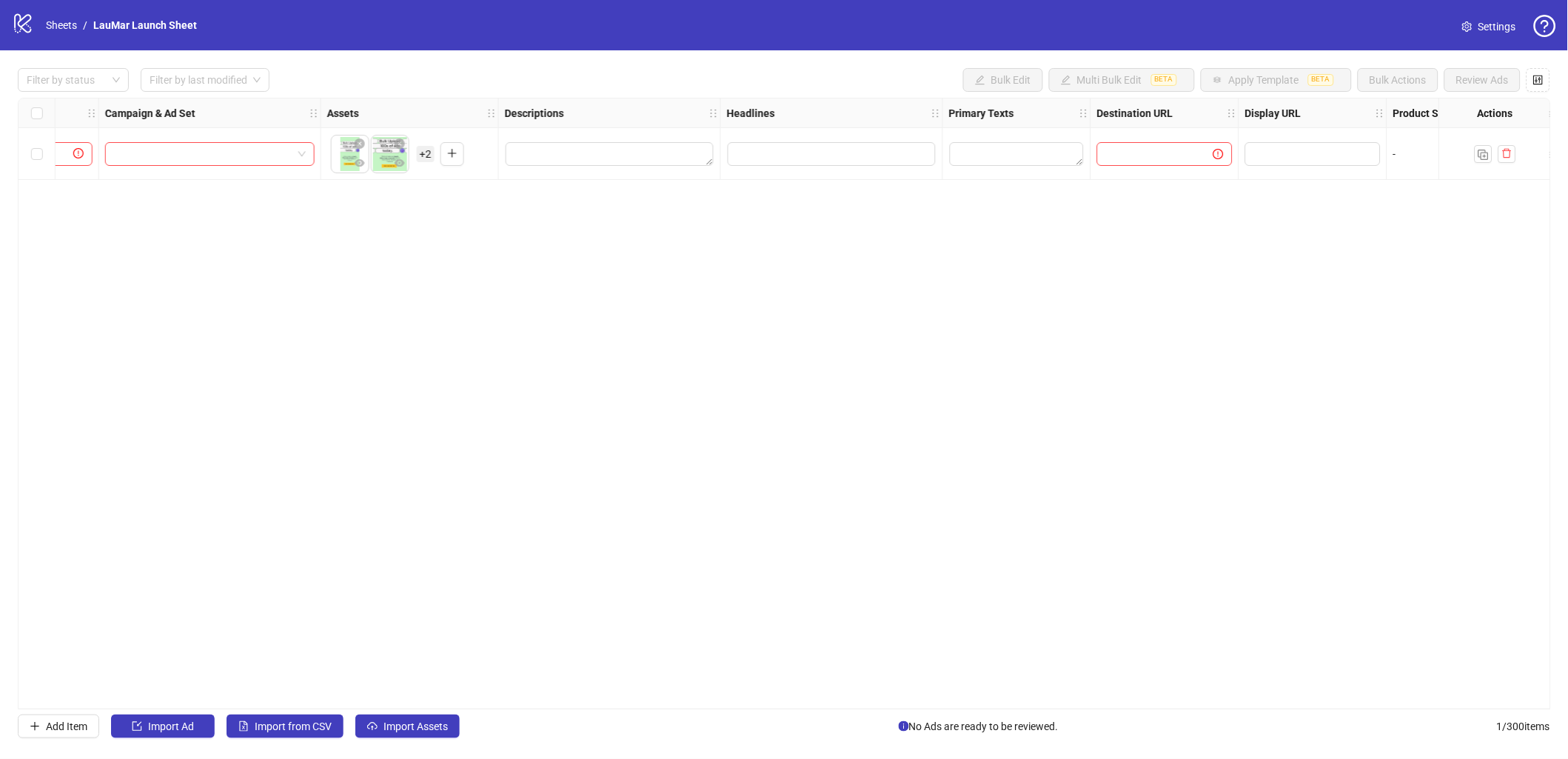
click at [1154, 443] on div "Ad Format Ad Name Campaign & Ad Set Assets Descriptions Headlines Primary Texts…" at bounding box center [784, 404] width 1533 height 611
click at [947, 171] on div at bounding box center [1017, 154] width 148 height 52
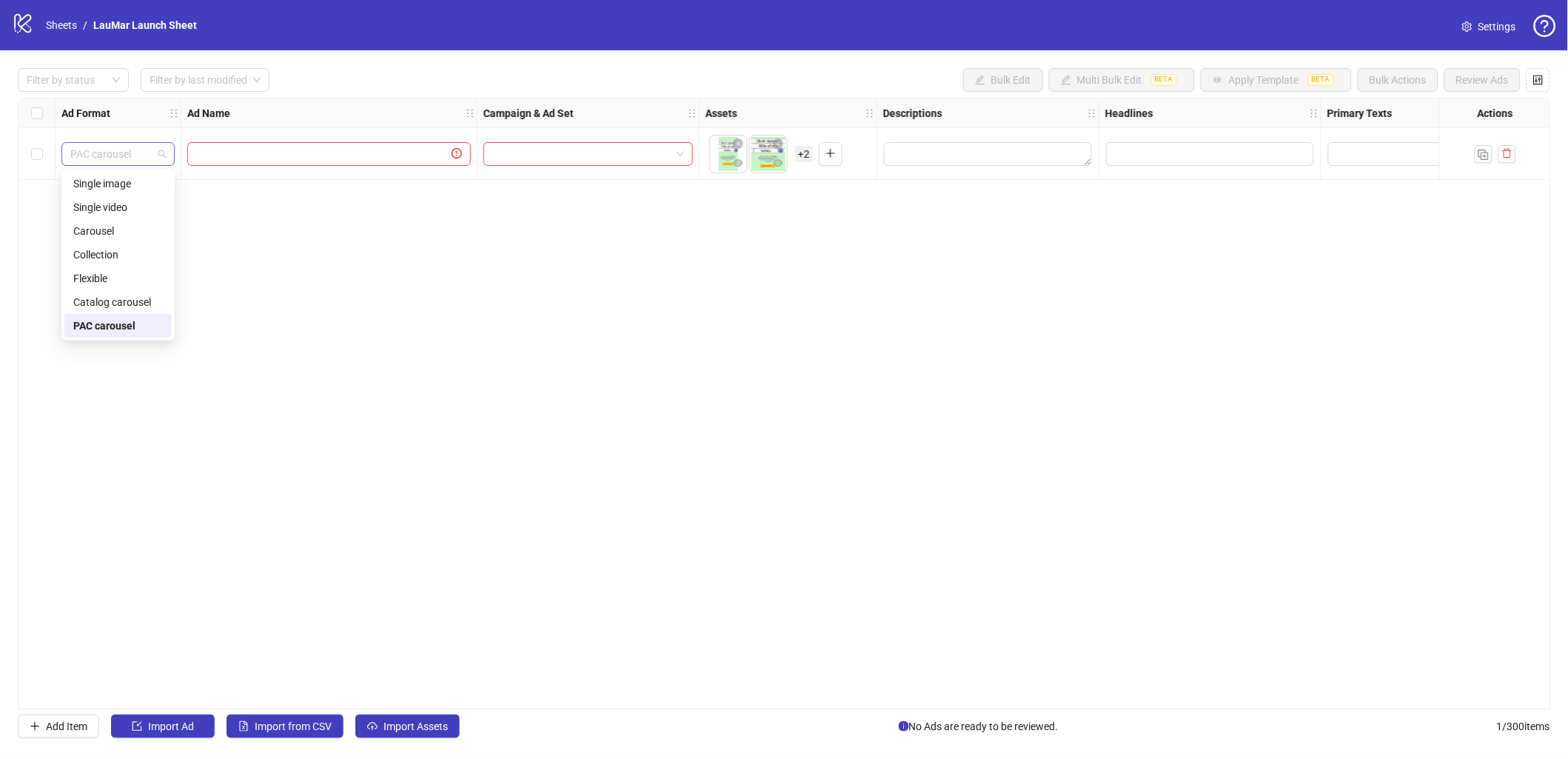
click at [119, 153] on span "PAC carousel" at bounding box center [118, 153] width 95 height 22
click at [127, 226] on div "Carousel" at bounding box center [118, 231] width 90 height 16
click at [1172, 144] on input "Edit values" at bounding box center [1209, 154] width 208 height 24
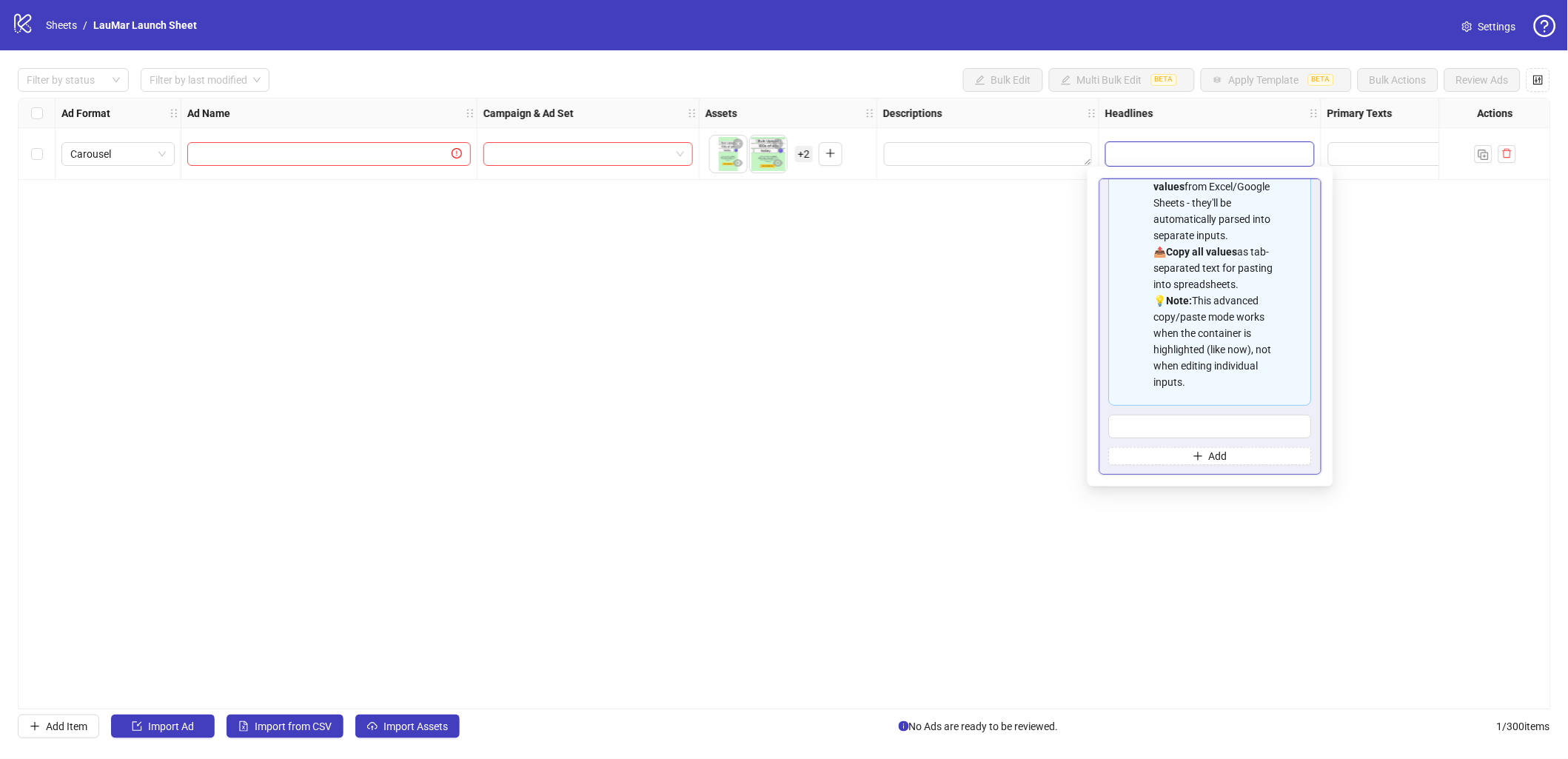
click at [1240, 445] on div "Spreadsheet Copy & Paste Mode 📋 Paste multiple values from Excel/Google Sheets …" at bounding box center [1211, 283] width 203 height 361
click at [1229, 457] on button "Add" at bounding box center [1211, 456] width 203 height 18
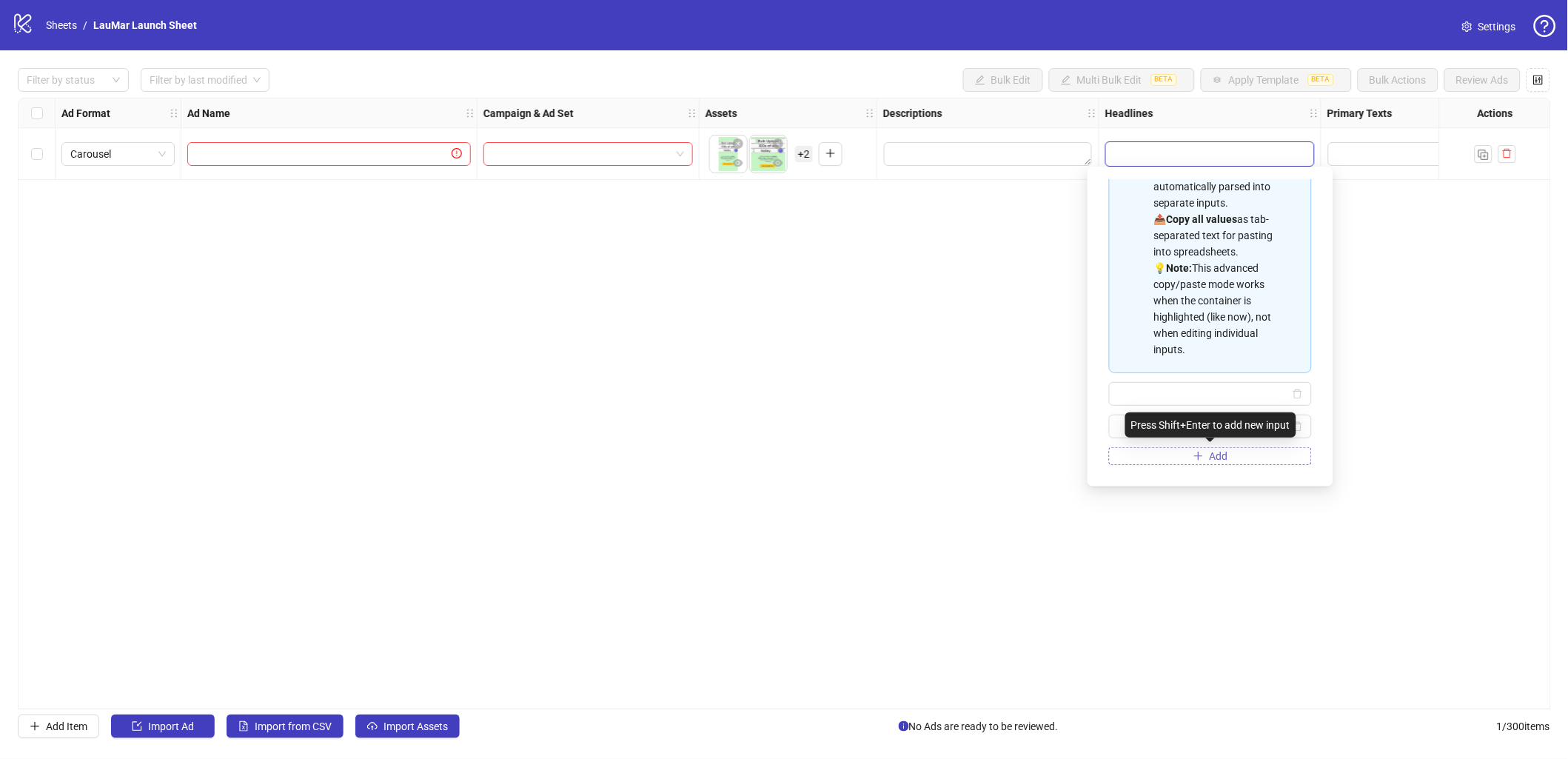
click at [1213, 457] on span "Add" at bounding box center [1219, 455] width 19 height 12
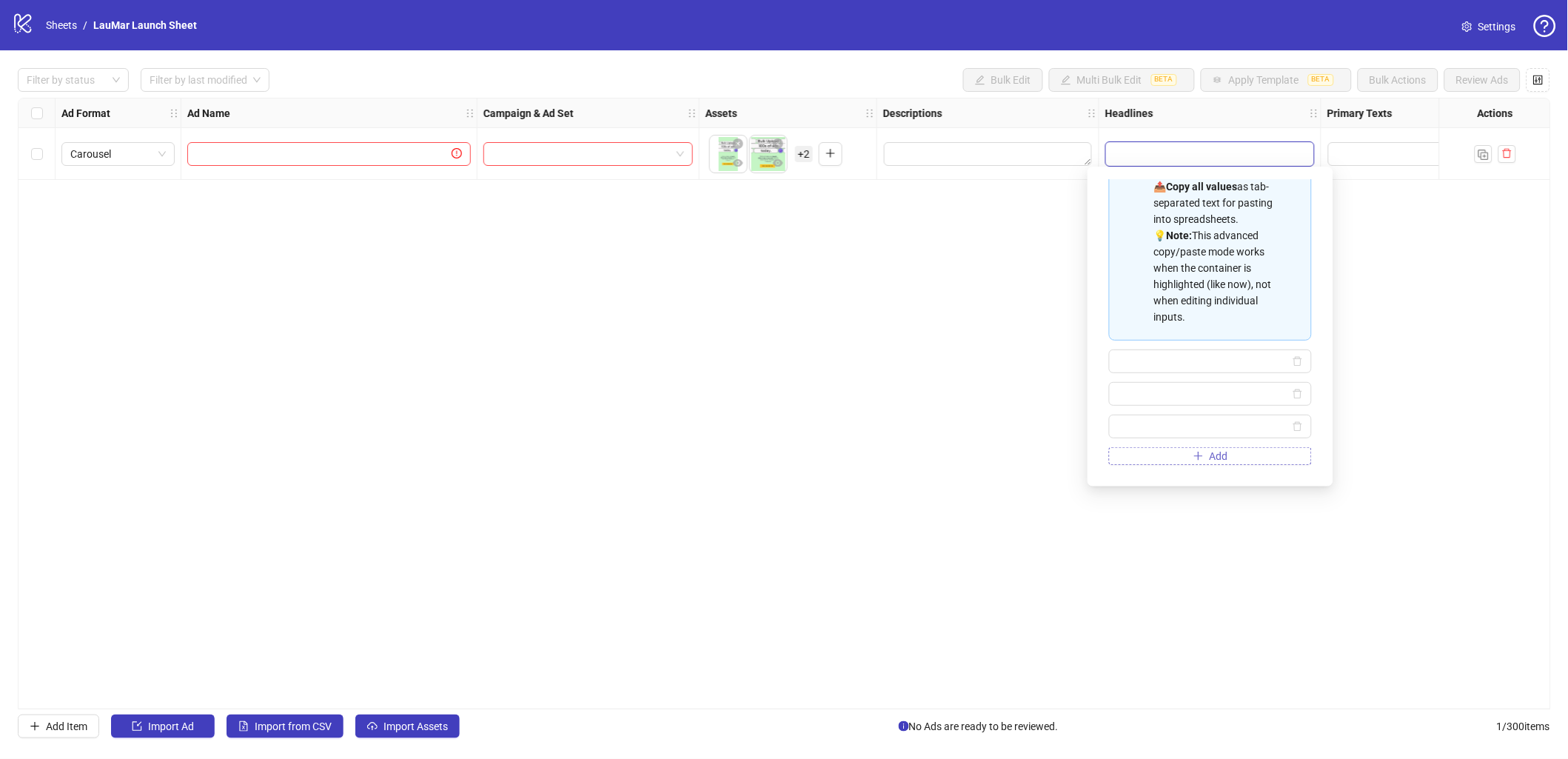
click at [1213, 457] on span "Add" at bounding box center [1219, 455] width 19 height 12
click at [1230, 467] on div "Spreadsheet Copy & Paste Mode 📋 Paste multiple values from Excel/Google Sheets …" at bounding box center [1210, 326] width 222 height 296
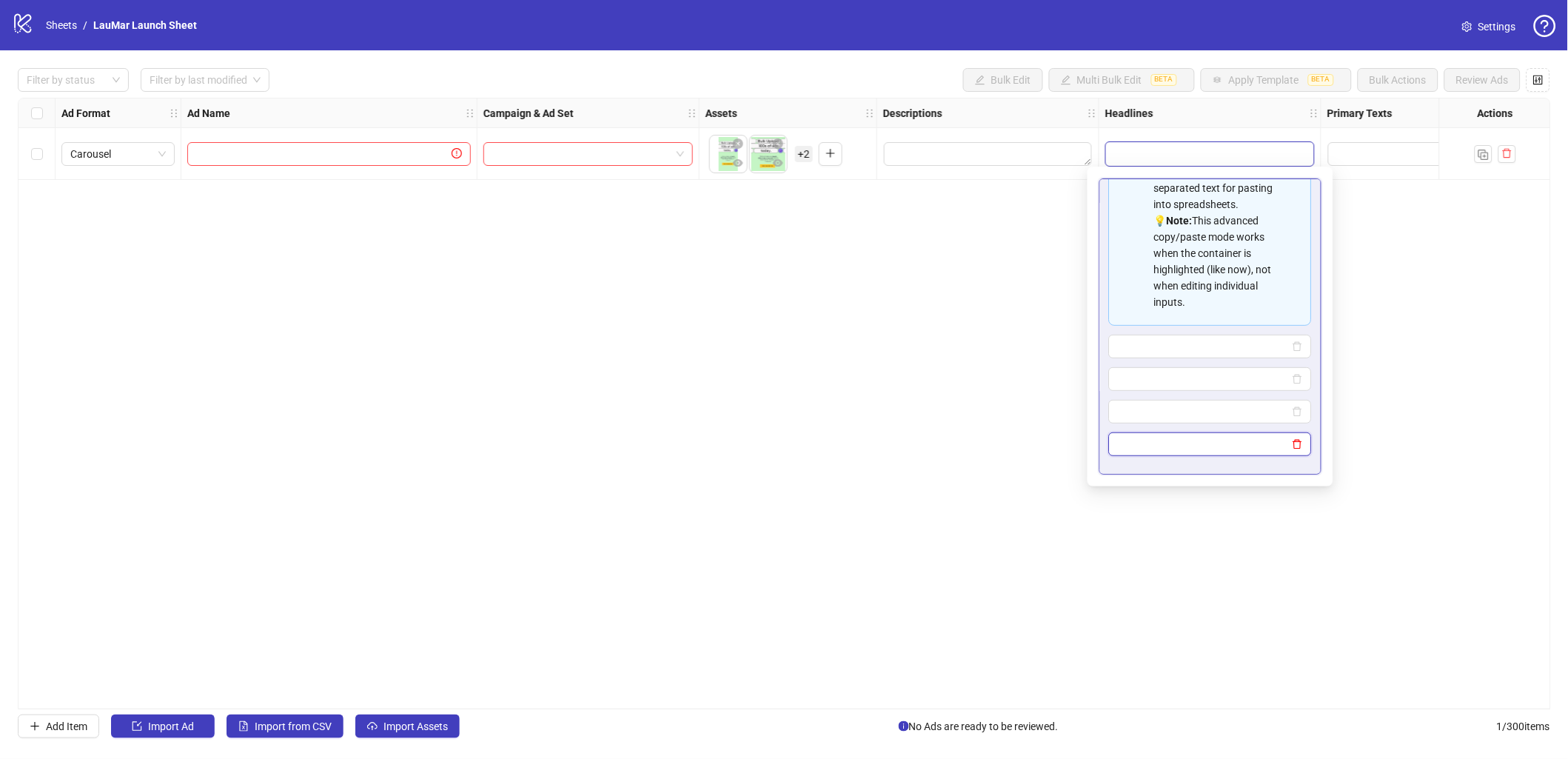
click at [1296, 441] on icon "delete" at bounding box center [1297, 444] width 9 height 10
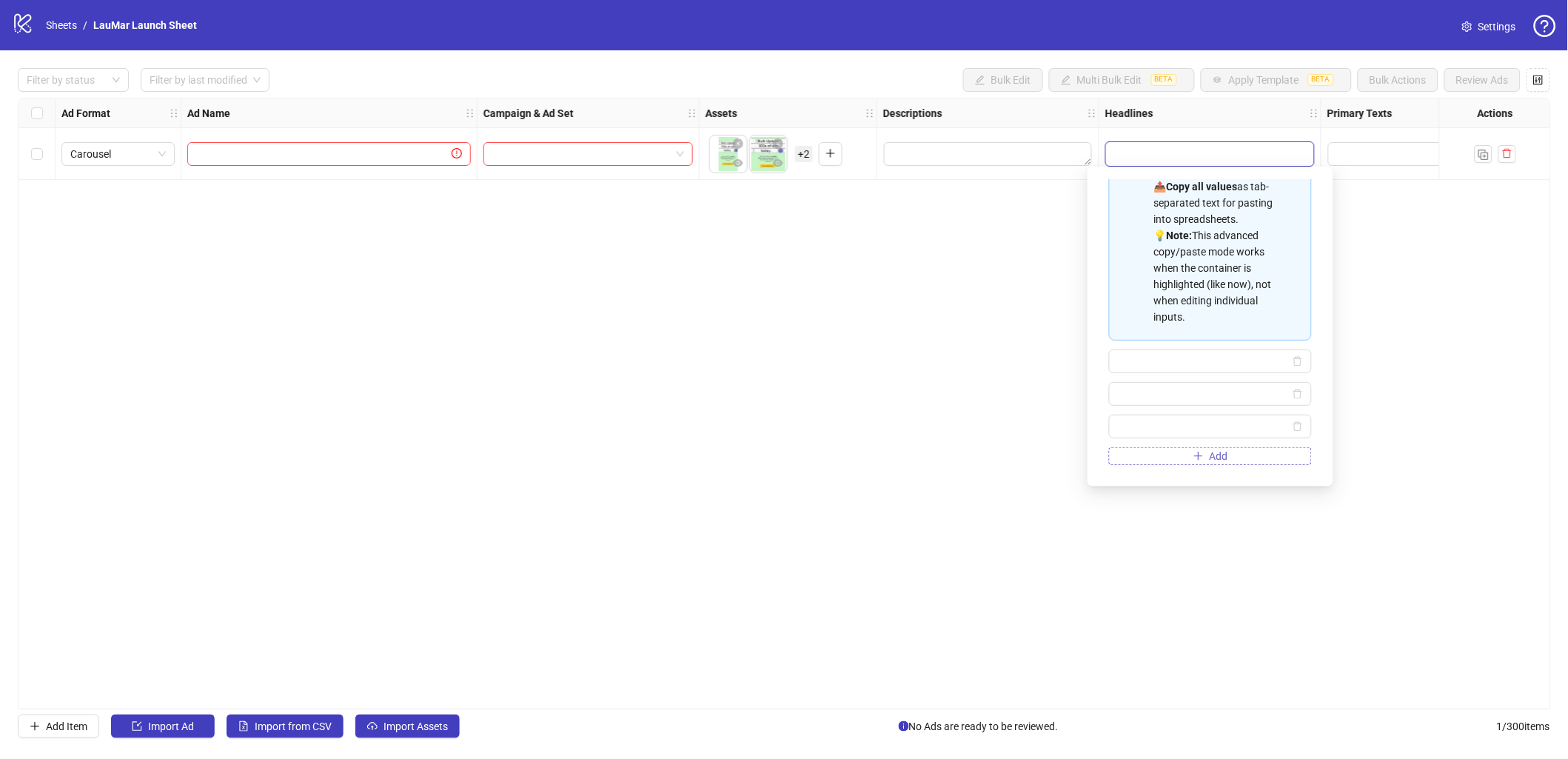
scroll to position [151, 0]
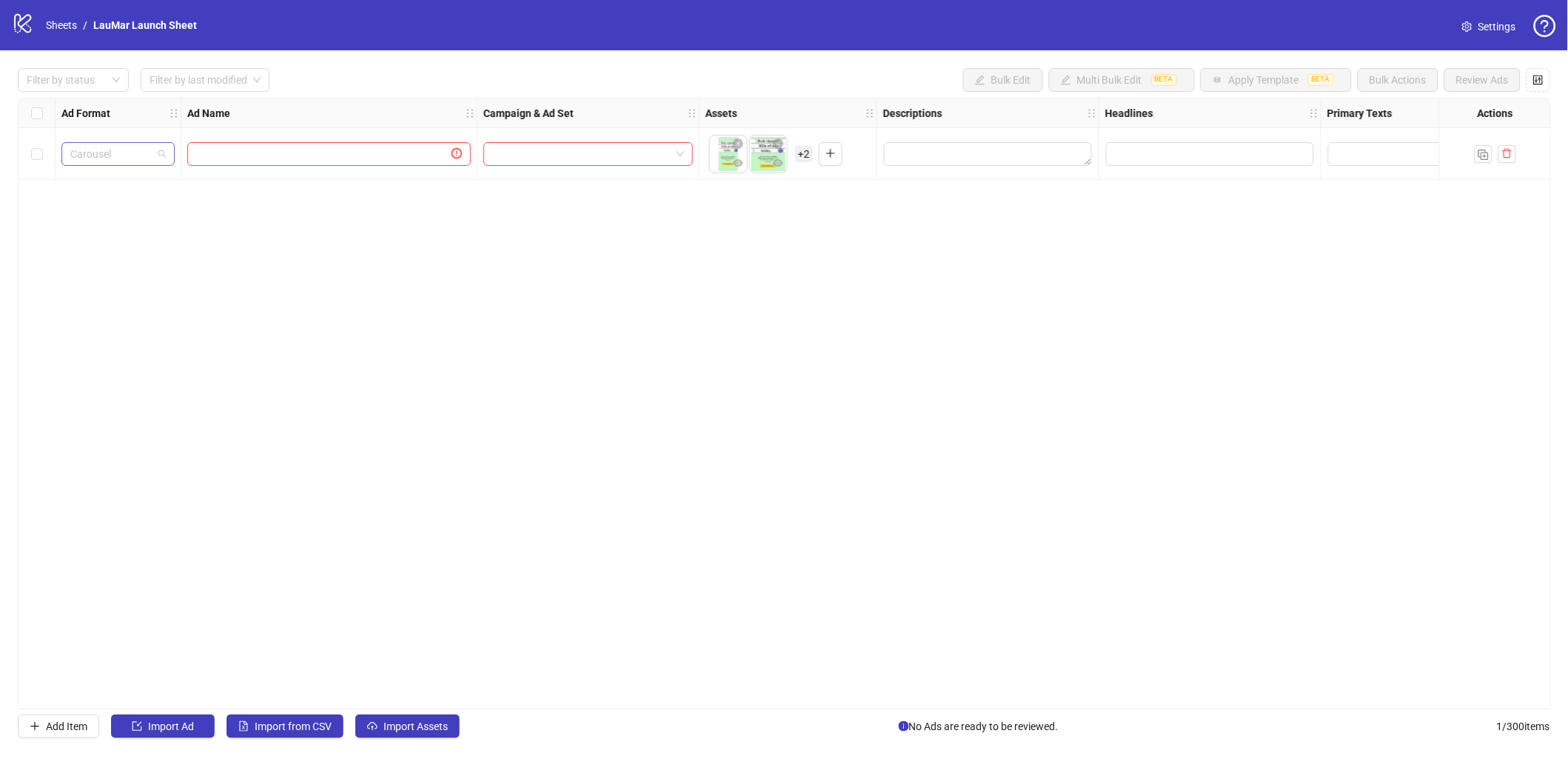
click at [150, 147] on span "Carousel" at bounding box center [118, 153] width 95 height 22
click at [153, 326] on div "PAC carousel" at bounding box center [118, 325] width 90 height 16
click at [156, 156] on span "PAC carousel" at bounding box center [118, 153] width 95 height 22
click at [167, 149] on div "PAC carousel" at bounding box center [118, 154] width 113 height 24
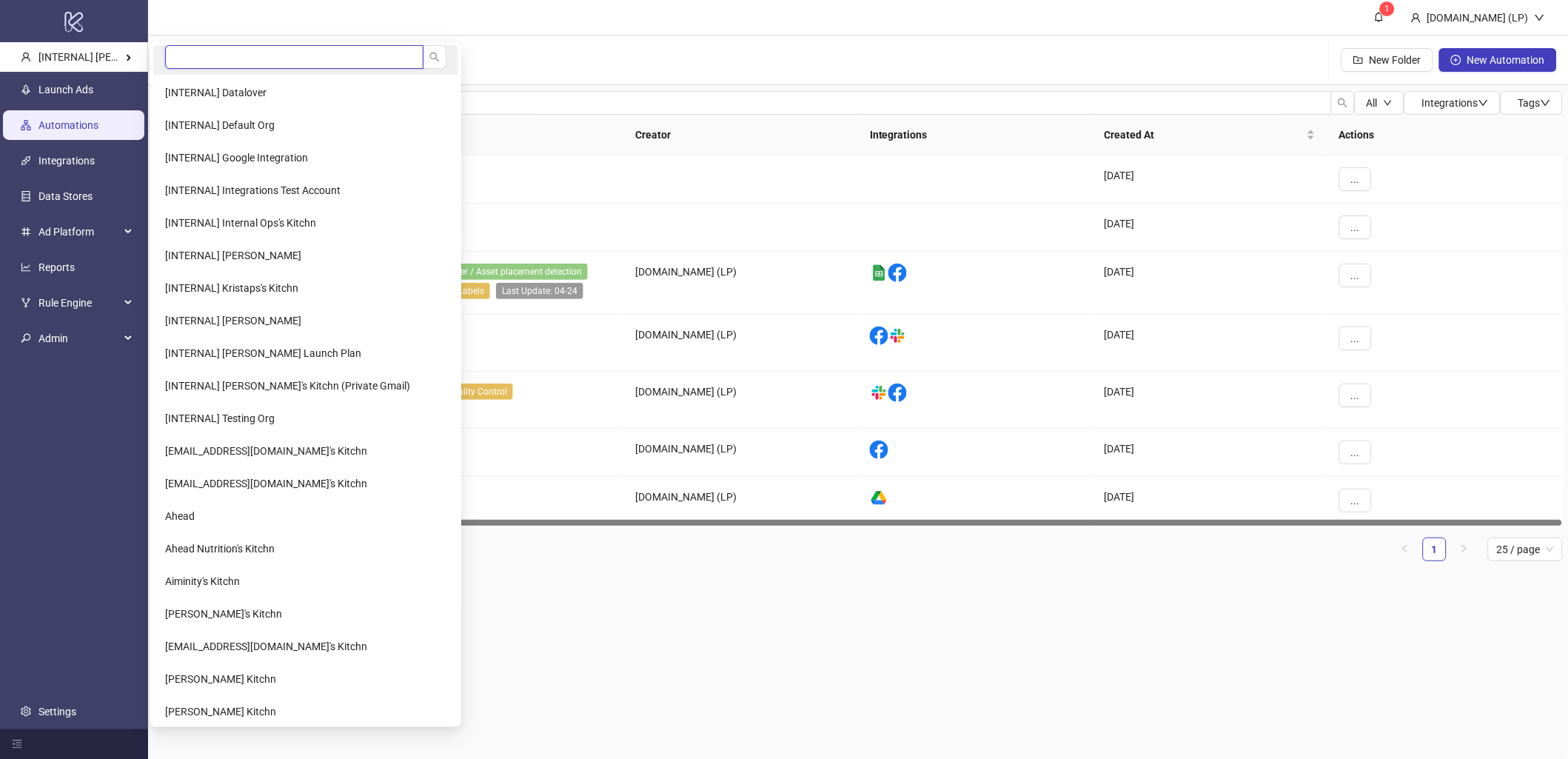
click at [171, 55] on input "search" at bounding box center [294, 57] width 258 height 24
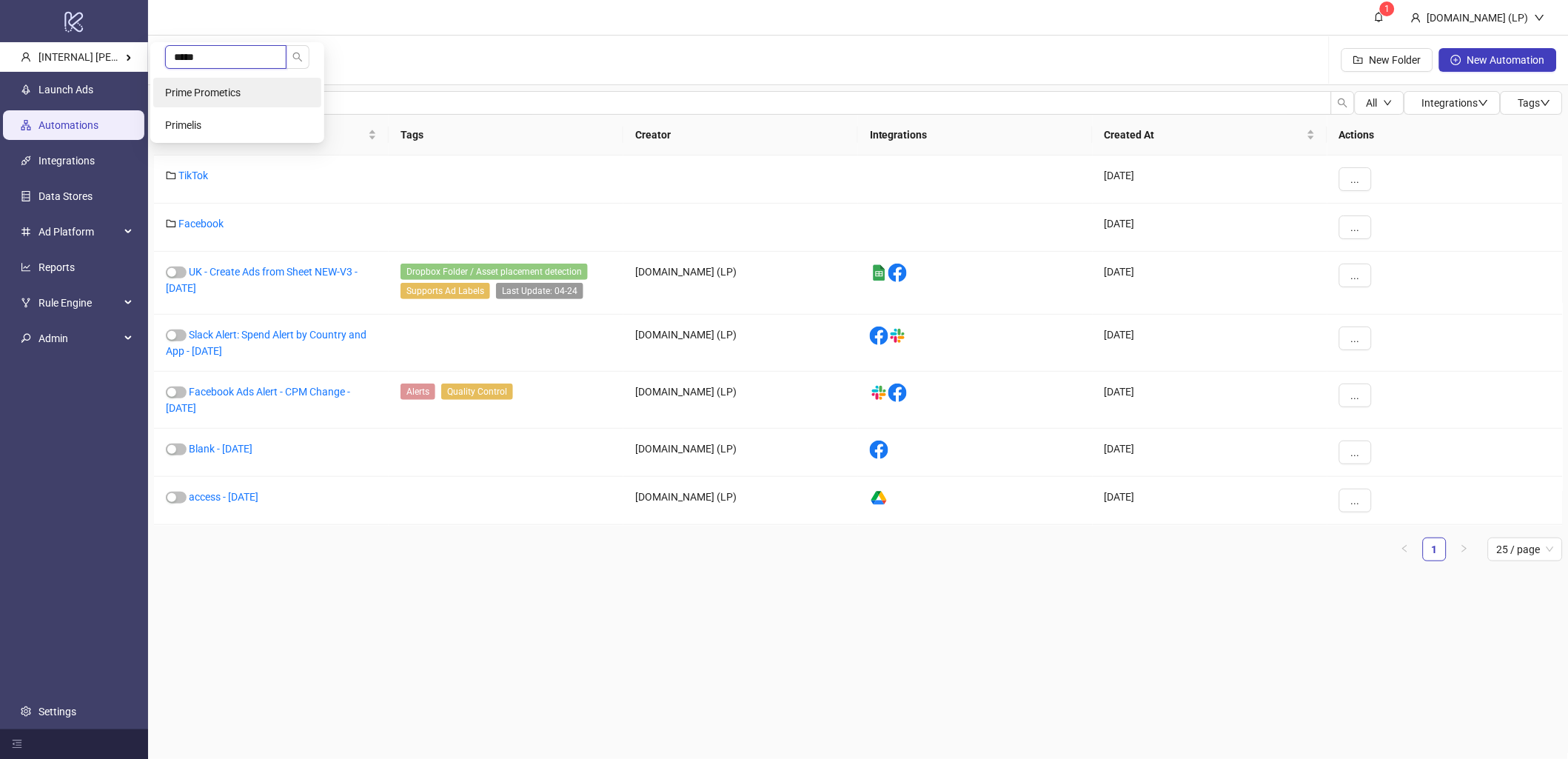
type input "*****"
click at [194, 85] on li "Prime Prometics" at bounding box center [237, 92] width 168 height 29
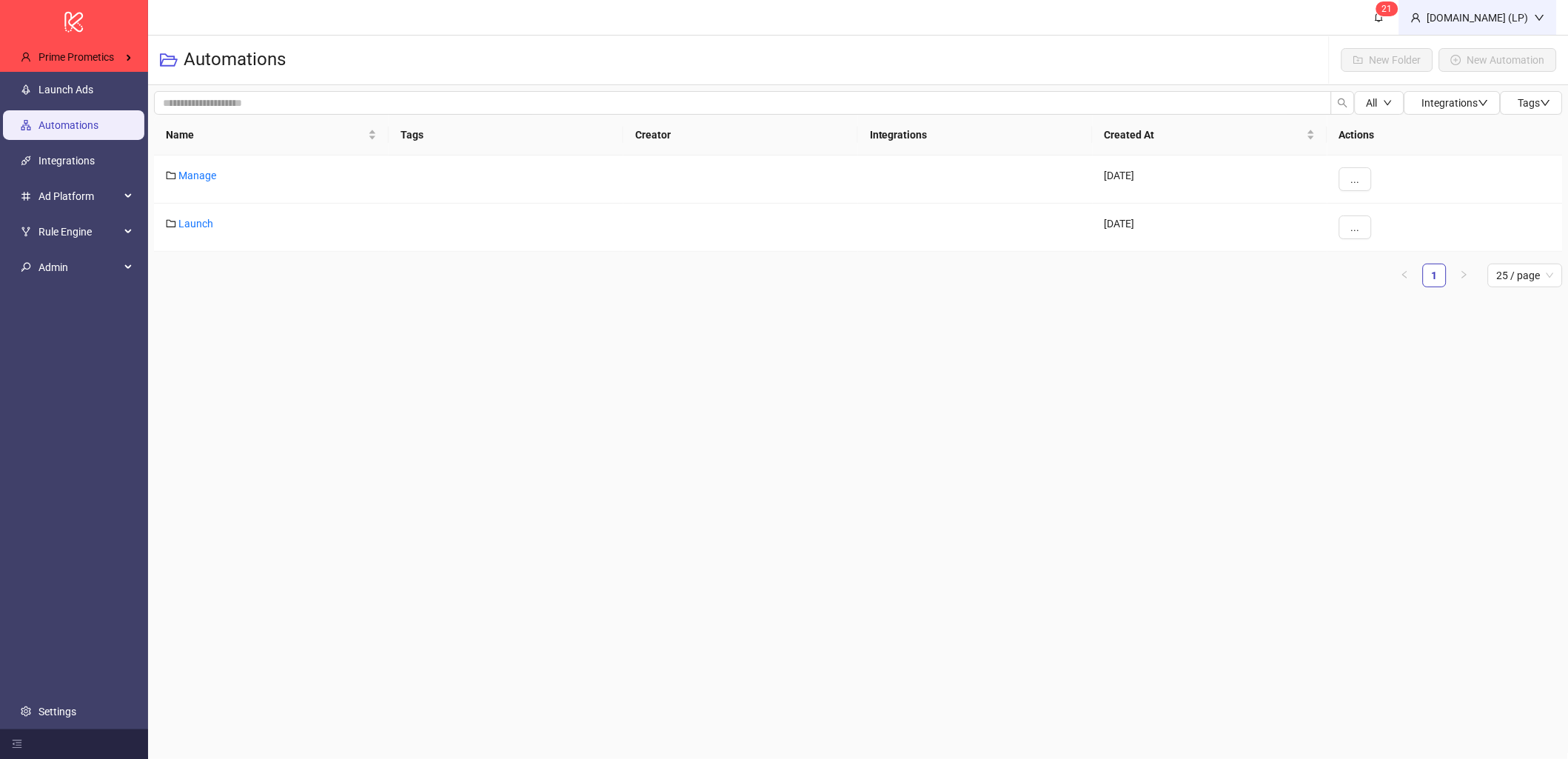
click at [1438, 16] on div "[DOMAIN_NAME] (LP)" at bounding box center [1477, 17] width 158 height 35
click at [1399, 17] on link "2 1" at bounding box center [1378, 17] width 40 height 35
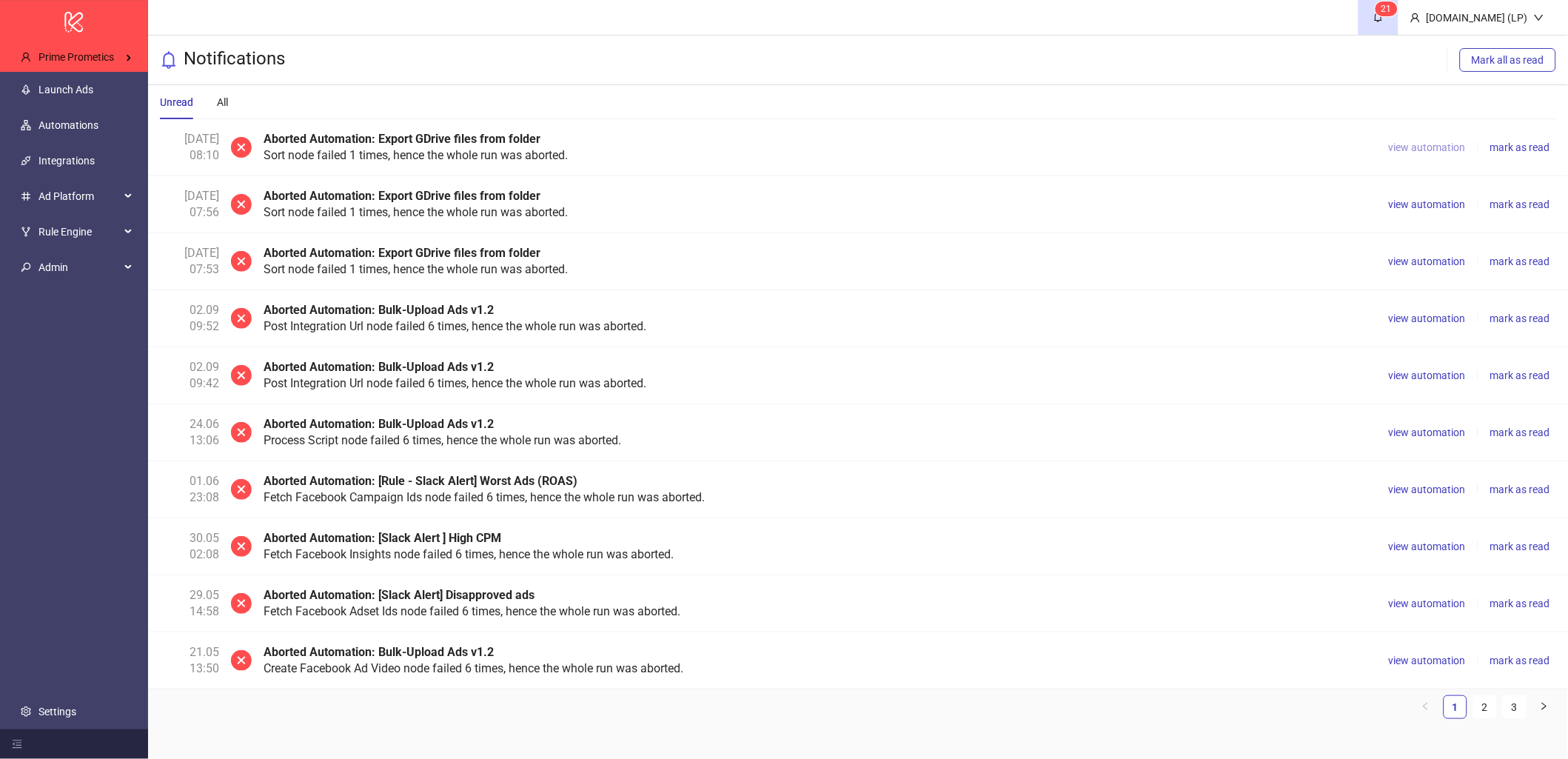
click at [1453, 147] on span "view automation" at bounding box center [1427, 147] width 77 height 12
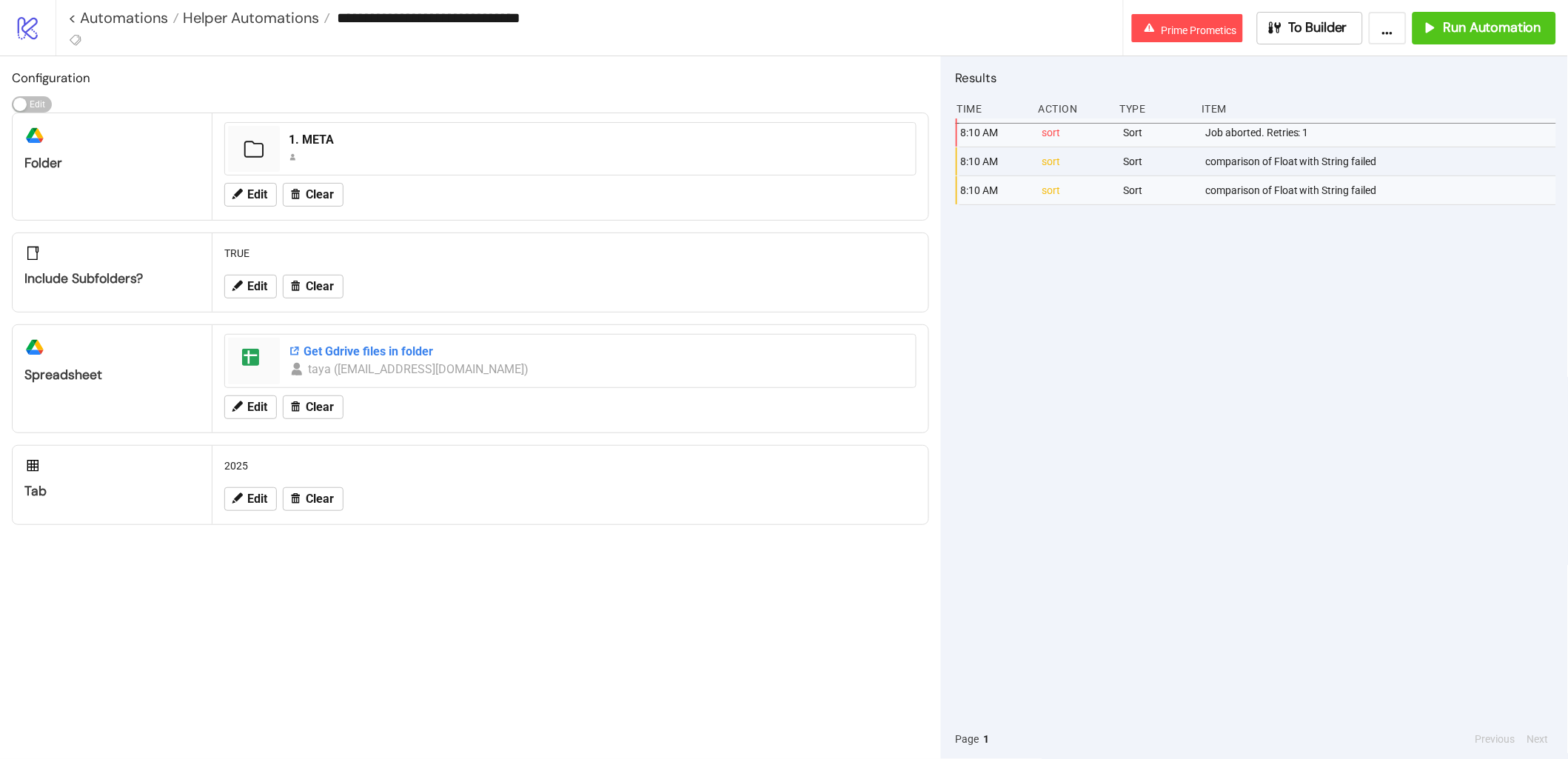
click at [311, 350] on div "Get Gdrive files in folder" at bounding box center [598, 351] width 618 height 16
click at [1304, 174] on div "comparison of Float with String failed" at bounding box center [1382, 161] width 356 height 29
click at [1311, 168] on div "comparison of Float with String failed" at bounding box center [1382, 161] width 356 height 29
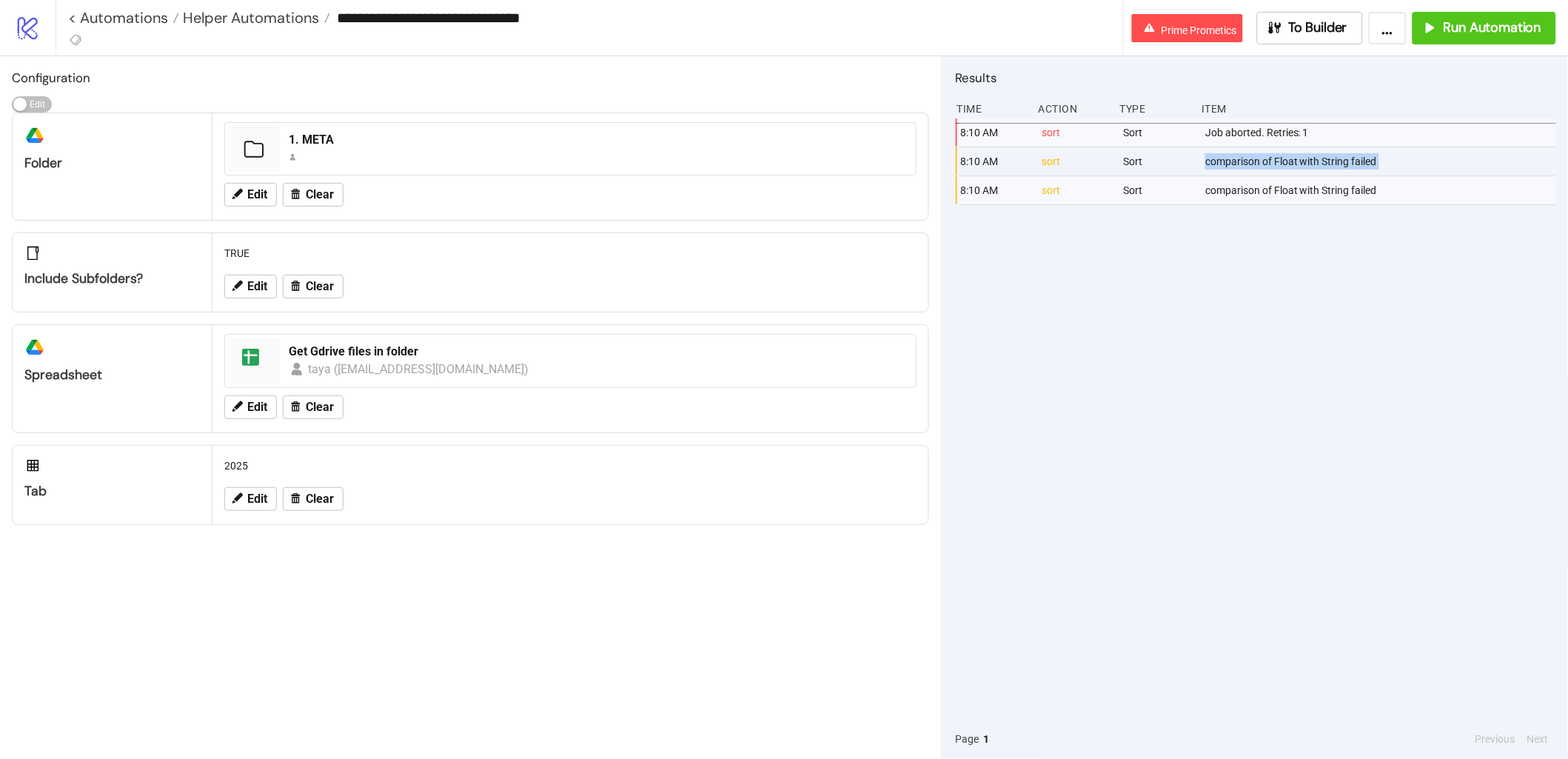
click at [1311, 168] on div "comparison of Float with String failed" at bounding box center [1382, 161] width 356 height 29
copy div "comparison of Float with String failed"
click at [370, 23] on input "**********" at bounding box center [726, 17] width 792 height 22
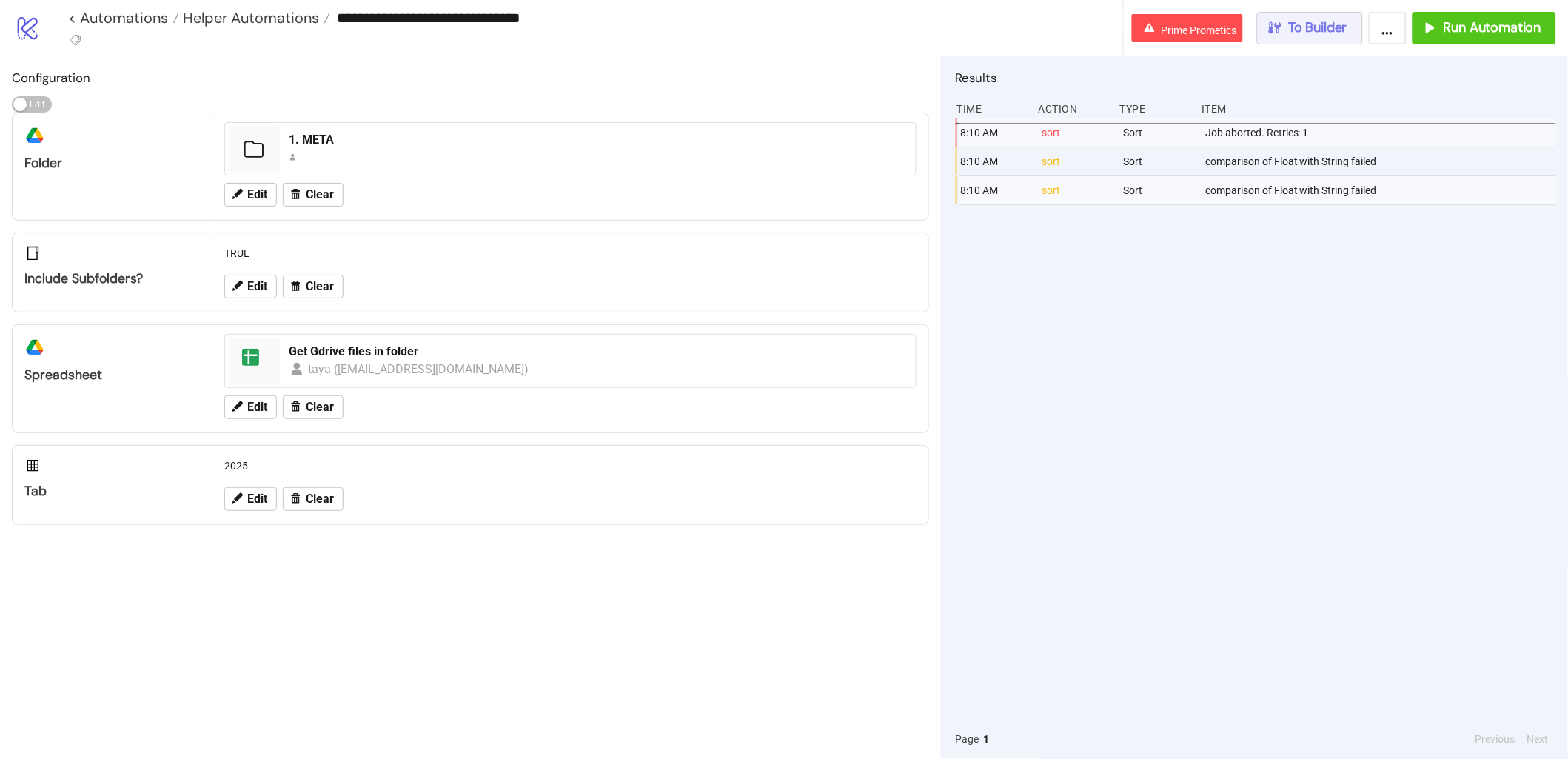
click at [1286, 25] on div "To Builder" at bounding box center [1306, 28] width 81 height 17
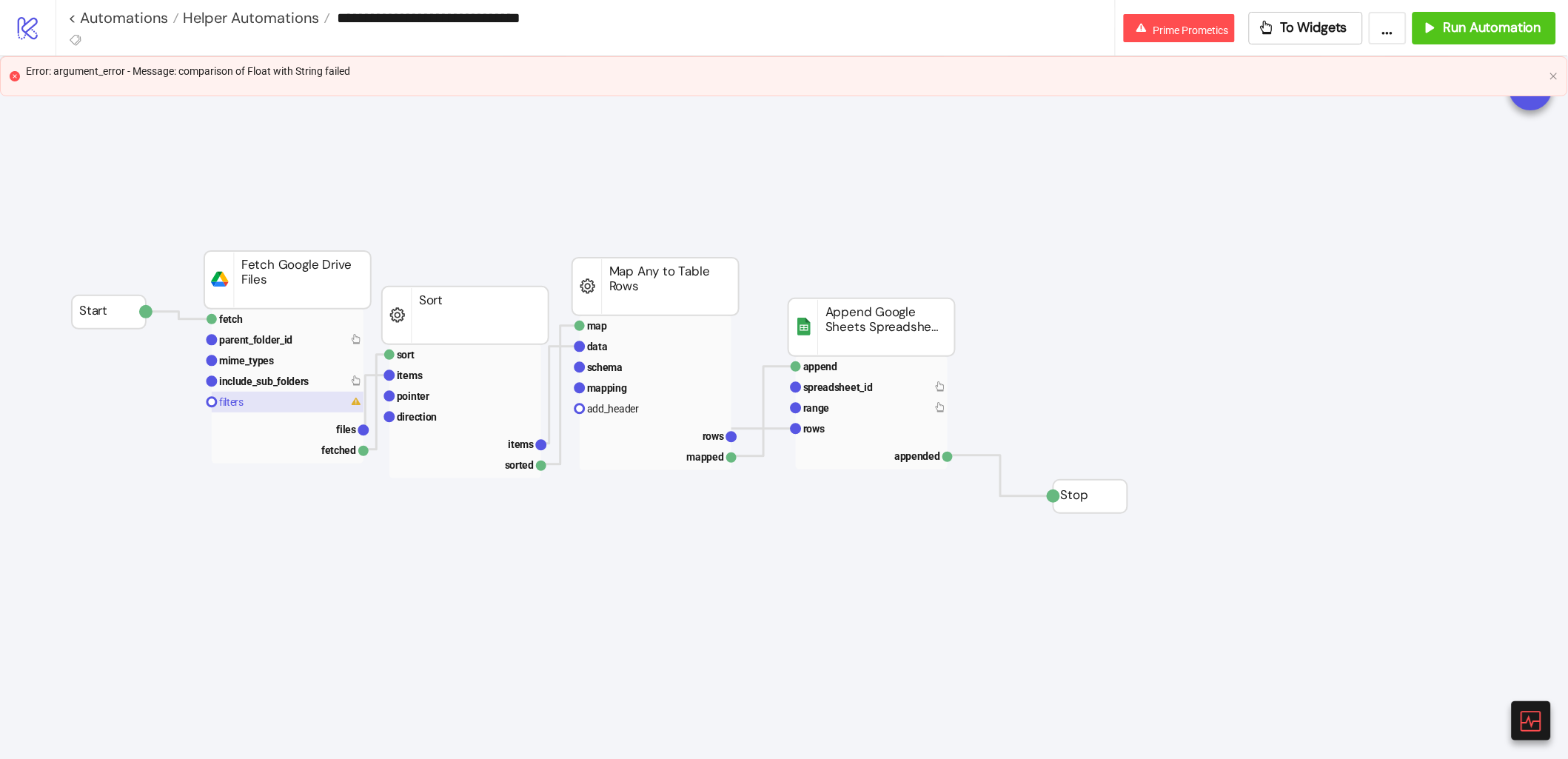
click at [288, 396] on rect at bounding box center [288, 401] width 151 height 20
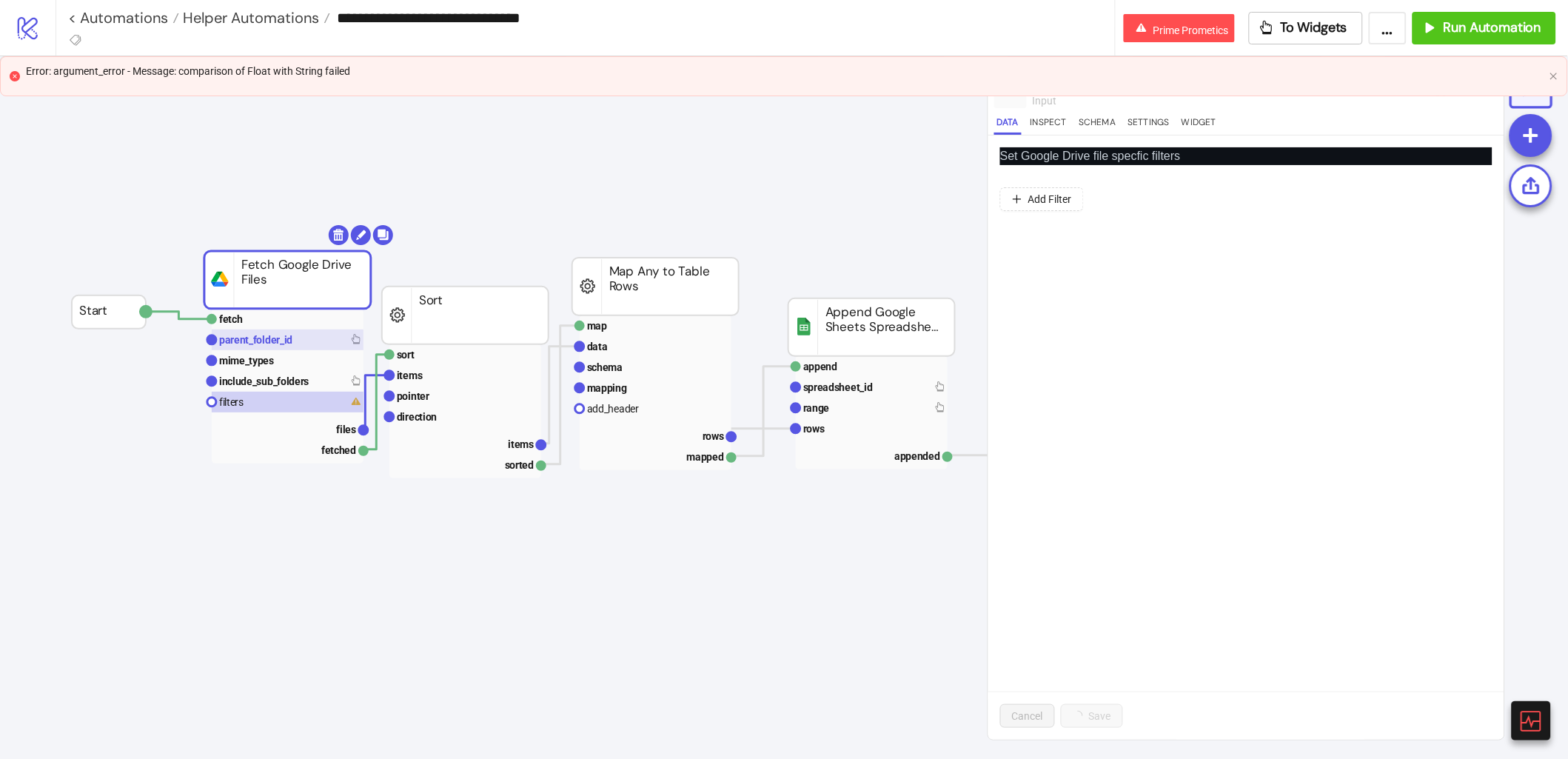
click at [308, 333] on rect at bounding box center [288, 339] width 151 height 20
click at [307, 396] on rect at bounding box center [288, 401] width 151 height 20
click at [1539, 715] on icon at bounding box center [1530, 720] width 26 height 26
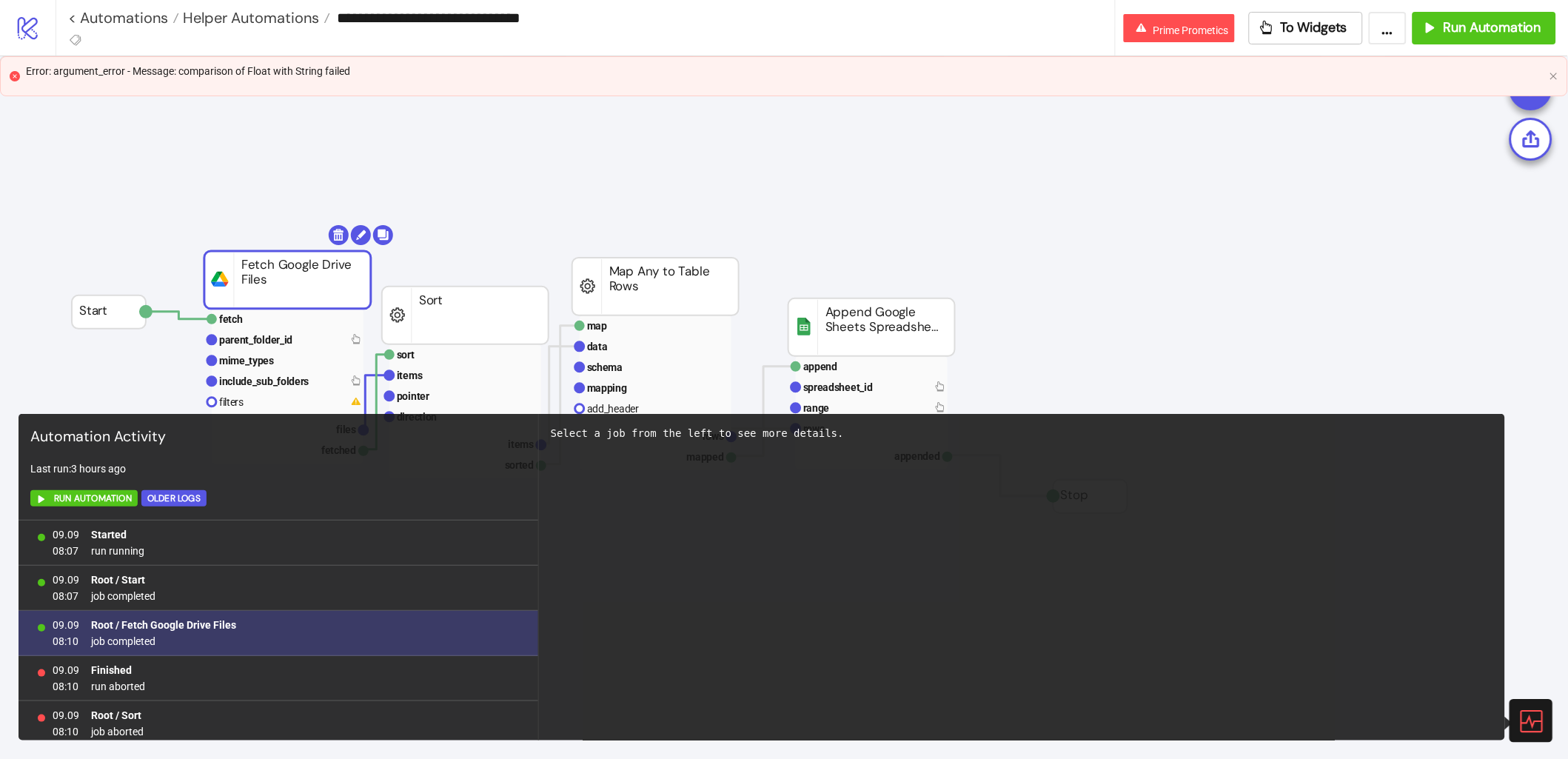
scroll to position [6, 0]
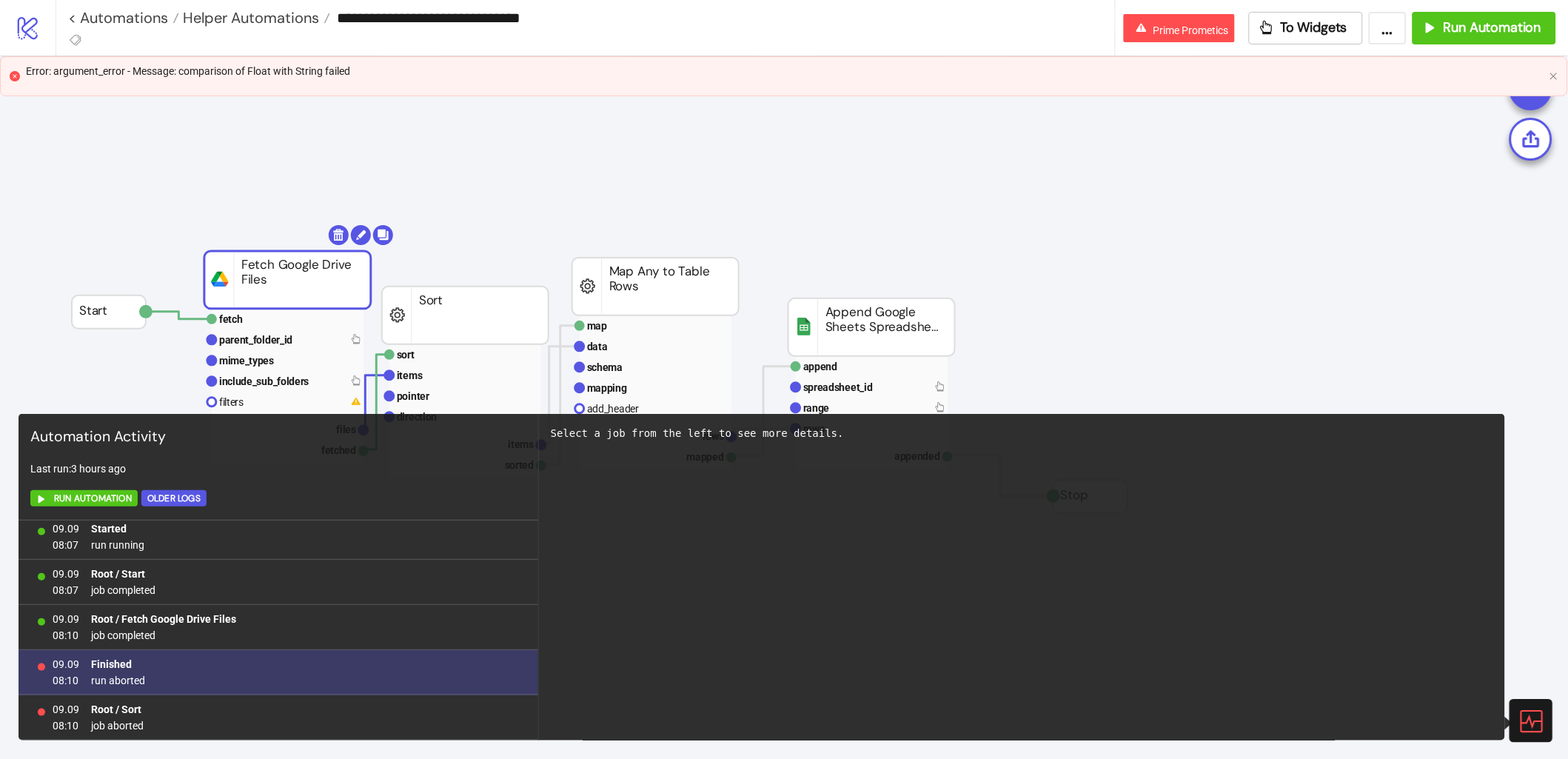
click at [127, 672] on span "run aborted" at bounding box center [118, 680] width 54 height 16
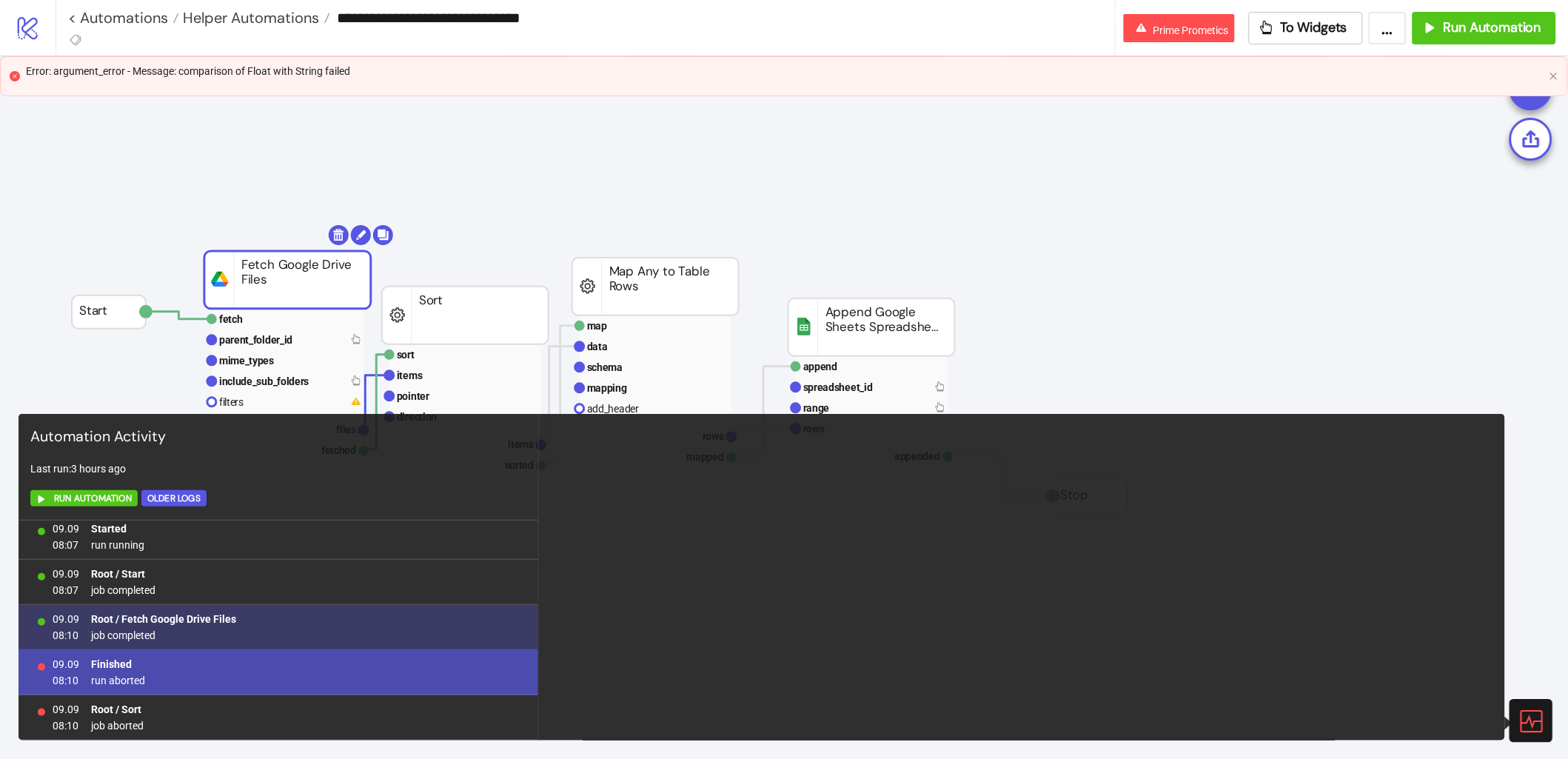
click at [160, 615] on b "Root / Fetch Google Drive Files" at bounding box center [163, 618] width 145 height 12
click at [232, 607] on div "09.09 08:10 Root / Fetch Google Drive Files job completed" at bounding box center [278, 627] width 519 height 45
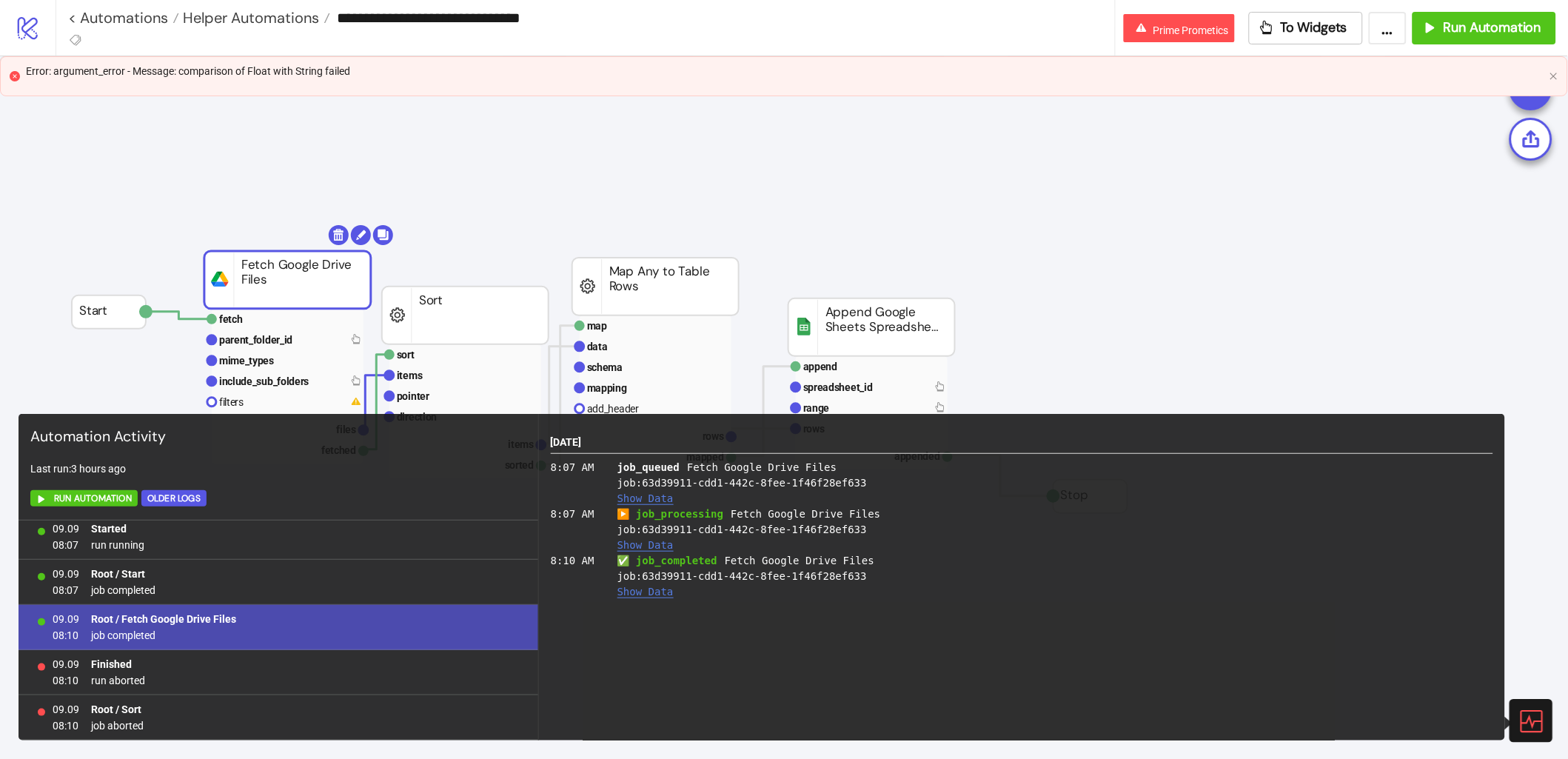
click at [216, 620] on b "Root / Fetch Google Drive Files" at bounding box center [163, 618] width 145 height 12
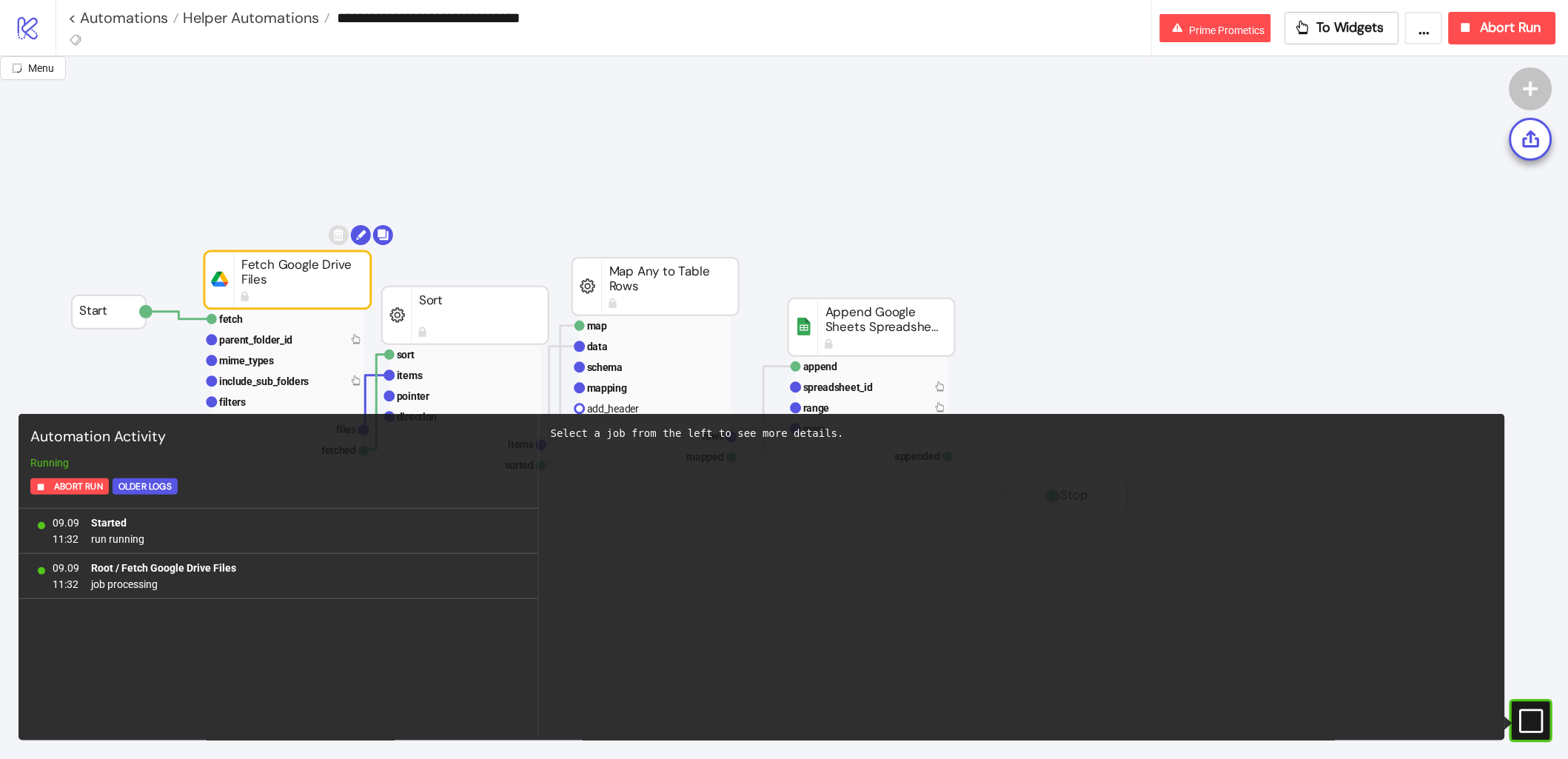
click at [27, 28] on icon "logo/logo-mobile" at bounding box center [28, 28] width 26 height 26
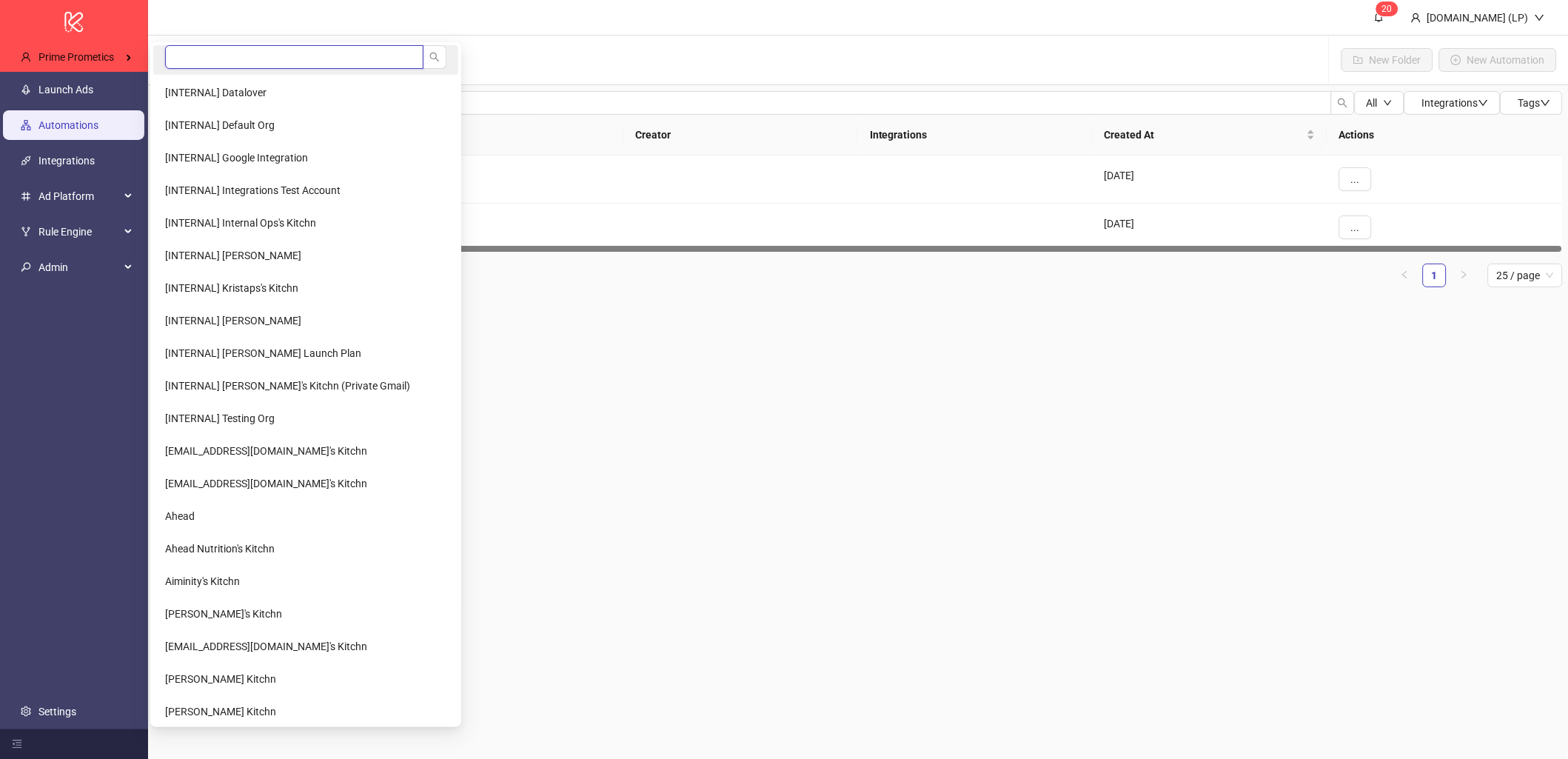
click at [213, 61] on input "search" at bounding box center [294, 57] width 258 height 24
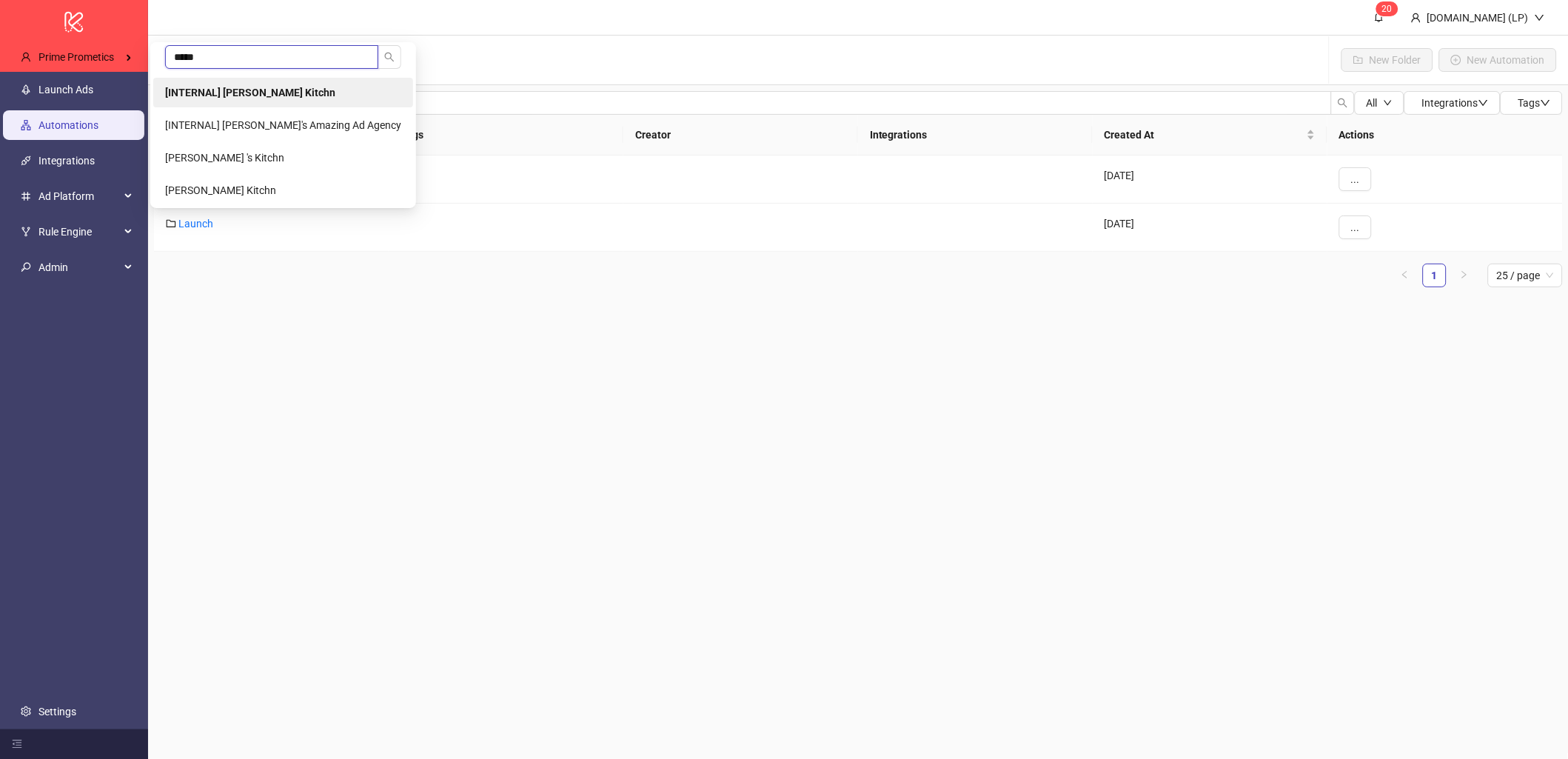
type input "*****"
click at [214, 82] on li "[INTERNAL] [PERSON_NAME] Kitchn" at bounding box center [283, 92] width 260 height 29
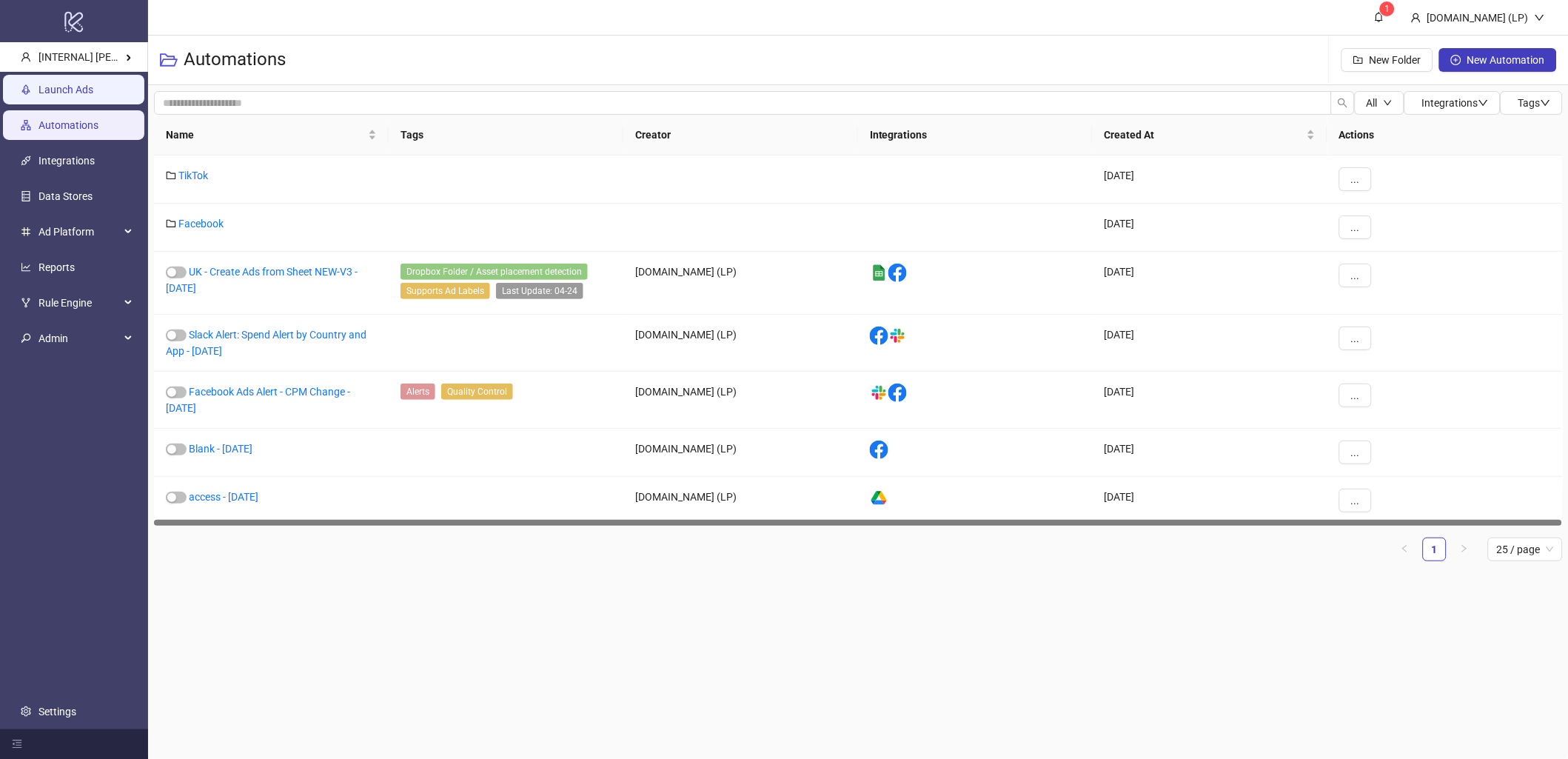
click at [94, 95] on link "Launch Ads" at bounding box center [65, 89] width 54 height 12
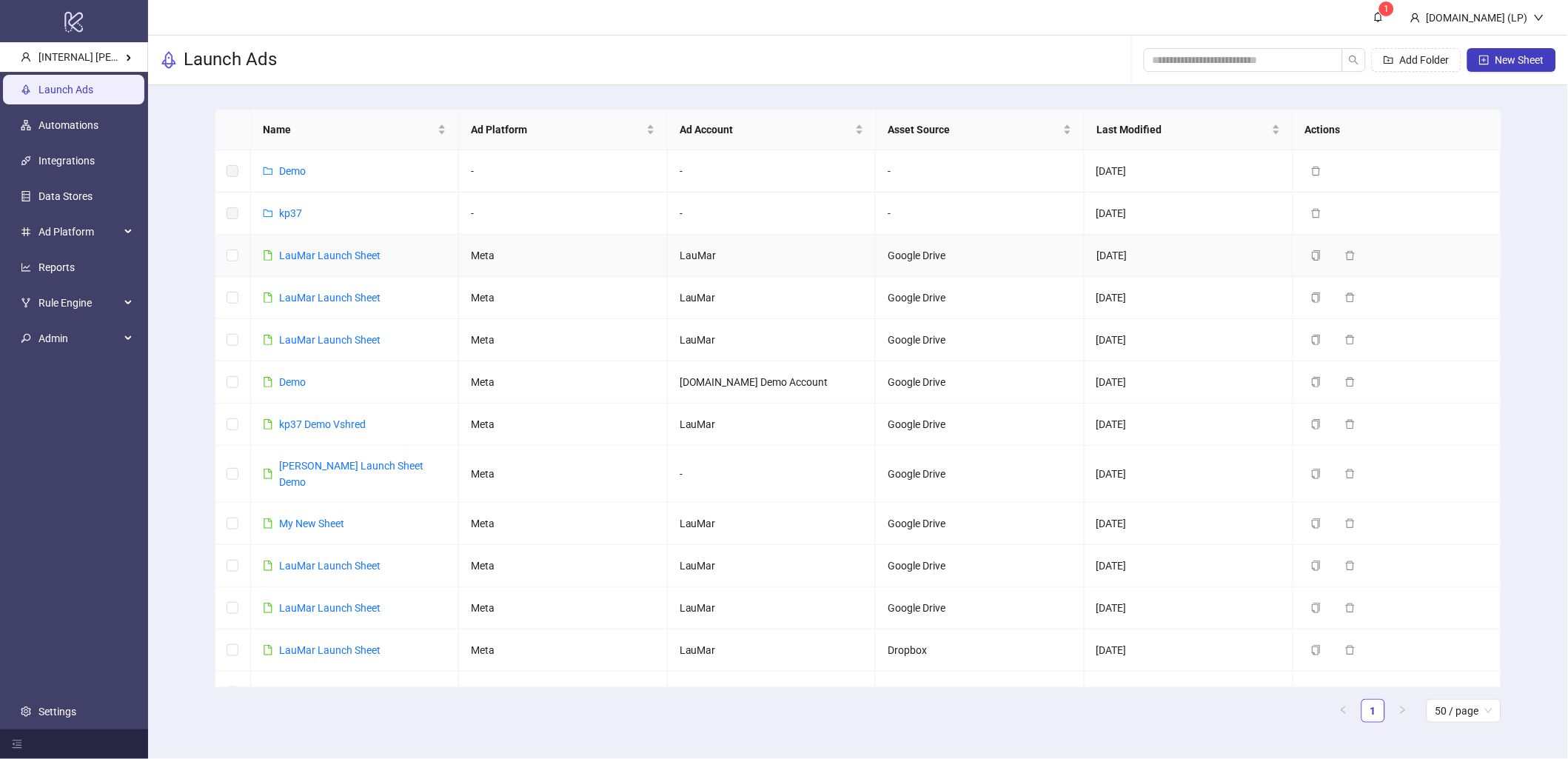
click at [381, 257] on td "LauMar Launch Sheet" at bounding box center [355, 255] width 208 height 42
click at [374, 257] on link "LauMar Launch Sheet" at bounding box center [330, 255] width 102 height 12
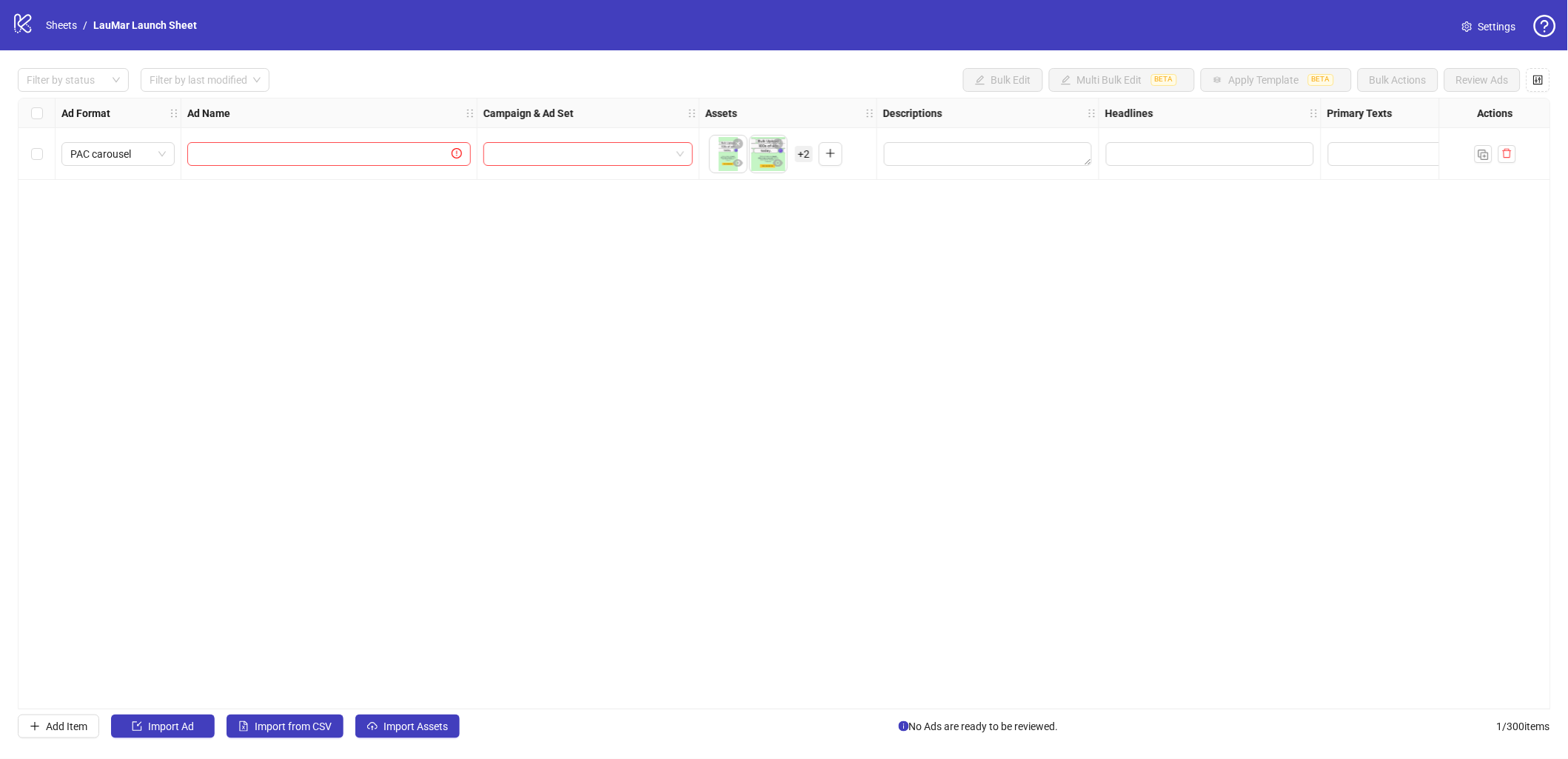
click at [1521, 32] on link "Settings" at bounding box center [1489, 27] width 78 height 24
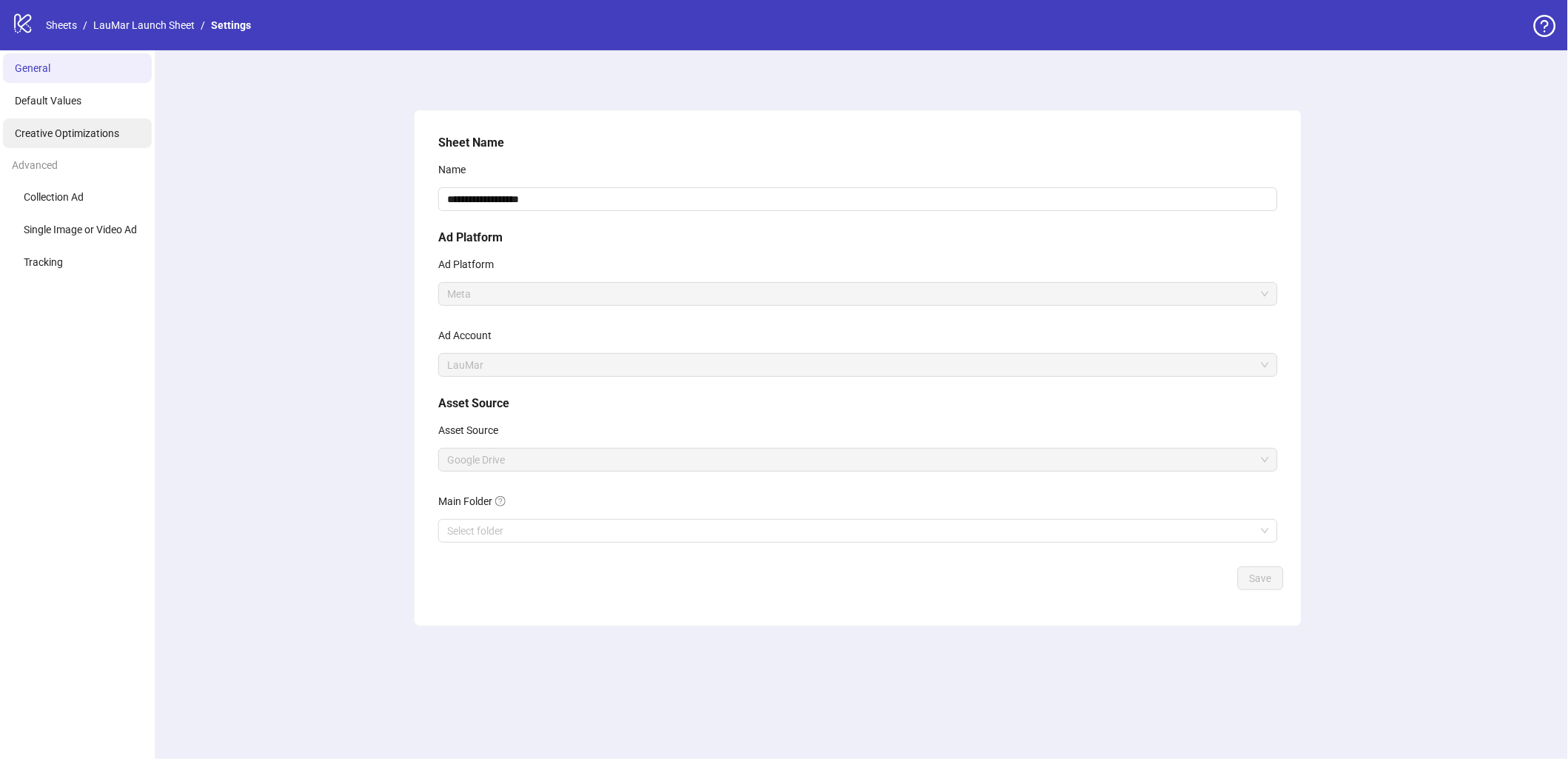
click at [88, 138] on span "Creative Optimizations" at bounding box center [67, 133] width 104 height 12
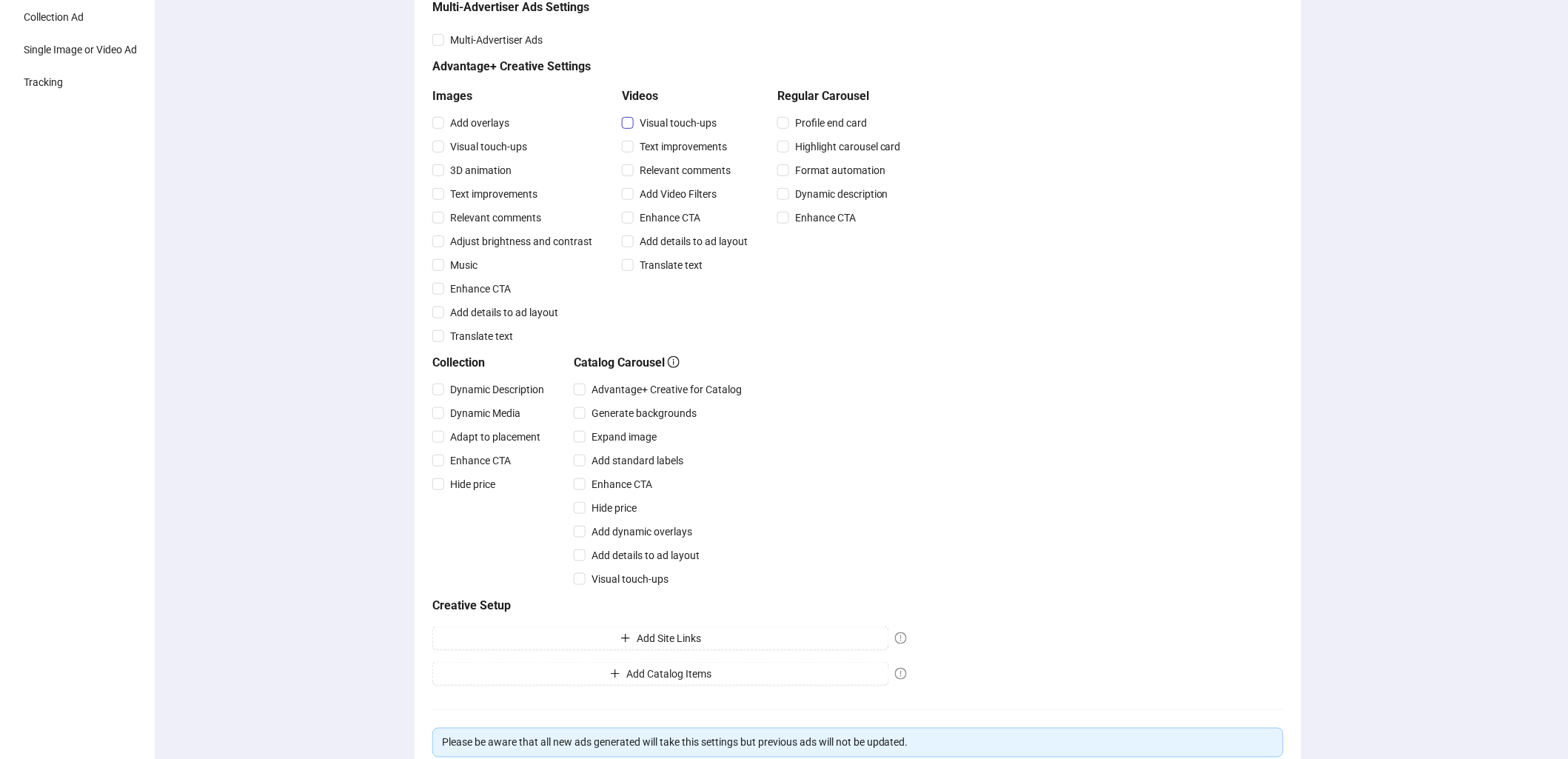
scroll to position [178, 0]
click at [481, 192] on span "Text improvements" at bounding box center [493, 195] width 99 height 16
click at [913, 357] on div "Creative optimizations Choose your default Advantage+ Creative and Multi-Advert…" at bounding box center [857, 322] width 851 height 743
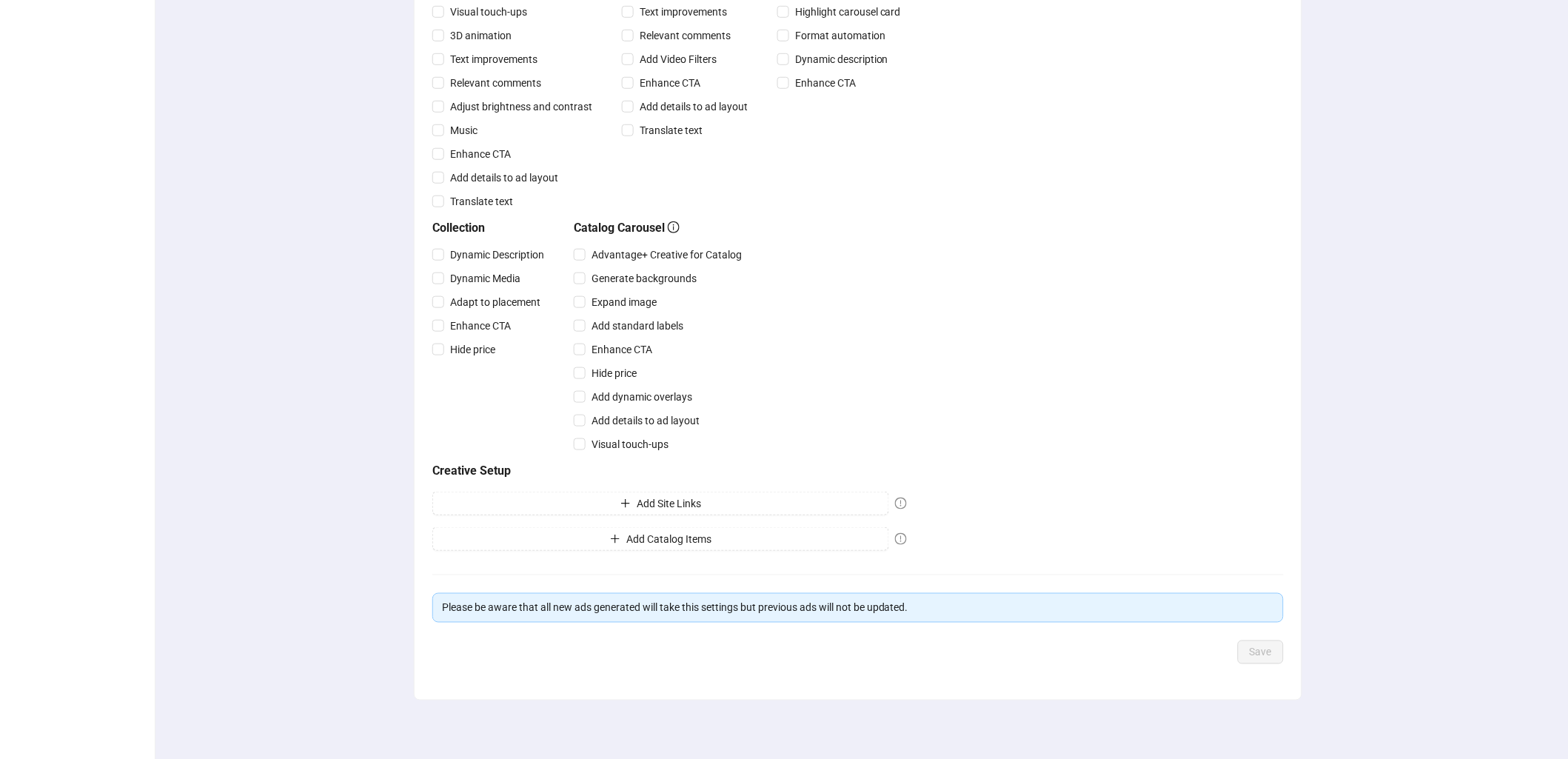
scroll to position [0, 0]
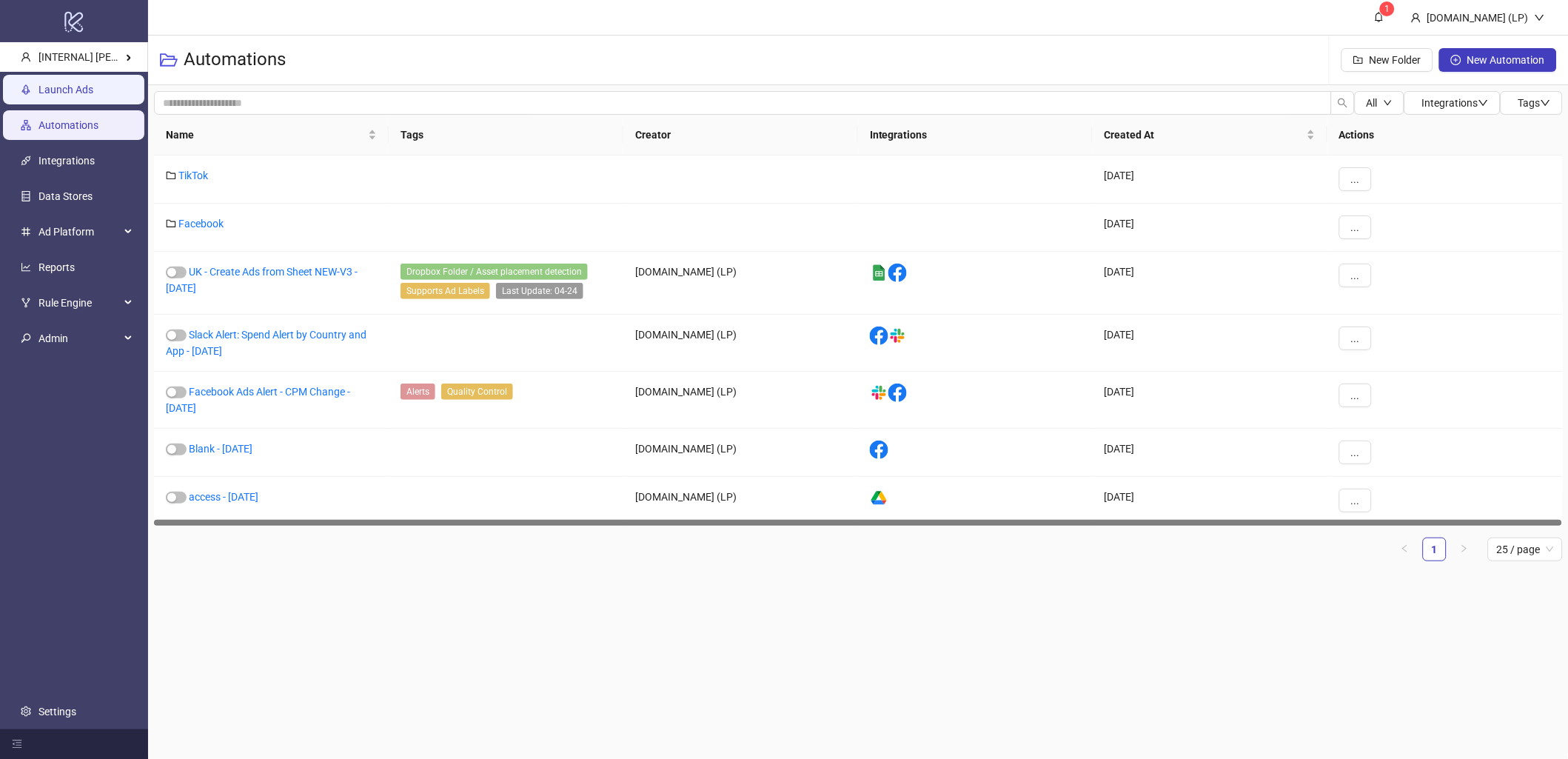
click at [81, 84] on link "Launch Ads" at bounding box center [65, 89] width 54 height 12
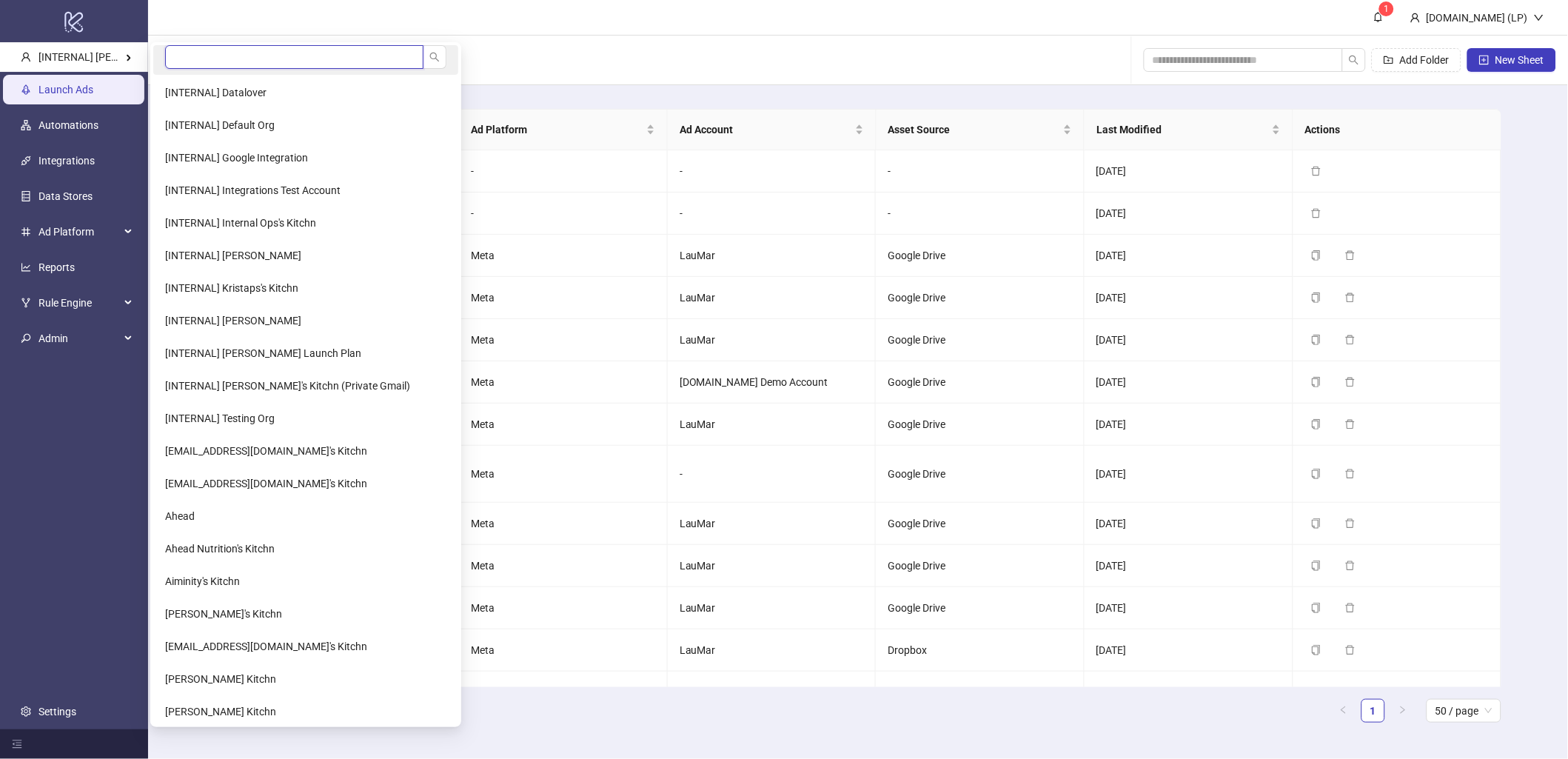
click at [181, 56] on input "search" at bounding box center [294, 57] width 258 height 24
type input "*****"
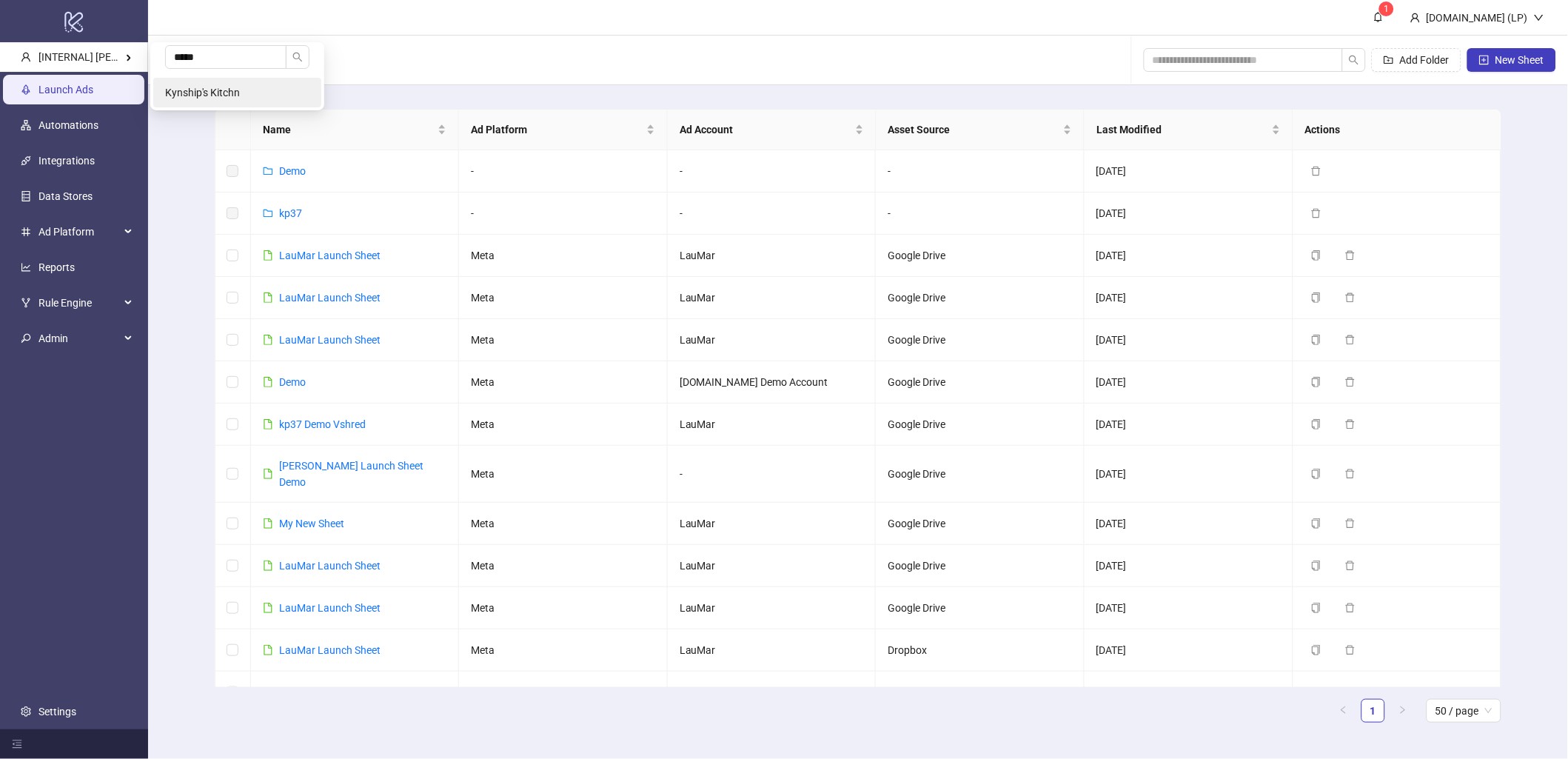
click at [196, 82] on li "Kynship's Kitchn" at bounding box center [237, 92] width 168 height 29
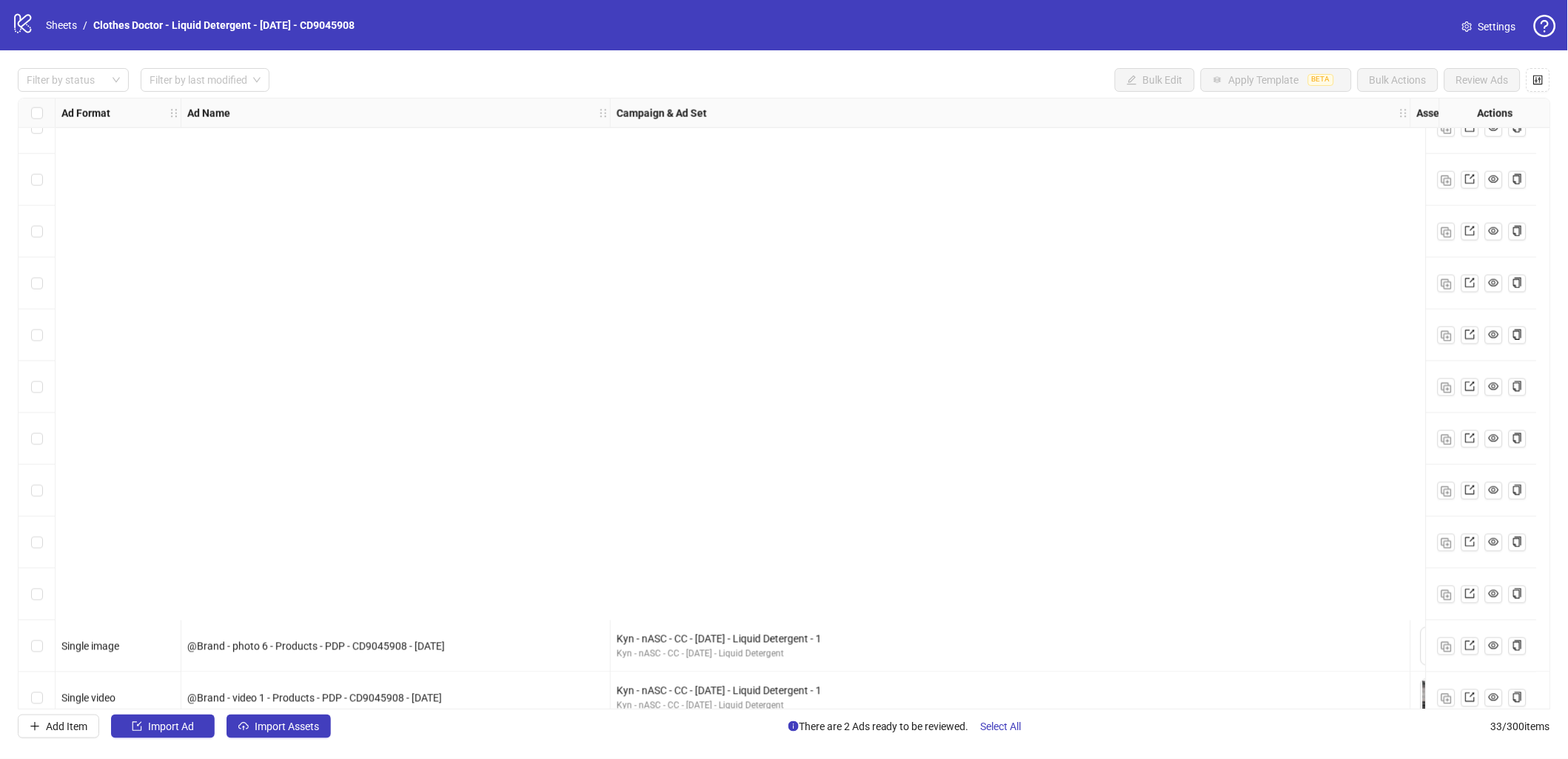
scroll to position [1135, 0]
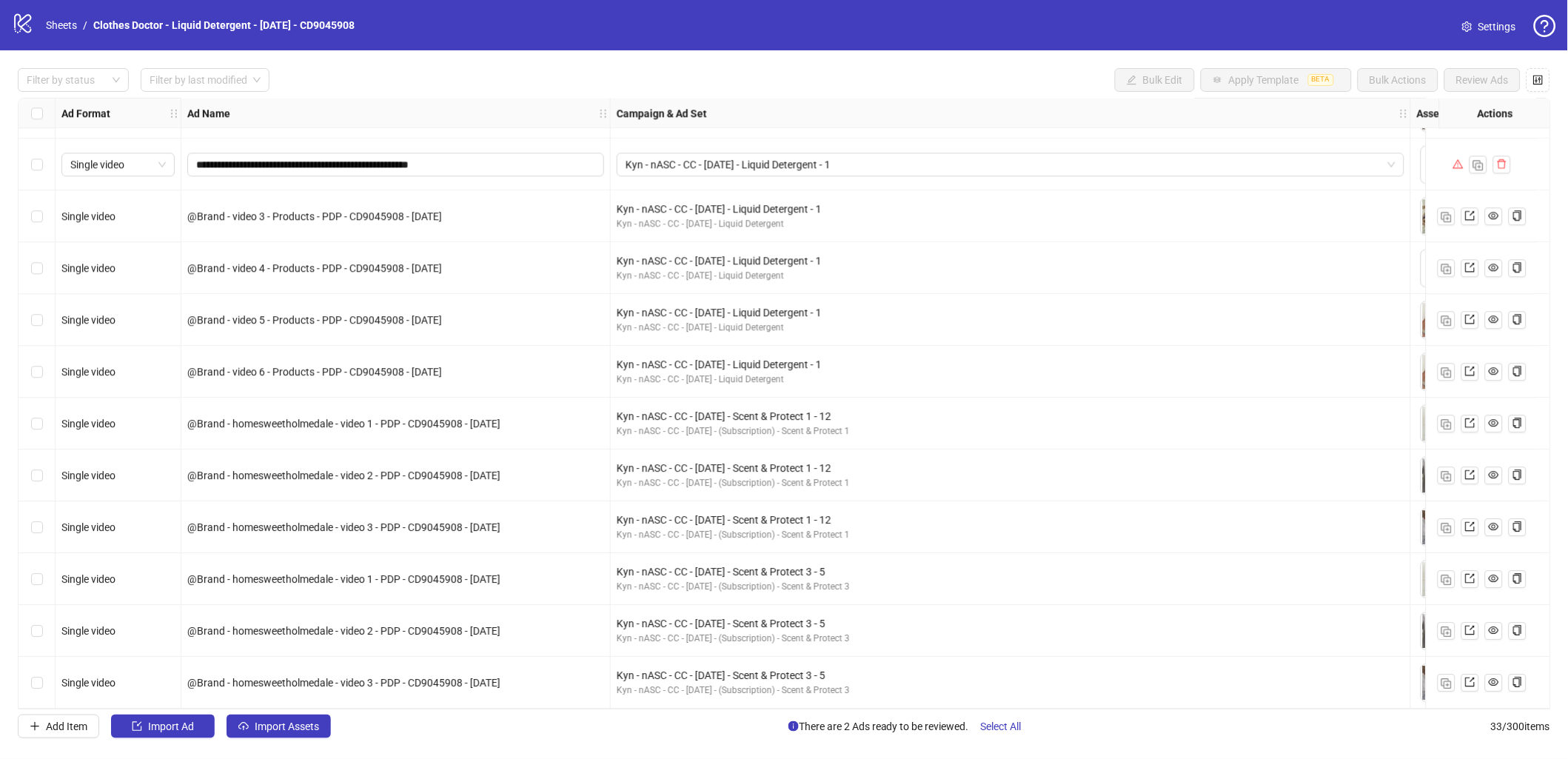
click at [1502, 23] on span "Settings" at bounding box center [1497, 27] width 37 height 16
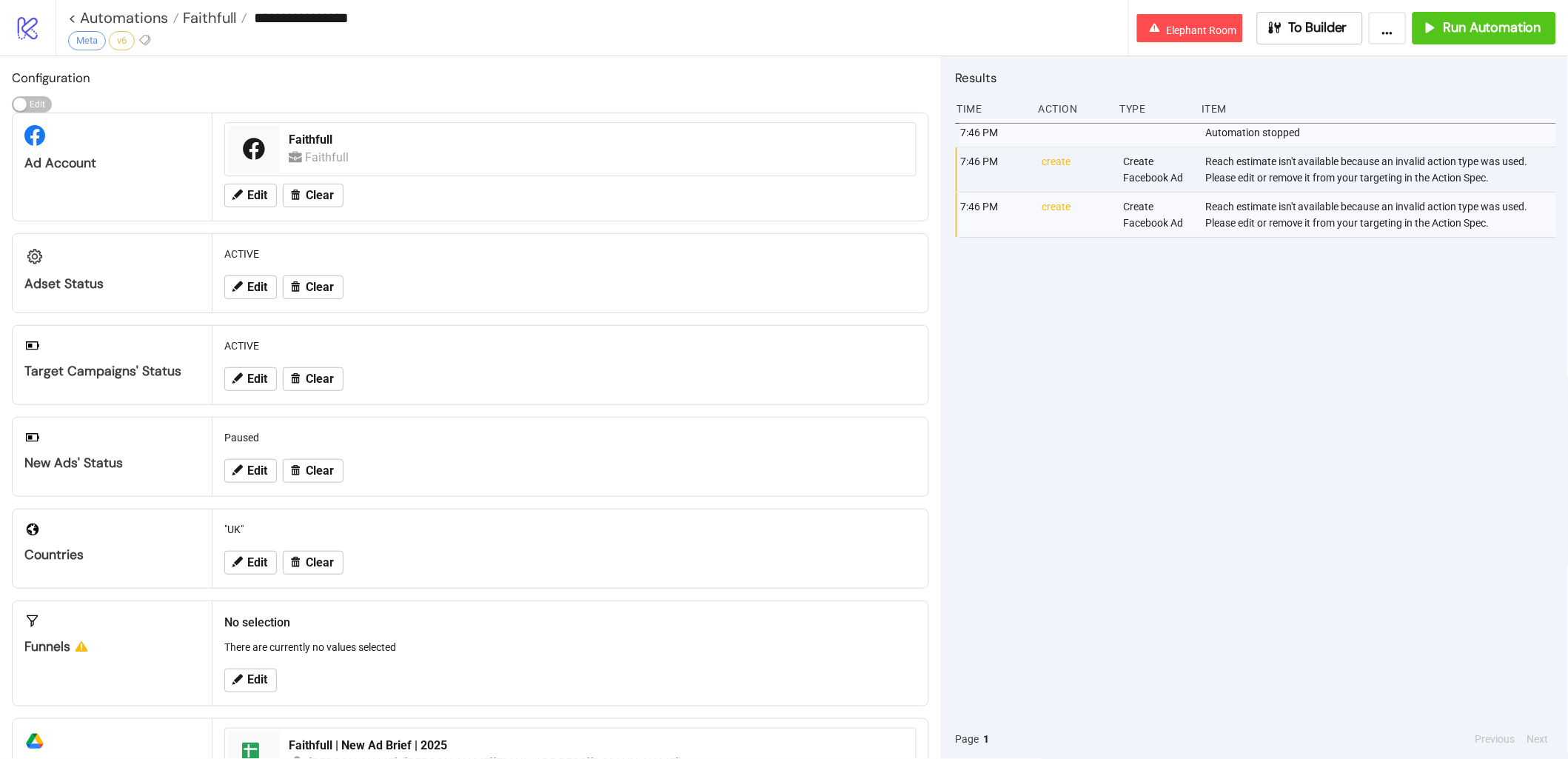
click at [1262, 182] on div "Reach estimate isn't available because an invalid action type was used. Please …" at bounding box center [1382, 169] width 356 height 45
copy div "Reach estimate isn't available because an invalid action type was used. Please …"
